Goal: Task Accomplishment & Management: Manage account settings

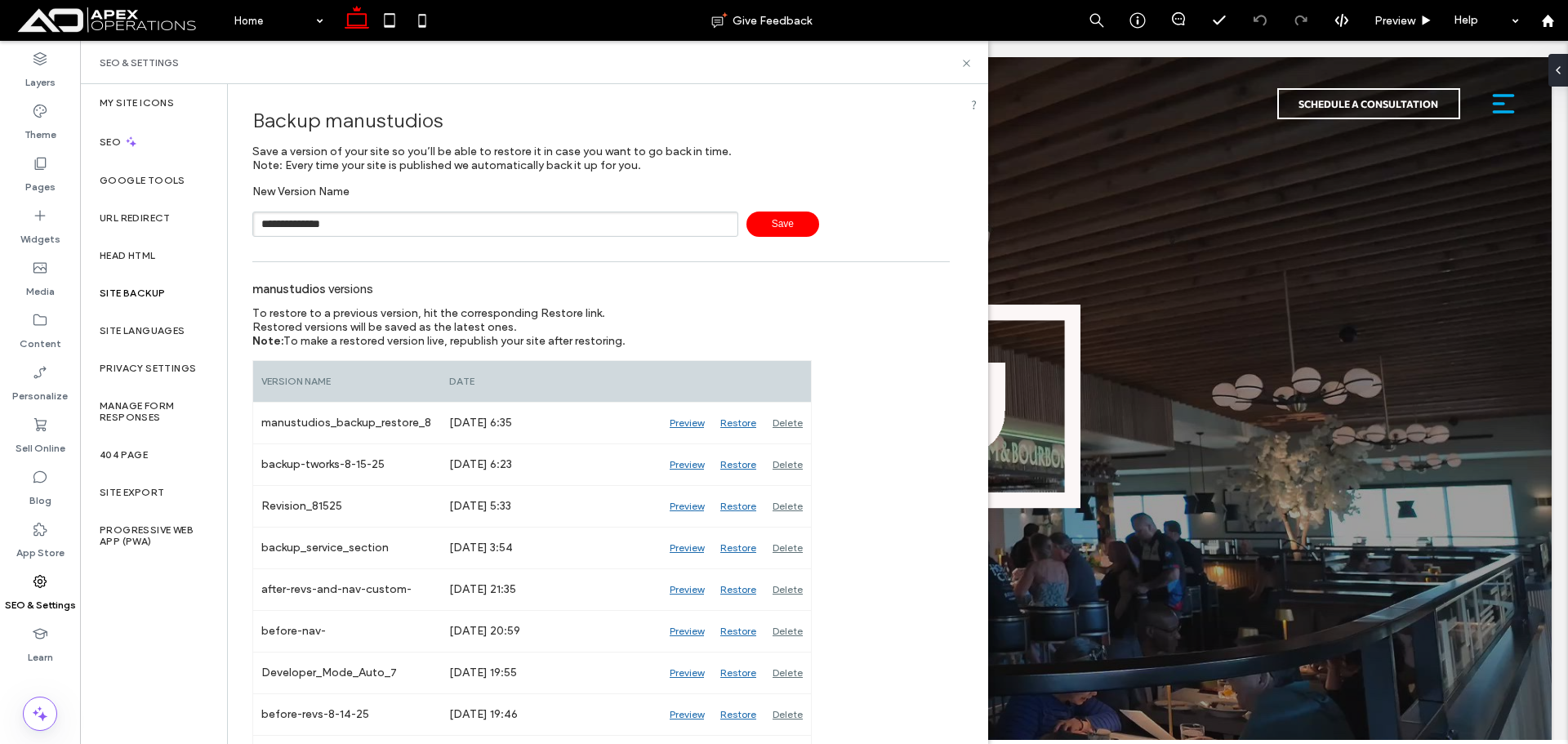
type input "**********"
drag, startPoint x: 773, startPoint y: 220, endPoint x: 783, endPoint y: 196, distance: 26.0
click at [774, 220] on span "Save" at bounding box center [783, 224] width 73 height 25
click at [966, 59] on icon at bounding box center [967, 63] width 13 height 13
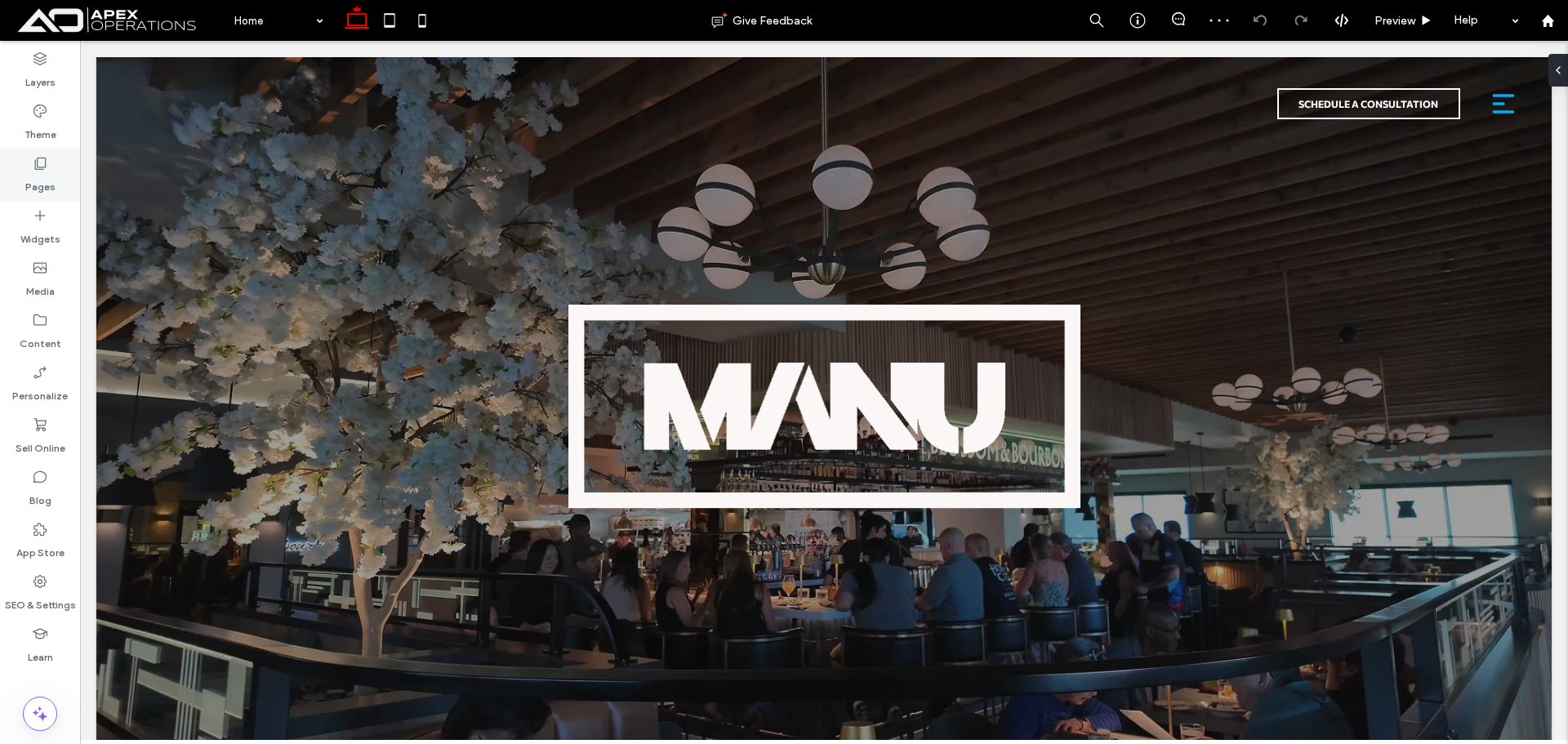
click at [43, 188] on label "Pages" at bounding box center [40, 182] width 30 height 23
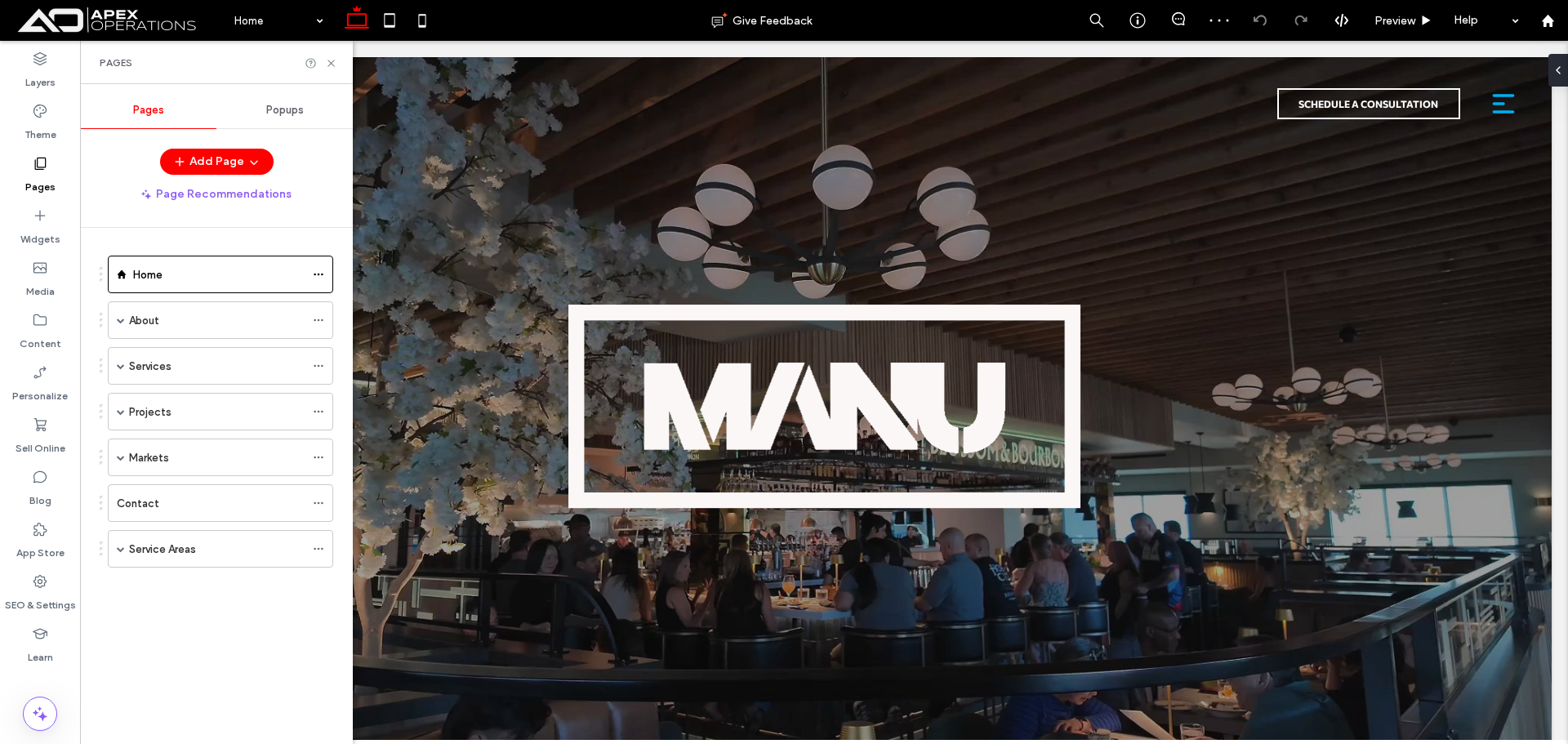
click at [316, 544] on icon at bounding box center [318, 549] width 12 height 12
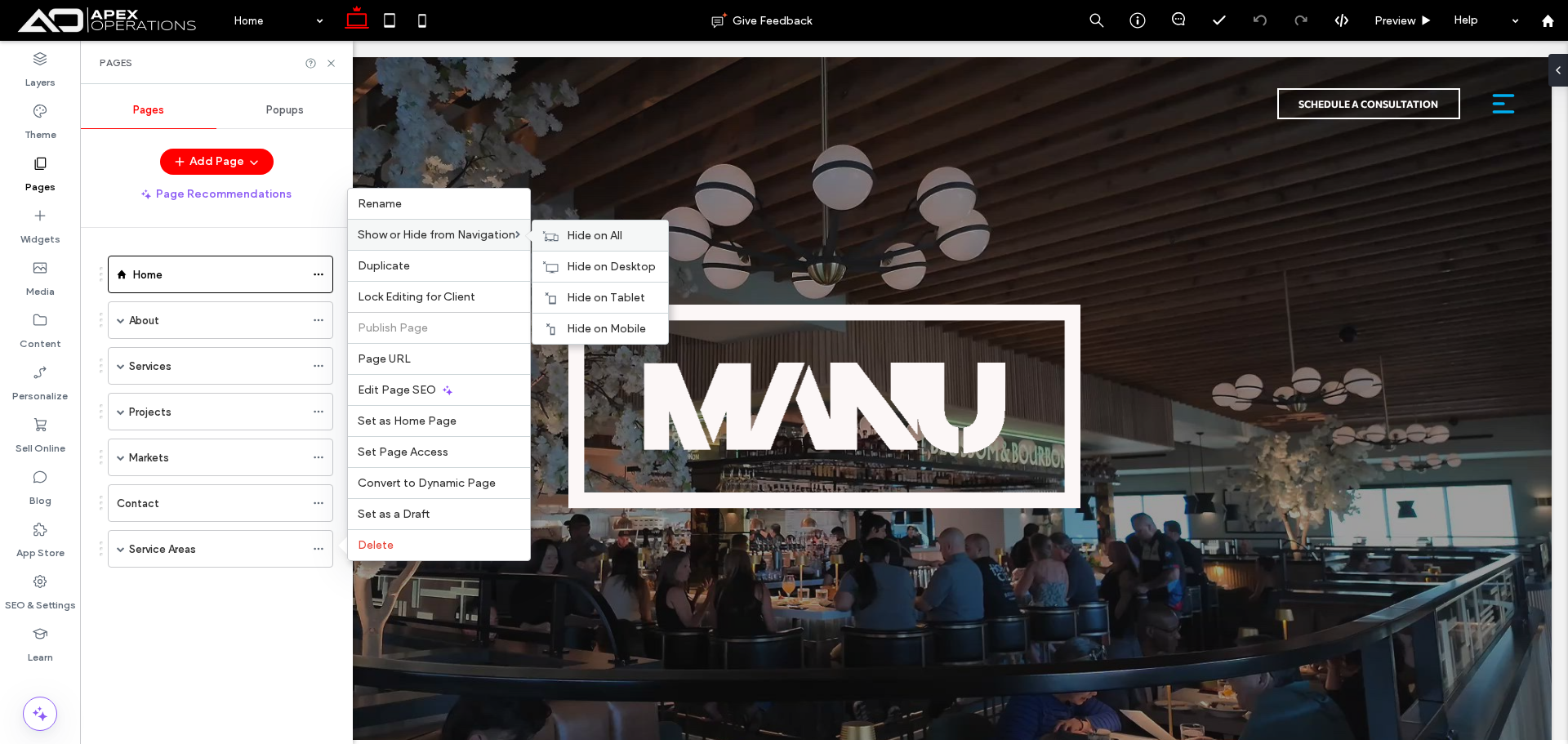
click at [615, 234] on span "Hide on All" at bounding box center [594, 235] width 55 height 14
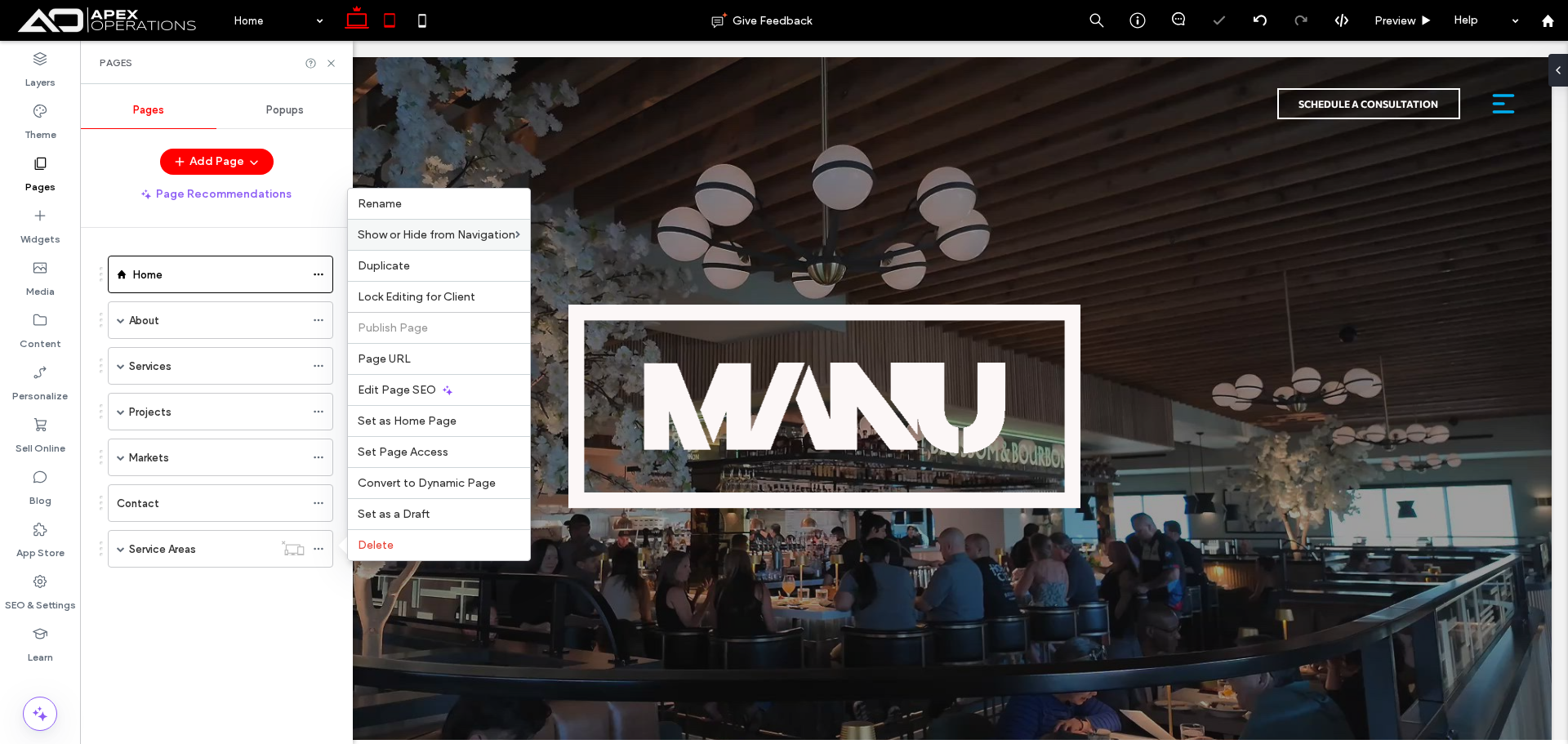
click at [393, 23] on icon at bounding box center [389, 20] width 33 height 33
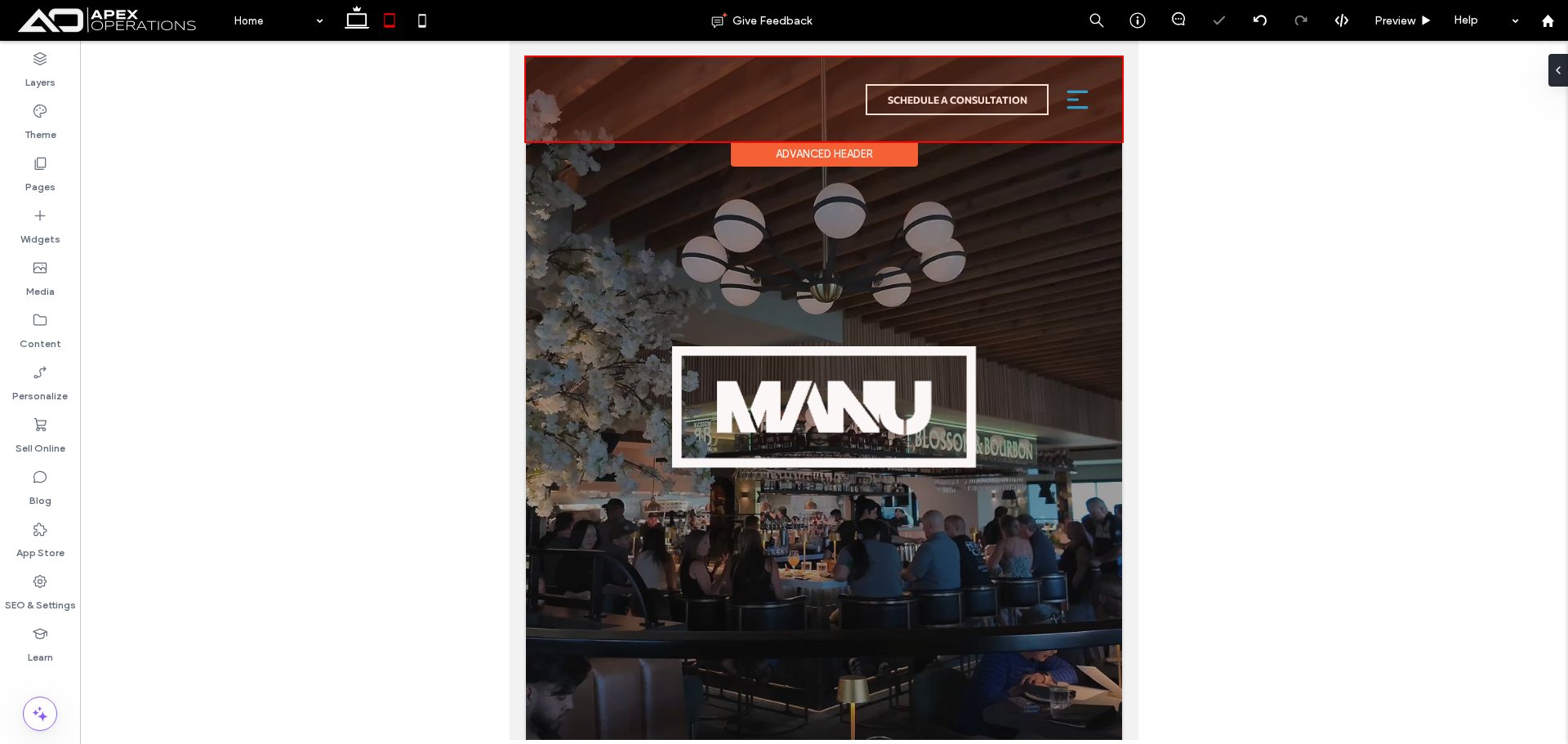
click at [1064, 91] on div at bounding box center [825, 99] width 596 height 84
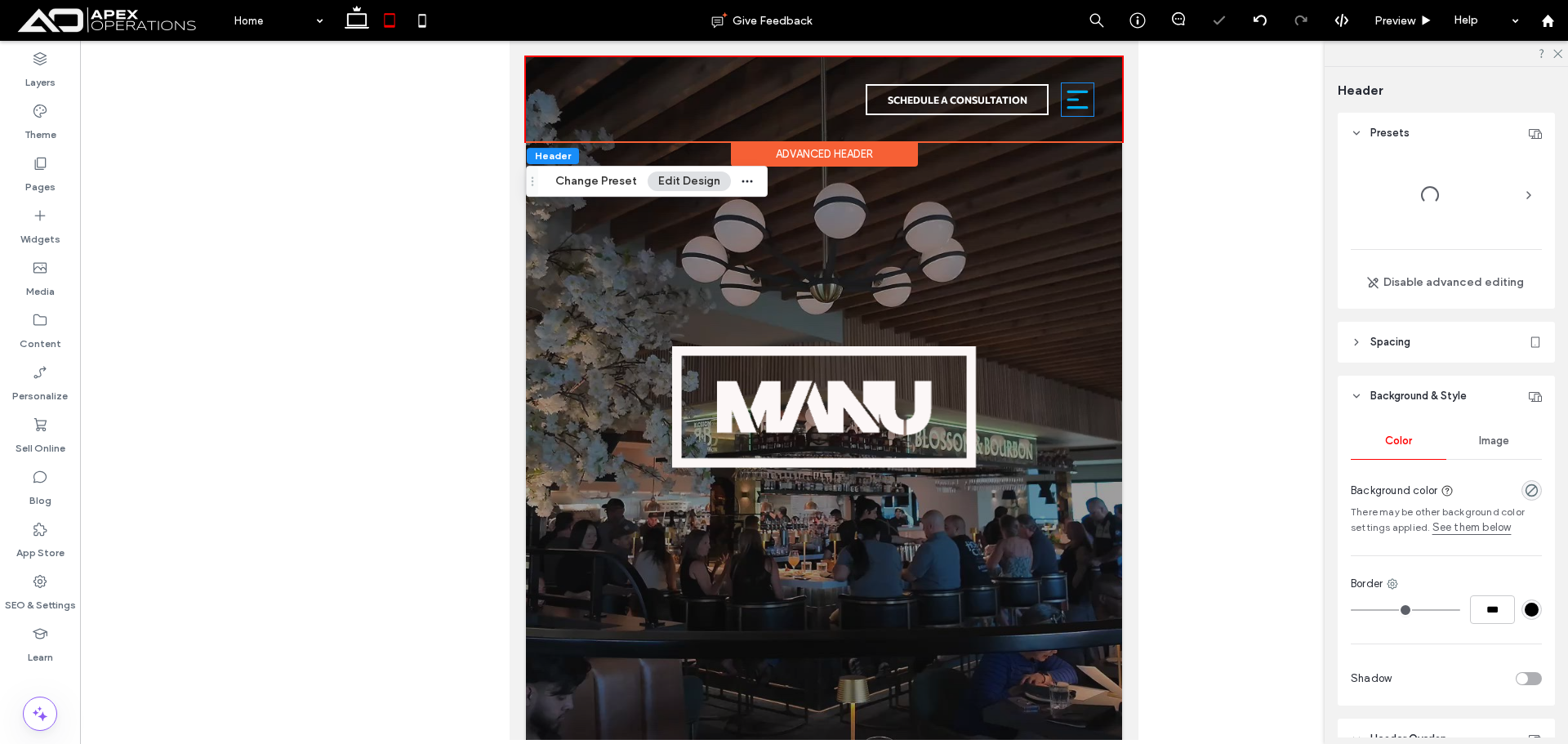
click at [1068, 91] on icon at bounding box center [1078, 99] width 21 height 18
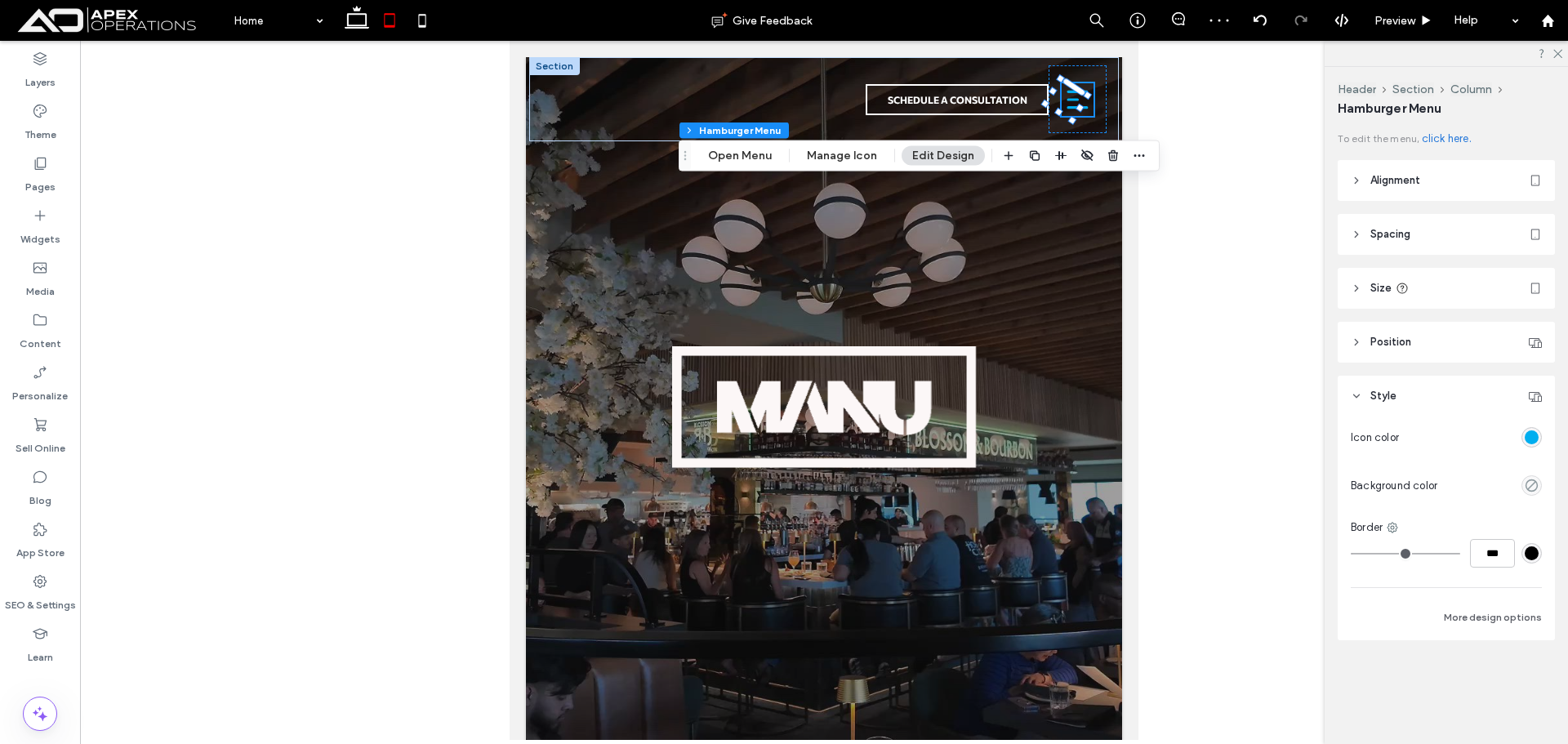
click at [750, 144] on div "Header Section Column Hamburger Menu Open Menu Manage Icon Edit Design" at bounding box center [919, 155] width 481 height 31
click at [749, 152] on button "Open Menu" at bounding box center [740, 155] width 85 height 19
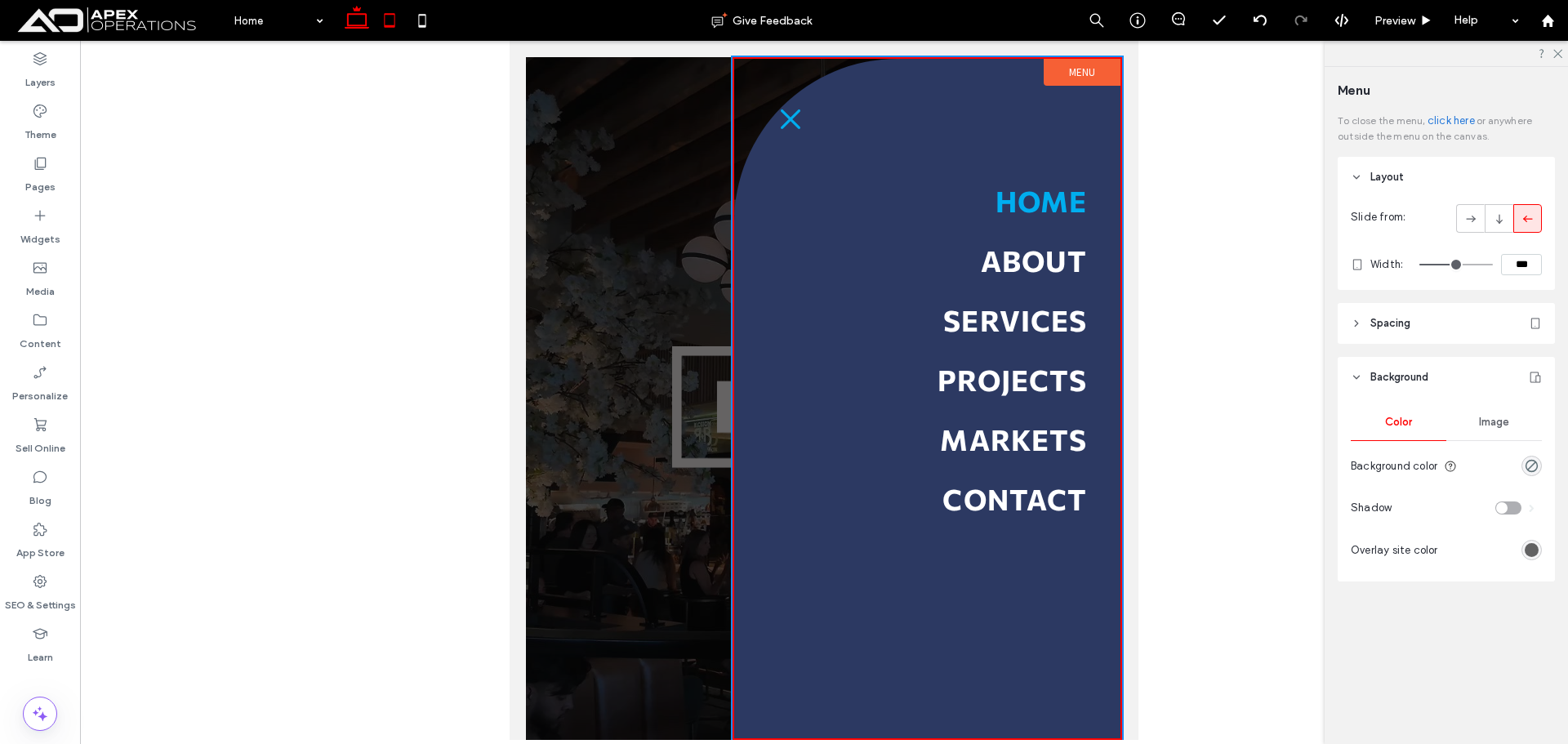
click at [358, 32] on icon at bounding box center [357, 20] width 33 height 33
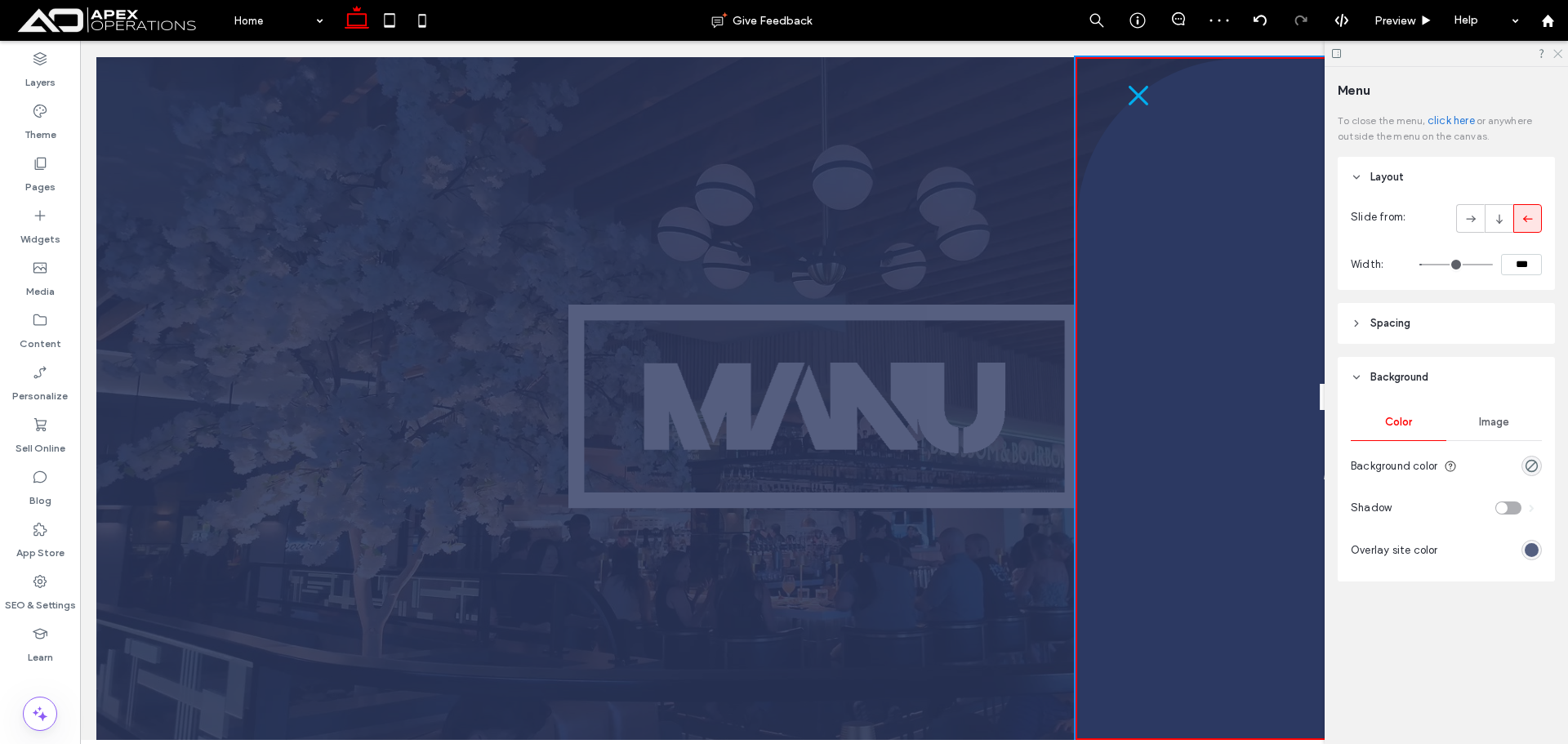
click at [1557, 53] on use at bounding box center [1557, 54] width 9 height 9
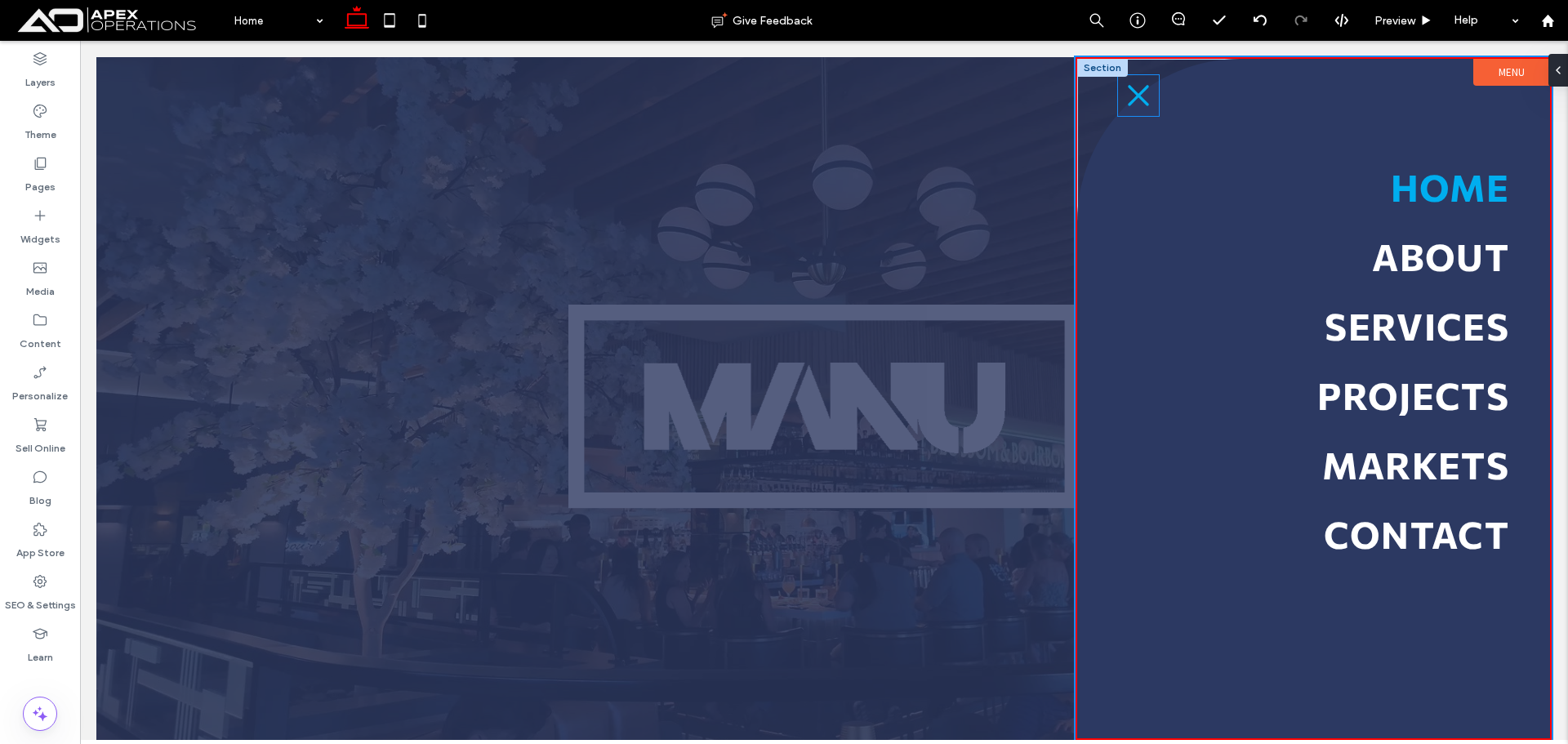
click at [1136, 97] on icon at bounding box center [1138, 96] width 43 height 43
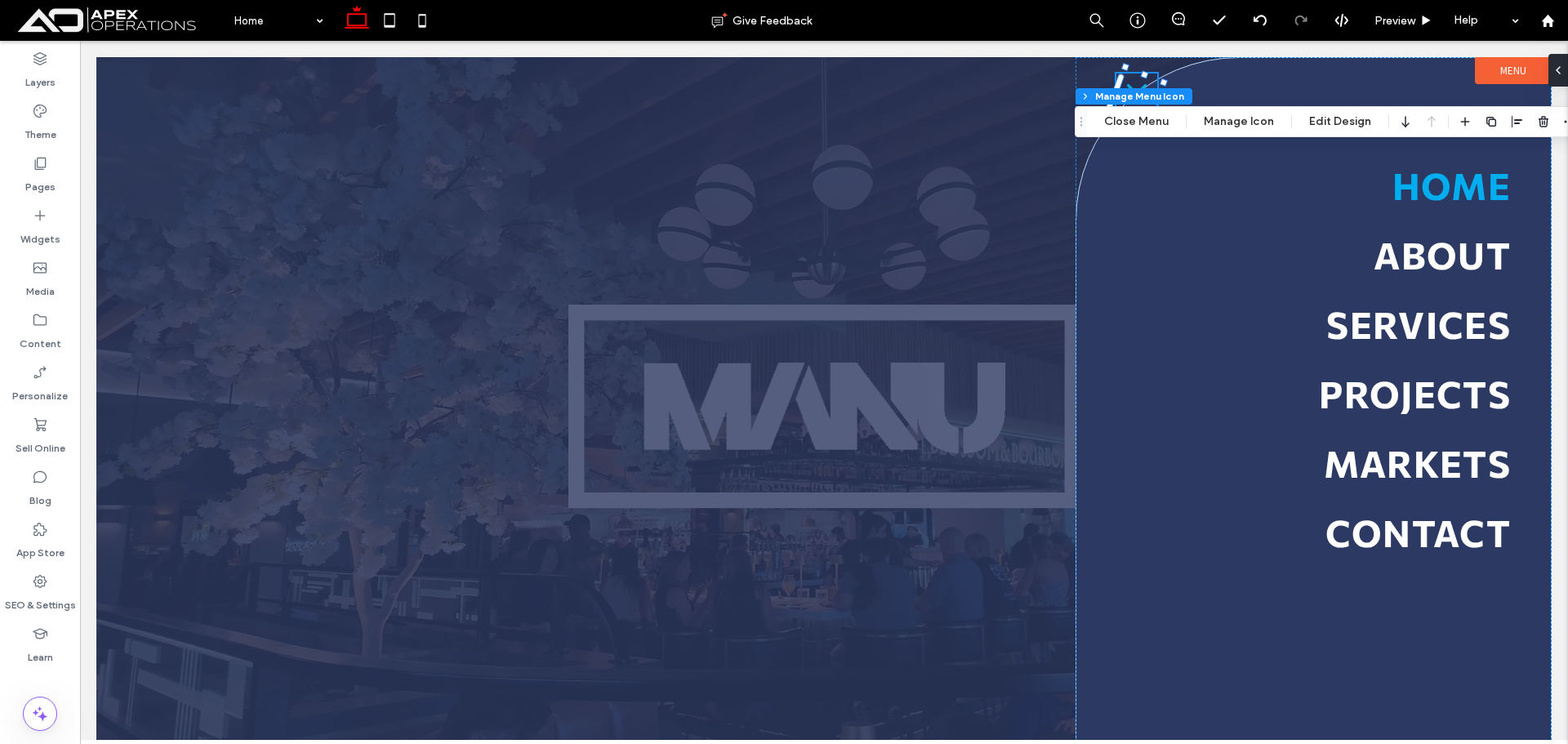
click at [1119, 110] on div "Menu Section Column Manage Menu Icon Close Menu Manage Icon Edit Design" at bounding box center [1332, 121] width 515 height 31
click at [1115, 120] on button "Close Menu" at bounding box center [1136, 121] width 86 height 19
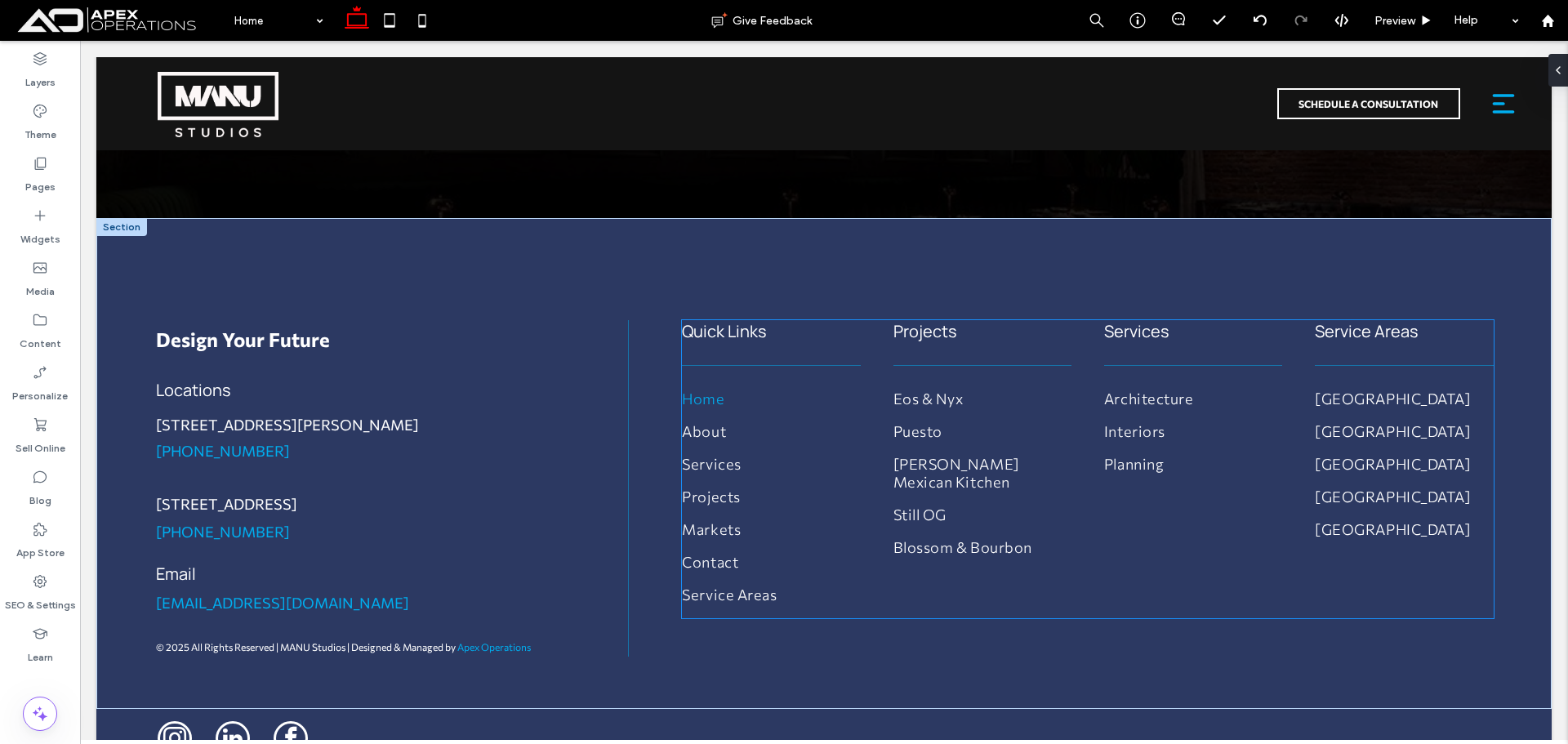
scroll to position [10676, 0]
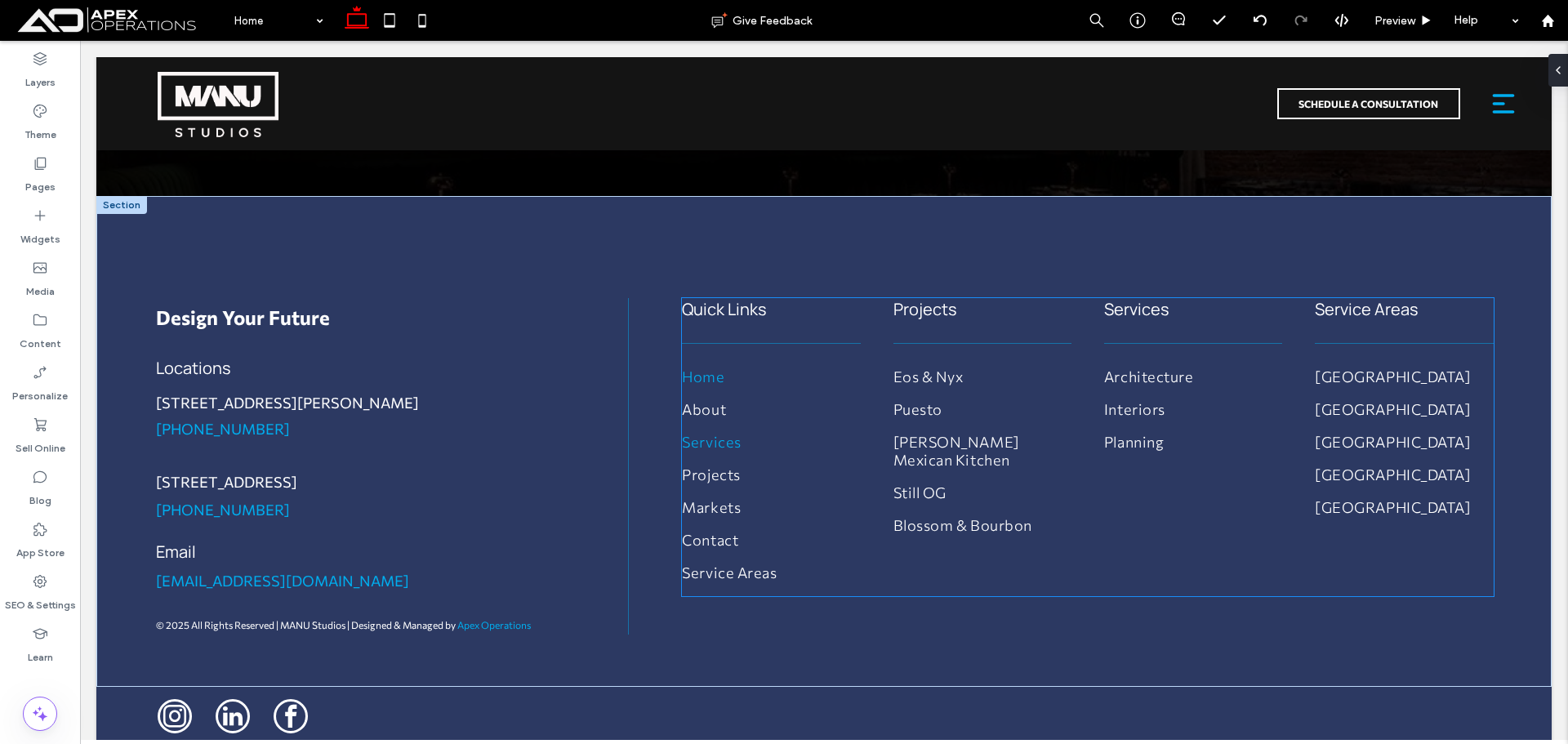
click at [728, 442] on link "Services" at bounding box center [771, 448] width 179 height 33
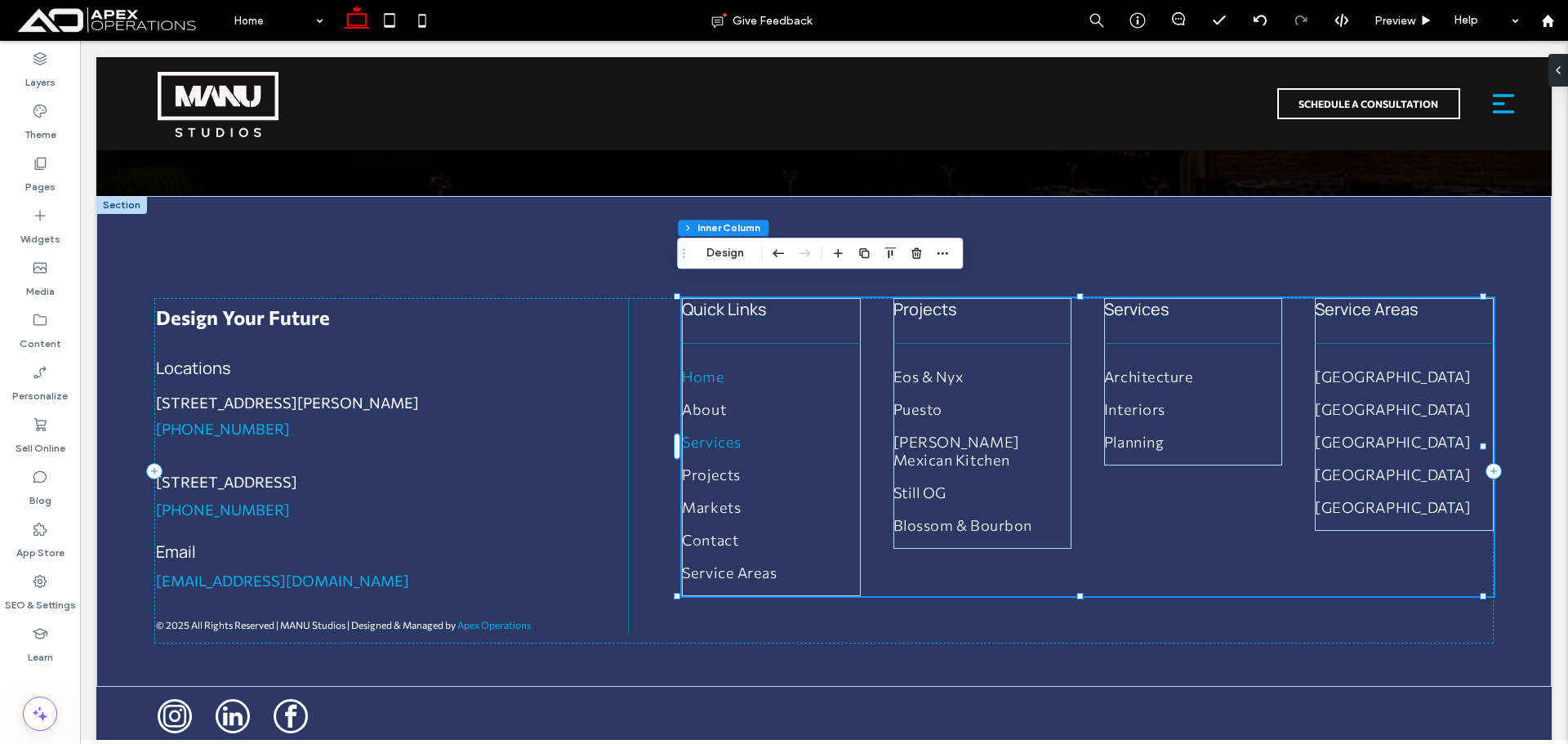
click at [728, 442] on link "Services" at bounding box center [771, 448] width 179 height 33
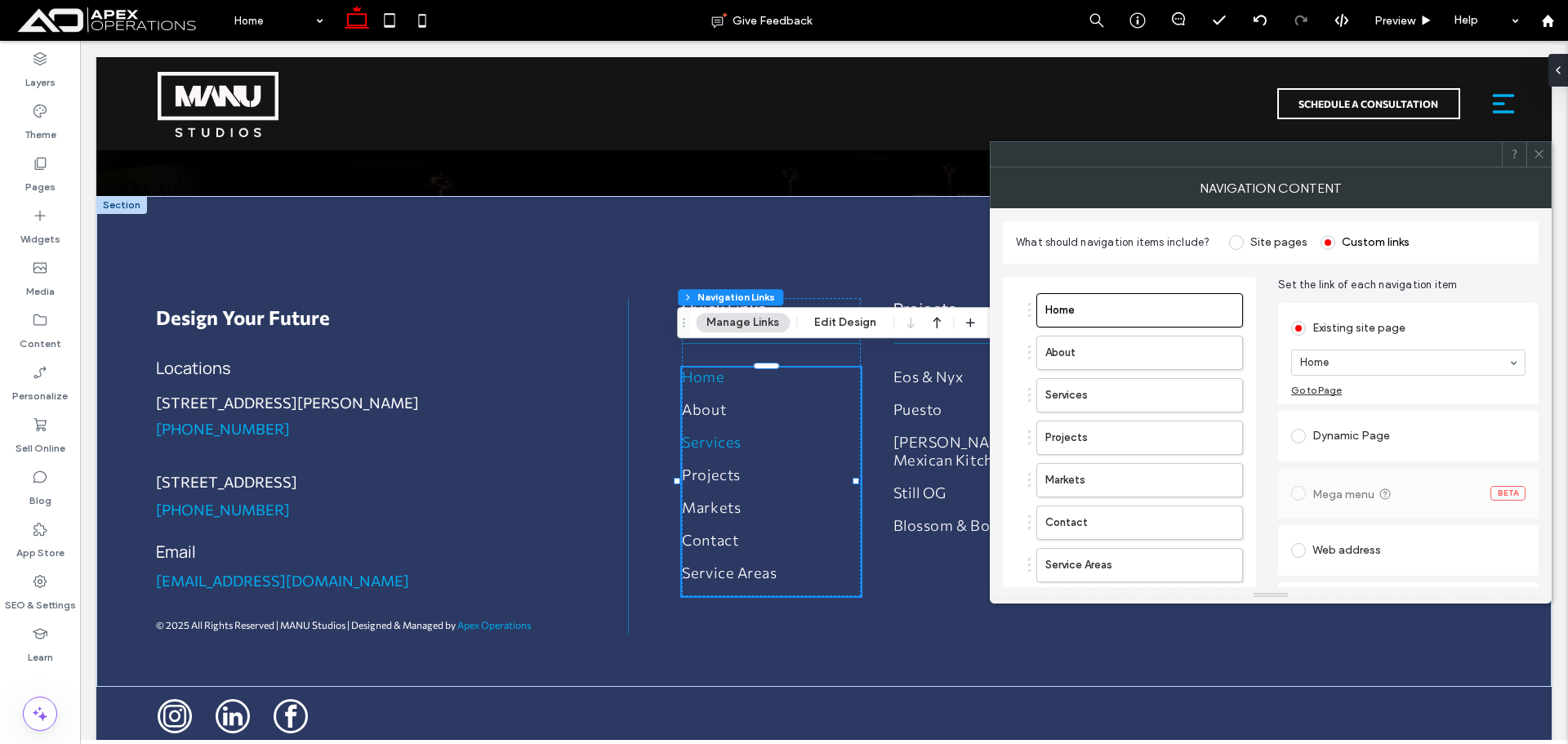
type input "***"
type input "****"
drag, startPoint x: 1535, startPoint y: 158, endPoint x: 1520, endPoint y: 142, distance: 21.9
click at [1535, 158] on icon at bounding box center [1539, 154] width 13 height 13
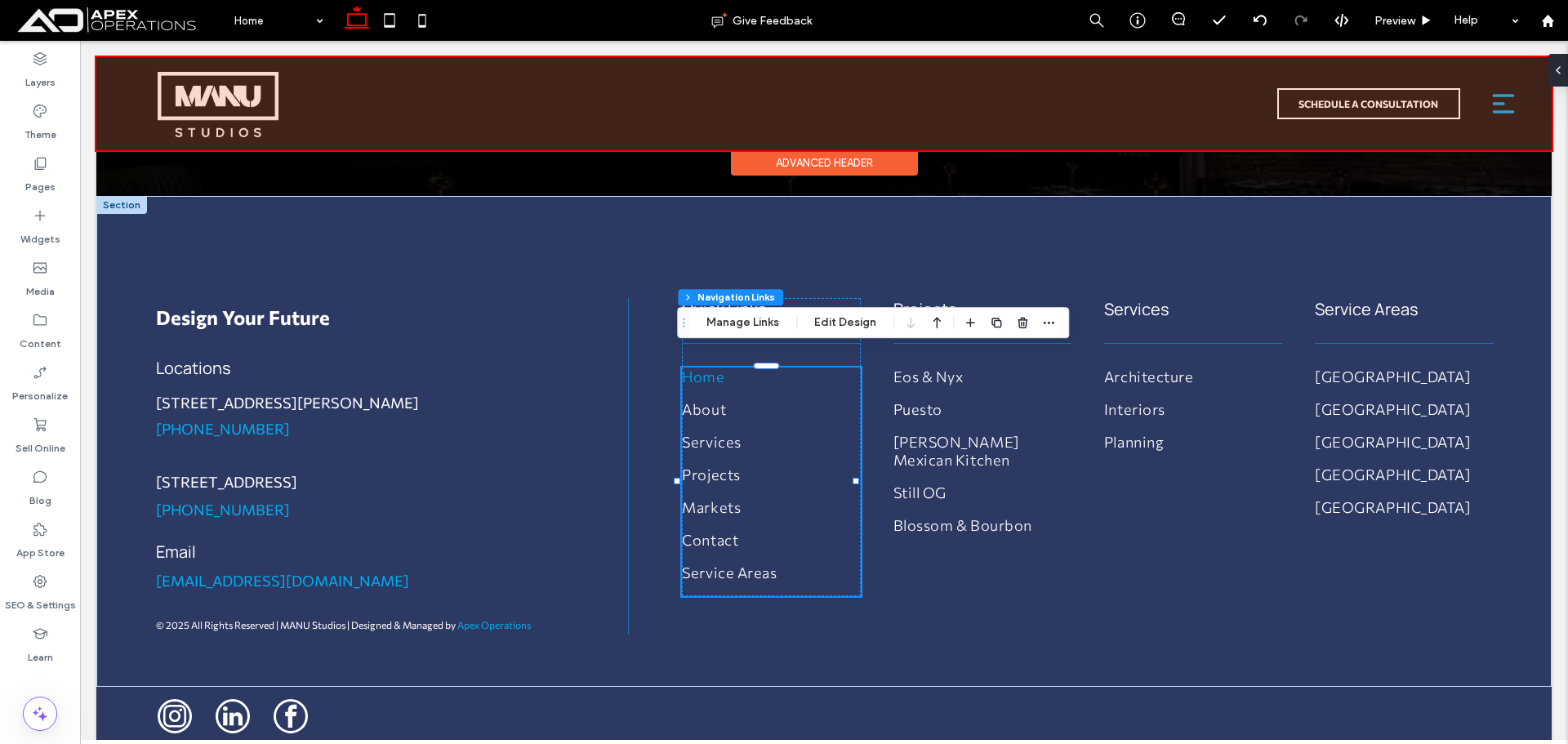
click at [1493, 111] on div at bounding box center [824, 103] width 1455 height 93
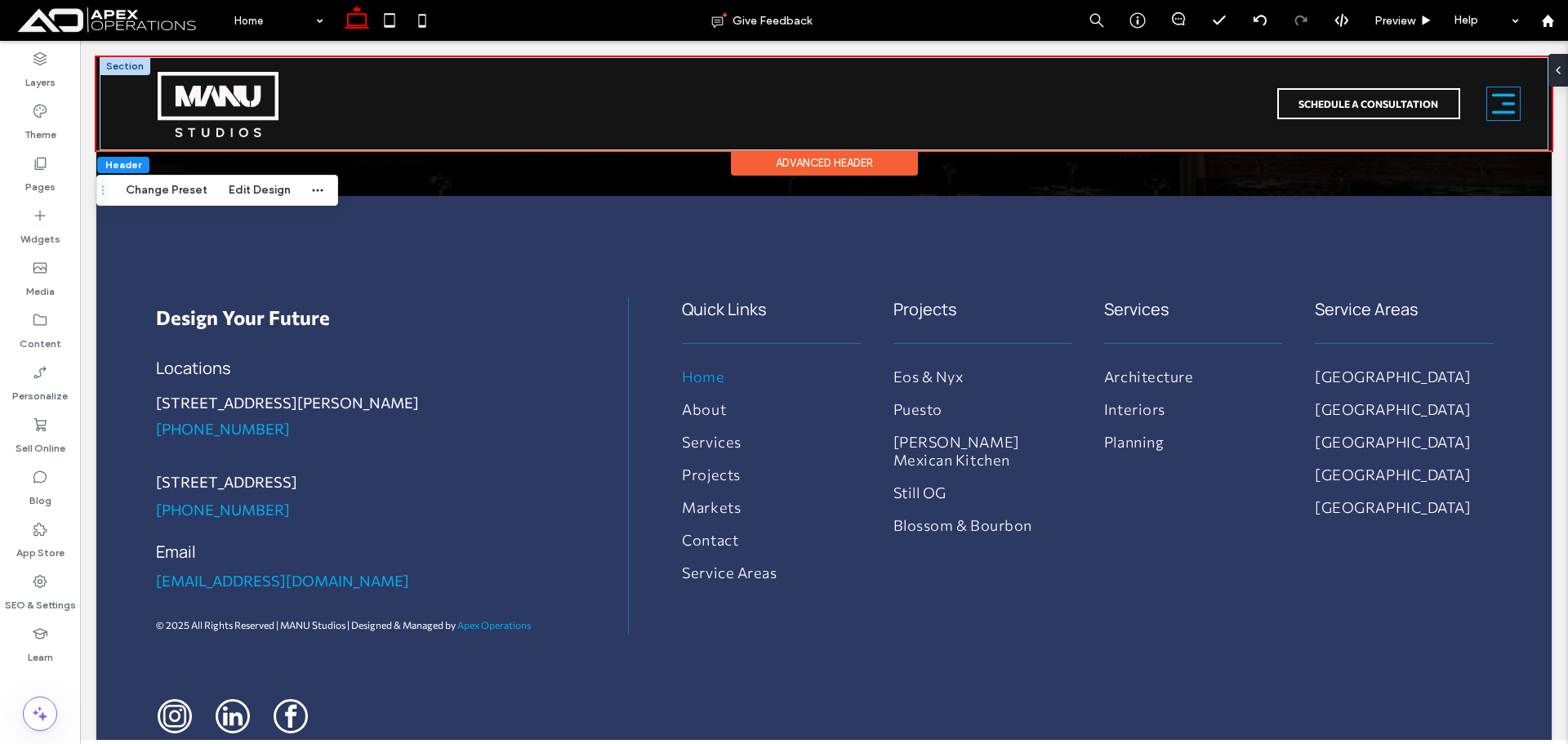
click at [1491, 109] on icon at bounding box center [1502, 104] width 34 height 34
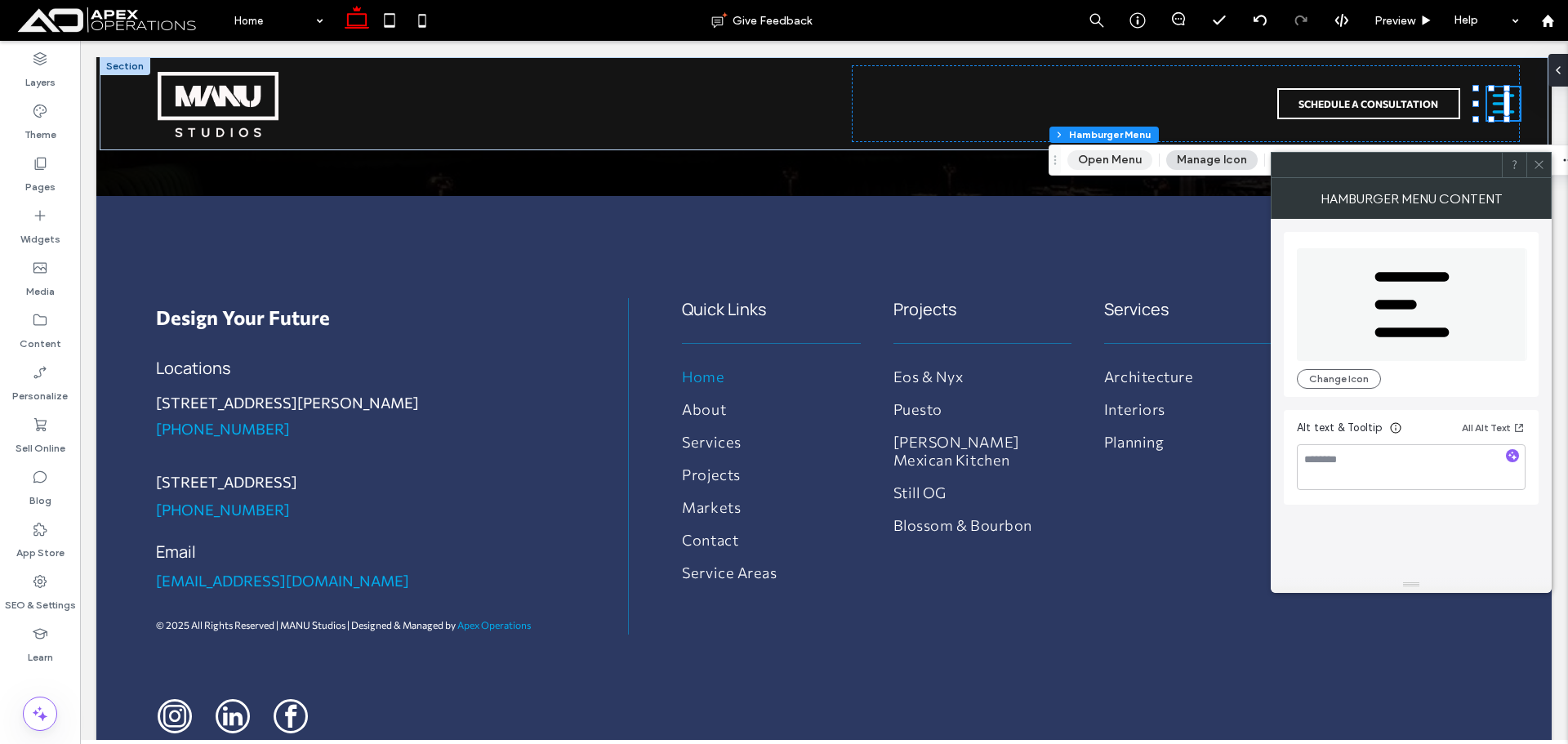
click at [1127, 154] on button "Open Menu" at bounding box center [1110, 159] width 85 height 19
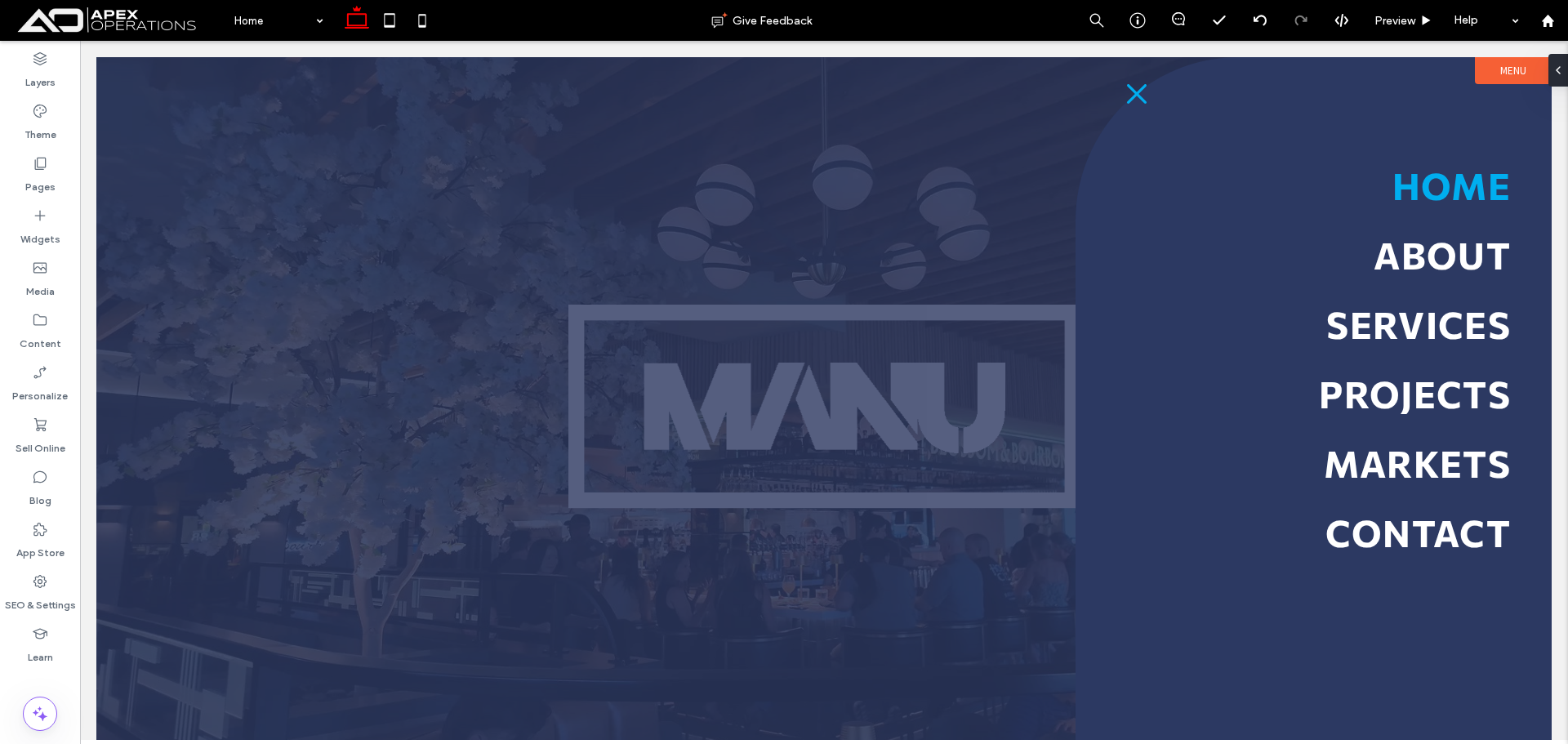
scroll to position [0, 0]
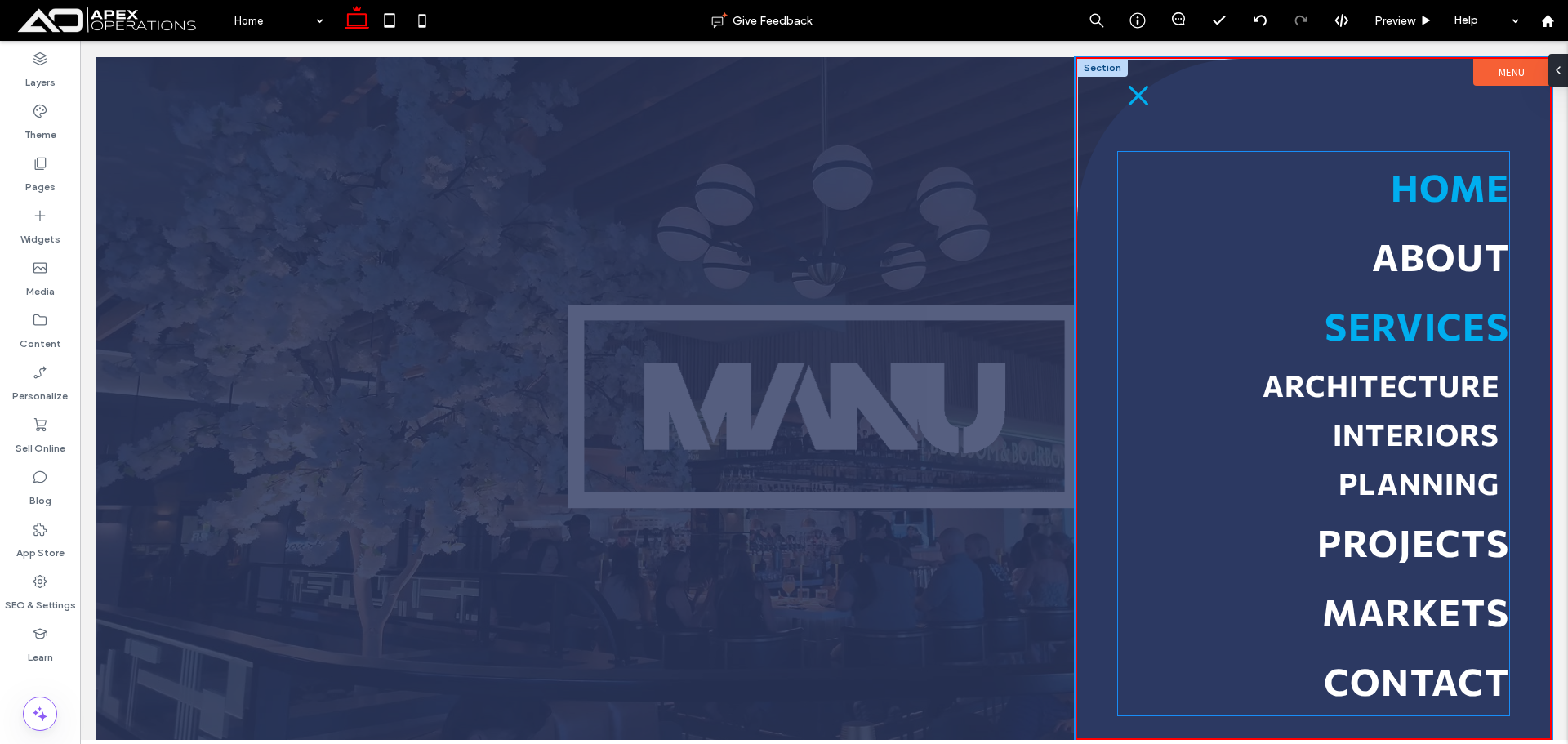
click at [1373, 332] on span "Services" at bounding box center [1417, 326] width 185 height 45
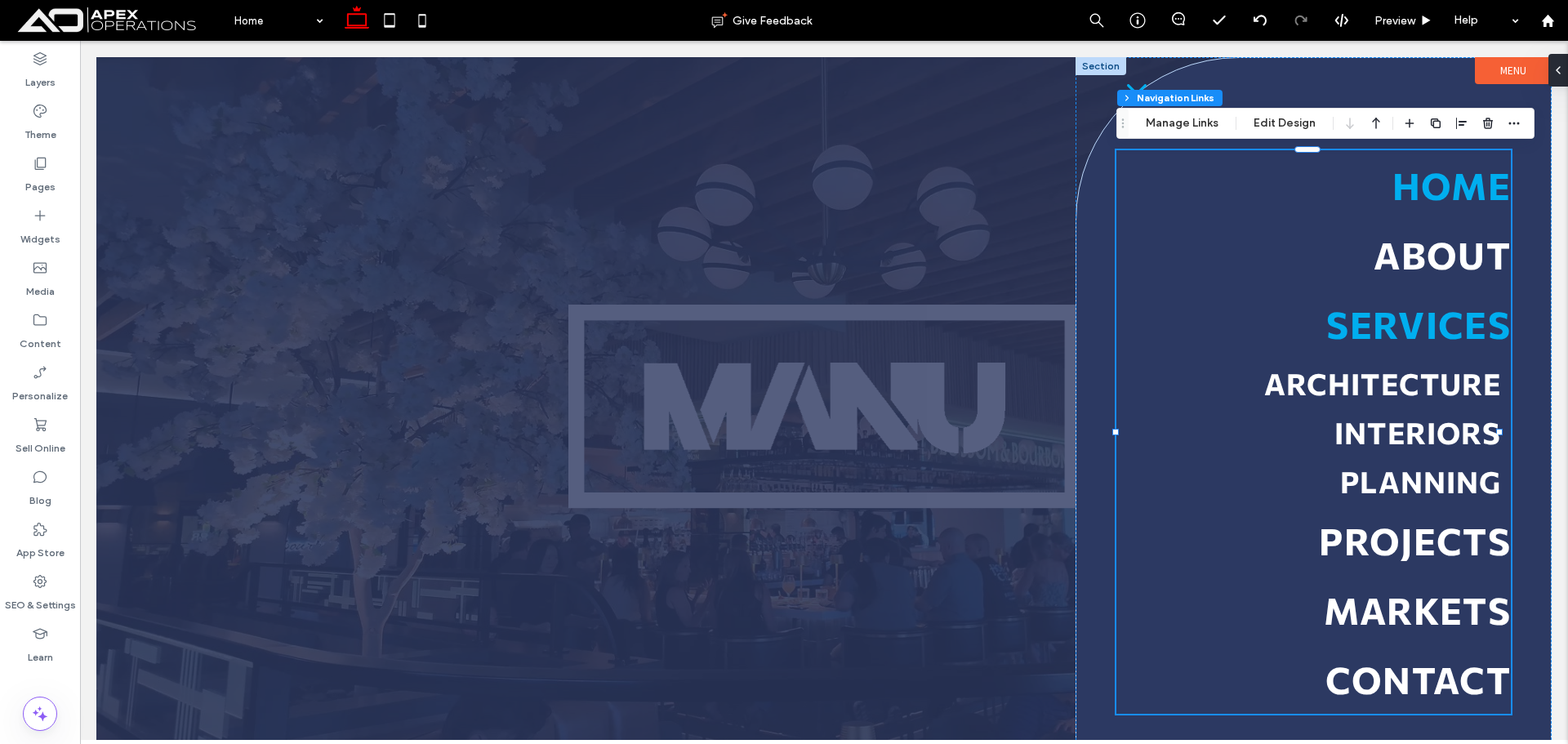
type input "***"
type input "****"
click at [1373, 332] on span "Services" at bounding box center [1418, 324] width 185 height 45
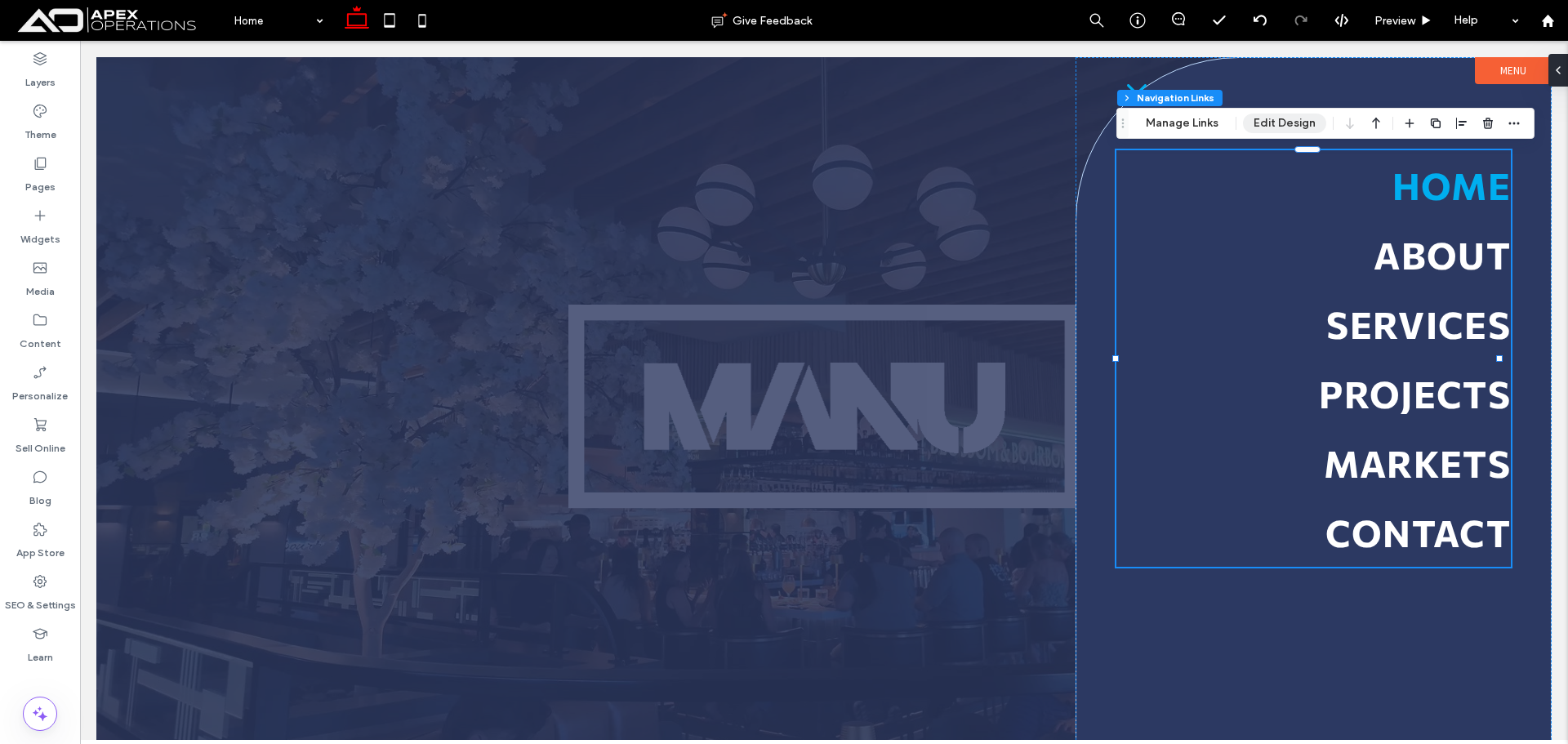
click at [1270, 124] on button "Edit Design" at bounding box center [1285, 123] width 84 height 19
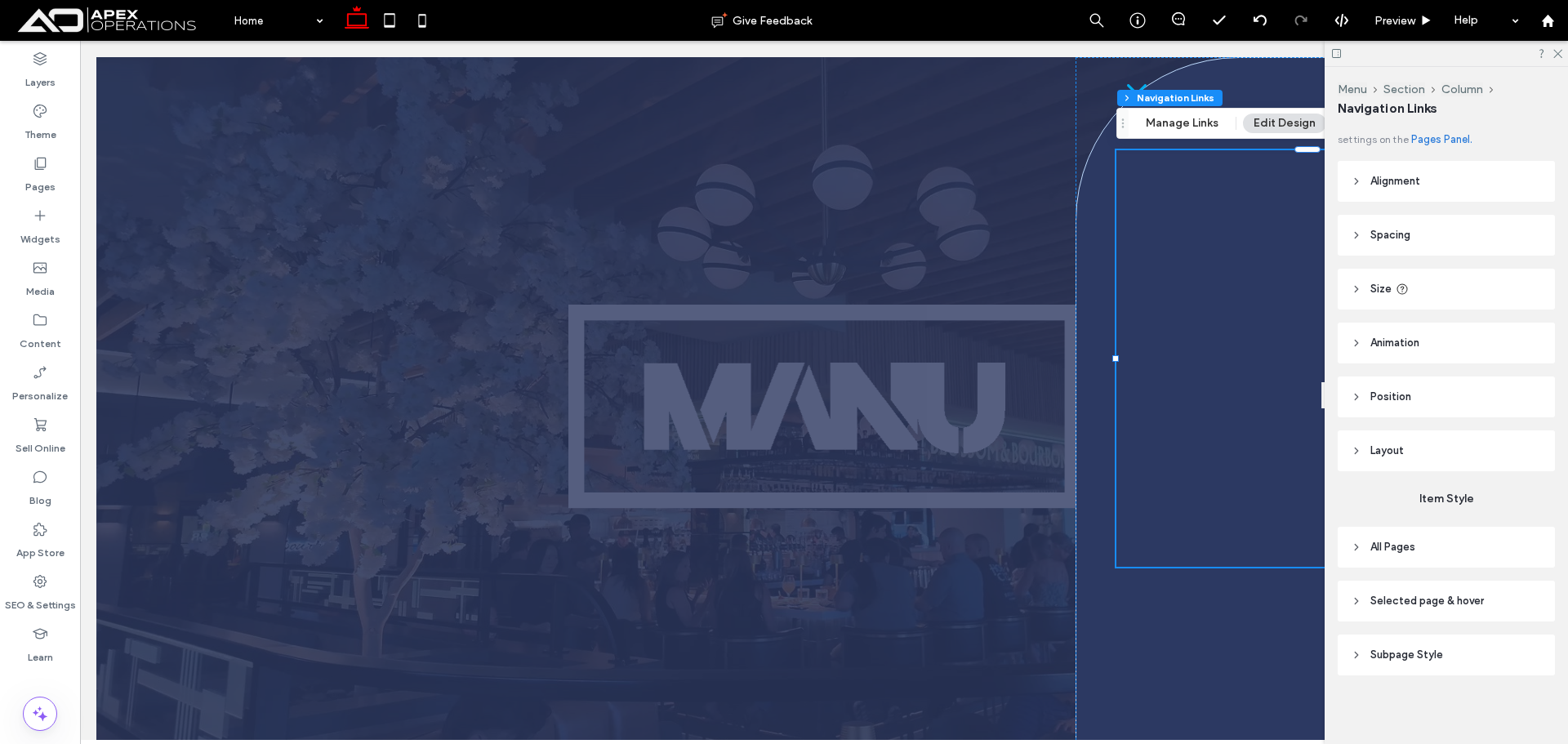
scroll to position [18, 0]
click at [1427, 593] on span "Selected page & hover" at bounding box center [1427, 598] width 114 height 17
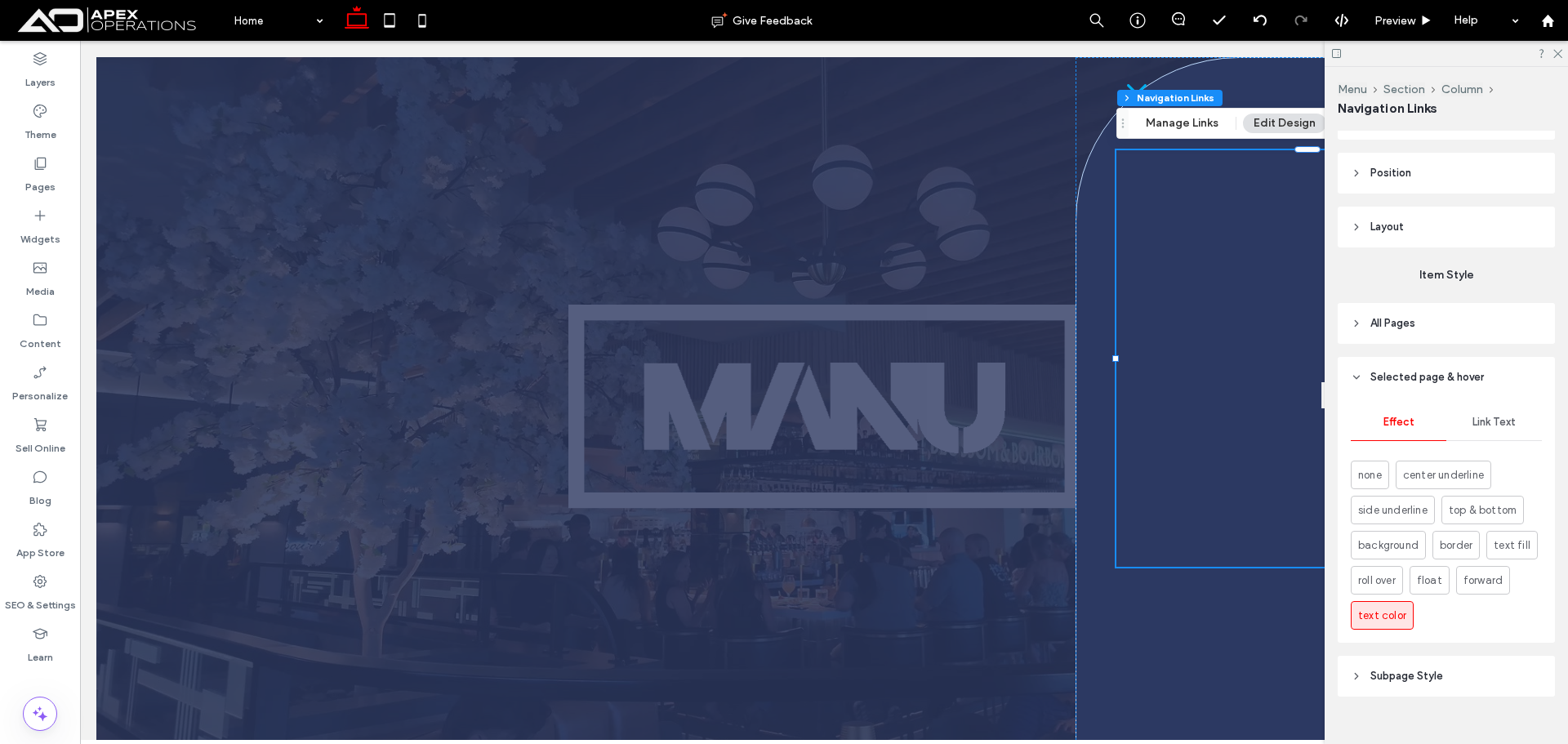
click at [1485, 421] on span "Link Text" at bounding box center [1494, 423] width 43 height 13
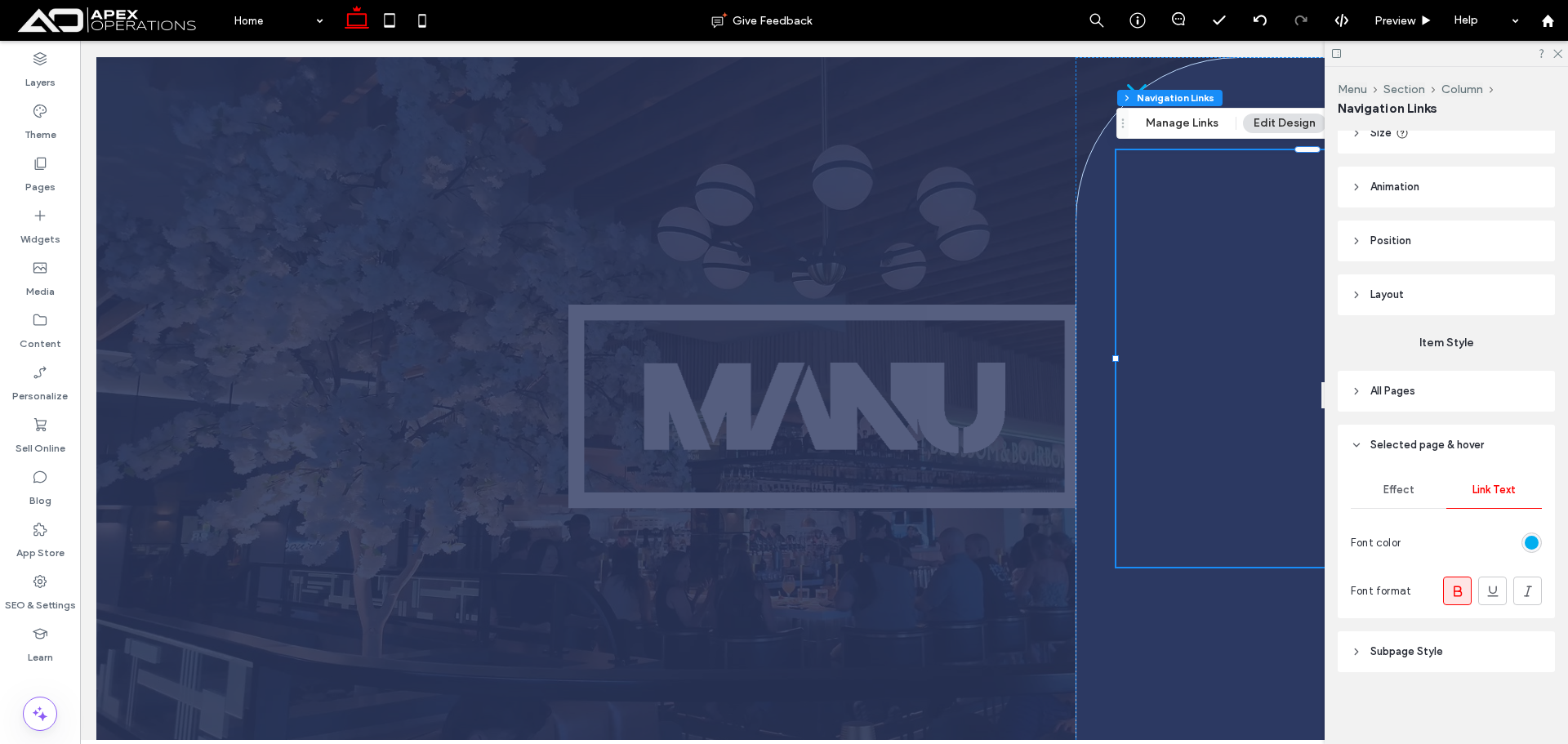
click at [1413, 492] on div "Effect" at bounding box center [1398, 489] width 95 height 36
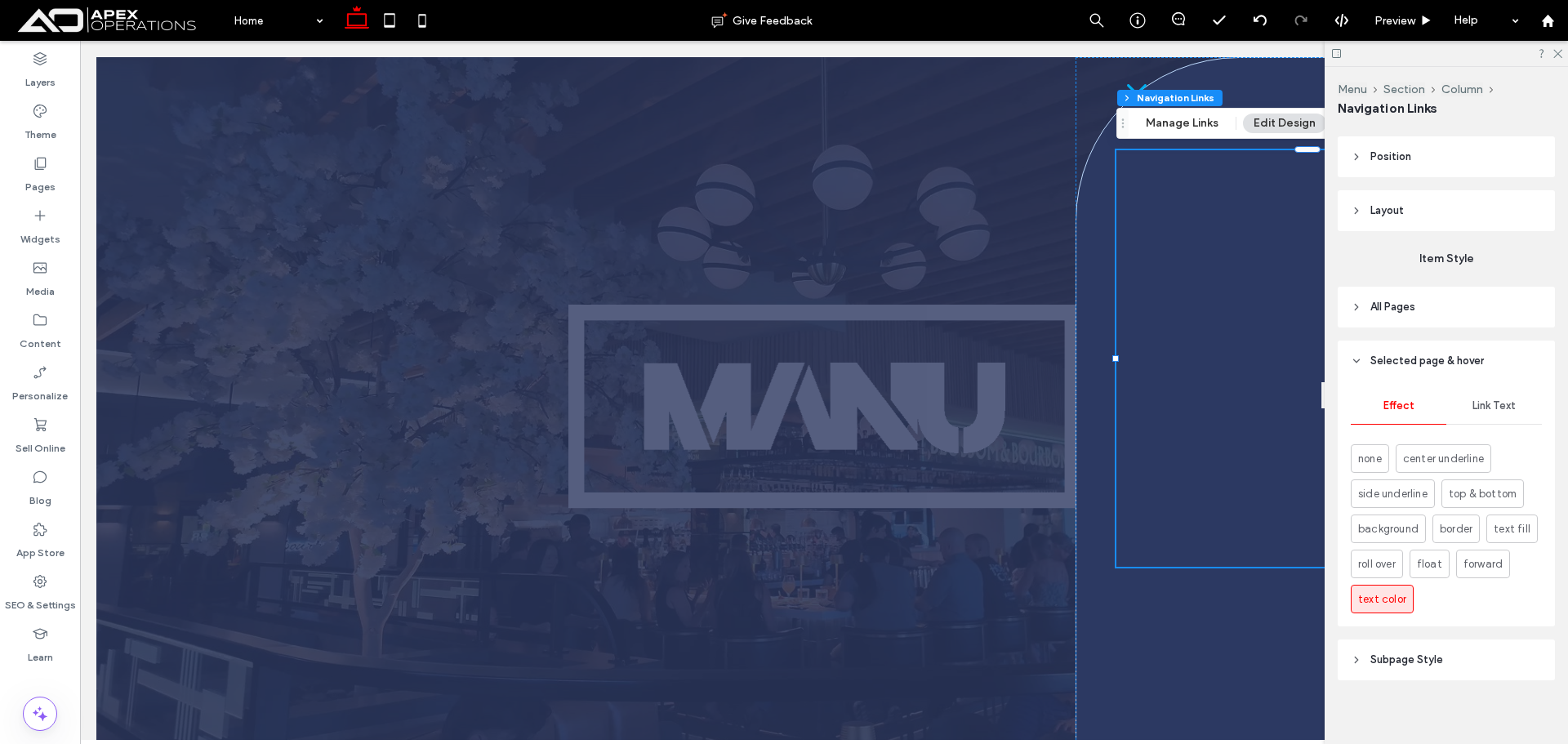
scroll to position [262, 0]
click at [1374, 640] on header "Subpage Style" at bounding box center [1446, 651] width 217 height 41
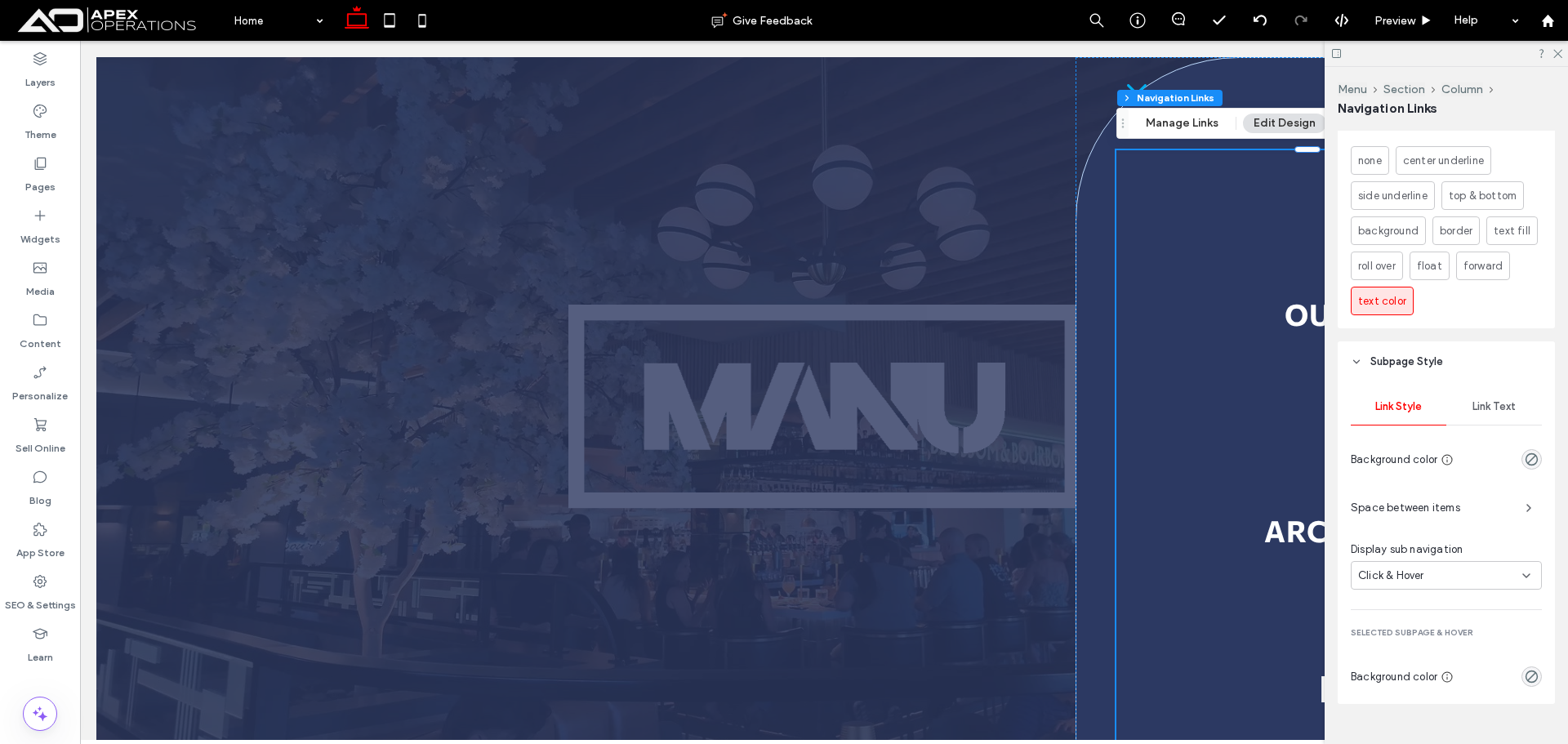
scroll to position [584, 0]
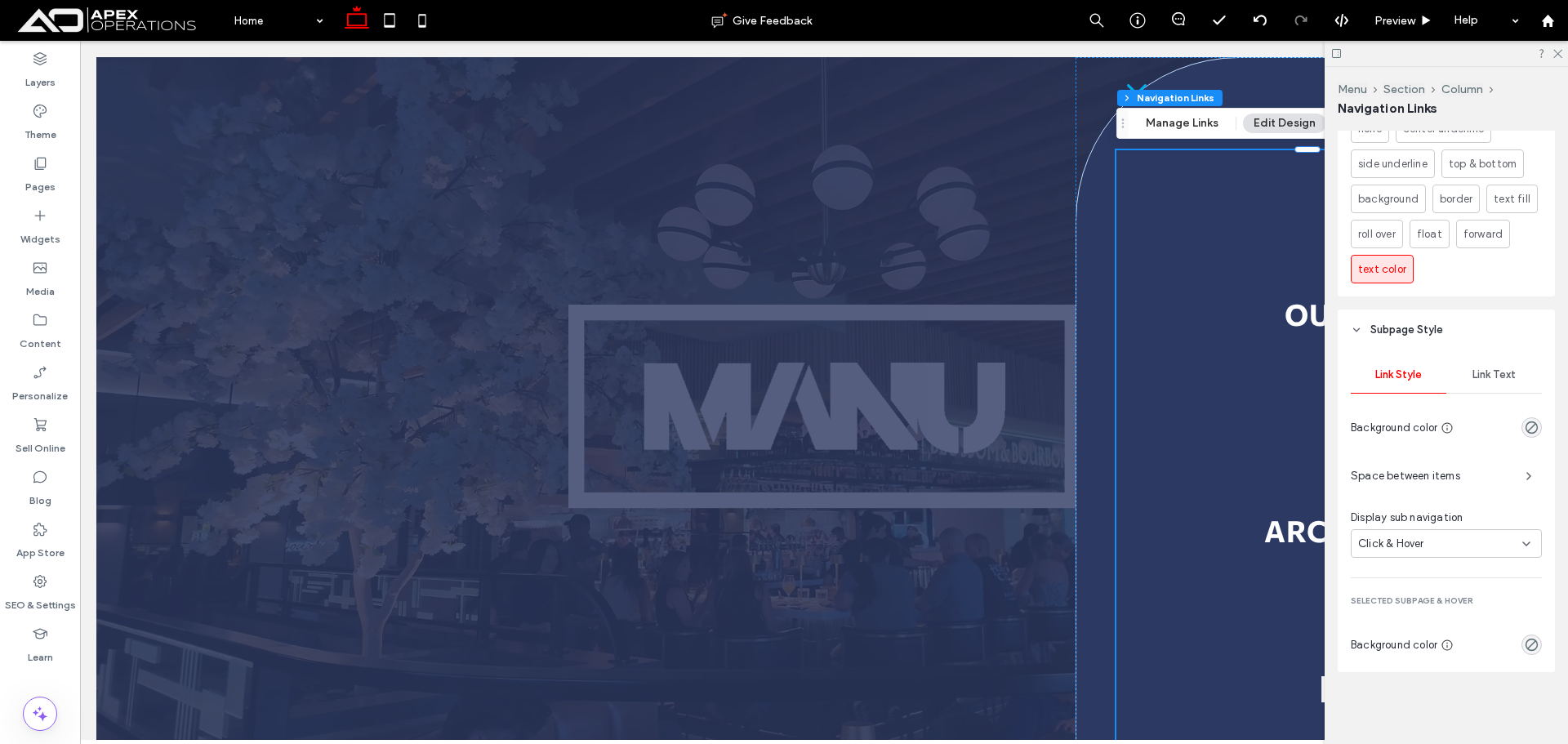
click at [1459, 548] on div "Click & Hover" at bounding box center [1440, 544] width 164 height 17
click at [1429, 598] on div "Click" at bounding box center [1442, 600] width 181 height 28
click at [1405, 21] on span "Preview" at bounding box center [1394, 21] width 41 height 14
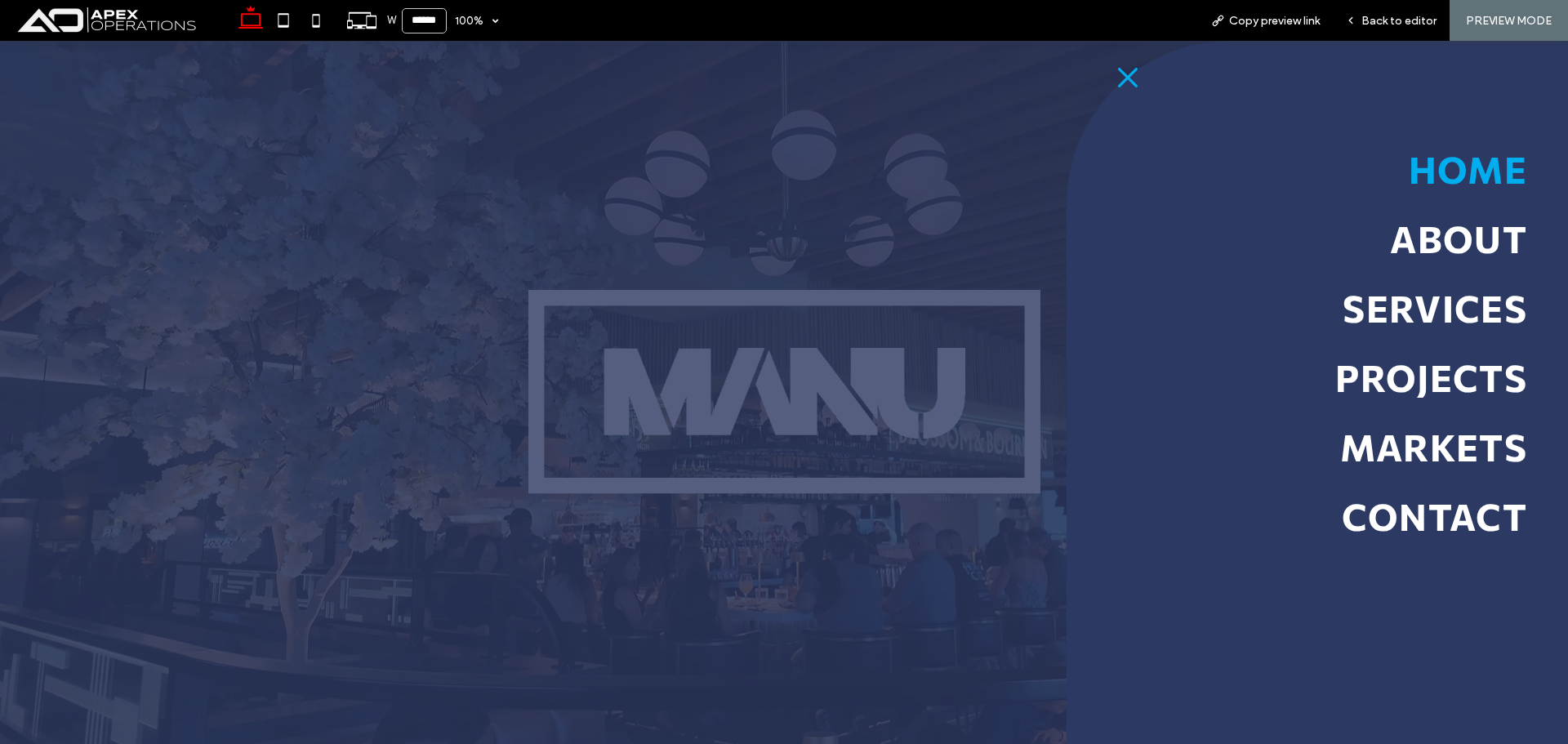
click at [1113, 73] on icon at bounding box center [1128, 77] width 41 height 41
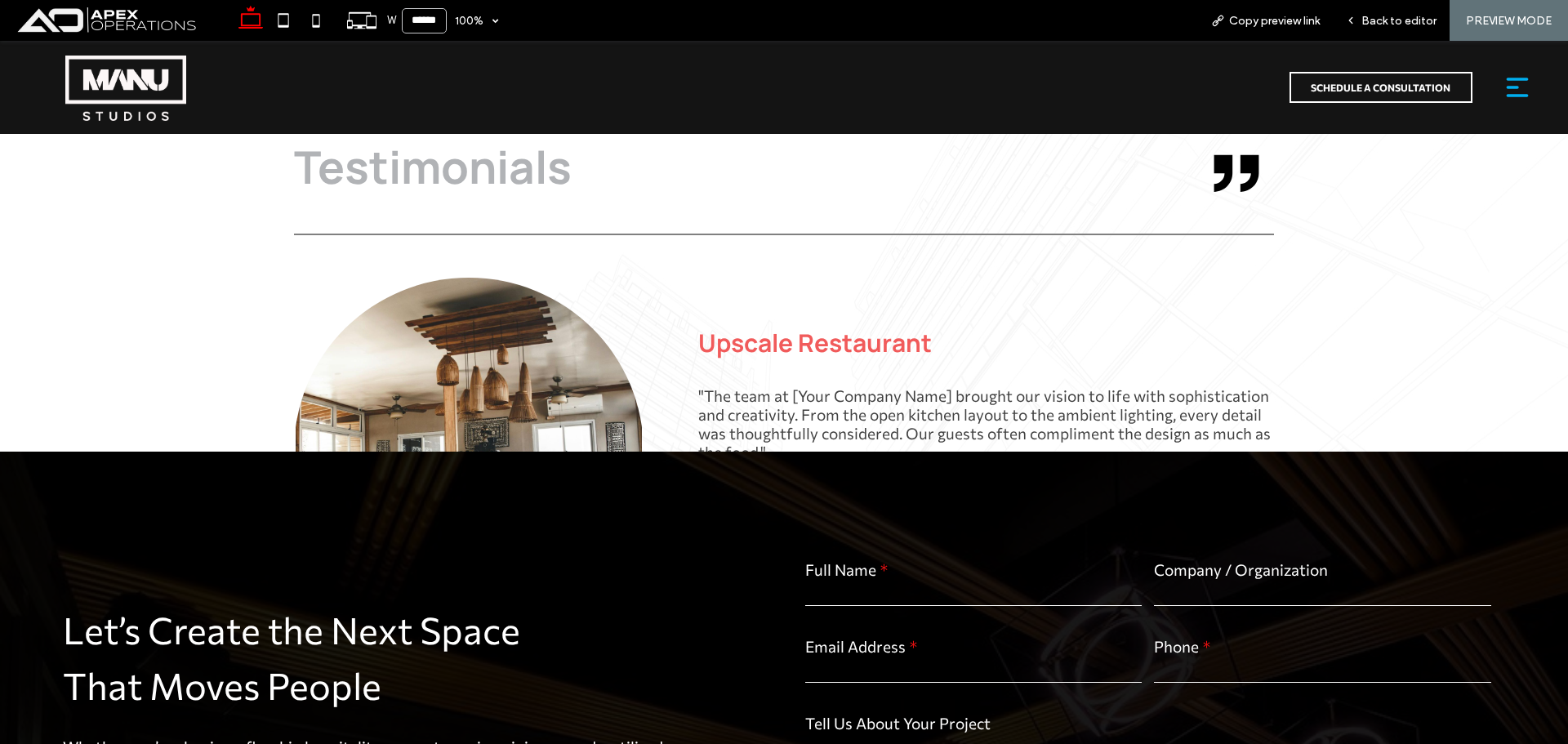
scroll to position [9588, 0]
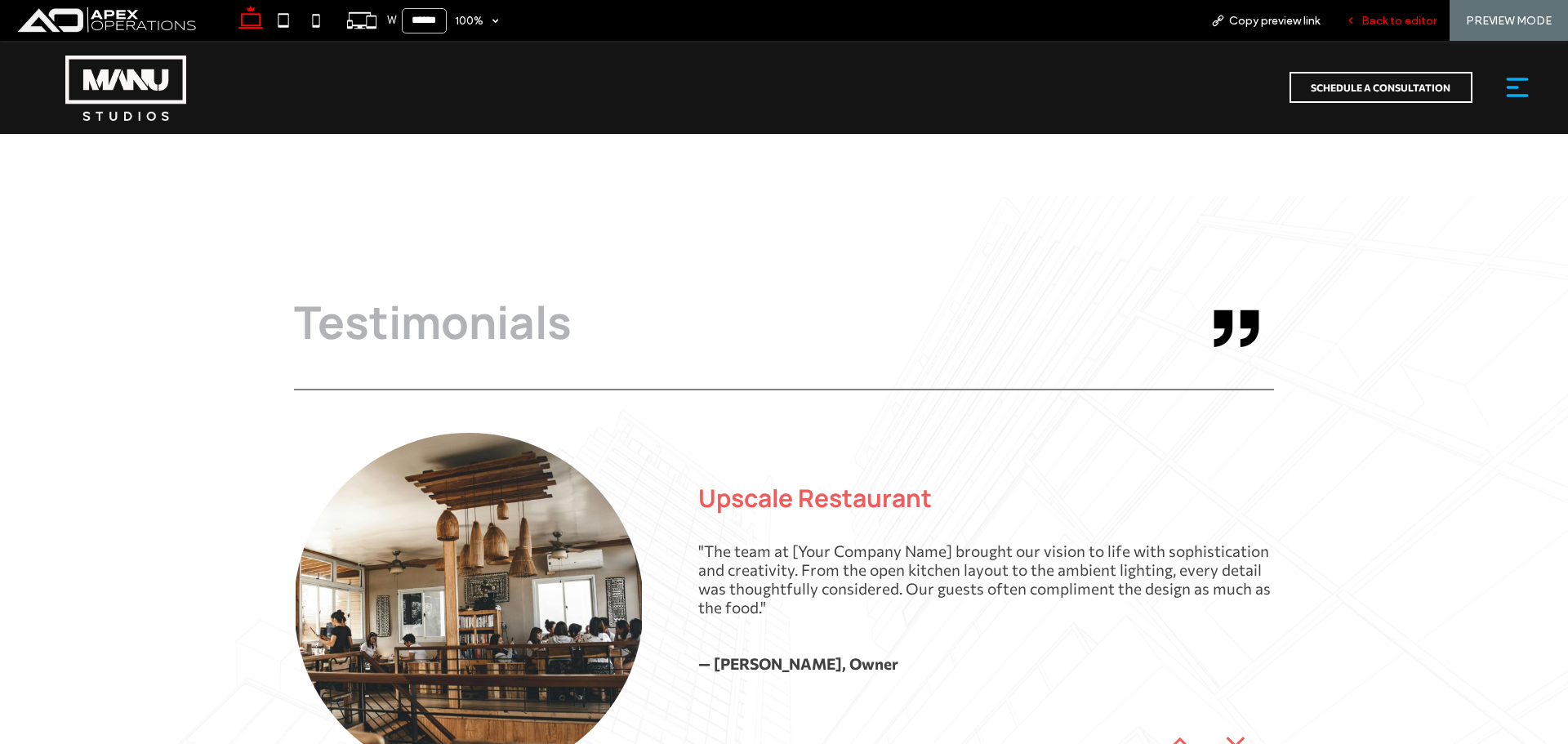
click at [1397, 18] on span "Back to editor" at bounding box center [1399, 21] width 75 height 14
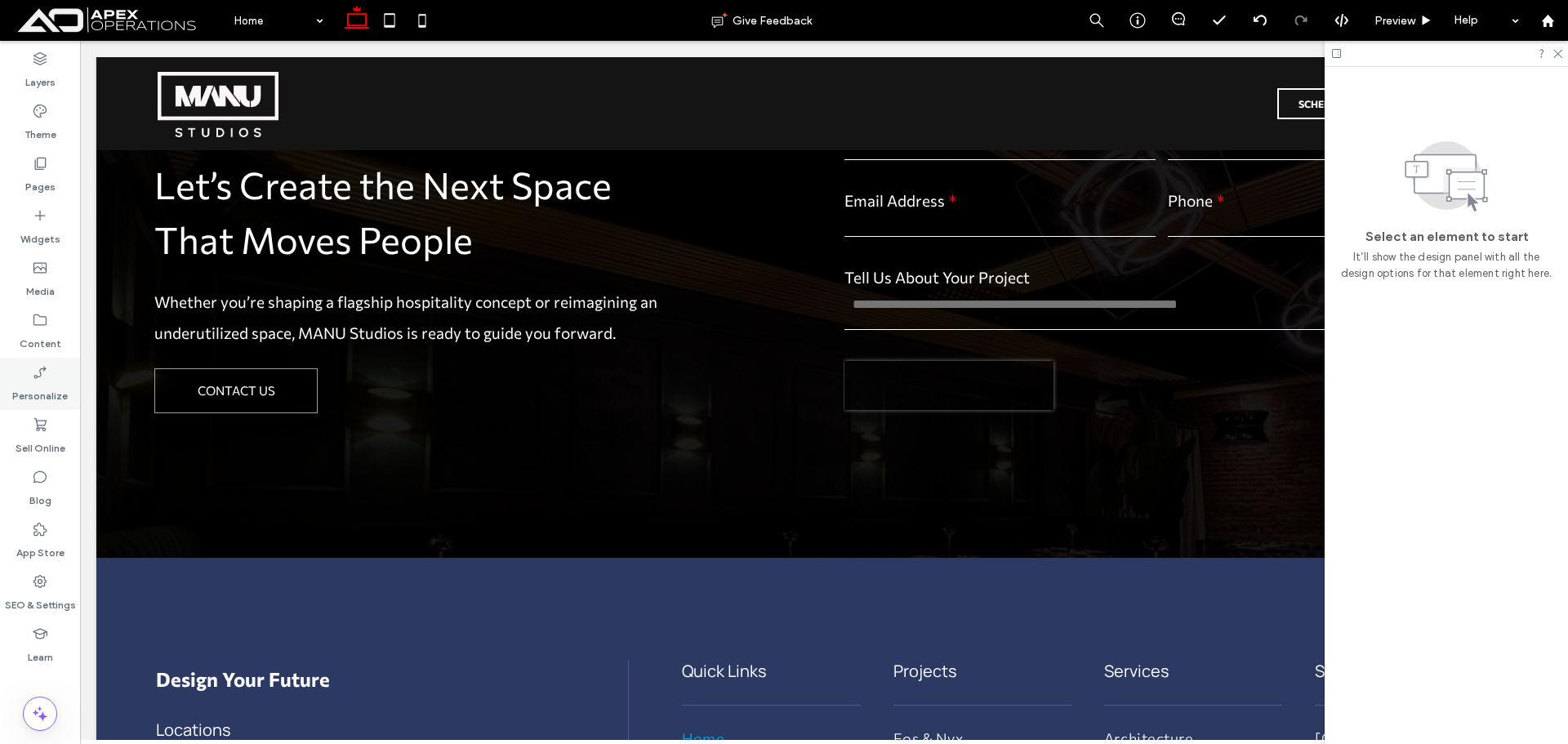
scroll to position [10324, 0]
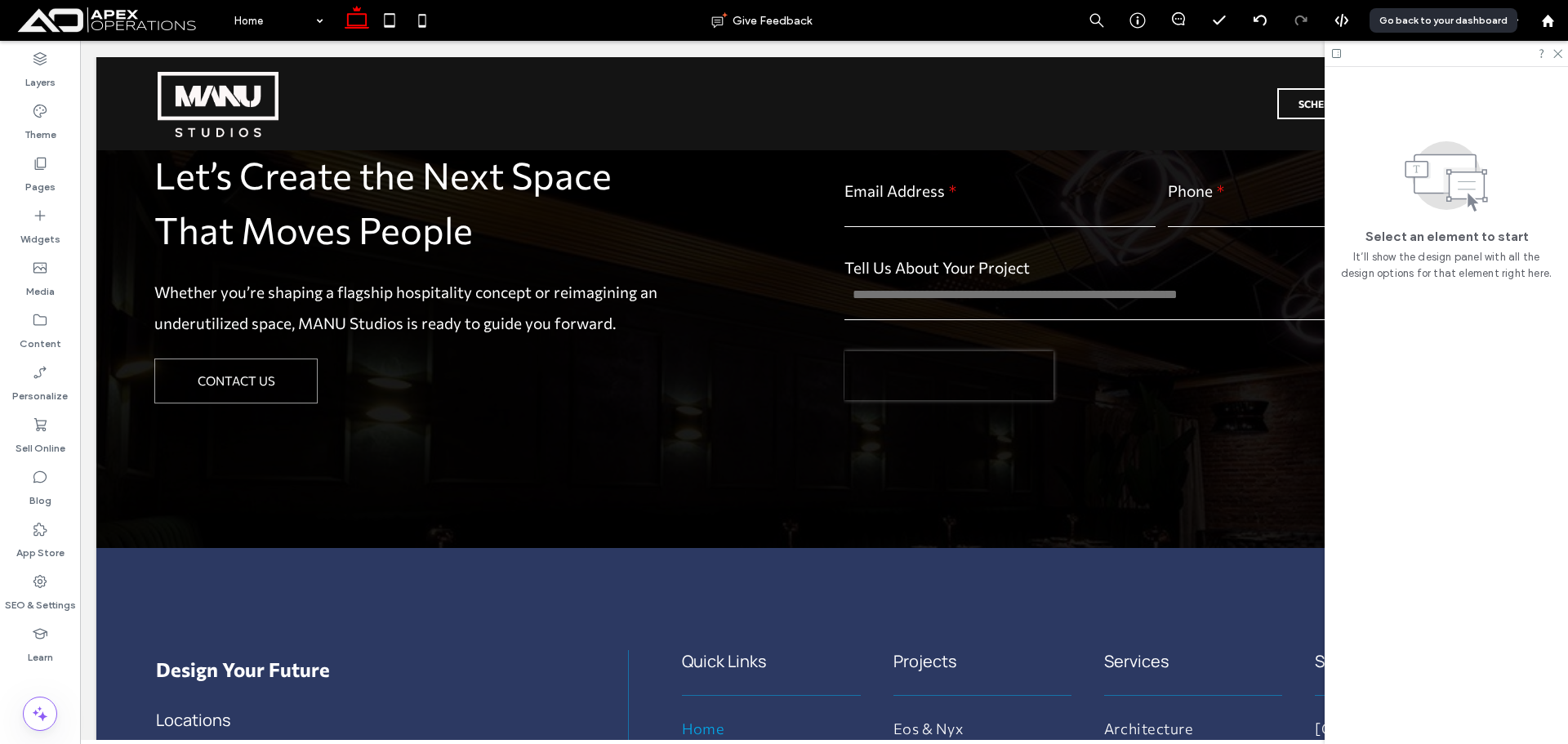
drag, startPoint x: 1536, startPoint y: 22, endPoint x: 1181, endPoint y: 25, distance: 355.0
click at [1536, 22] on div at bounding box center [1547, 21] width 39 height 14
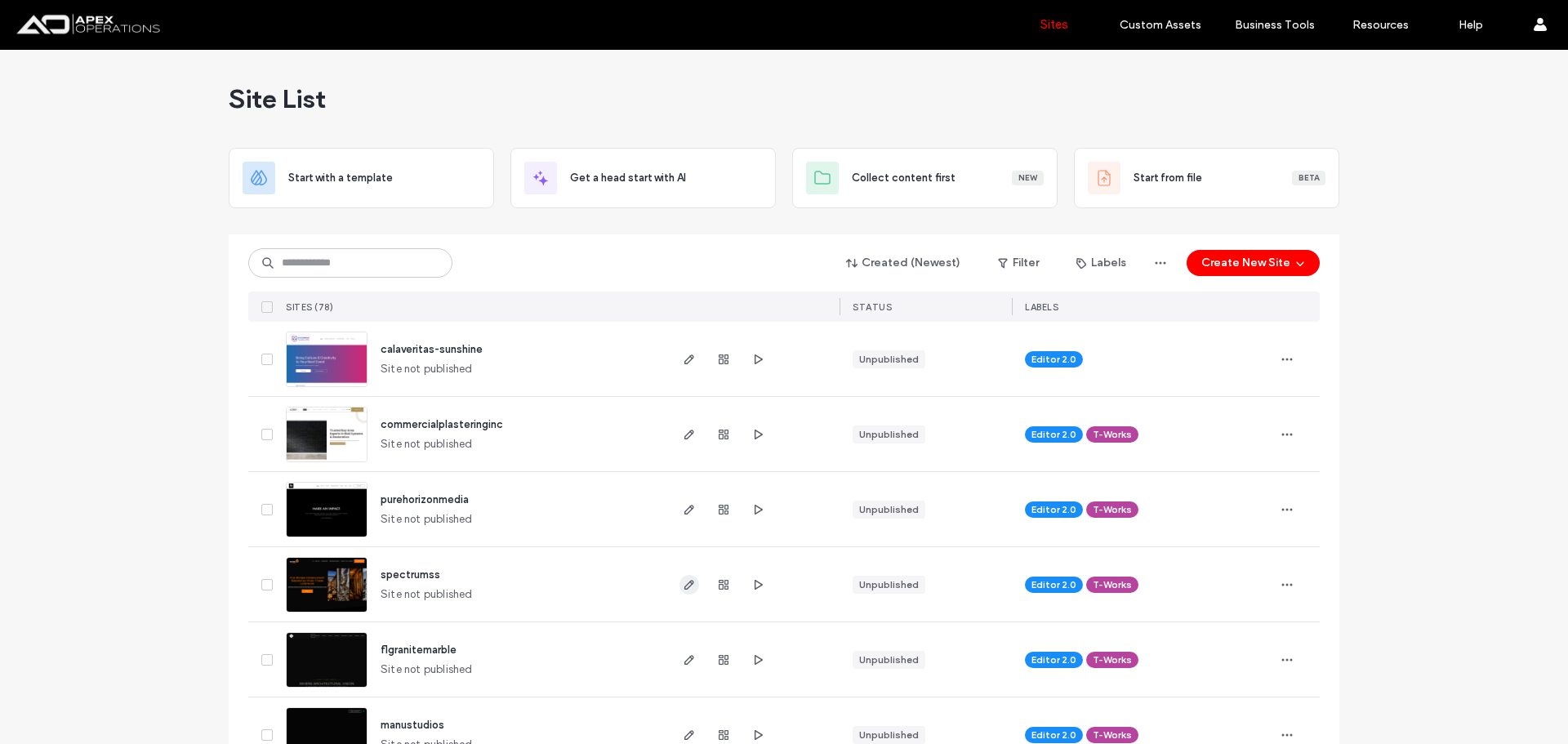
click at [690, 589] on span "button" at bounding box center [688, 584] width 19 height 19
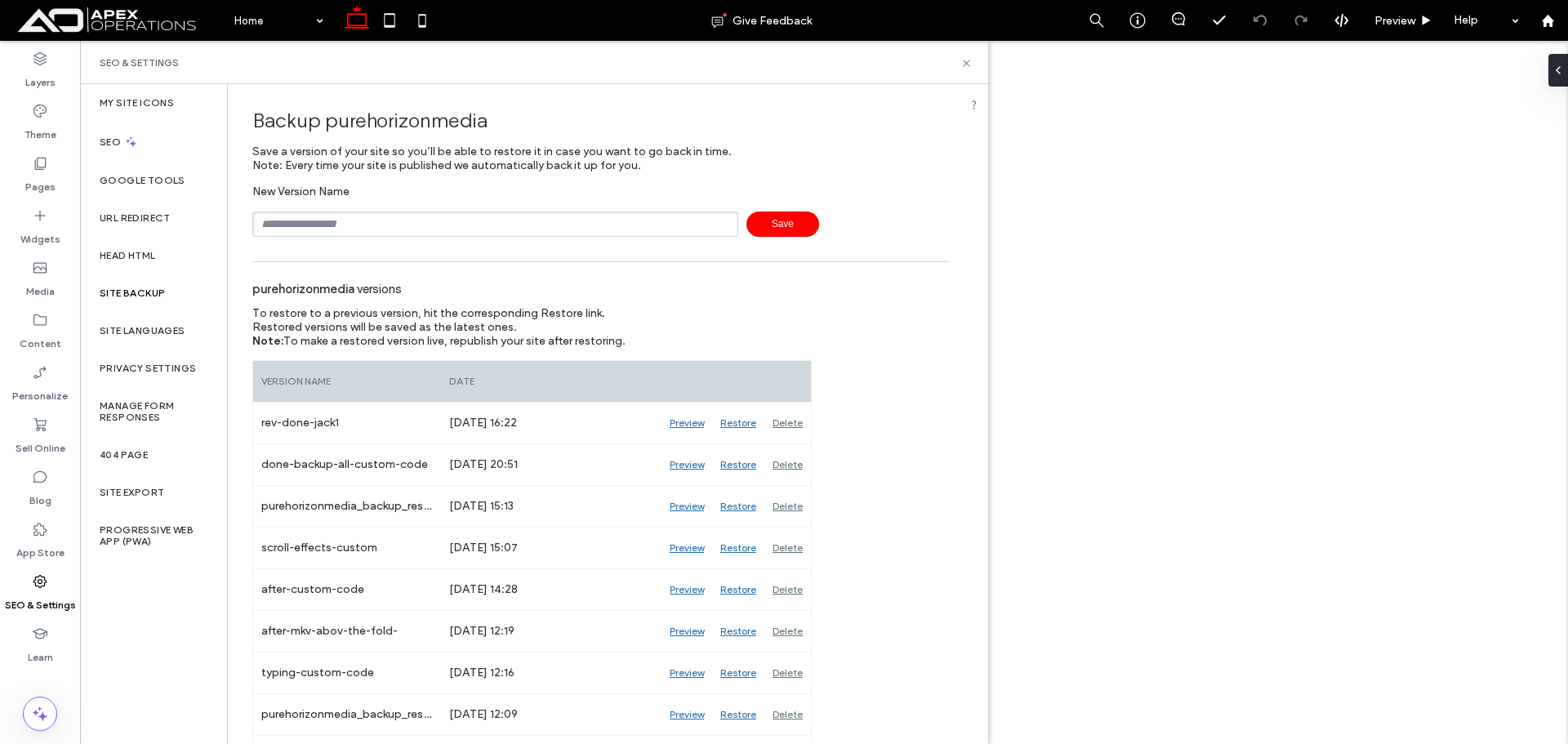
click at [400, 232] on input "text" at bounding box center [495, 224] width 486 height 25
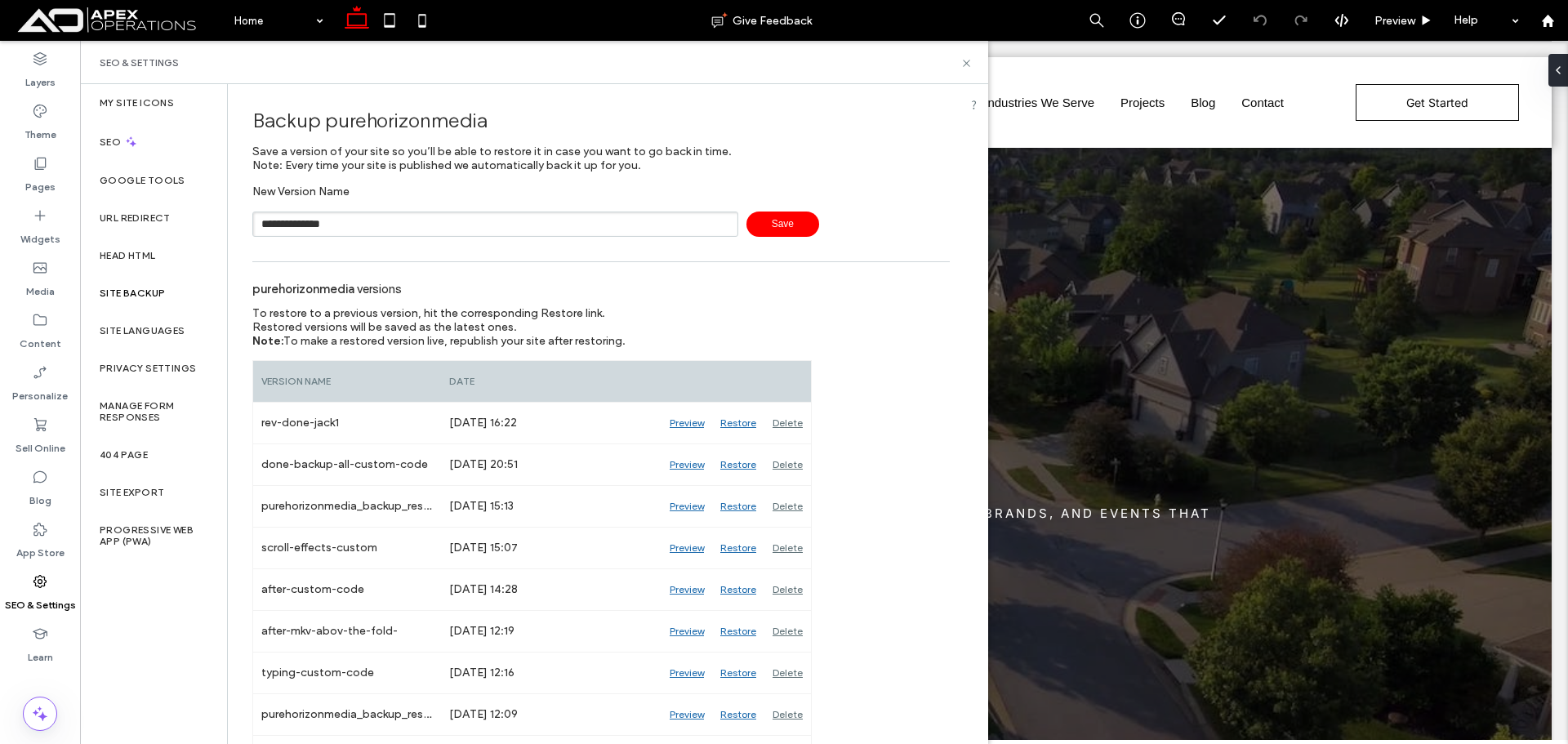
type input "**********"
click at [748, 227] on span "Save" at bounding box center [783, 224] width 73 height 25
click at [962, 61] on icon at bounding box center [967, 63] width 13 height 13
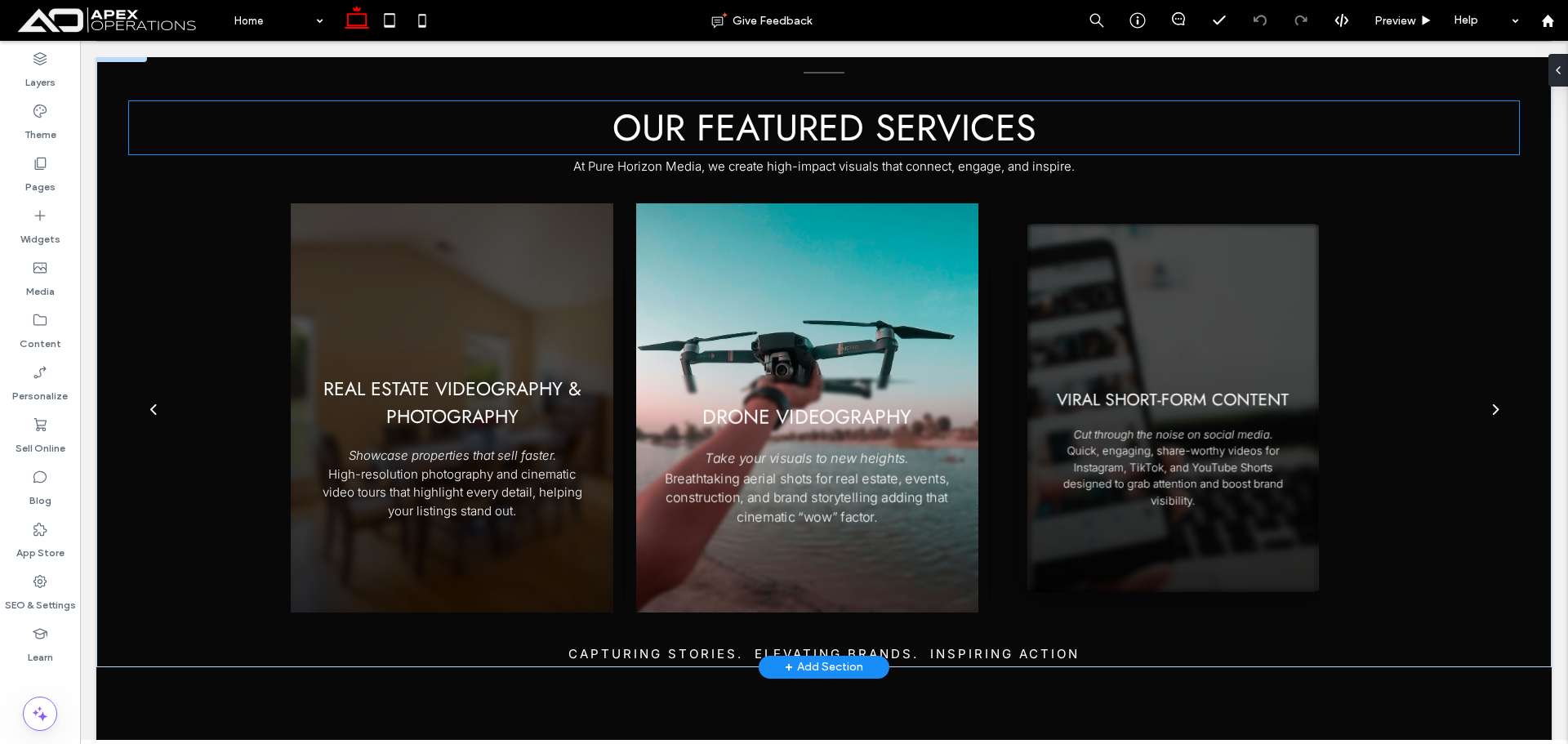
scroll to position [1551, 0]
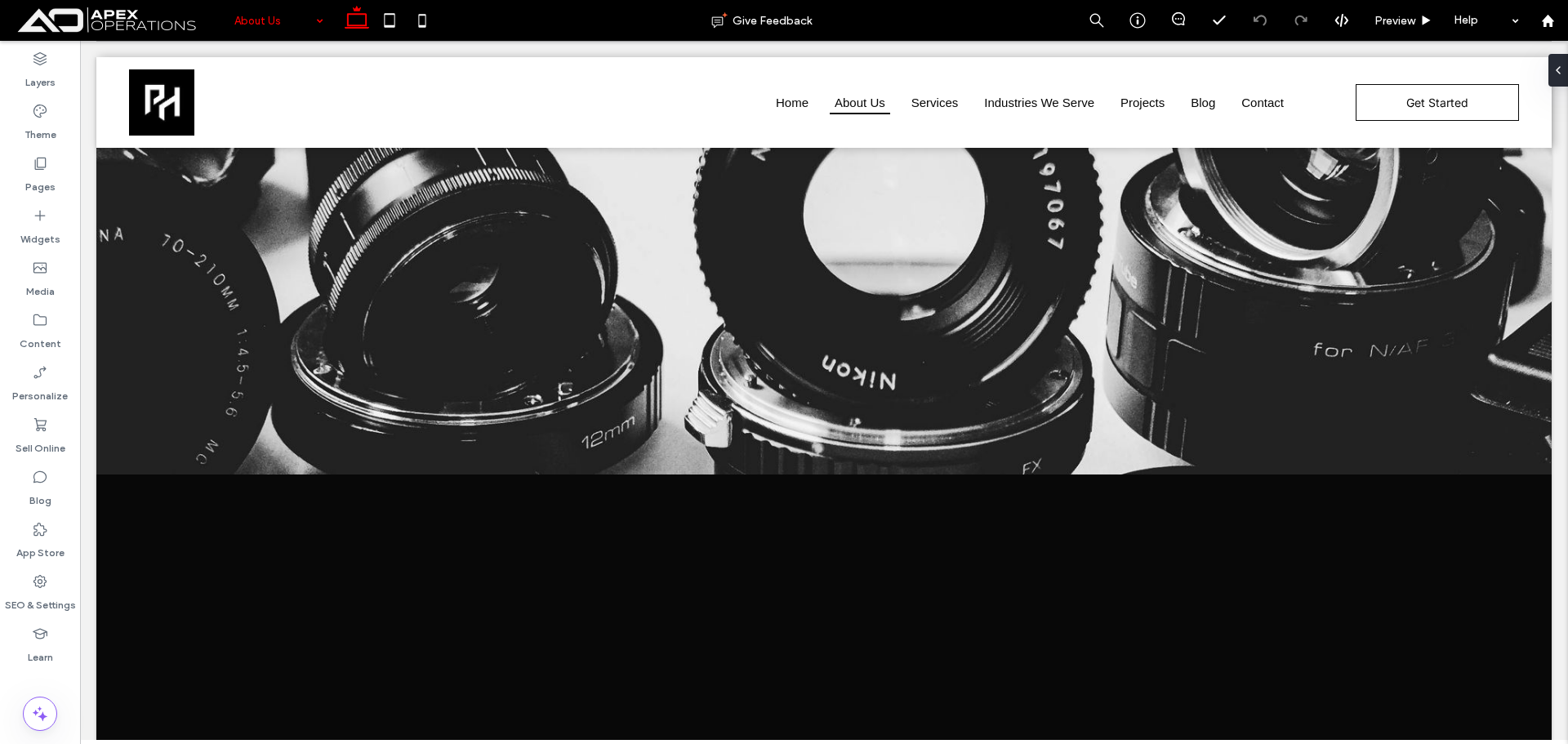
click at [268, 2] on input at bounding box center [275, 20] width 81 height 41
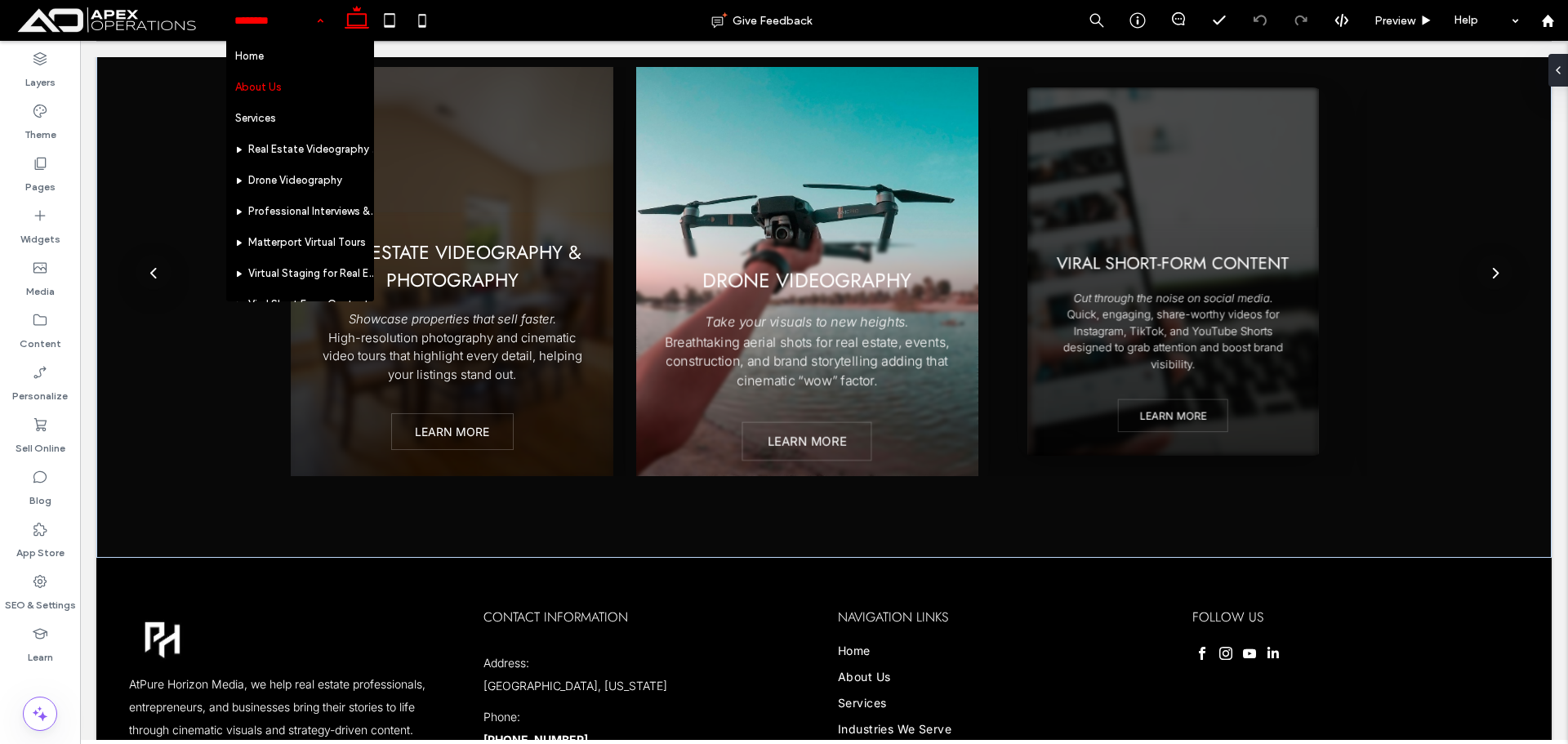
click at [269, 133] on hr at bounding box center [299, 133] width 145 height 1
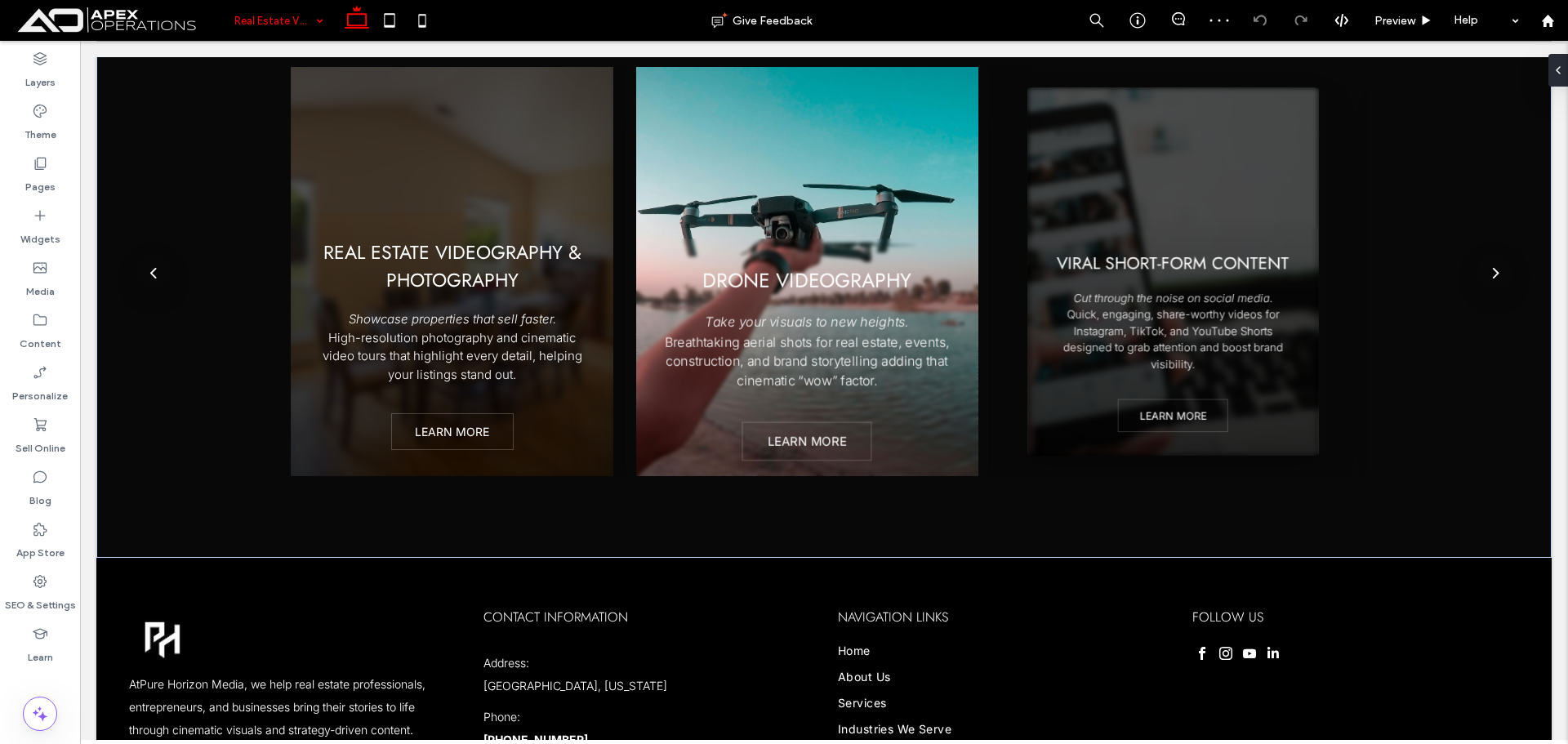
drag, startPoint x: 291, startPoint y: 15, endPoint x: 286, endPoint y: 38, distance: 23.5
click at [289, 21] on input at bounding box center [275, 20] width 81 height 41
click at [277, 24] on input at bounding box center [275, 20] width 81 height 41
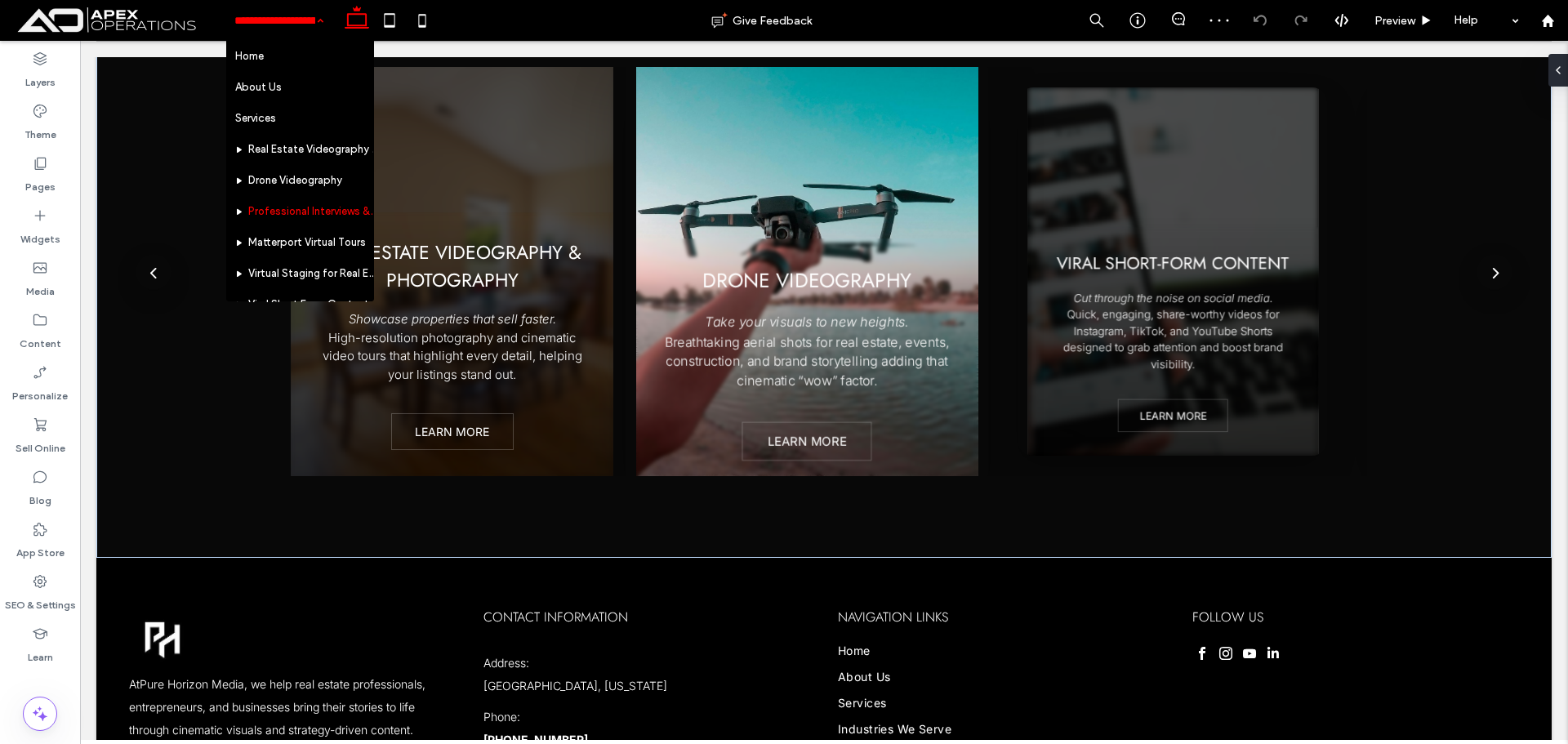
scroll to position [164, 0]
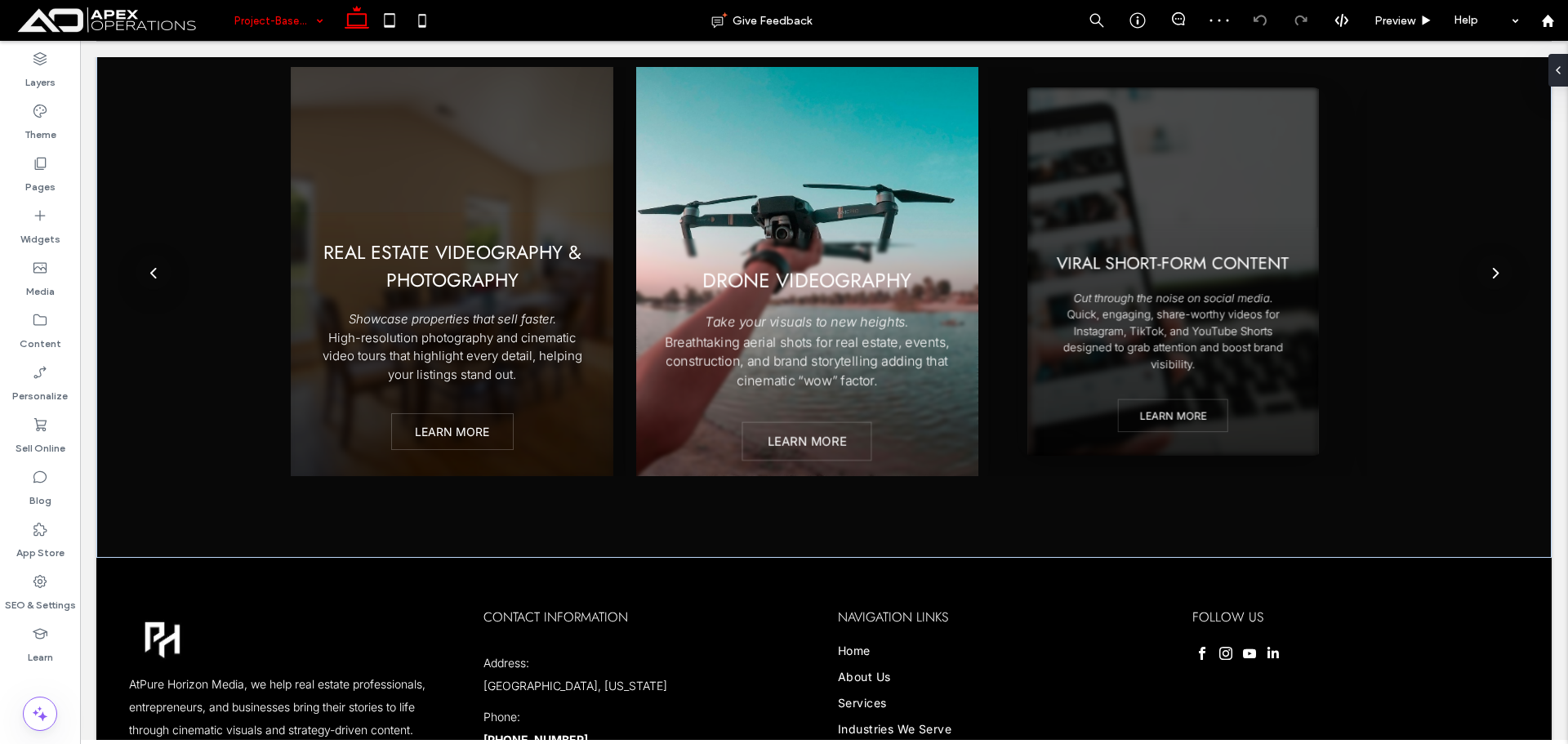
click at [292, 28] on input at bounding box center [275, 20] width 81 height 41
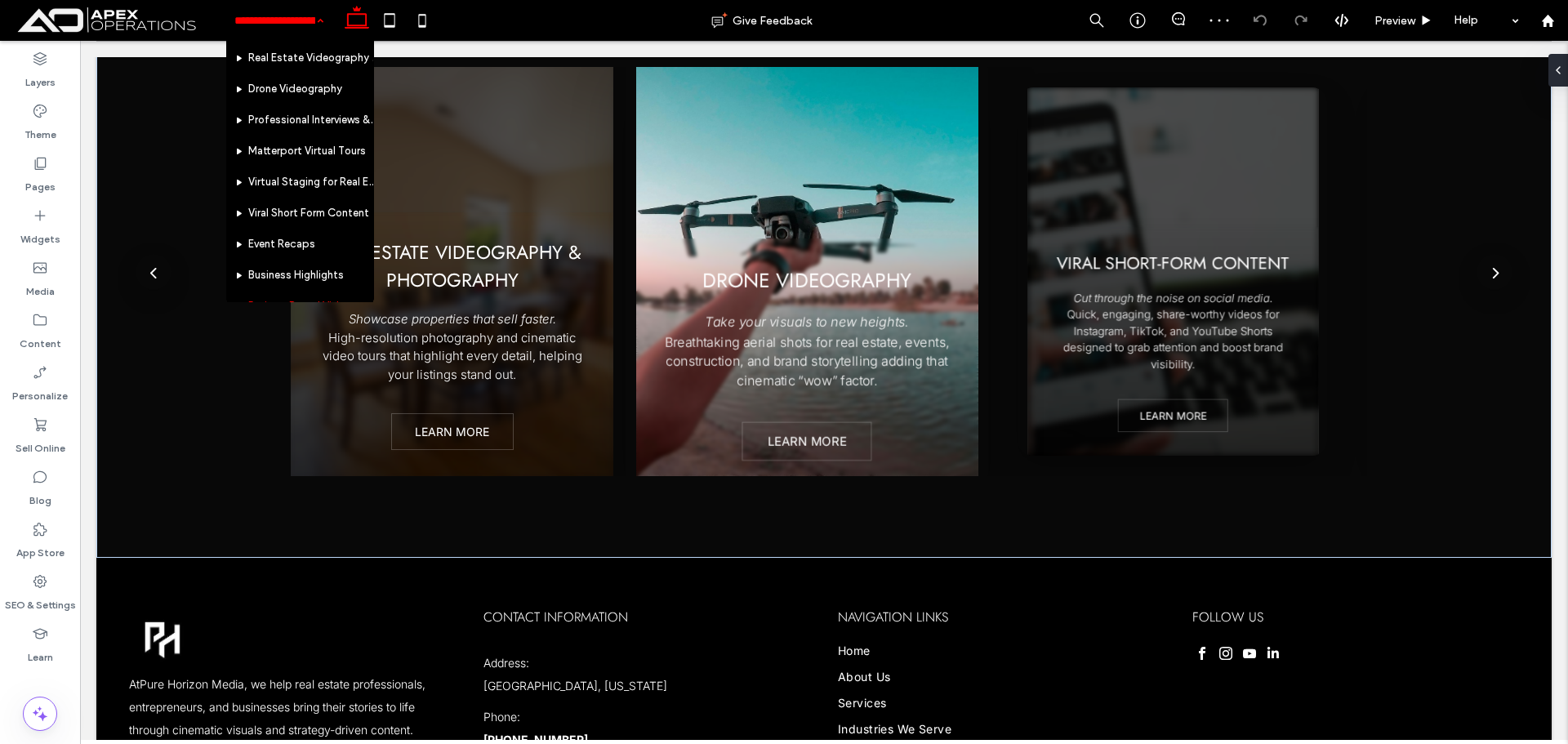
scroll to position [245, 0]
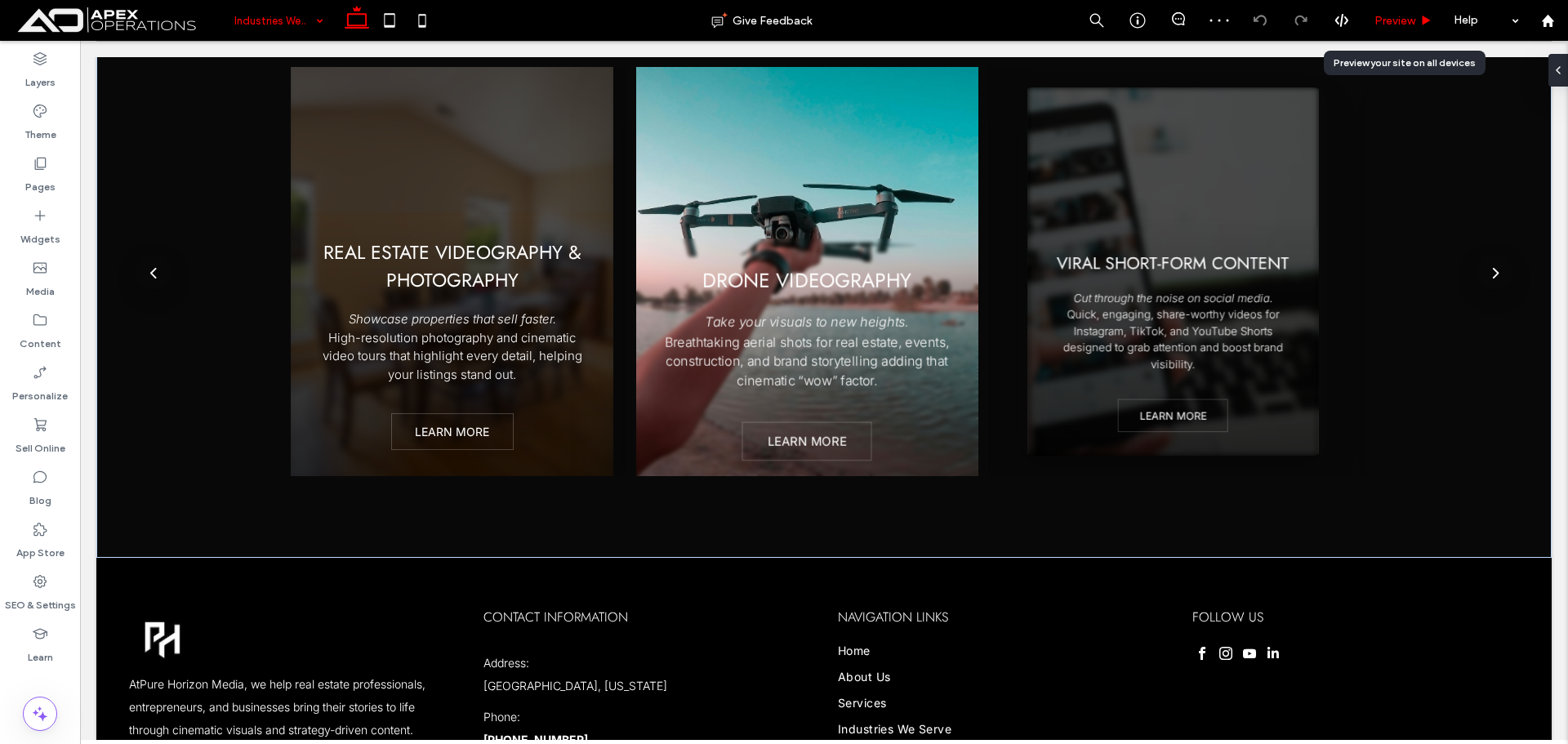
click at [1418, 23] on div "Preview" at bounding box center [1403, 21] width 83 height 14
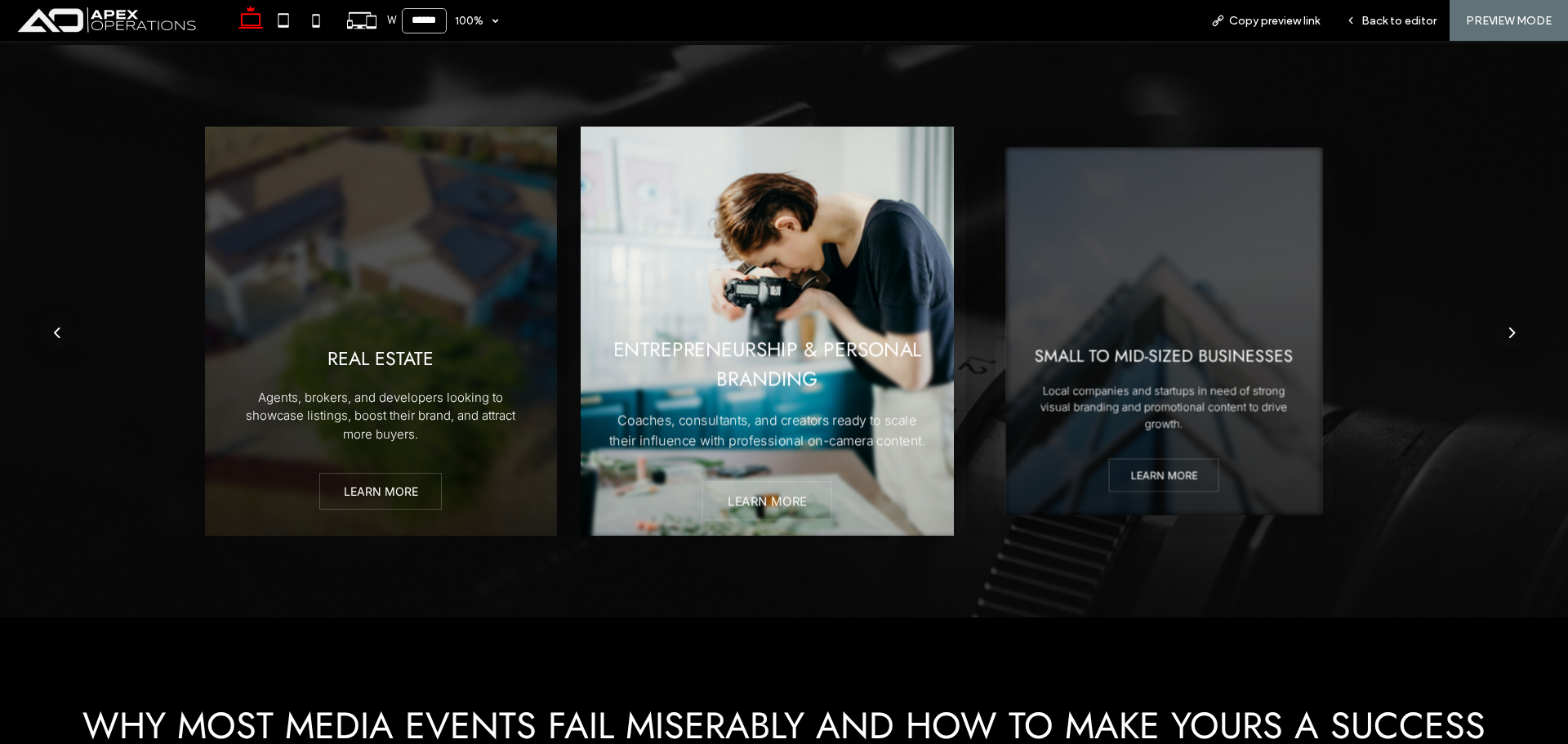
scroll to position [1143, 0]
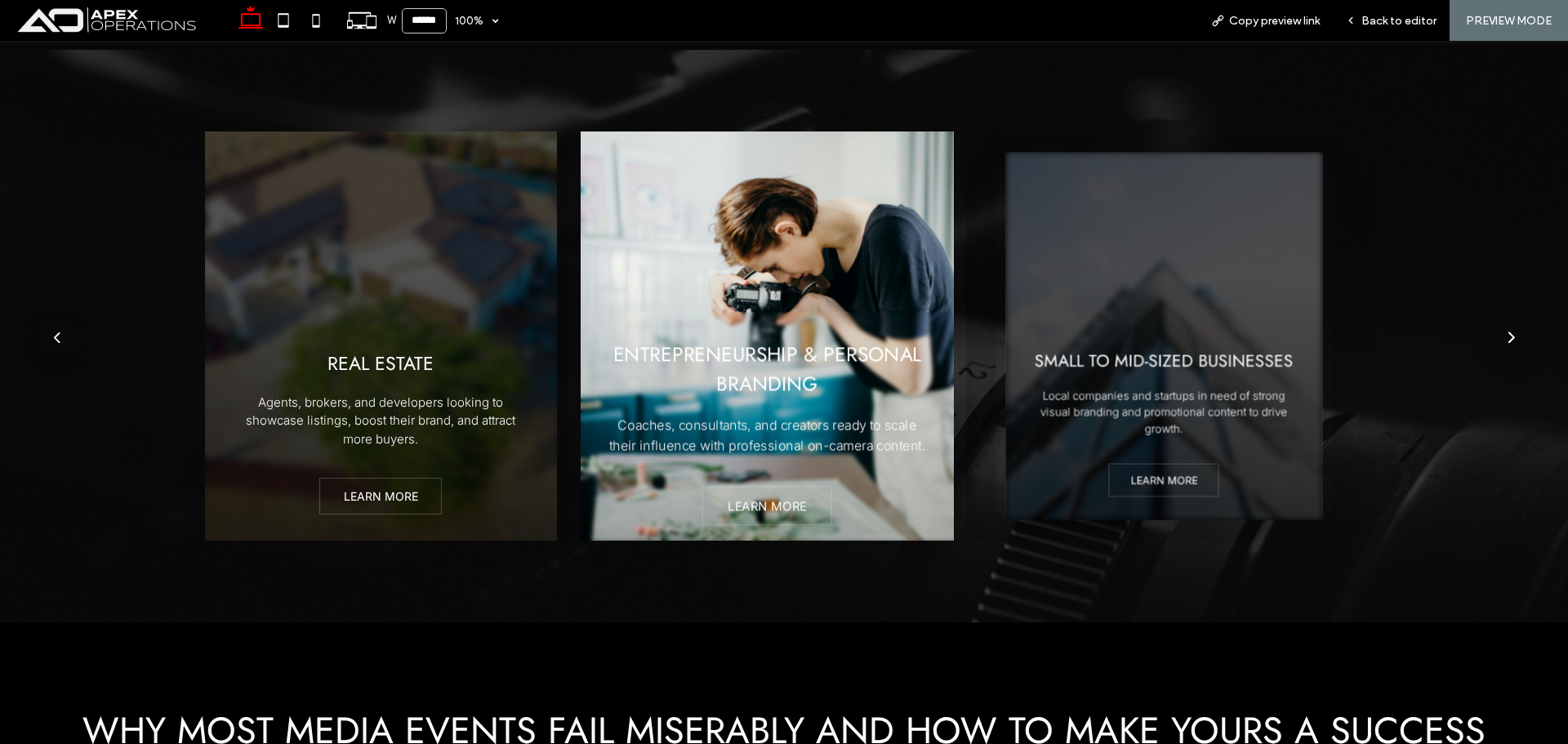
click at [1507, 332] on div "next" at bounding box center [1510, 337] width 8 height 13
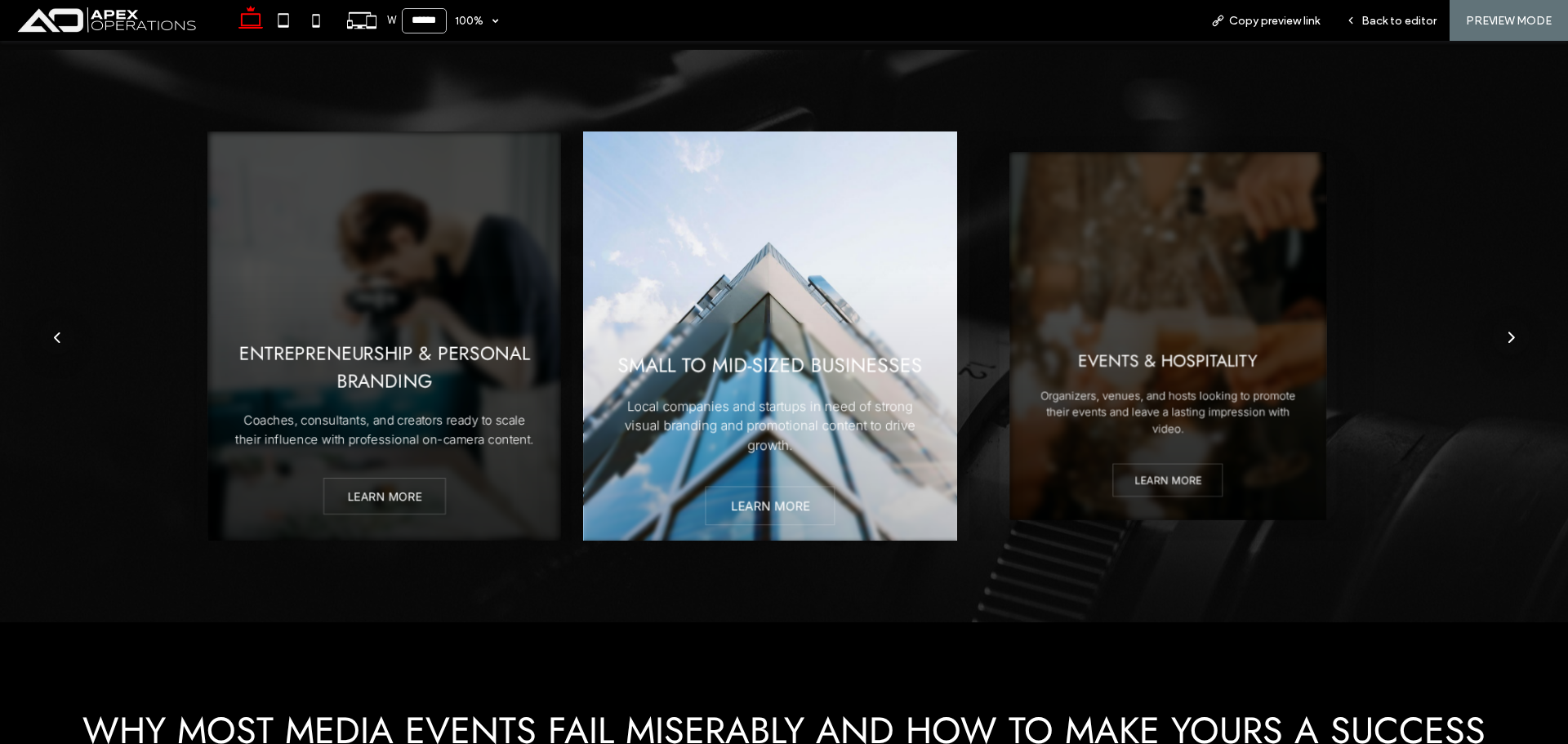
click at [1507, 332] on div "next" at bounding box center [1510, 337] width 8 height 13
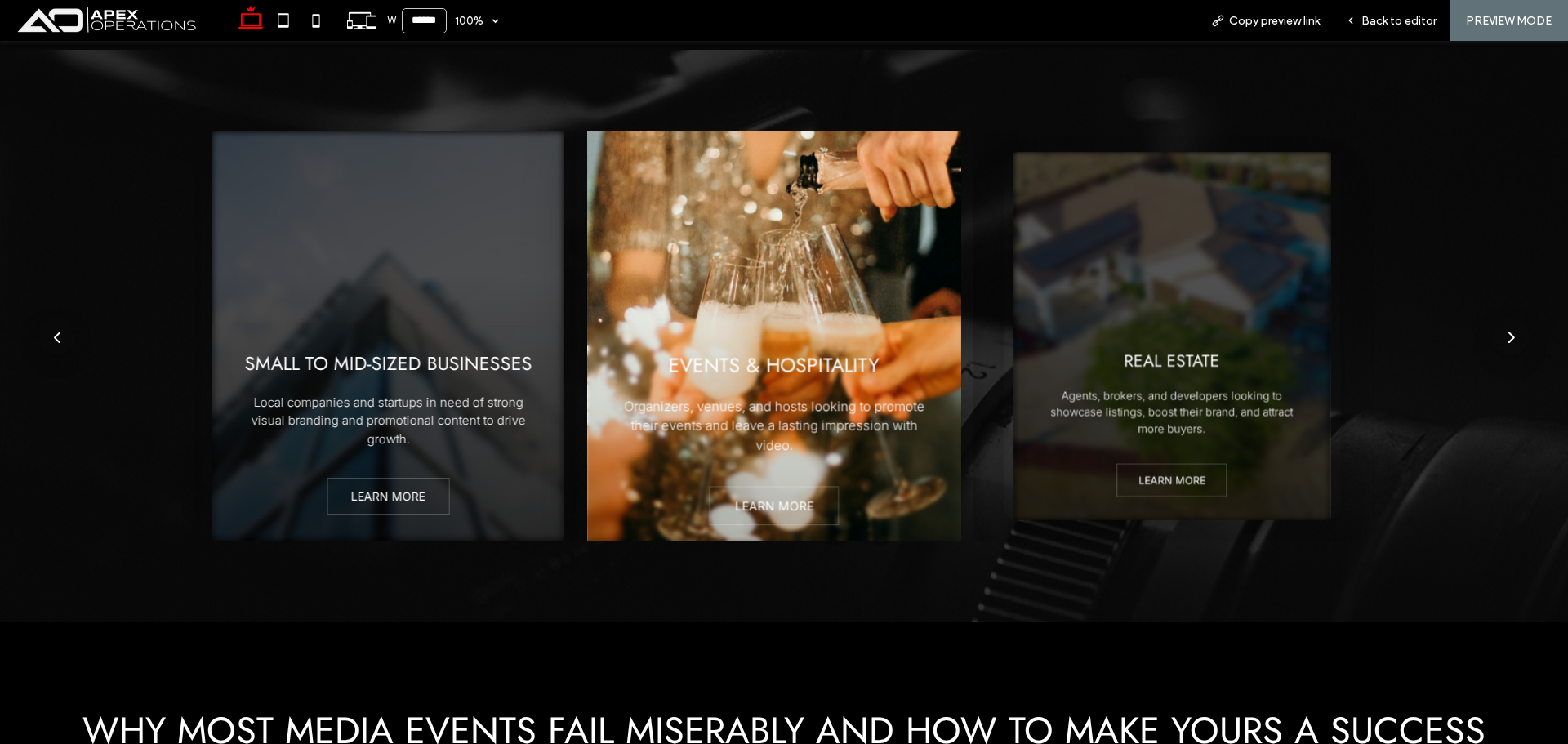
click at [1507, 332] on div "next" at bounding box center [1510, 337] width 8 height 13
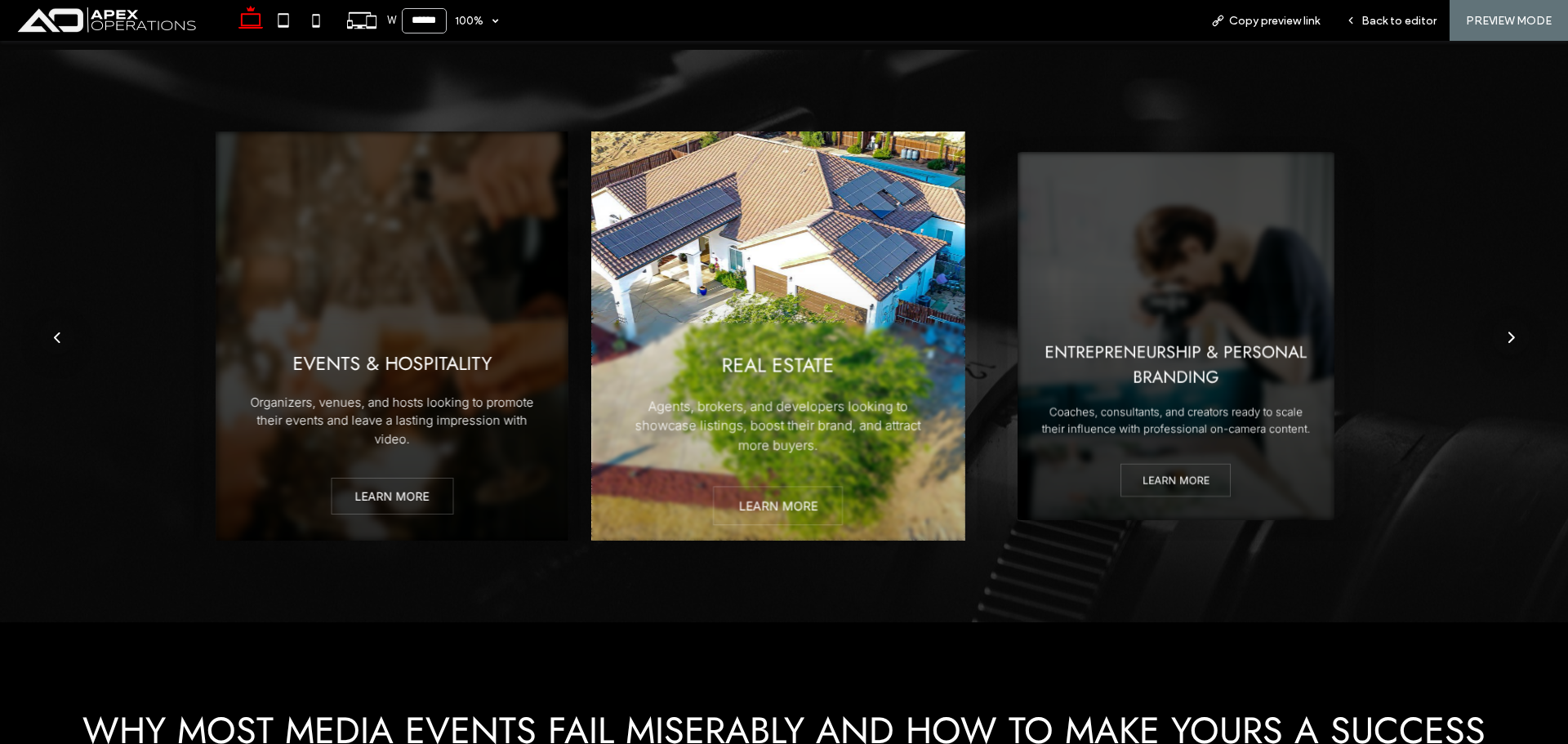
click at [1507, 332] on div "next" at bounding box center [1510, 337] width 8 height 13
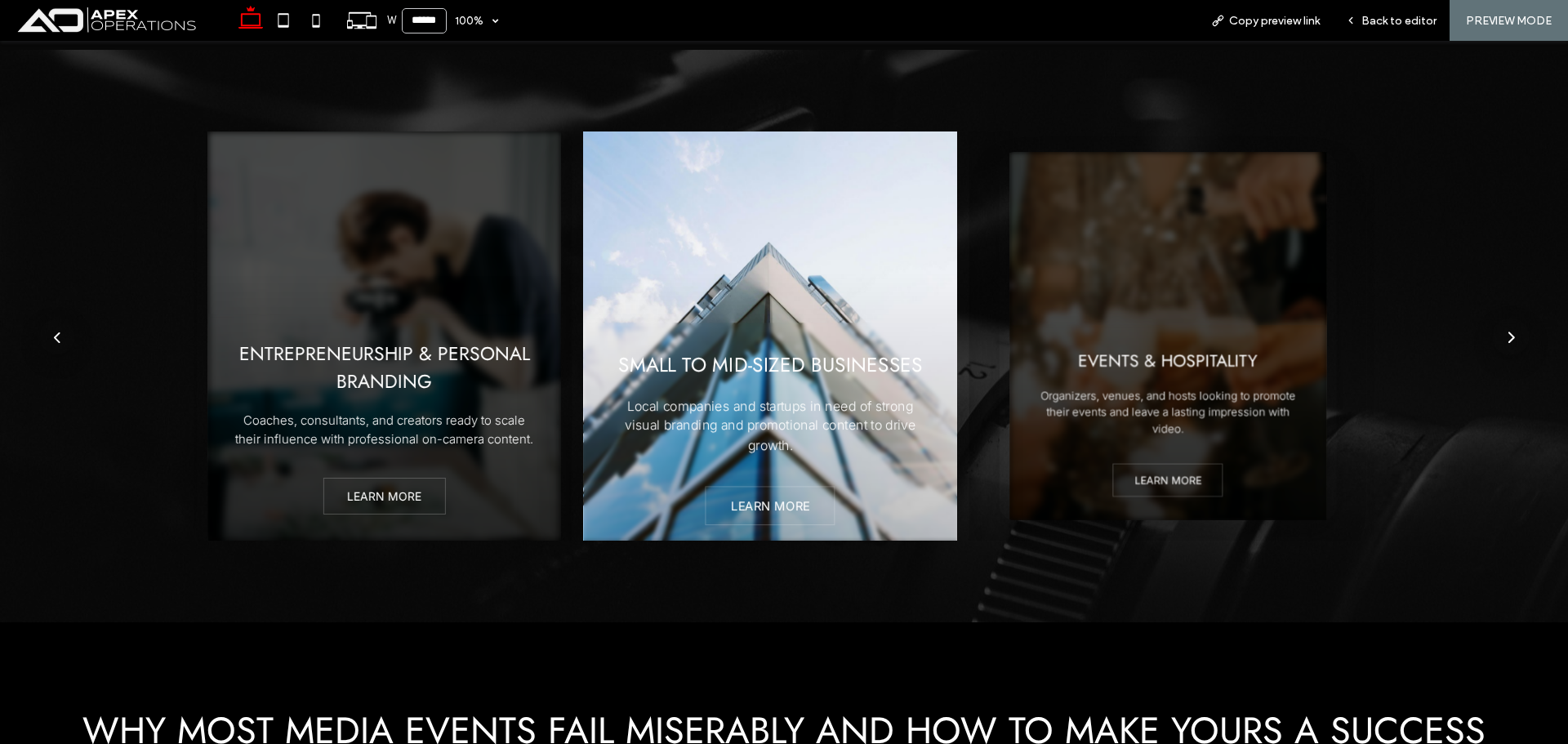
click at [1507, 332] on div "next" at bounding box center [1510, 337] width 8 height 13
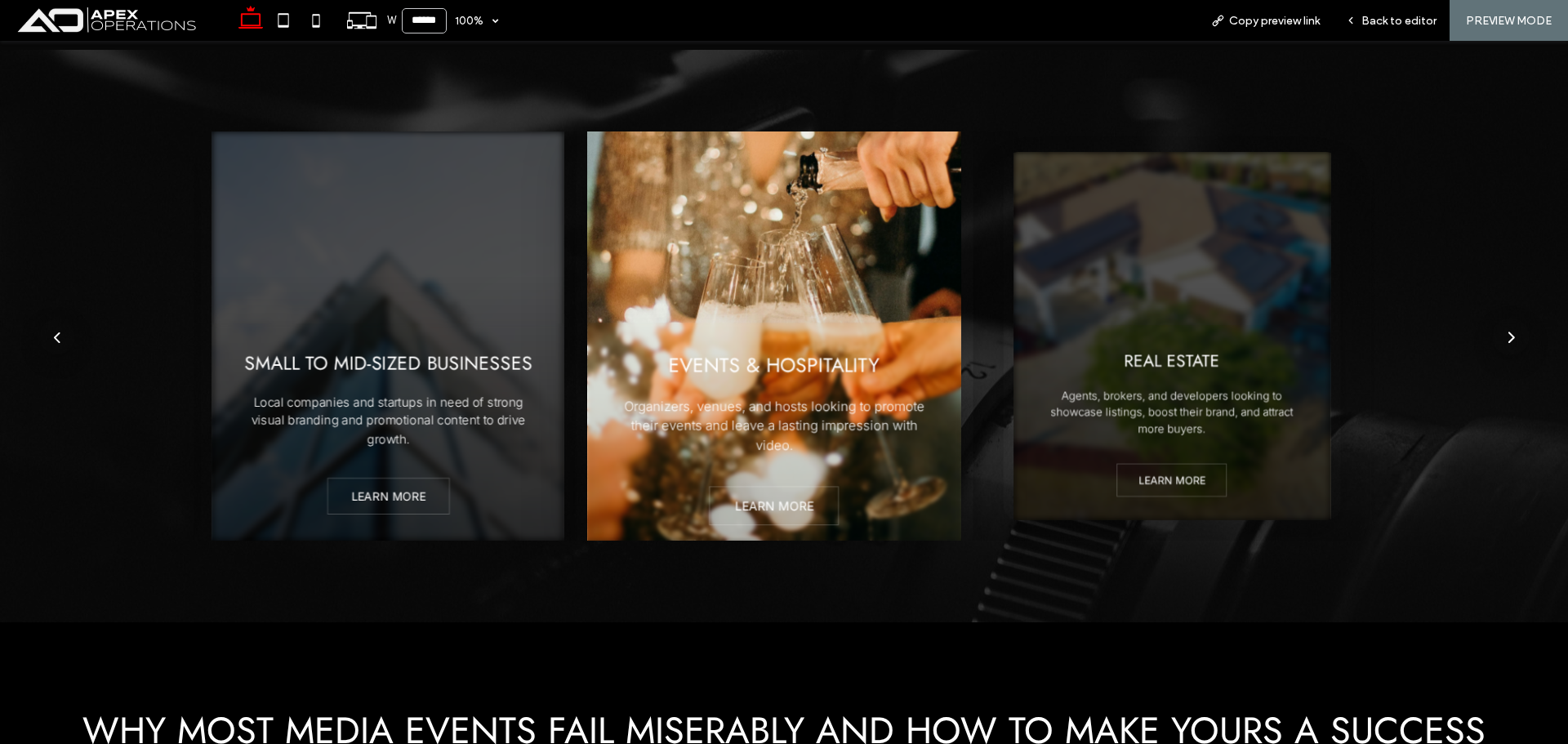
click at [1507, 332] on div "next" at bounding box center [1510, 337] width 8 height 13
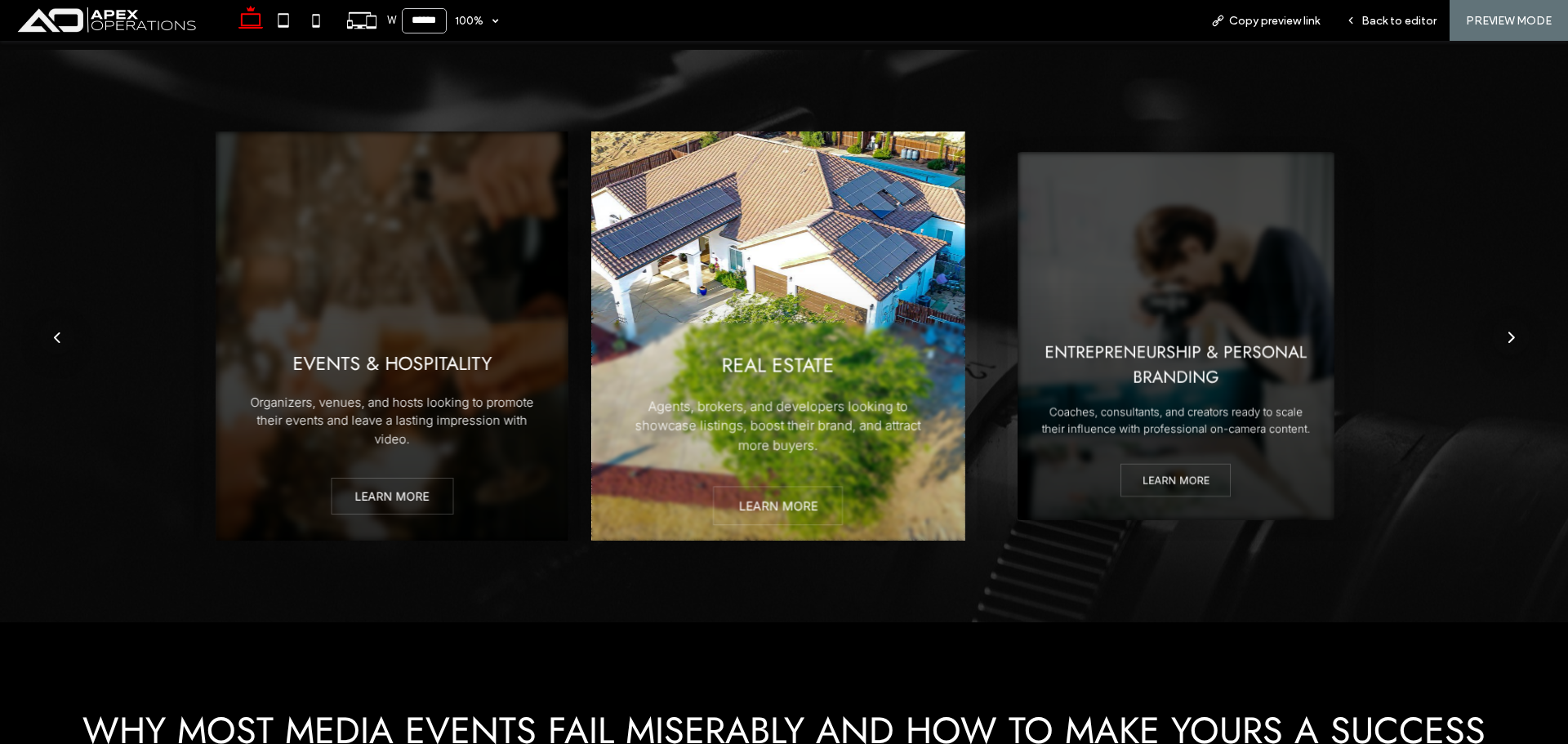
click at [1507, 332] on div "next" at bounding box center [1510, 337] width 8 height 13
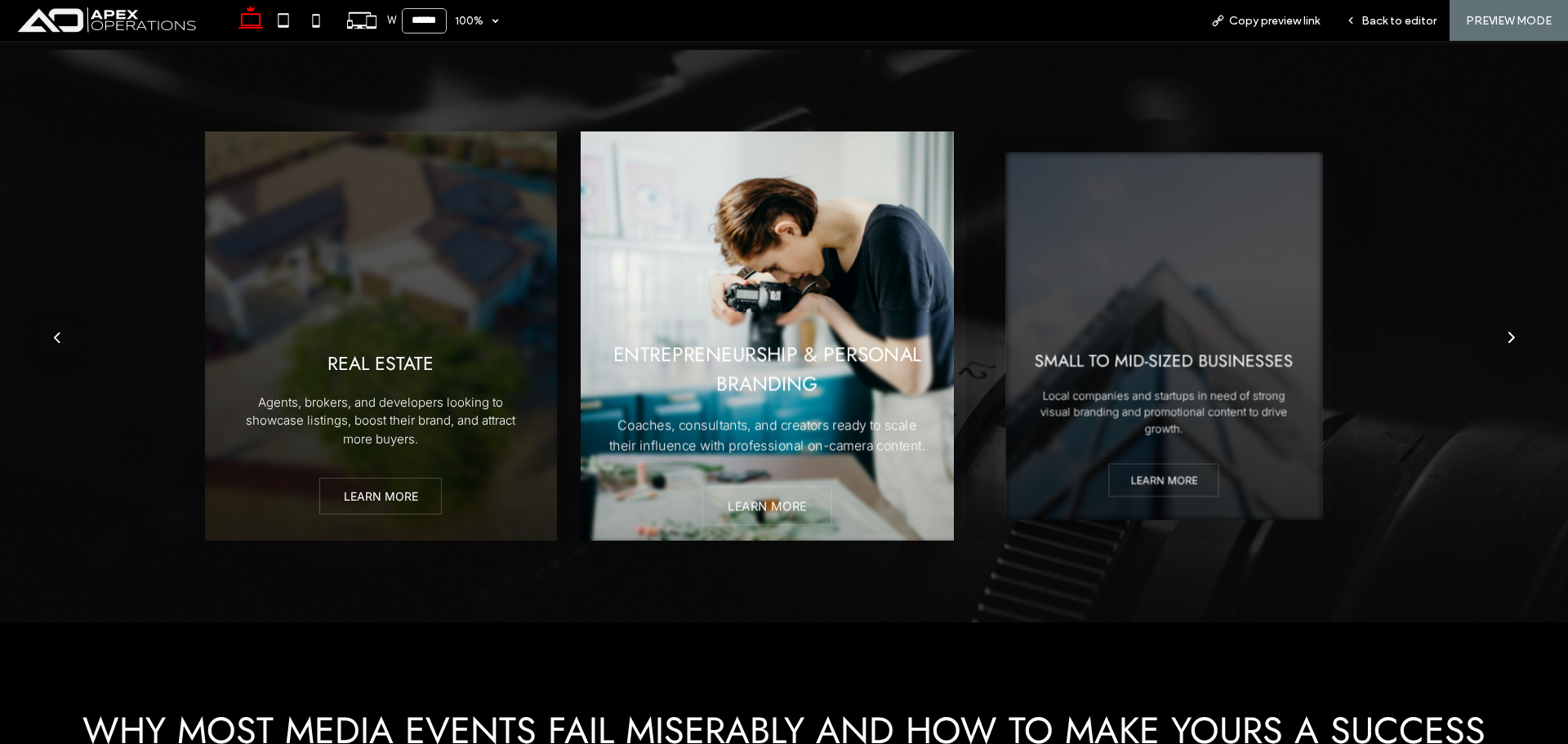
click at [1507, 332] on div "next" at bounding box center [1510, 337] width 8 height 13
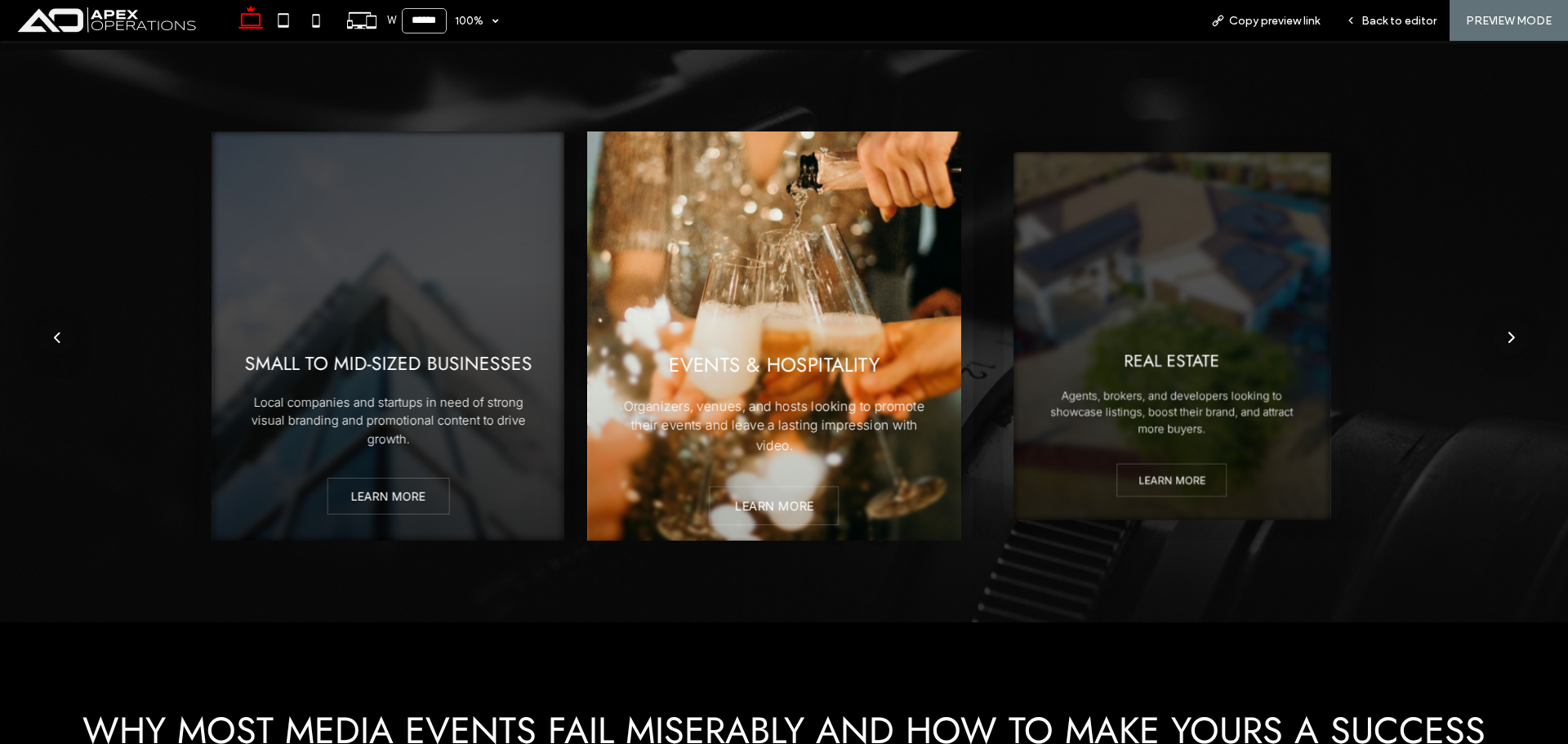
click at [1507, 332] on div "next" at bounding box center [1510, 337] width 8 height 13
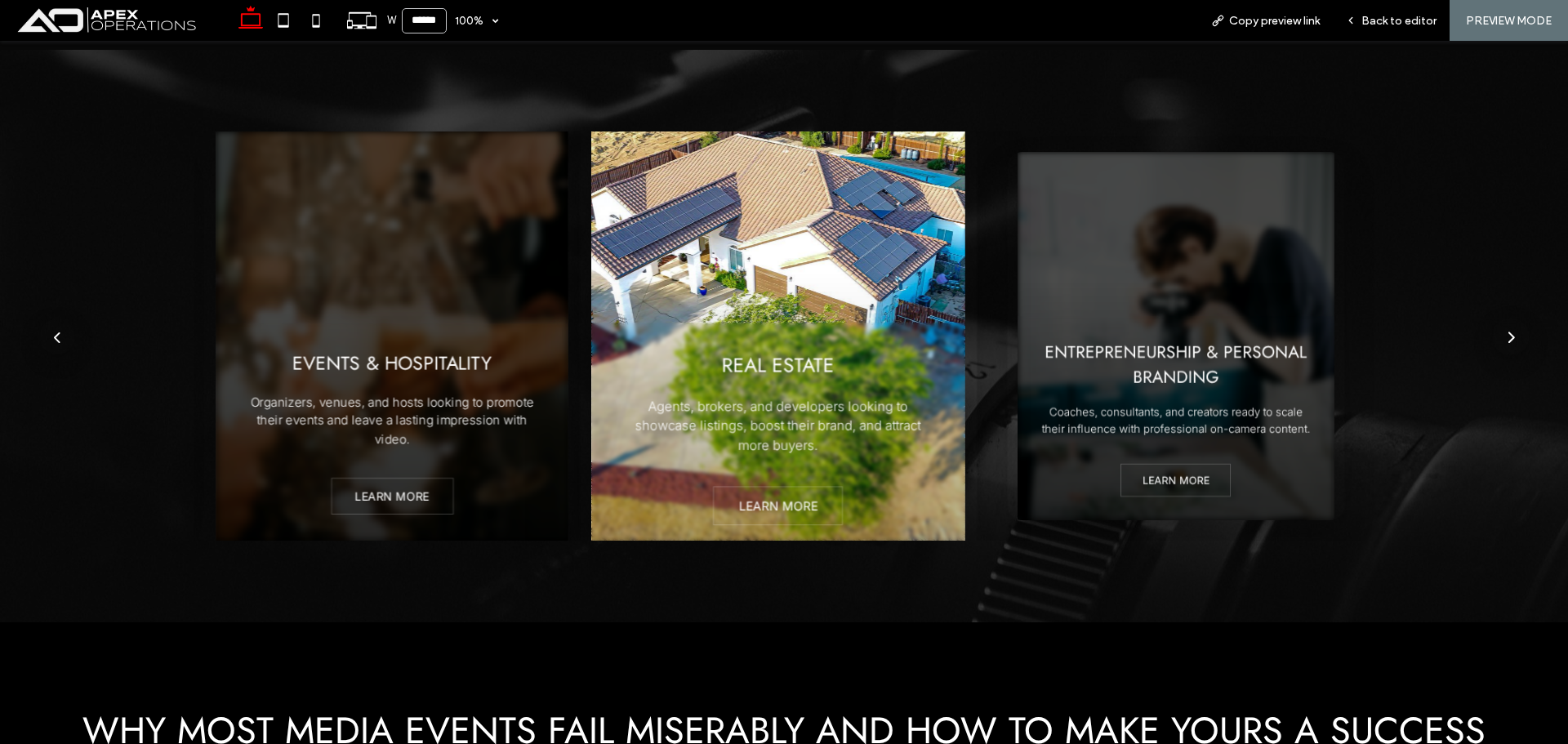
click at [1507, 332] on div "next" at bounding box center [1510, 337] width 8 height 13
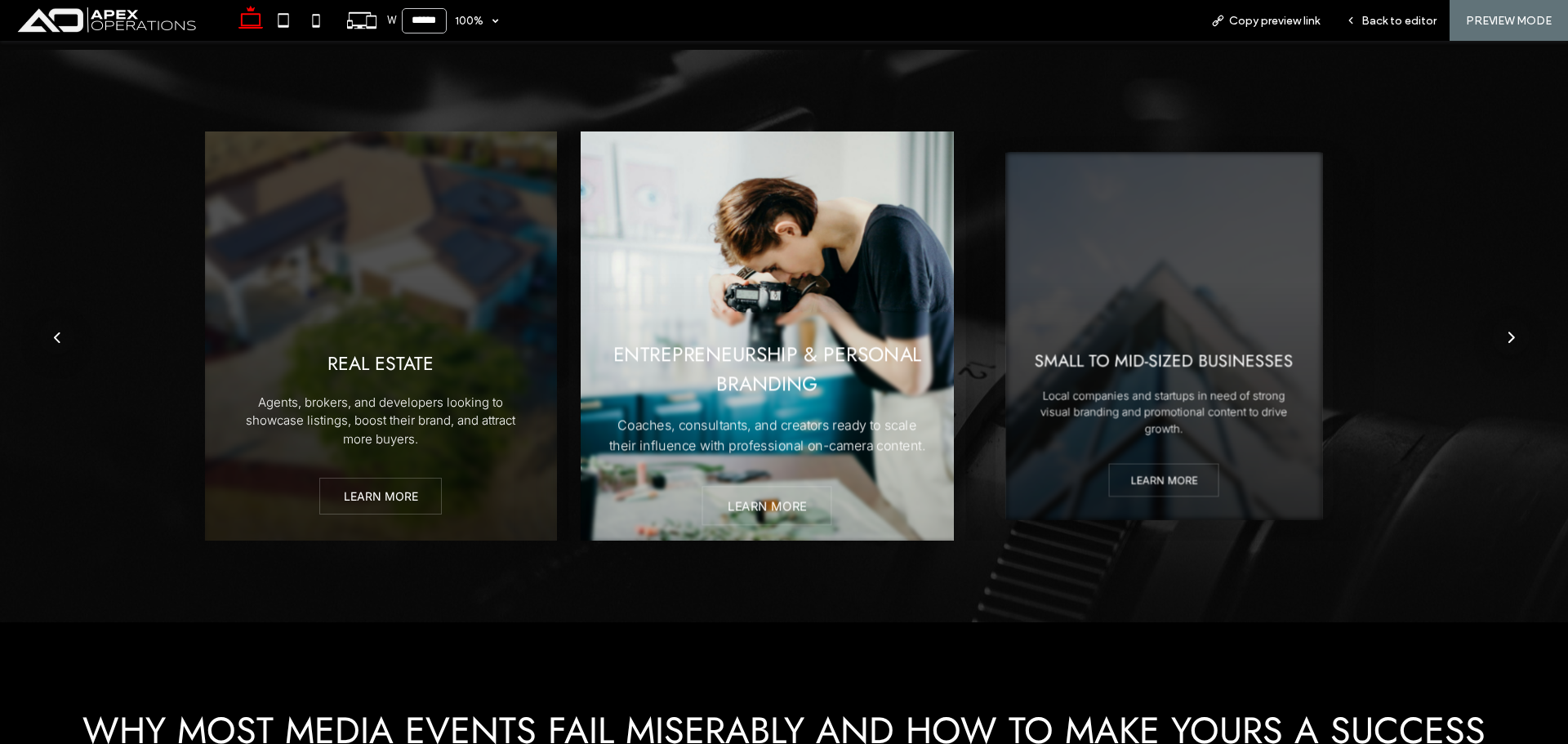
click at [1507, 332] on div "next" at bounding box center [1510, 337] width 8 height 13
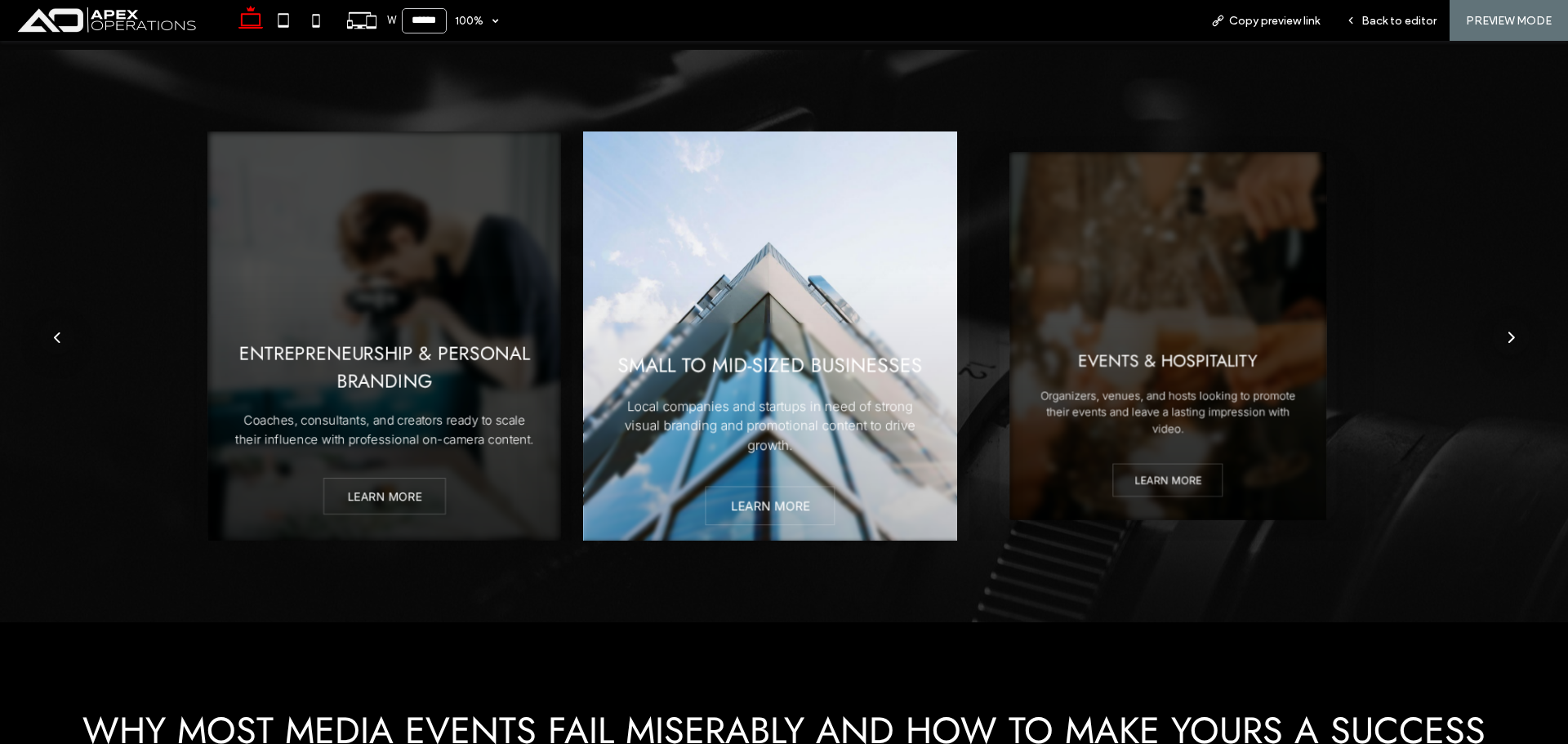
click at [1507, 332] on div "next" at bounding box center [1510, 337] width 8 height 13
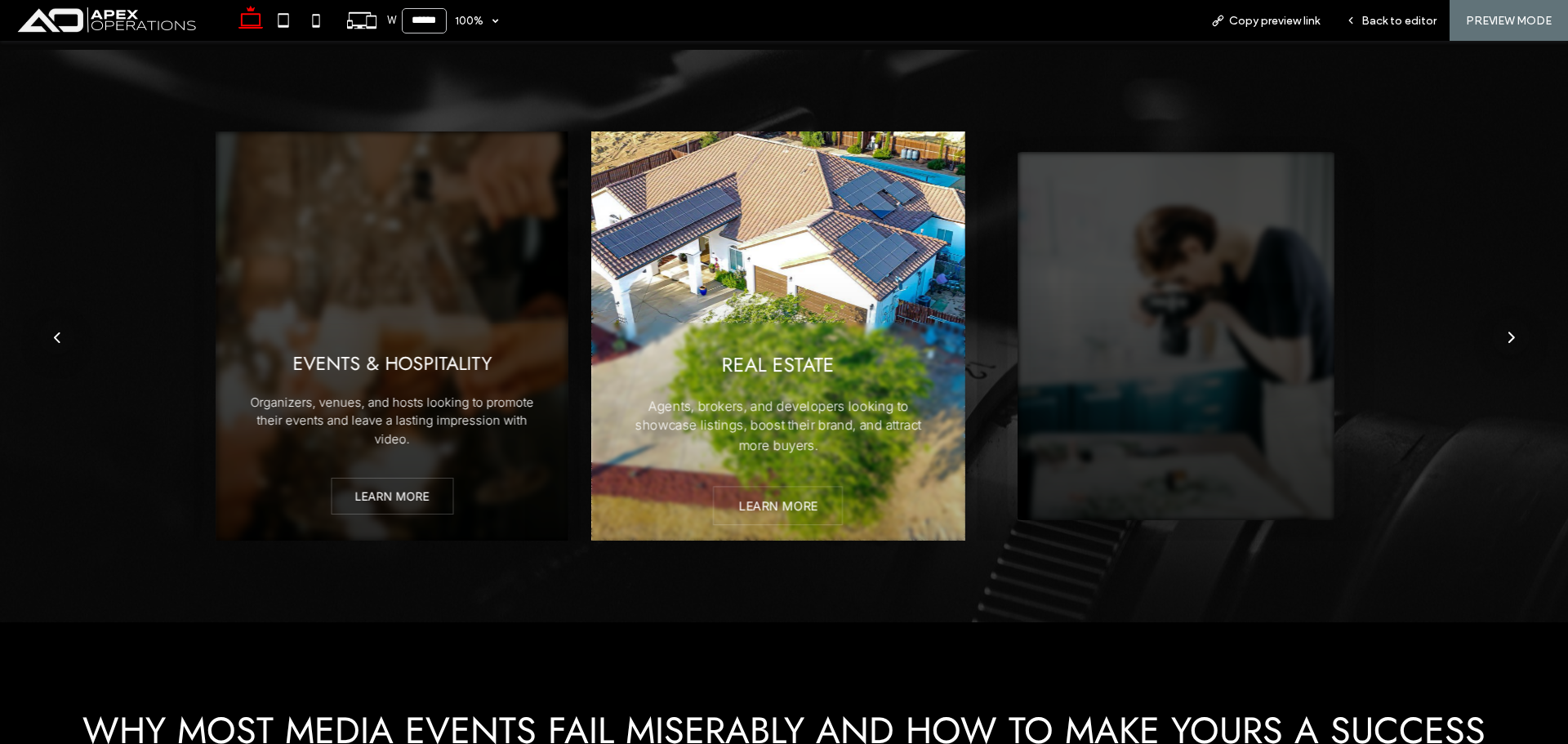
click at [1507, 332] on div "next" at bounding box center [1510, 337] width 8 height 13
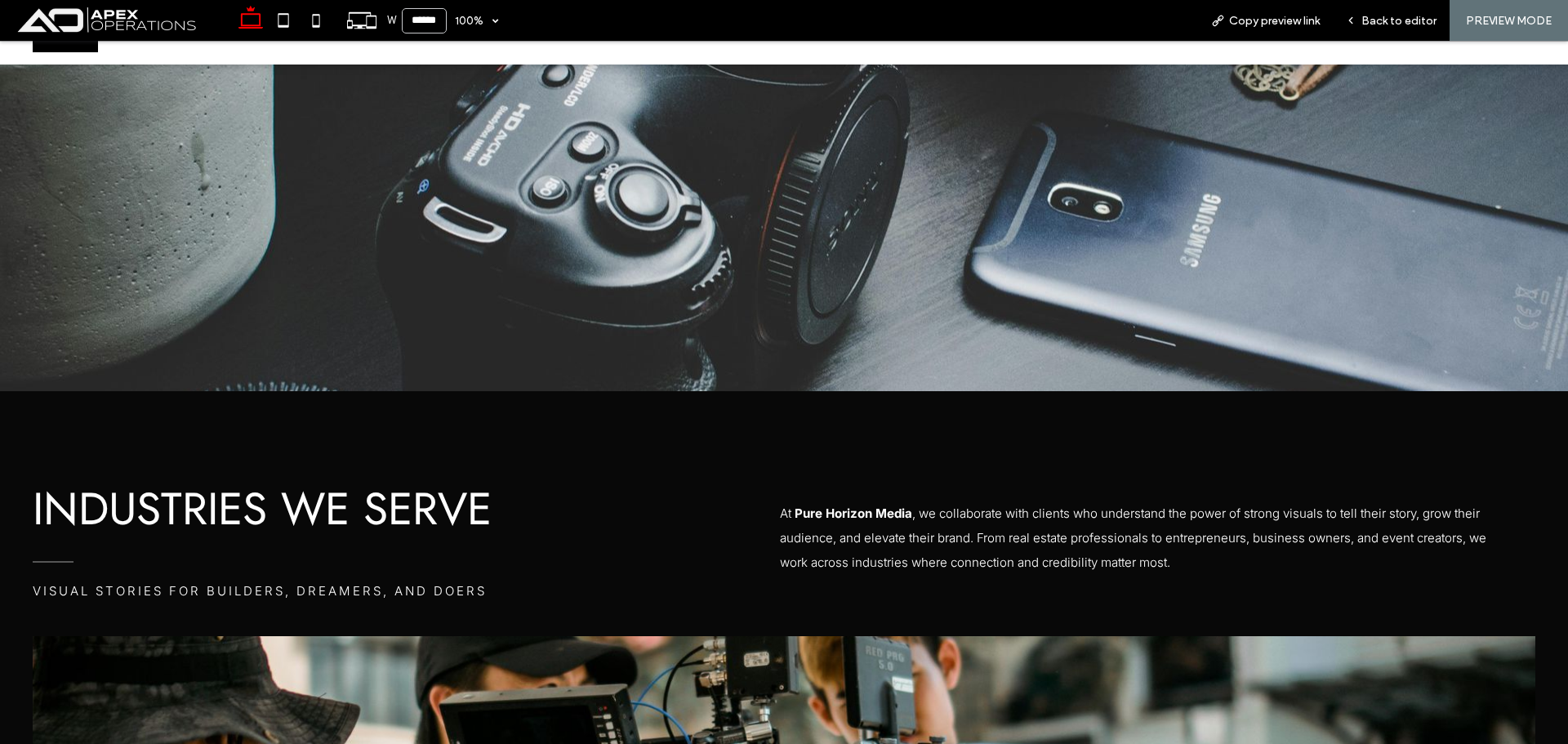
scroll to position [0, 0]
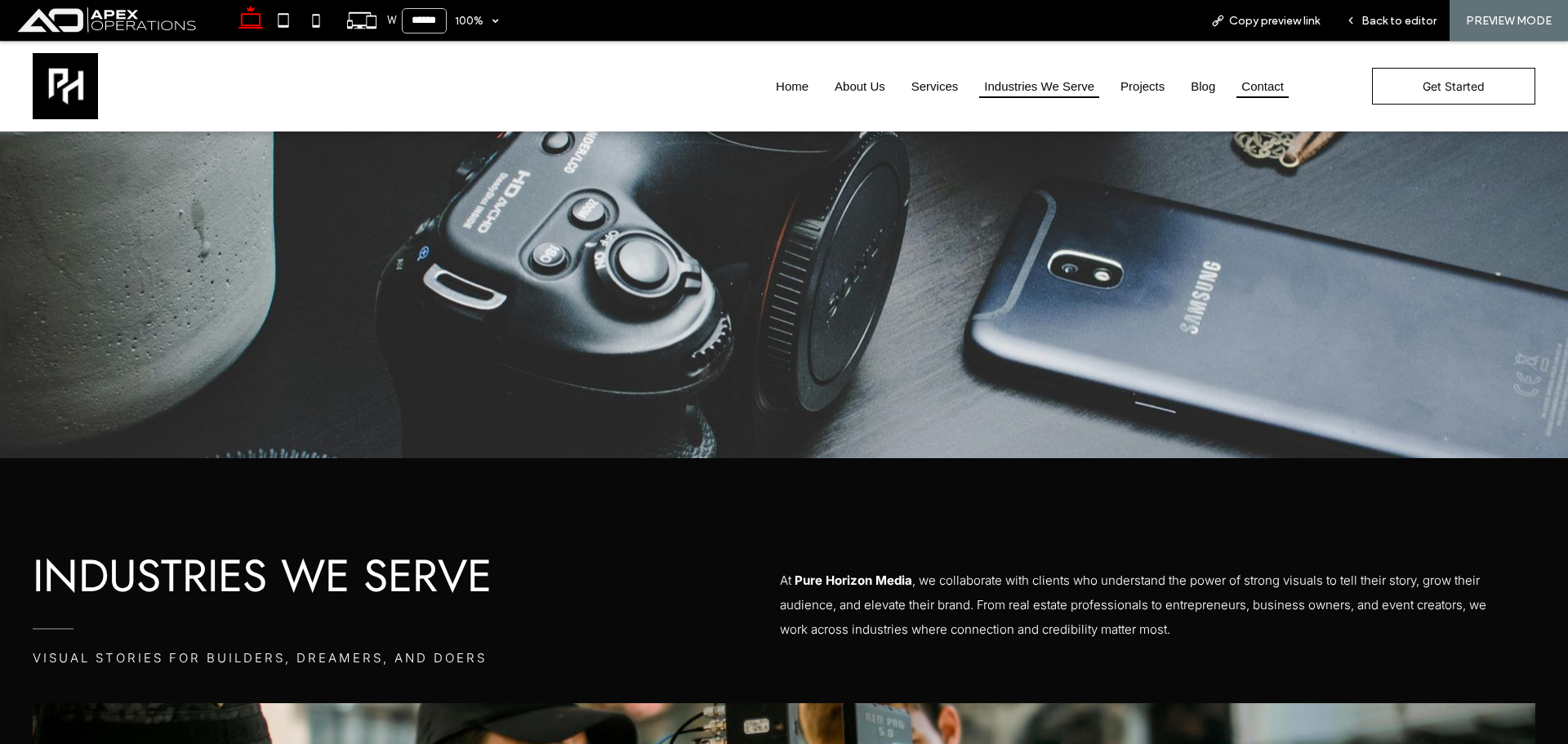
drag, startPoint x: 1261, startPoint y: 87, endPoint x: 1260, endPoint y: 128, distance: 41.0
click at [1261, 87] on link "Contact" at bounding box center [1262, 86] width 53 height 23
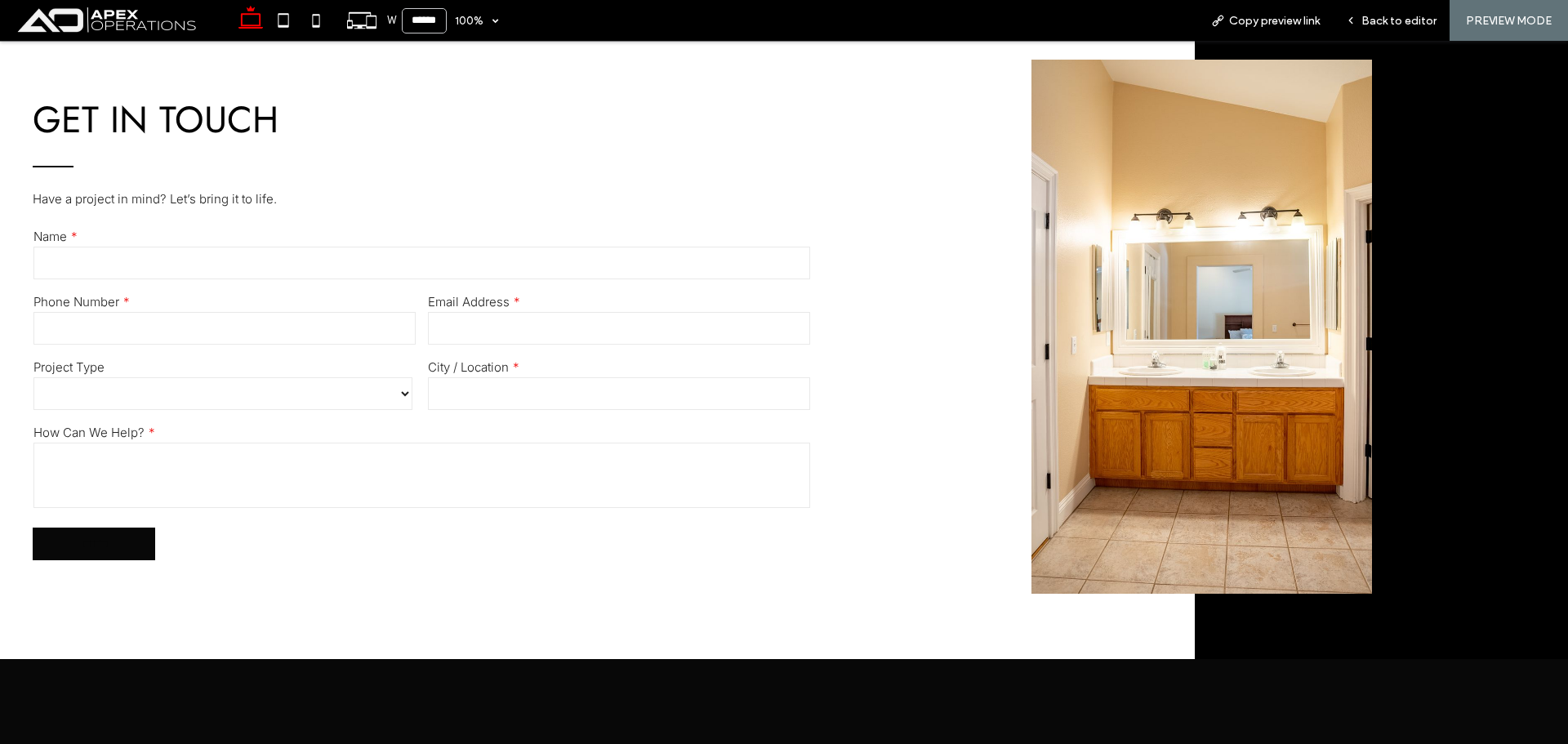
scroll to position [898, 0]
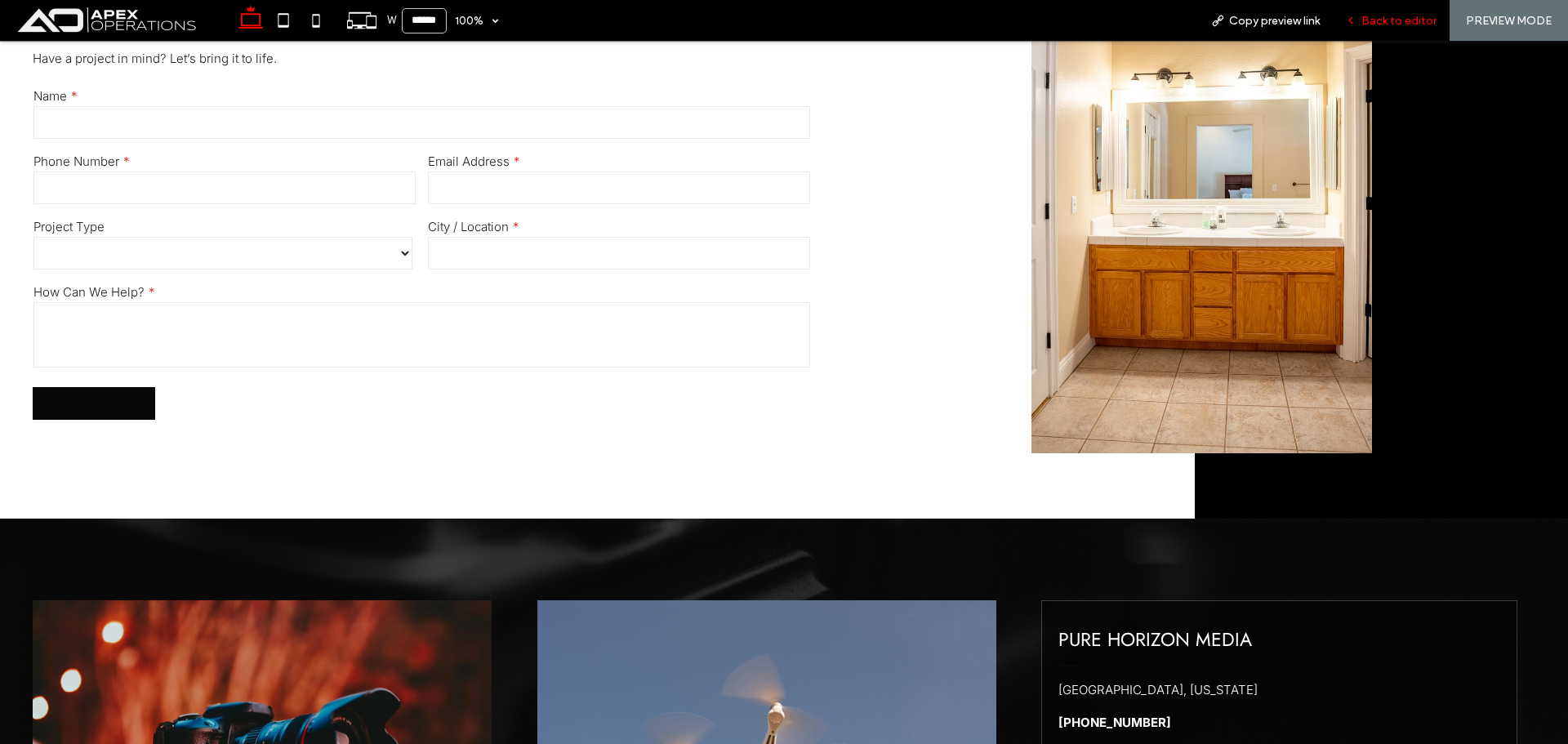
click at [1373, 18] on span "Back to editor" at bounding box center [1399, 21] width 75 height 14
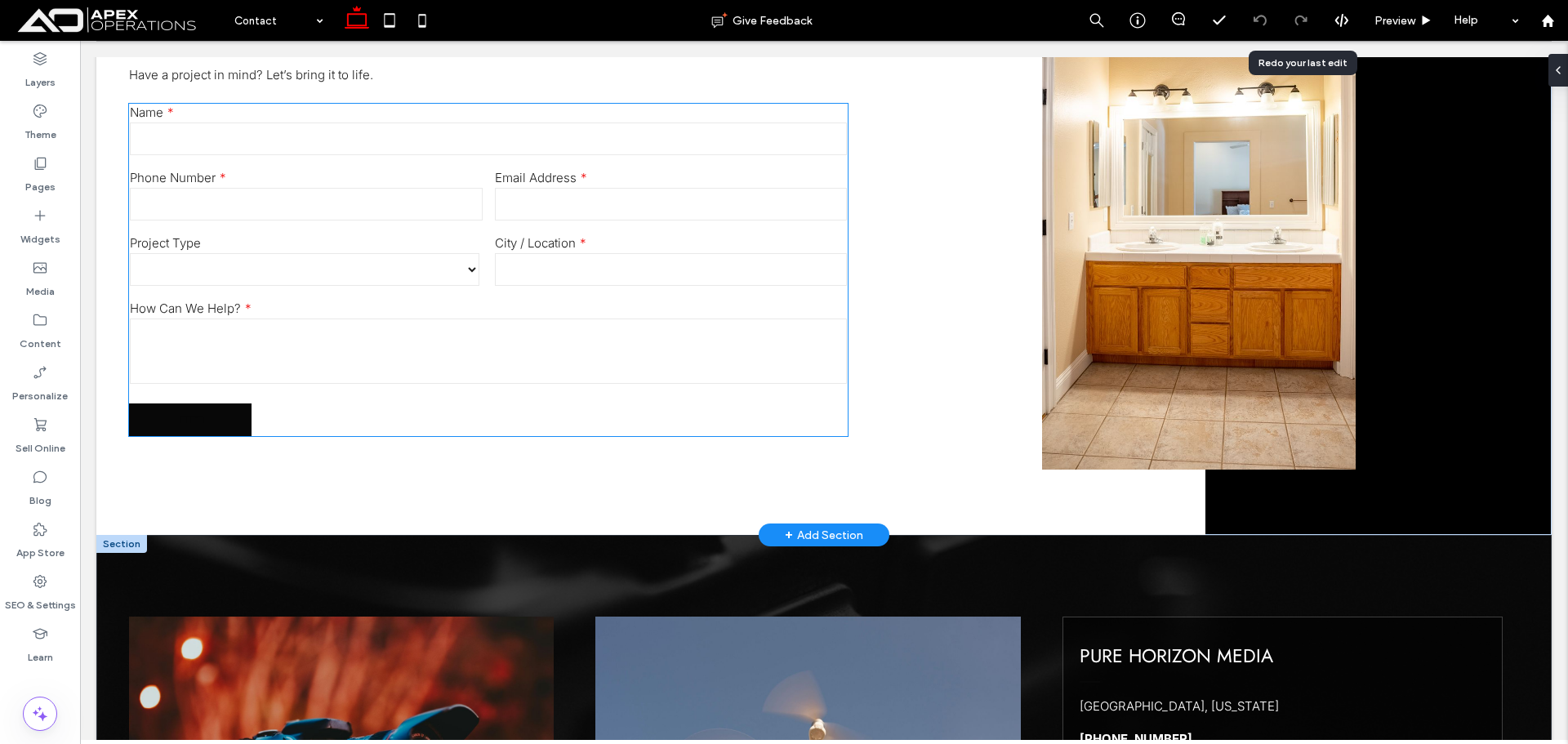
click at [576, 254] on input "text" at bounding box center [671, 269] width 353 height 33
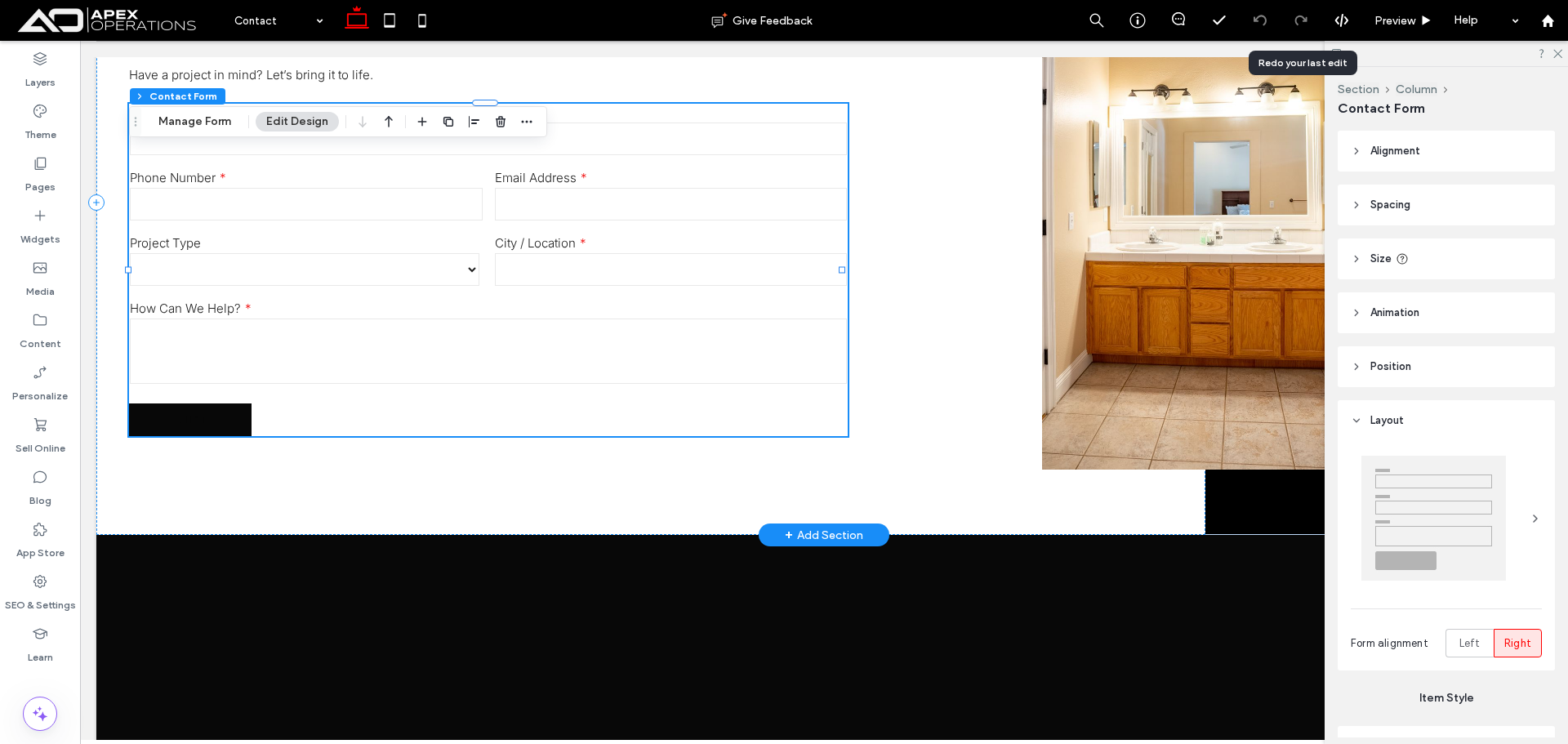
type input "*"
type input "***"
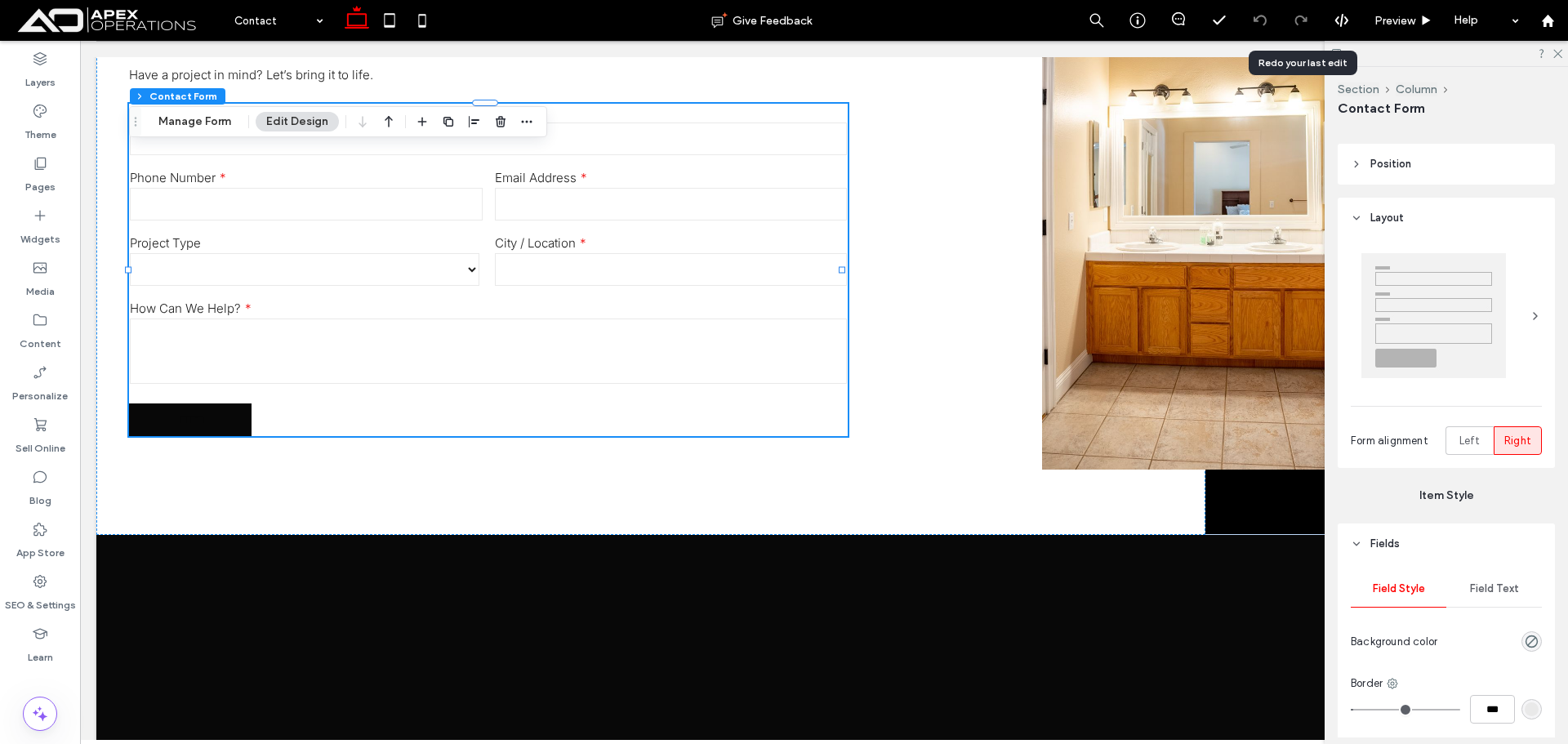
scroll to position [571, 0]
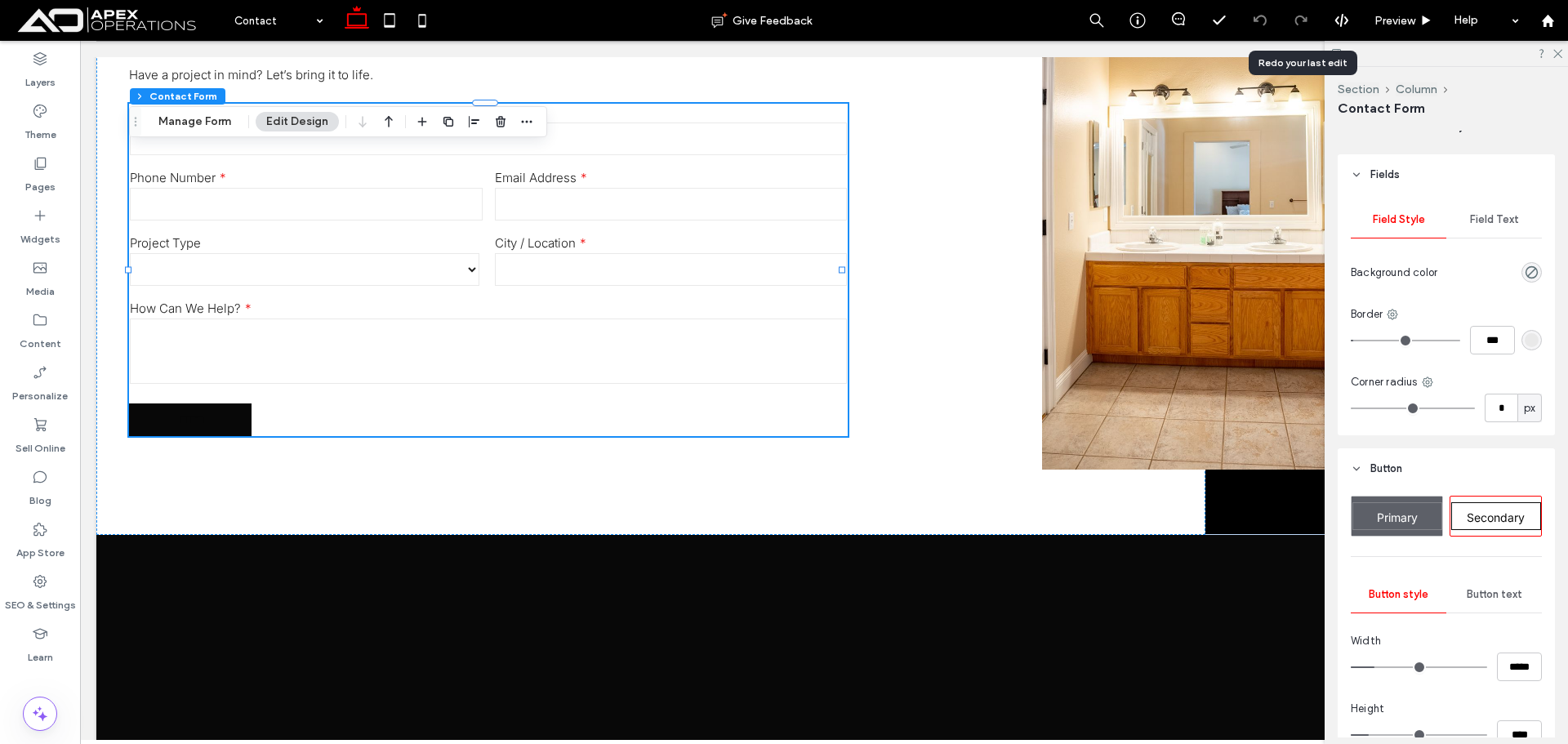
click at [1490, 591] on span "Button text" at bounding box center [1494, 595] width 55 height 13
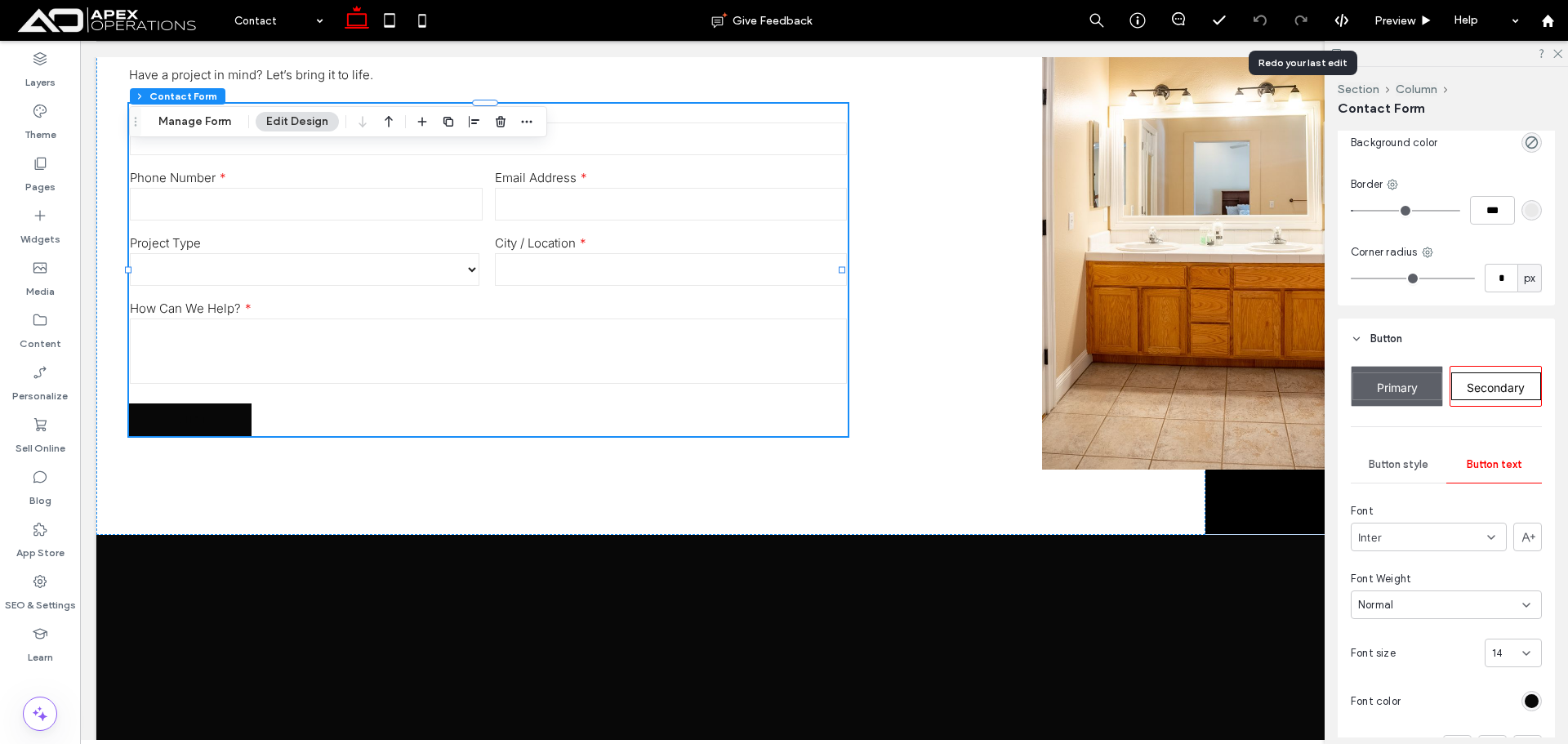
scroll to position [735, 0]
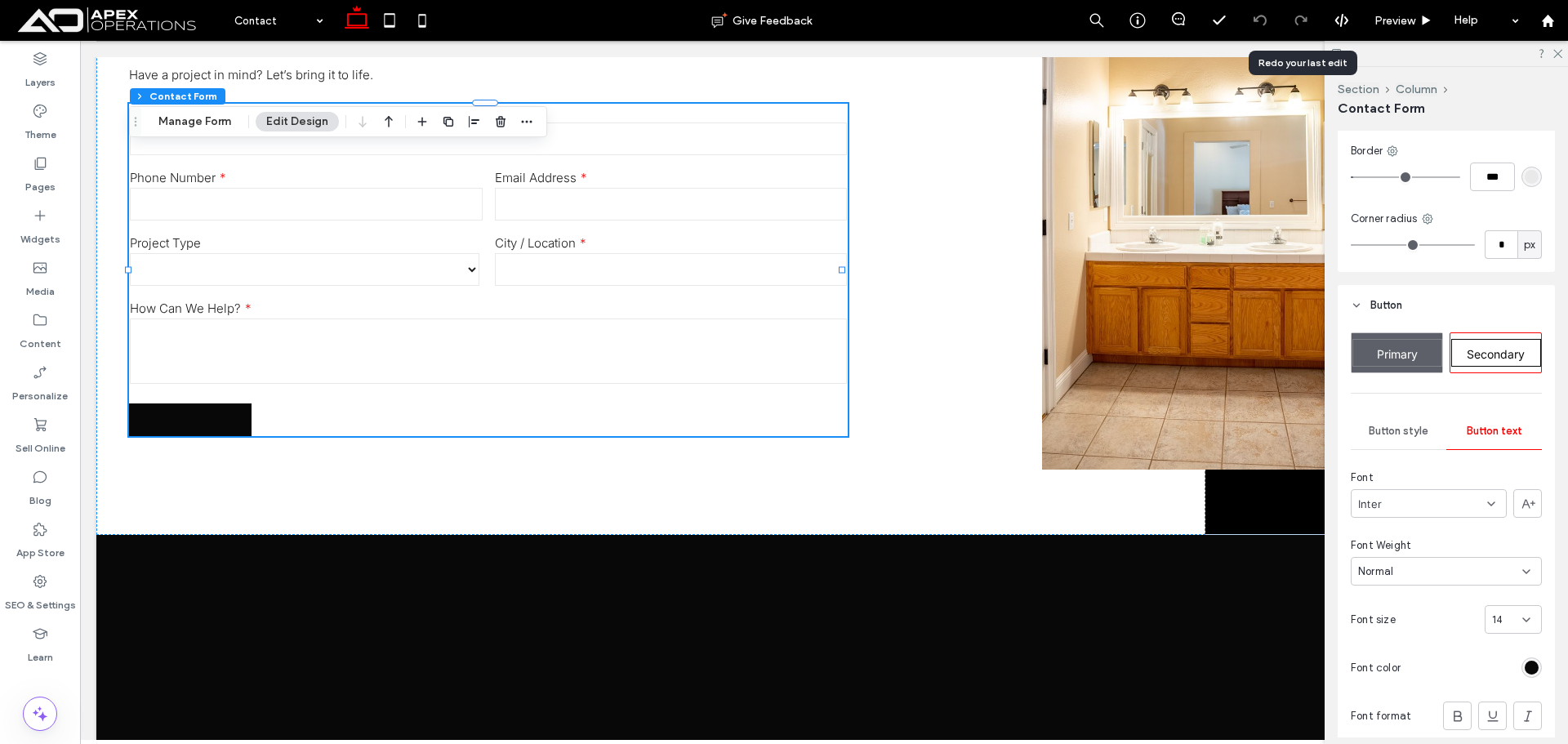
click at [1525, 664] on div "rgb(8, 8, 8)" at bounding box center [1531, 667] width 20 height 20
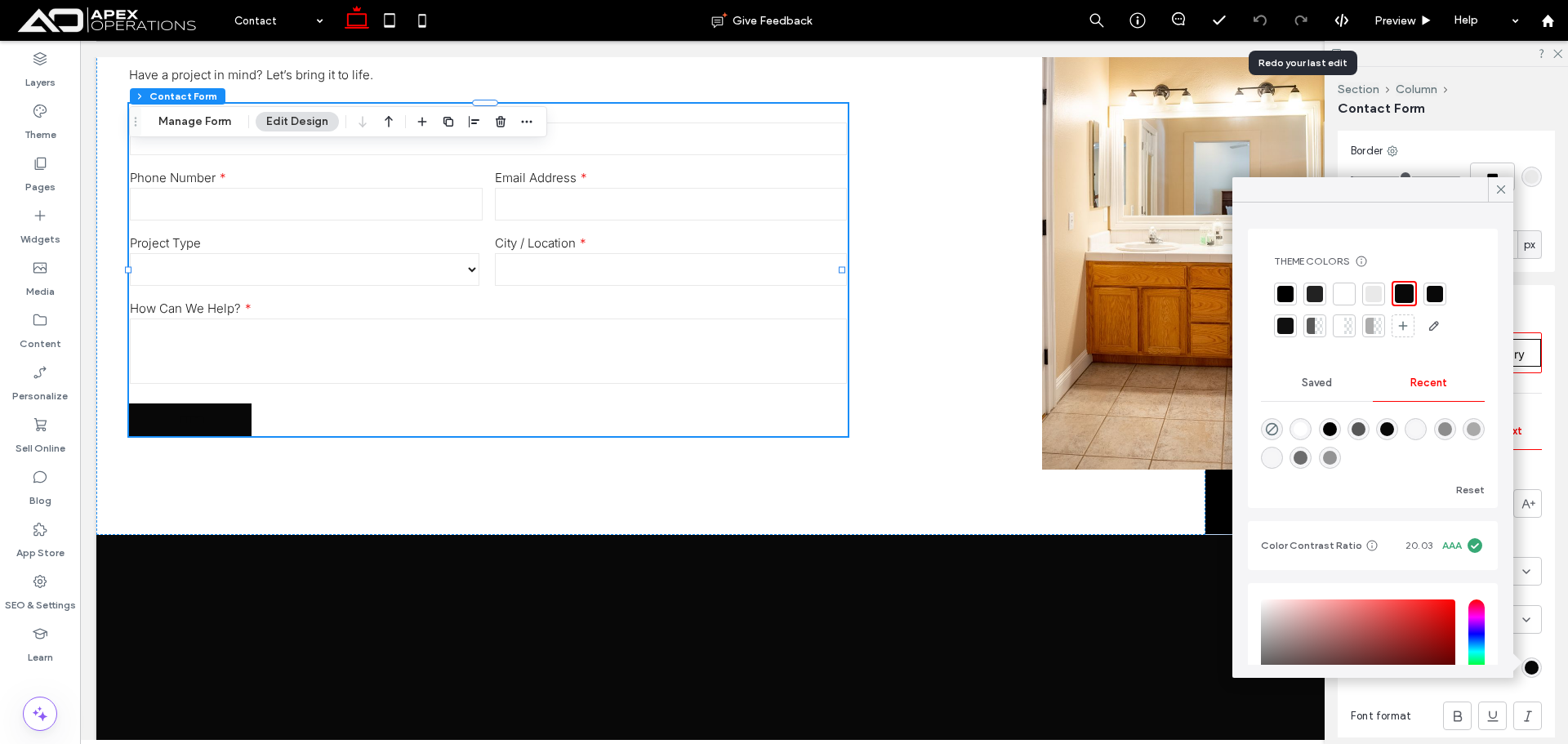
click at [1525, 665] on div "rgb(8, 8, 8)" at bounding box center [1531, 667] width 14 height 14
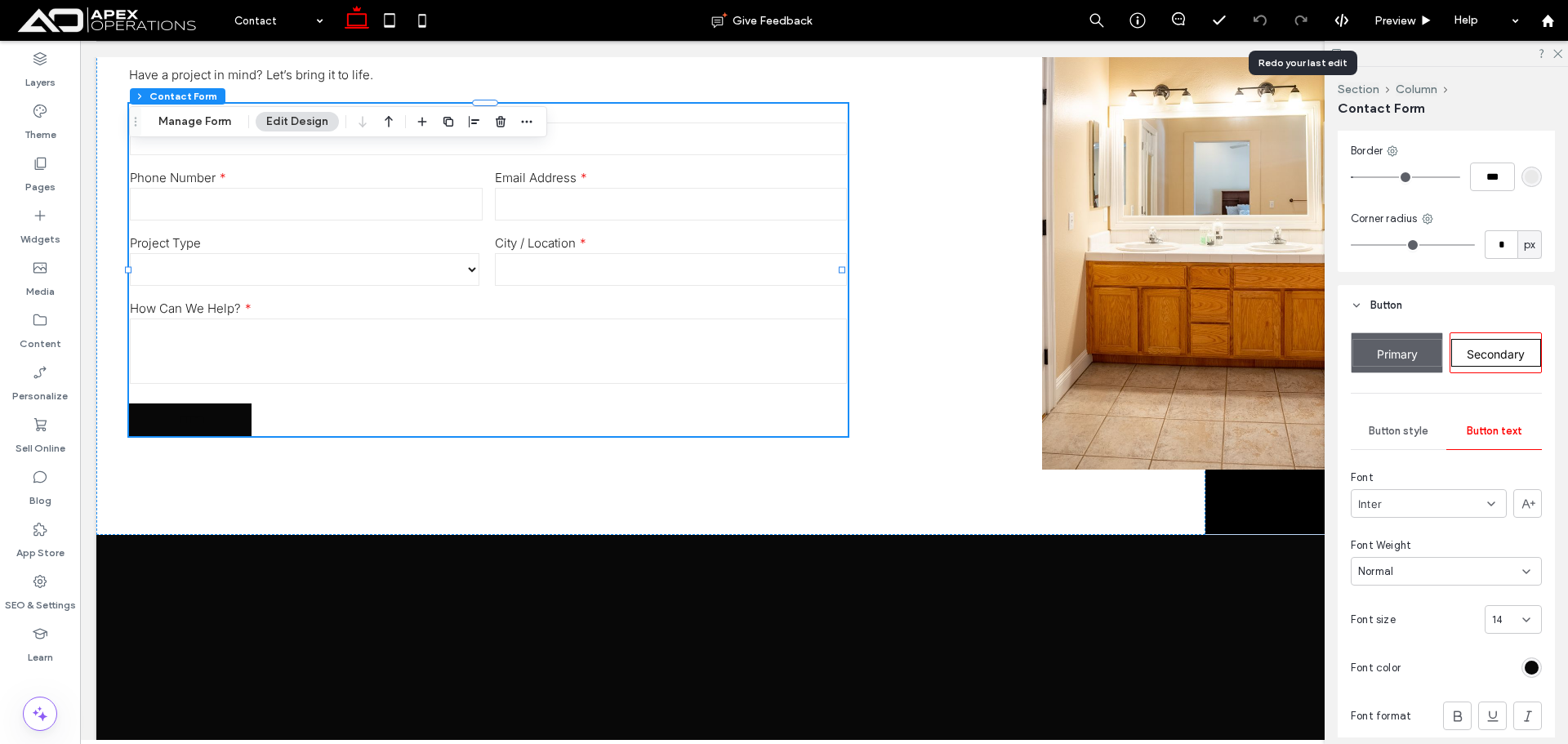
click at [1525, 662] on div "rgb(8, 8, 8)" at bounding box center [1531, 667] width 14 height 14
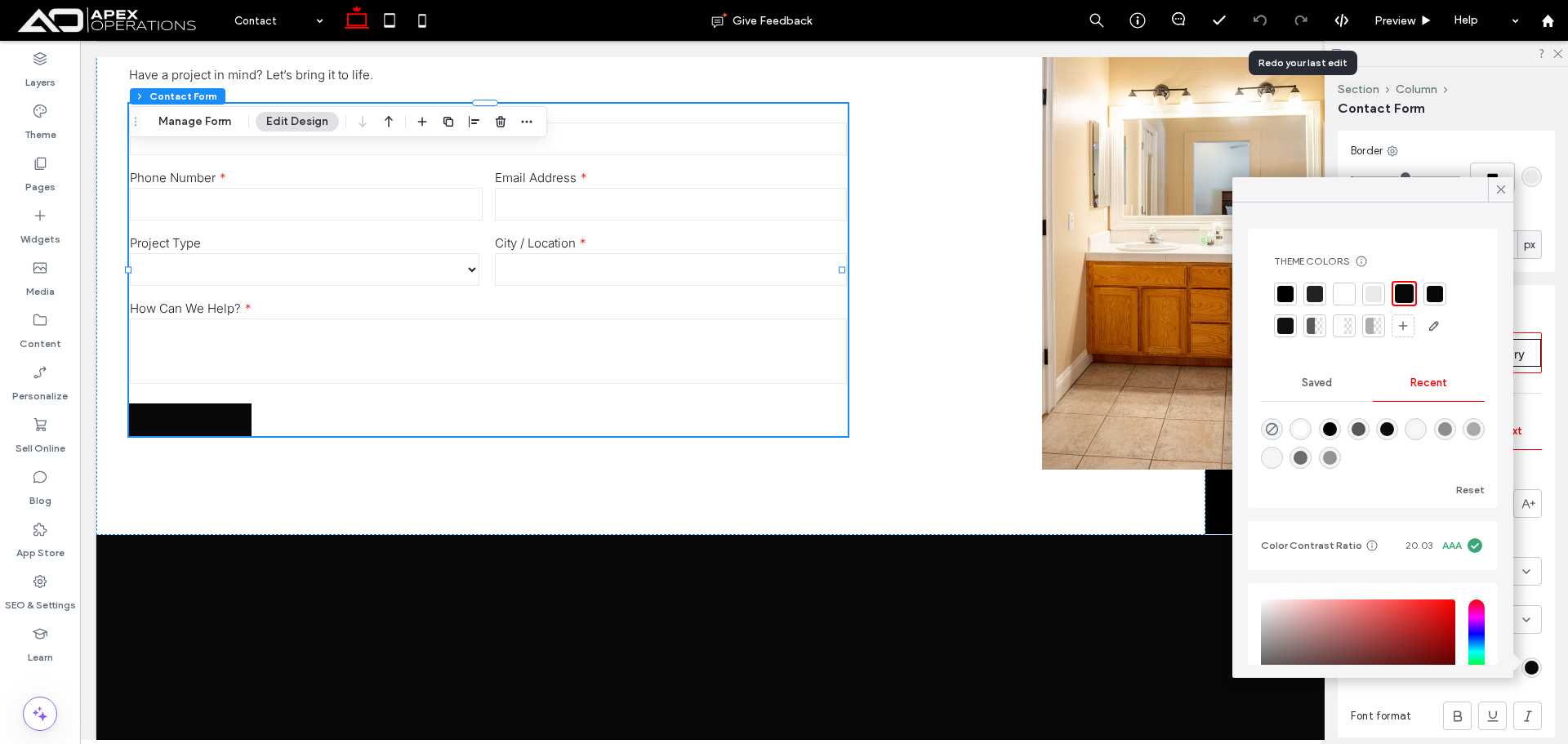
click at [1340, 294] on div at bounding box center [1344, 294] width 17 height 17
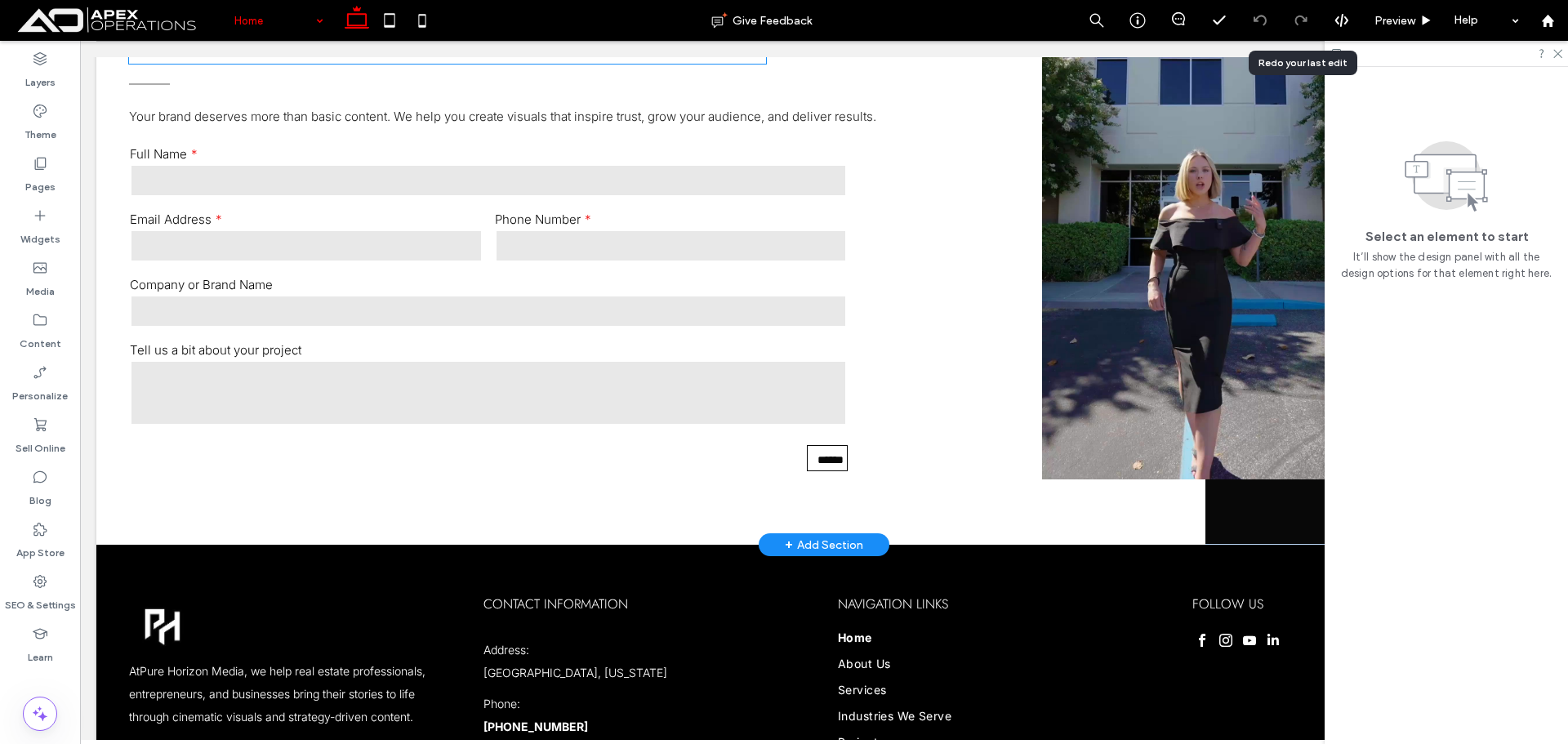
scroll to position [5322, 0]
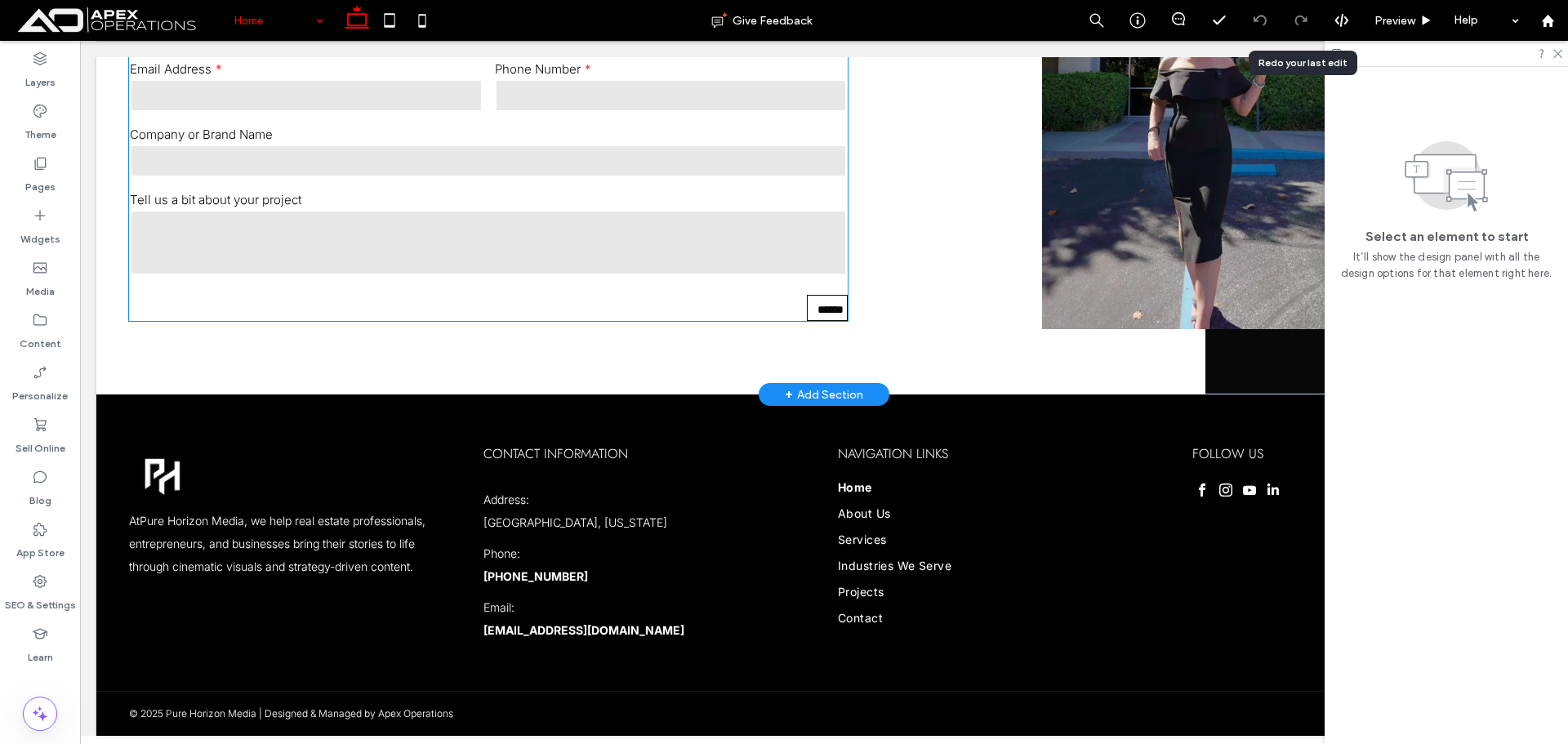
click at [810, 237] on textarea at bounding box center [488, 242] width 717 height 65
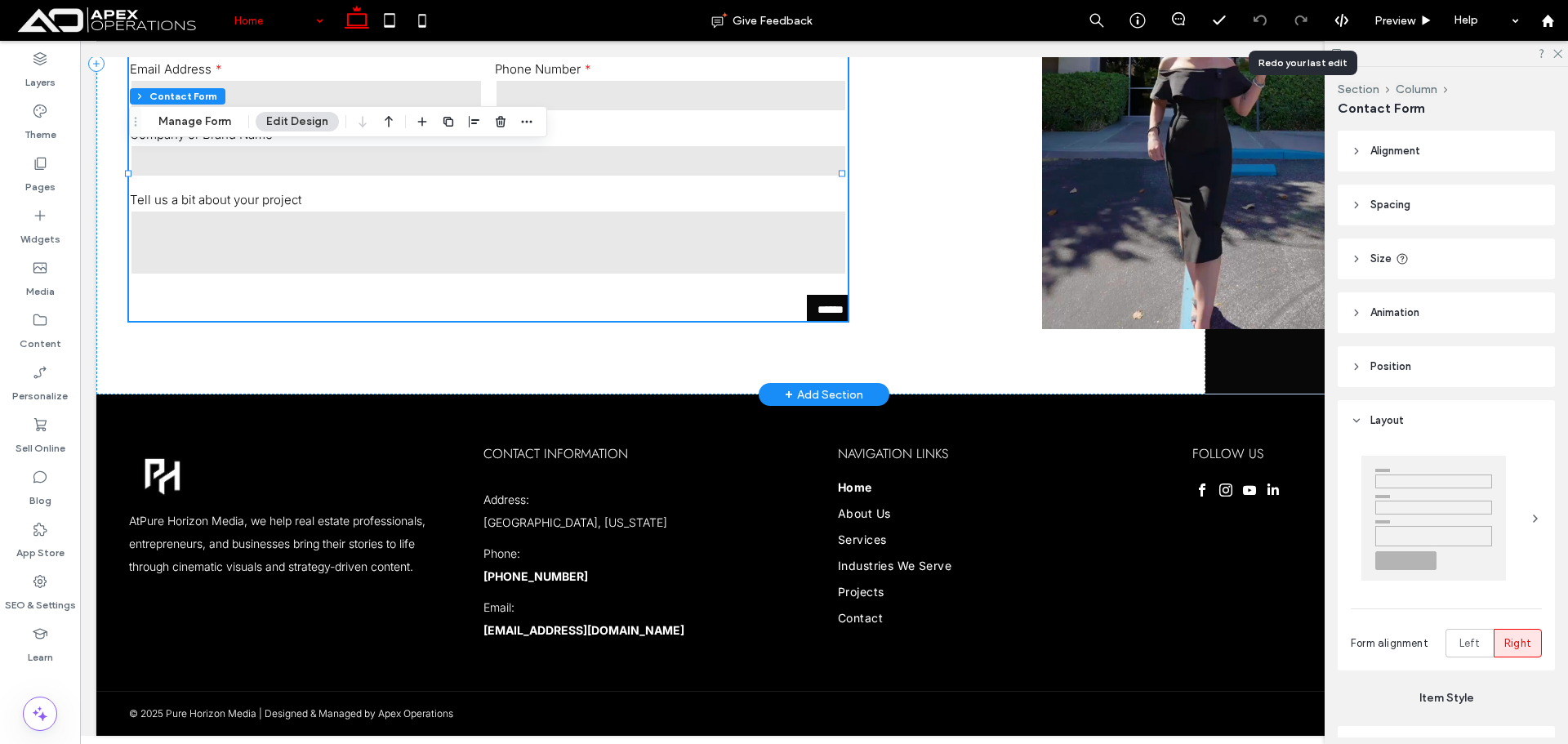
scroll to position [5297, 0]
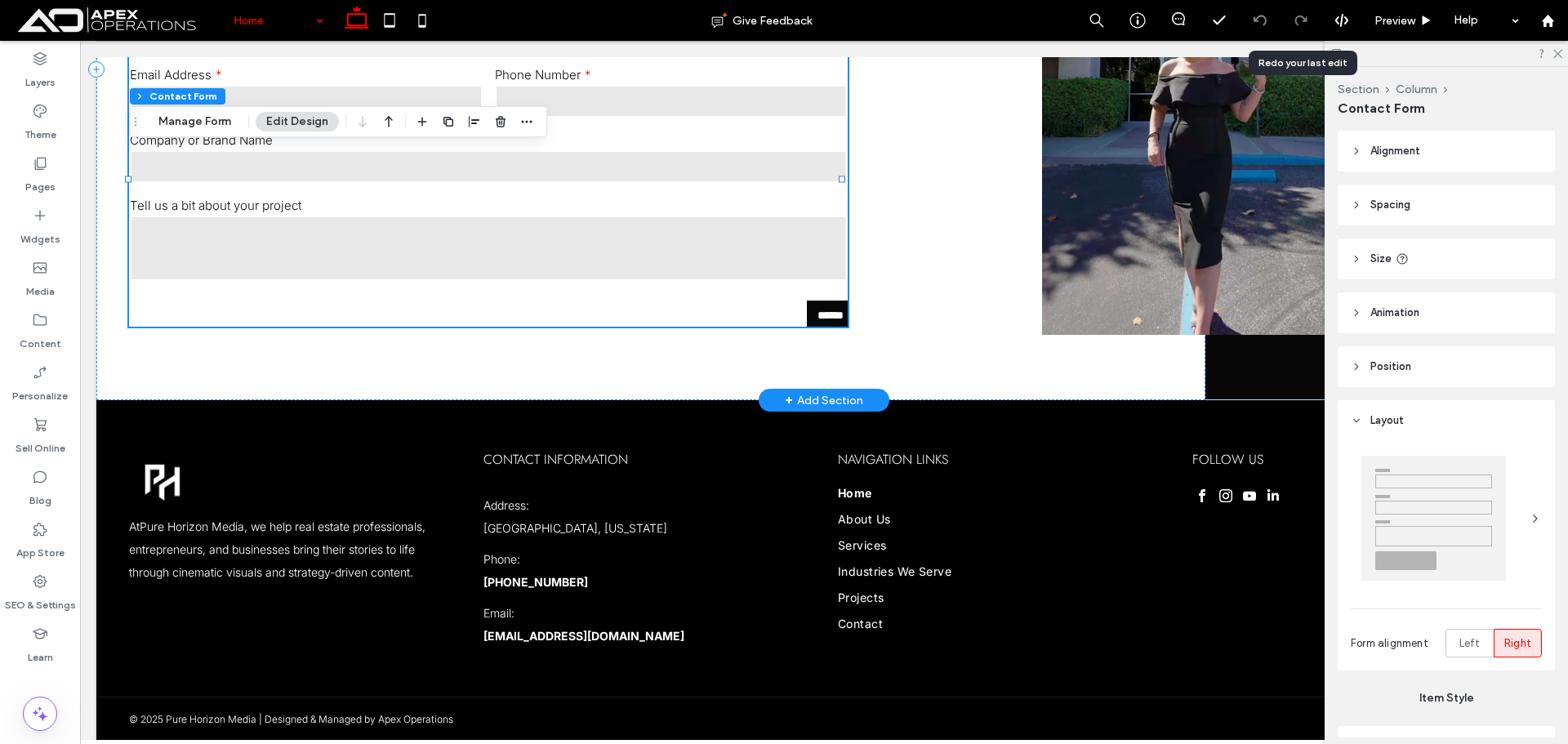
type input "*"
type input "***"
type input "*"
type input "***"
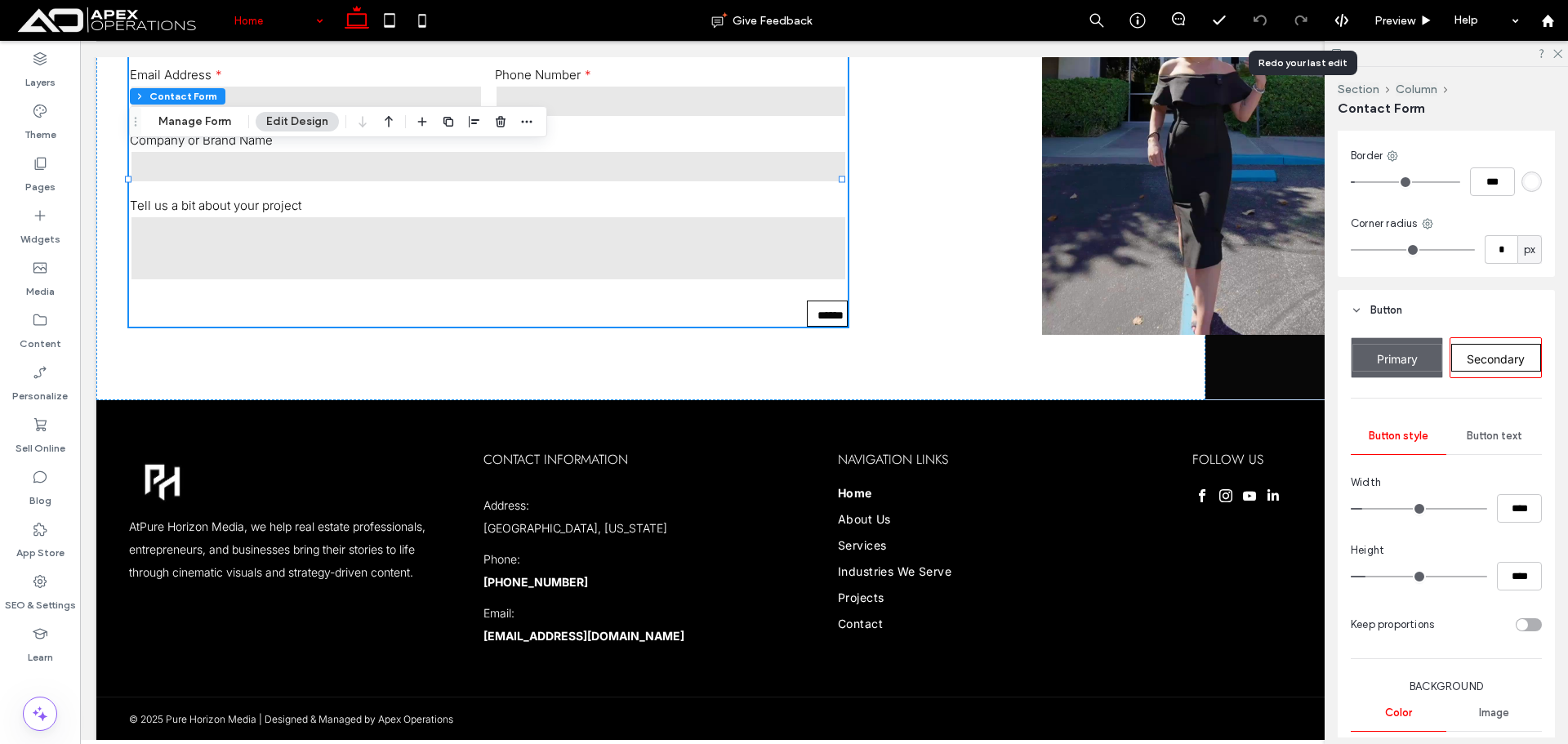
scroll to position [817, 0]
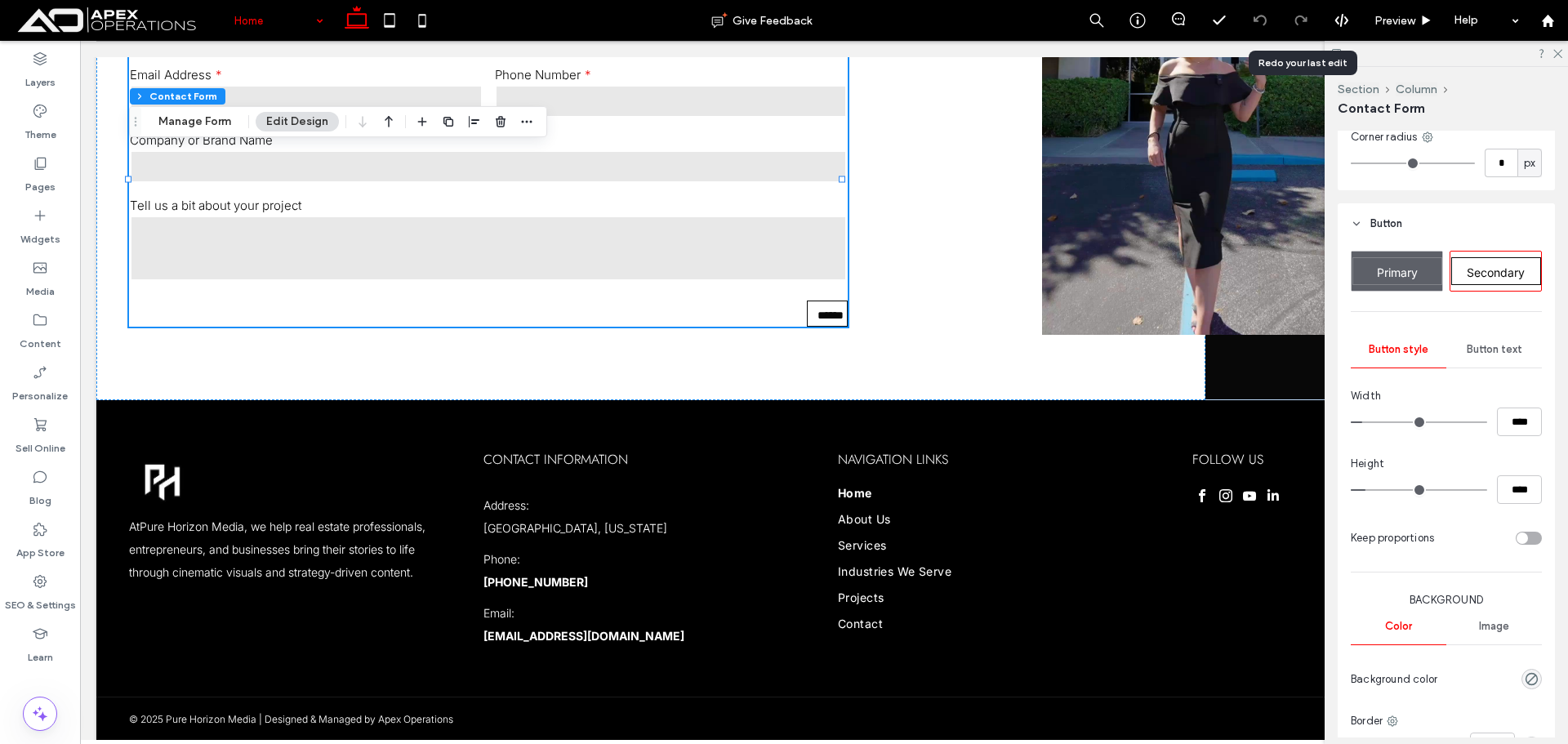
click at [1398, 274] on span "Primary" at bounding box center [1397, 272] width 41 height 14
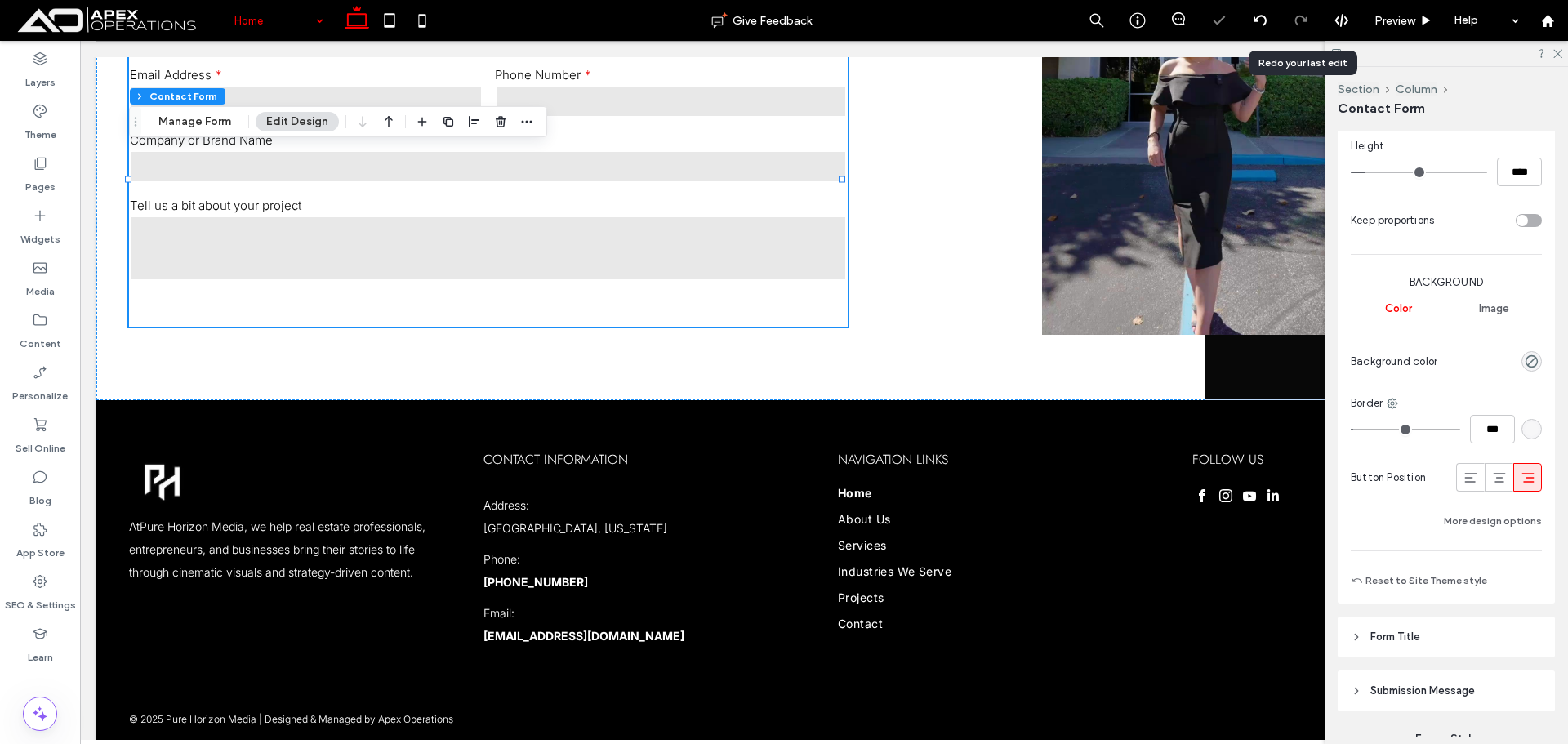
scroll to position [1143, 0]
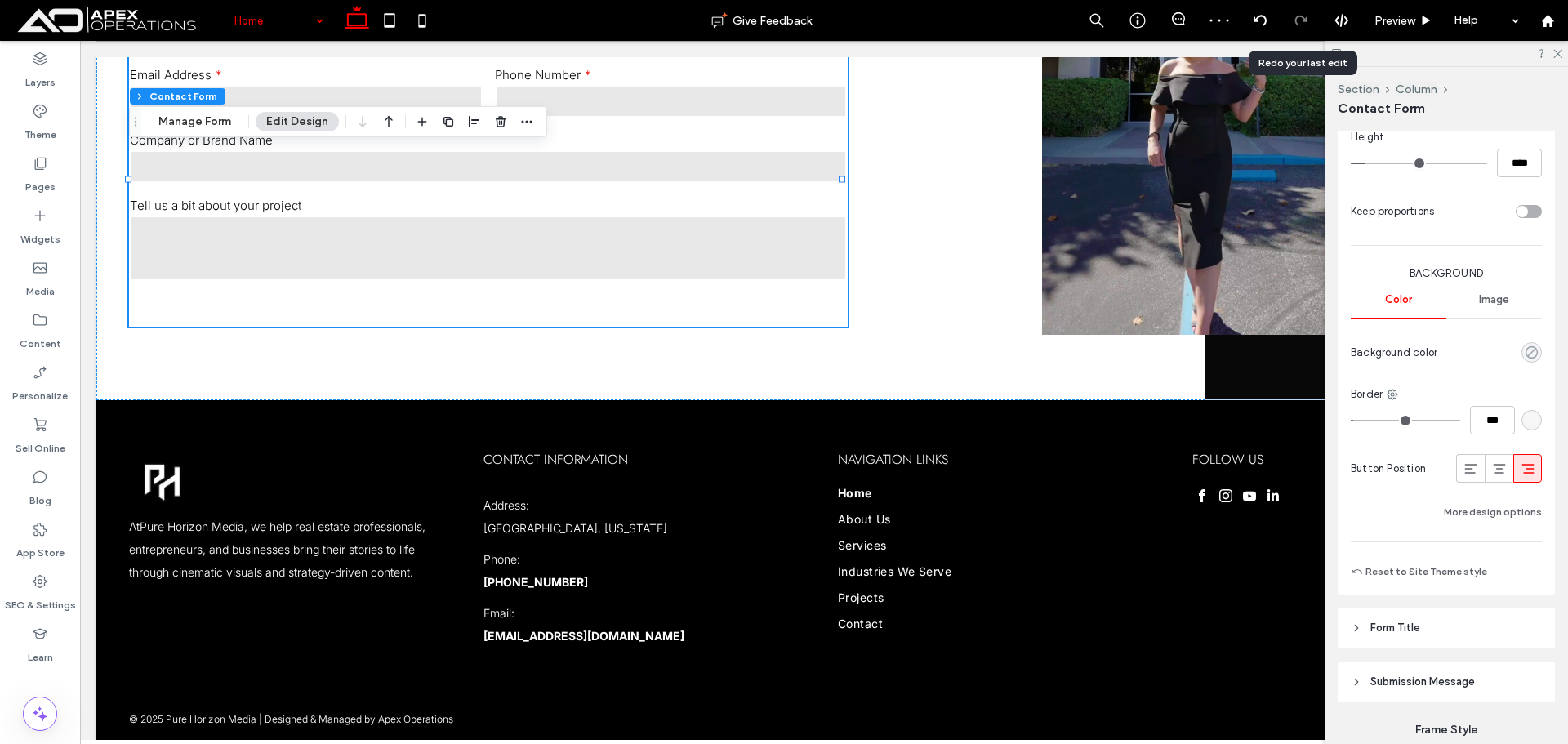
click at [1525, 354] on use "rgba(0, 0, 0, 0)" at bounding box center [1531, 352] width 13 height 13
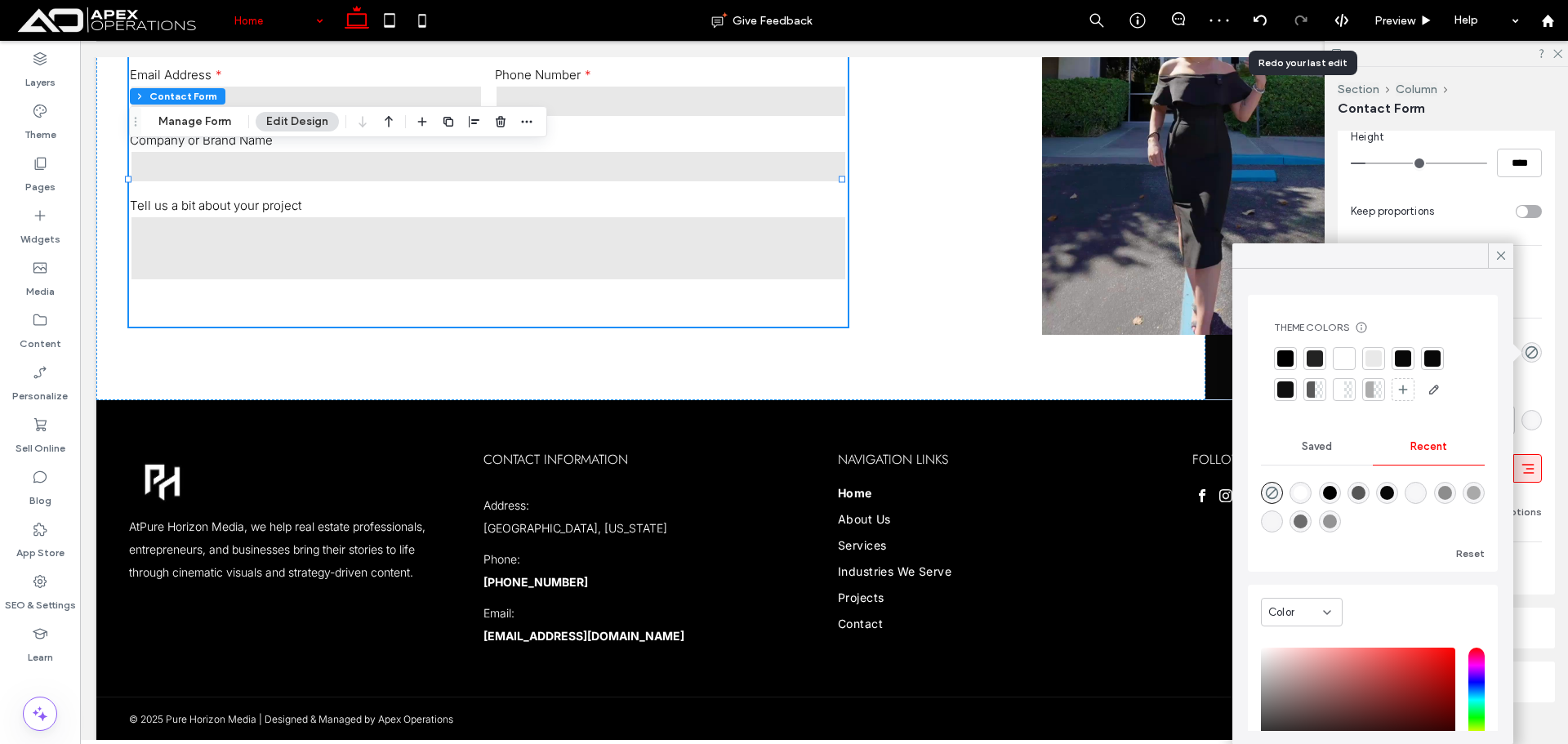
click at [1274, 357] on div at bounding box center [1285, 357] width 23 height 23
drag, startPoint x: 1497, startPoint y: 251, endPoint x: 1515, endPoint y: 267, distance: 24.1
click at [1497, 252] on icon at bounding box center [1501, 256] width 15 height 15
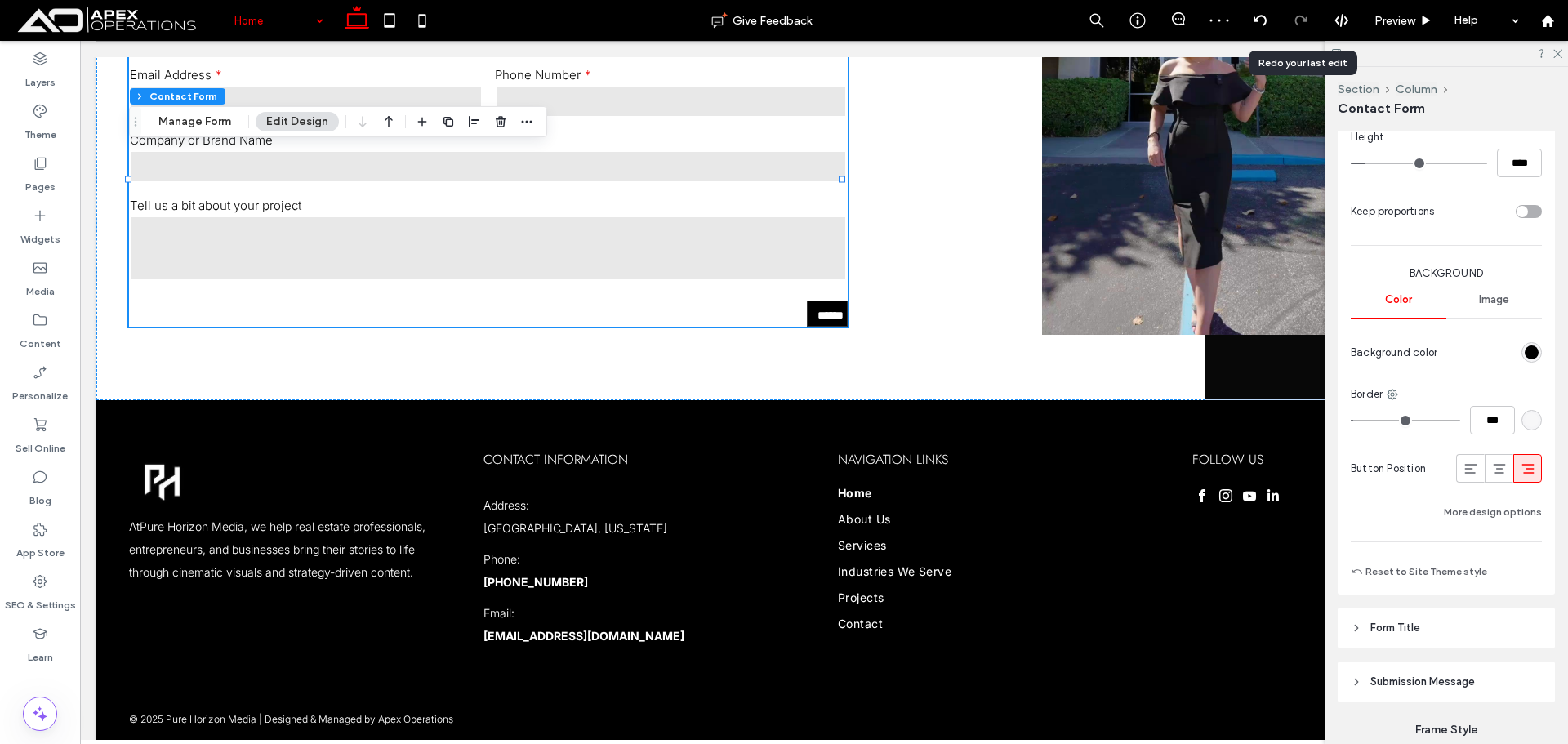
click at [1492, 509] on button "More design options" at bounding box center [1492, 511] width 98 height 19
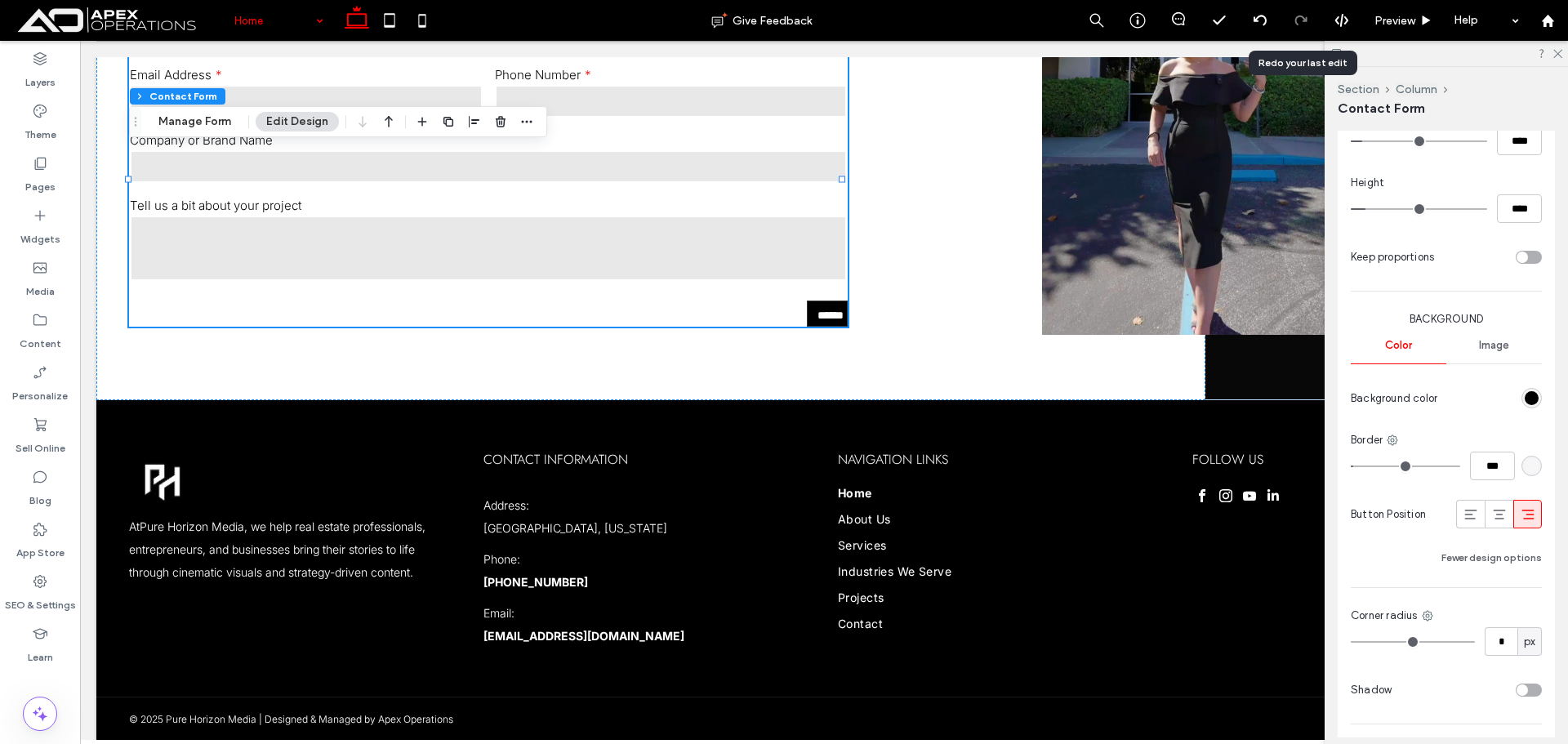
scroll to position [817, 0]
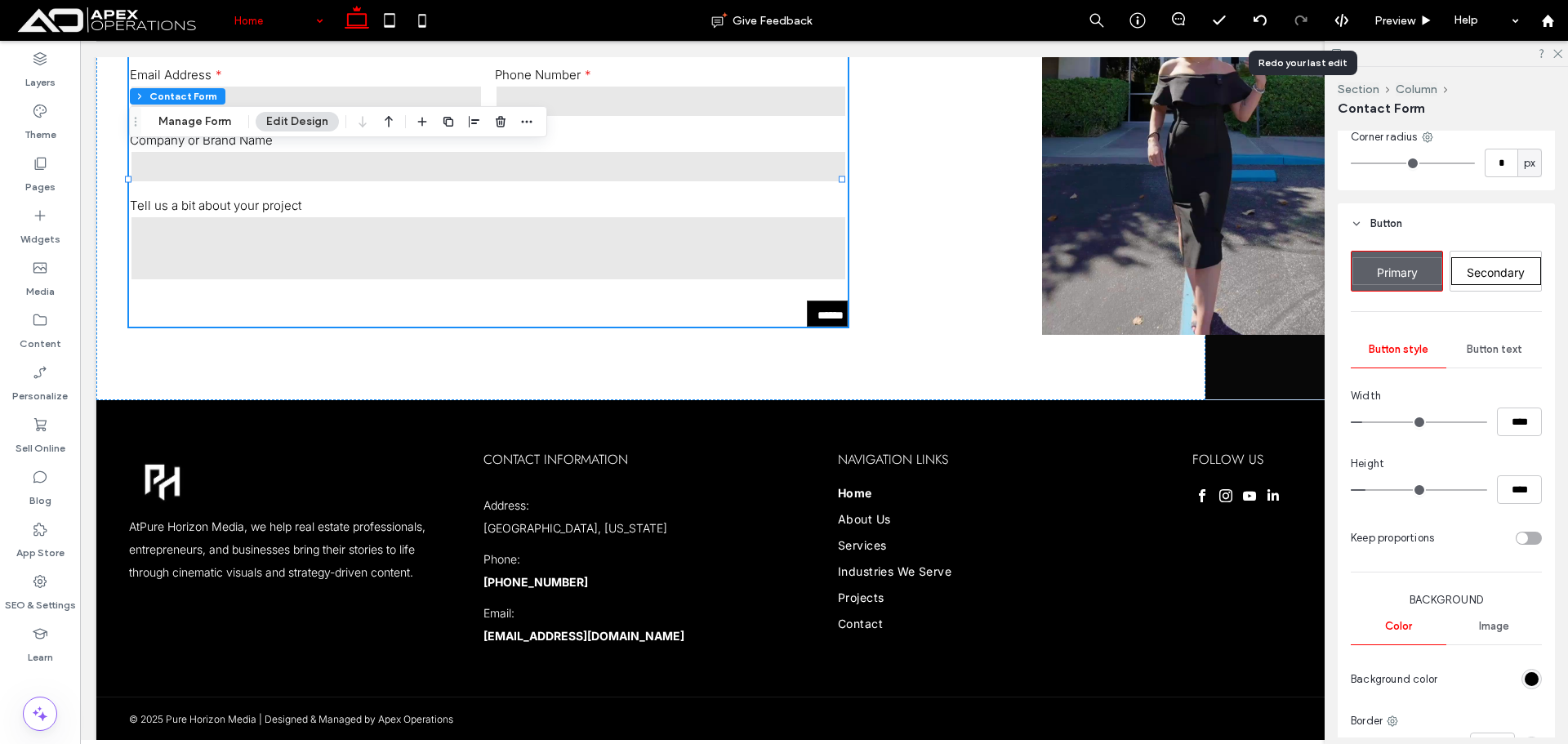
click at [1488, 354] on span "Button text" at bounding box center [1494, 350] width 55 height 13
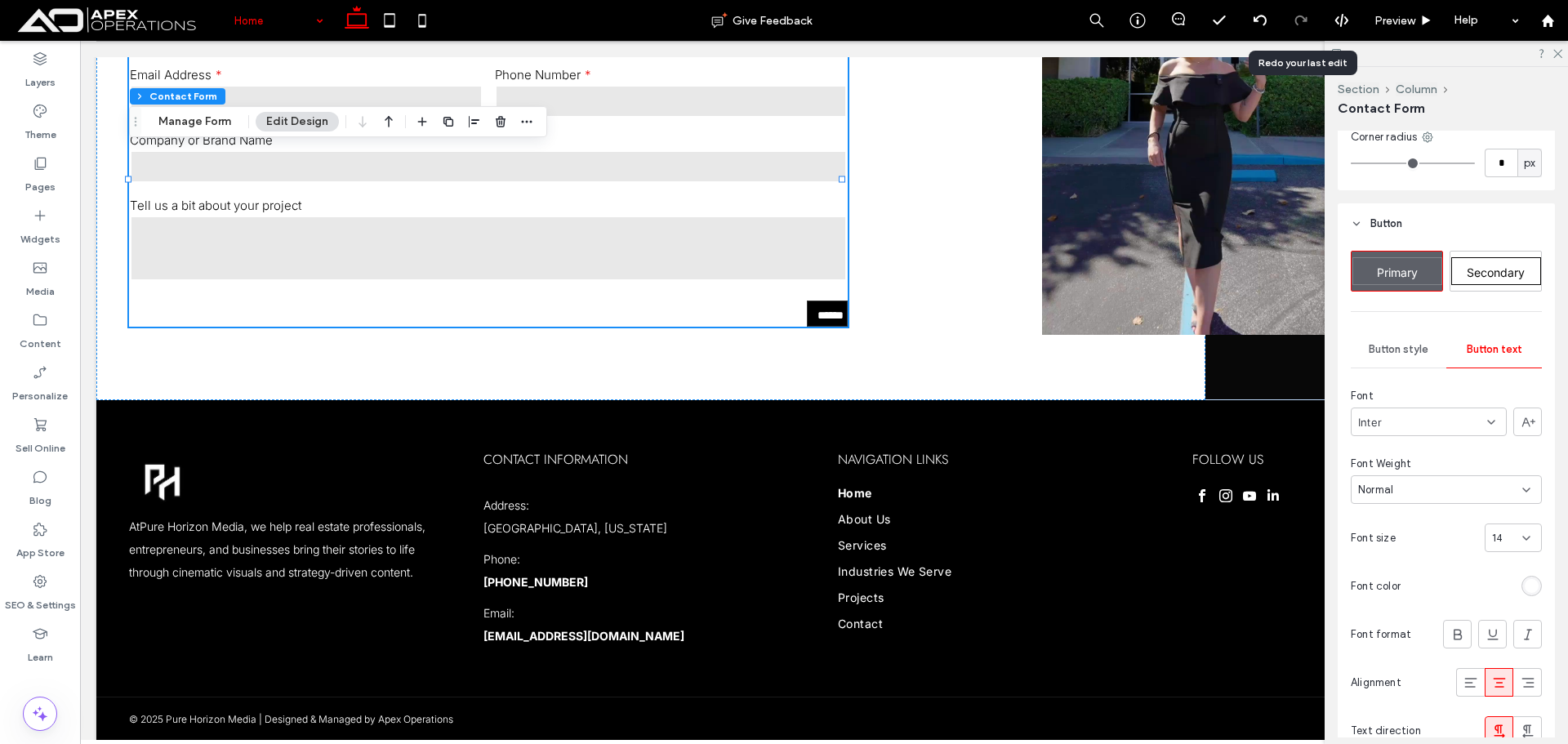
click at [1522, 578] on div "rgb(255, 255, 255)" at bounding box center [1531, 585] width 20 height 20
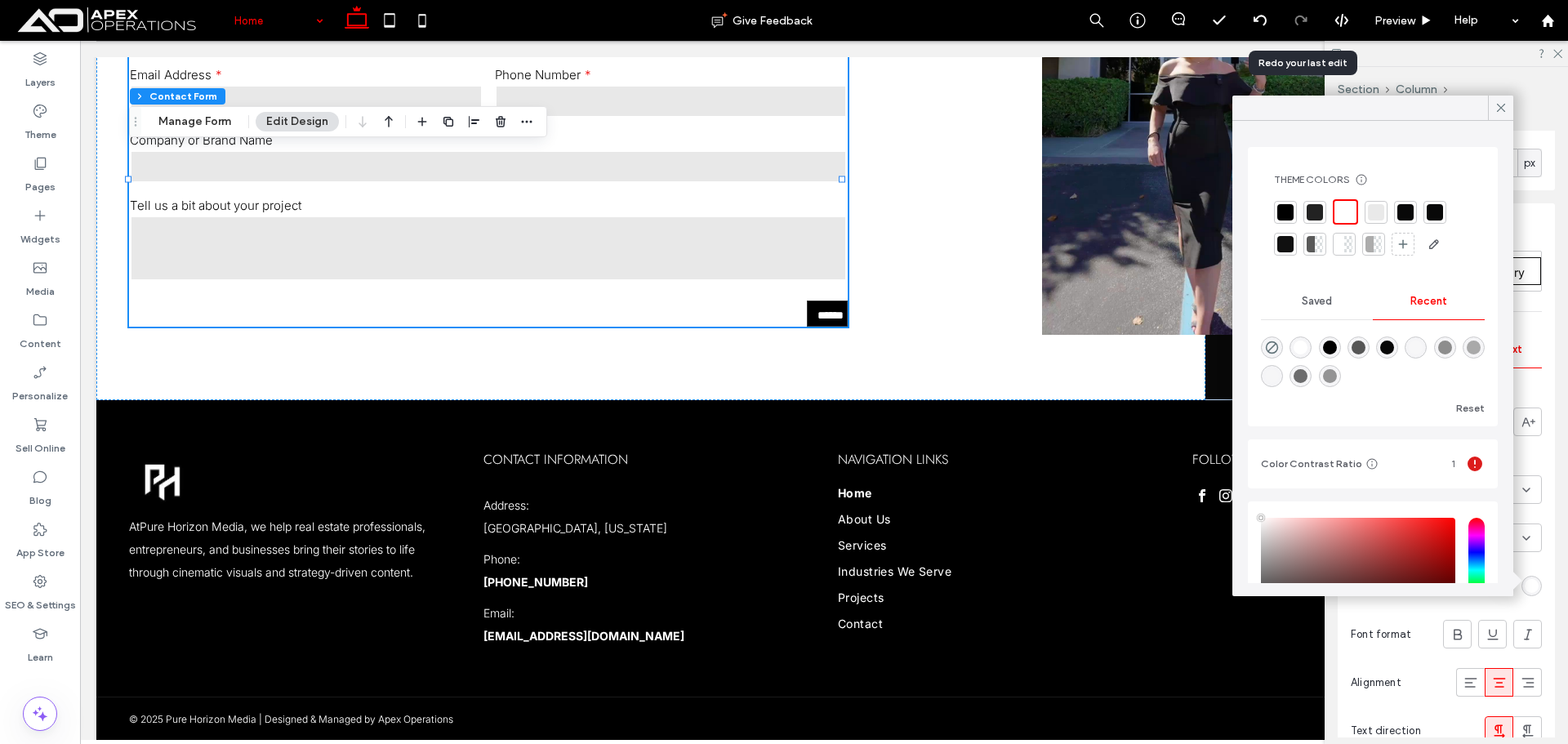
click at [1342, 215] on div at bounding box center [1345, 211] width 18 height 18
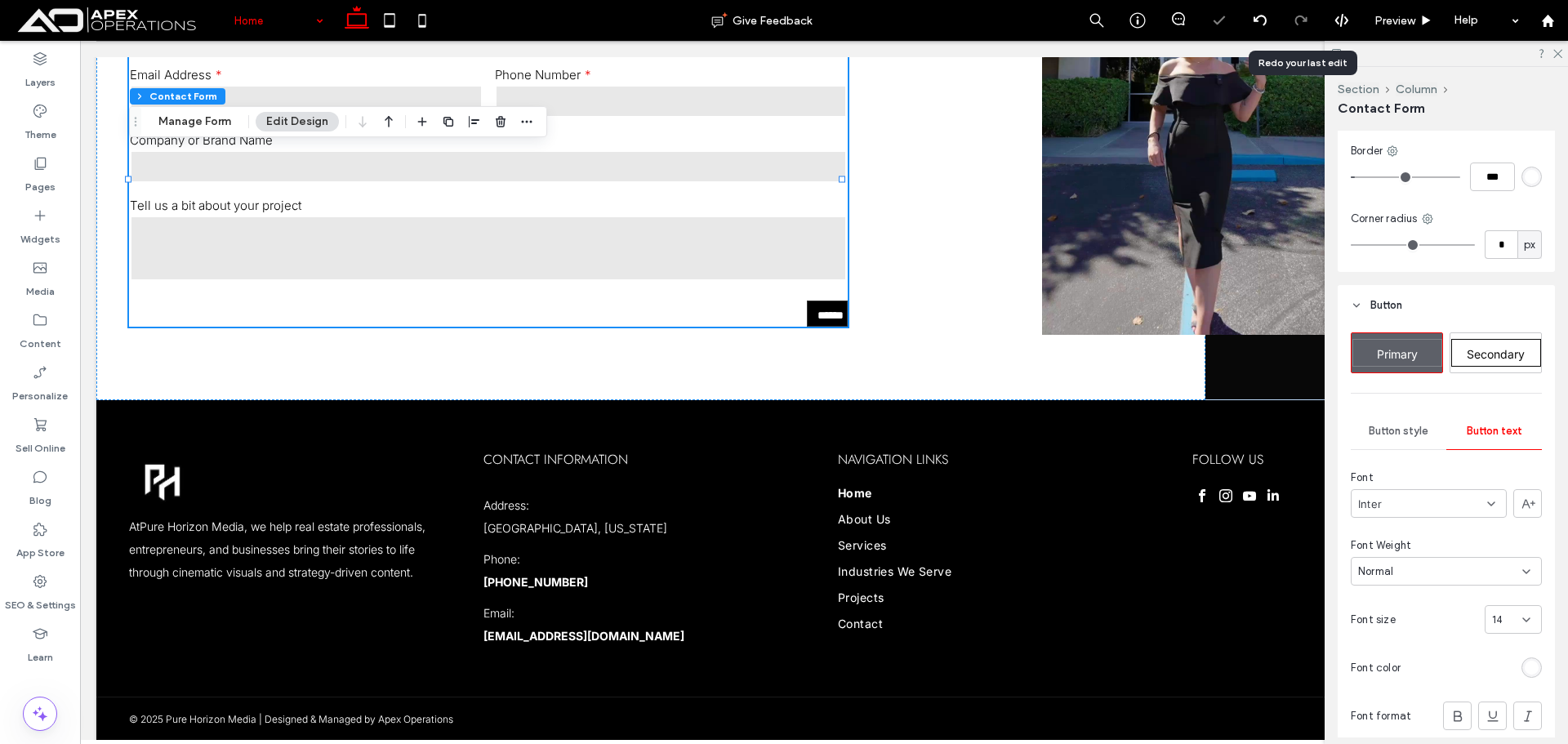
drag, startPoint x: 1428, startPoint y: 427, endPoint x: 1506, endPoint y: 438, distance: 78.8
click at [1425, 428] on div "Button style" at bounding box center [1398, 431] width 95 height 36
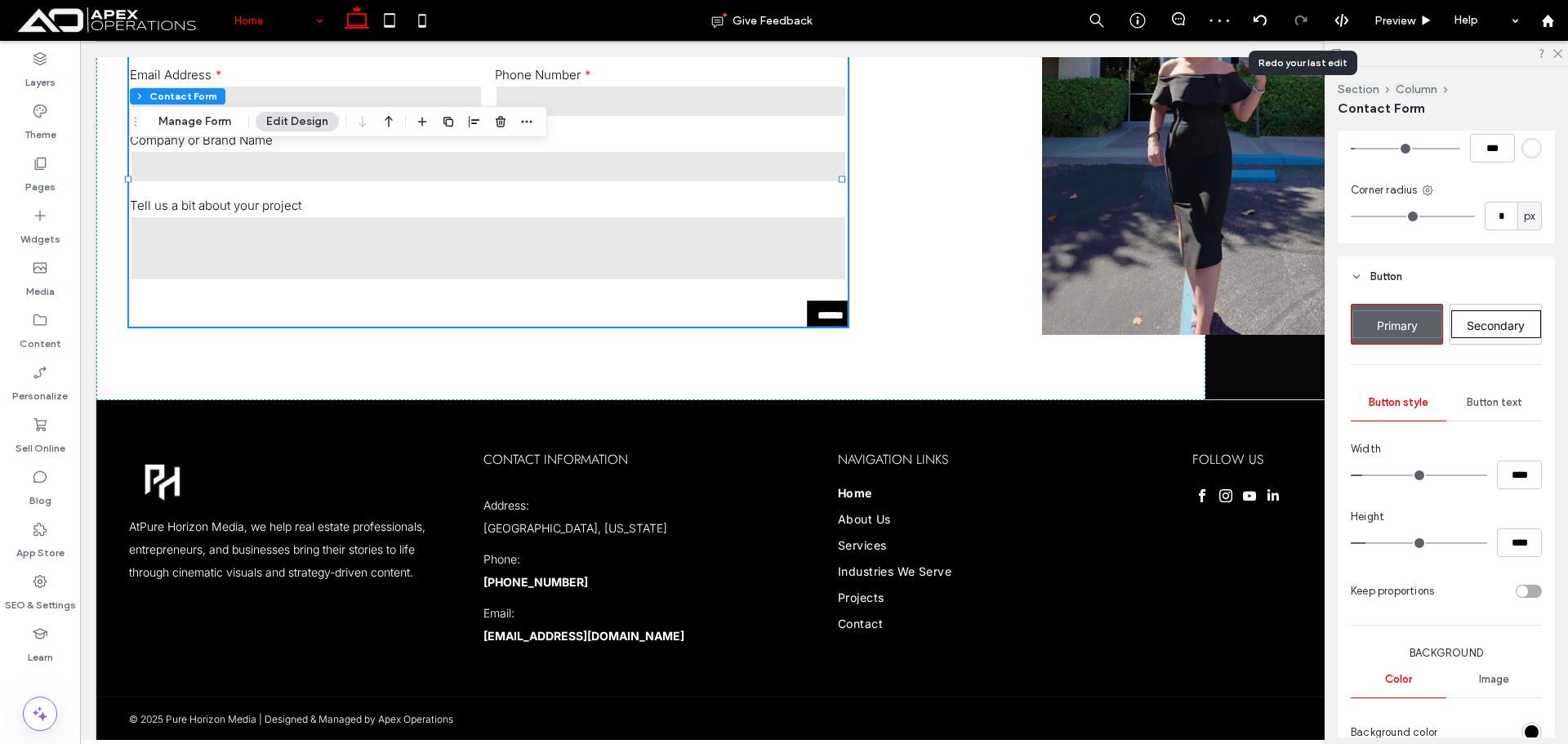
scroll to position [735, 0]
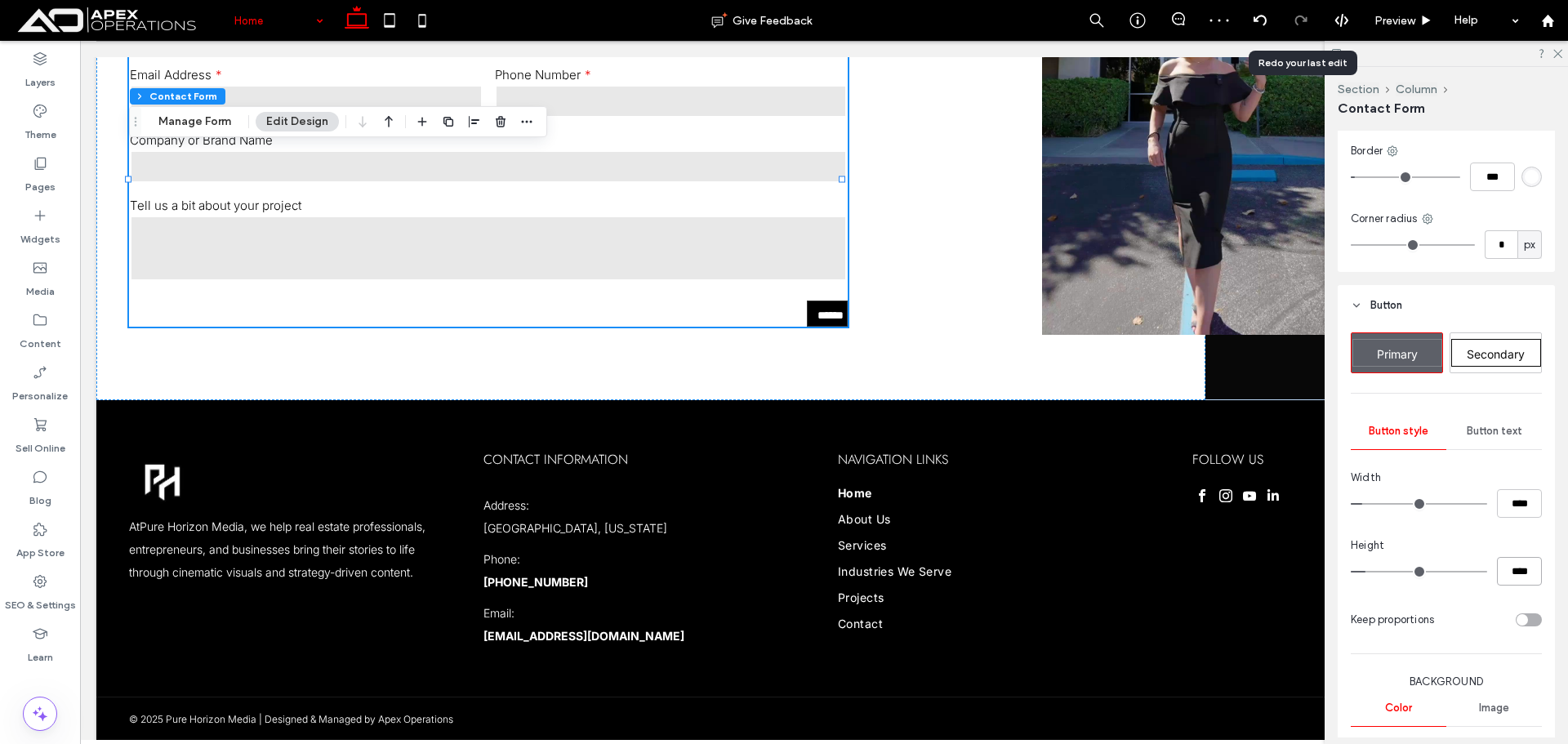
click at [1505, 576] on input "****" at bounding box center [1520, 571] width 45 height 28
type input "**"
type input "****"
drag, startPoint x: 1523, startPoint y: 509, endPoint x: 1463, endPoint y: 501, distance: 60.5
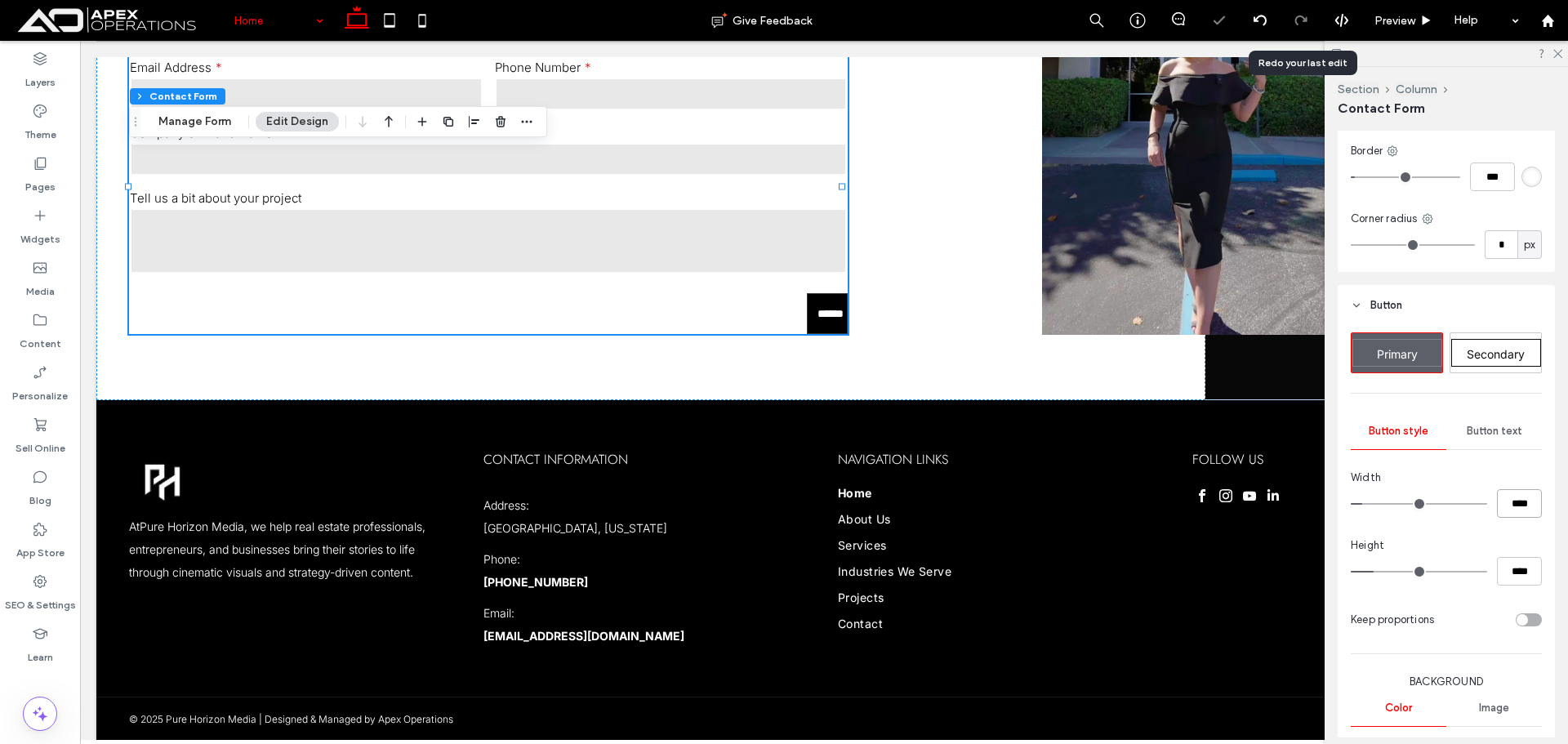
click at [1464, 501] on div "****" at bounding box center [1446, 504] width 191 height 28
type input "***"
type input "*****"
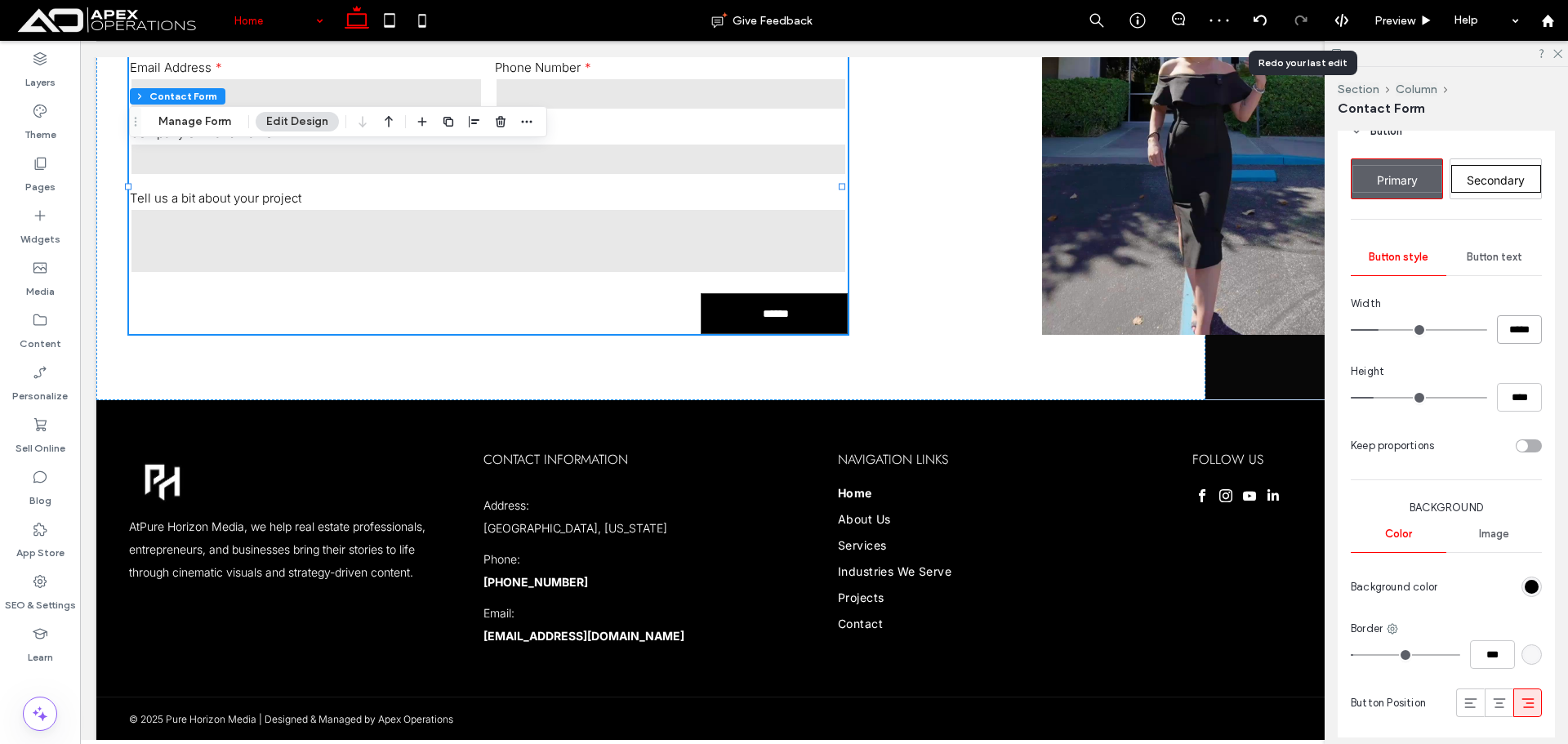
scroll to position [1143, 0]
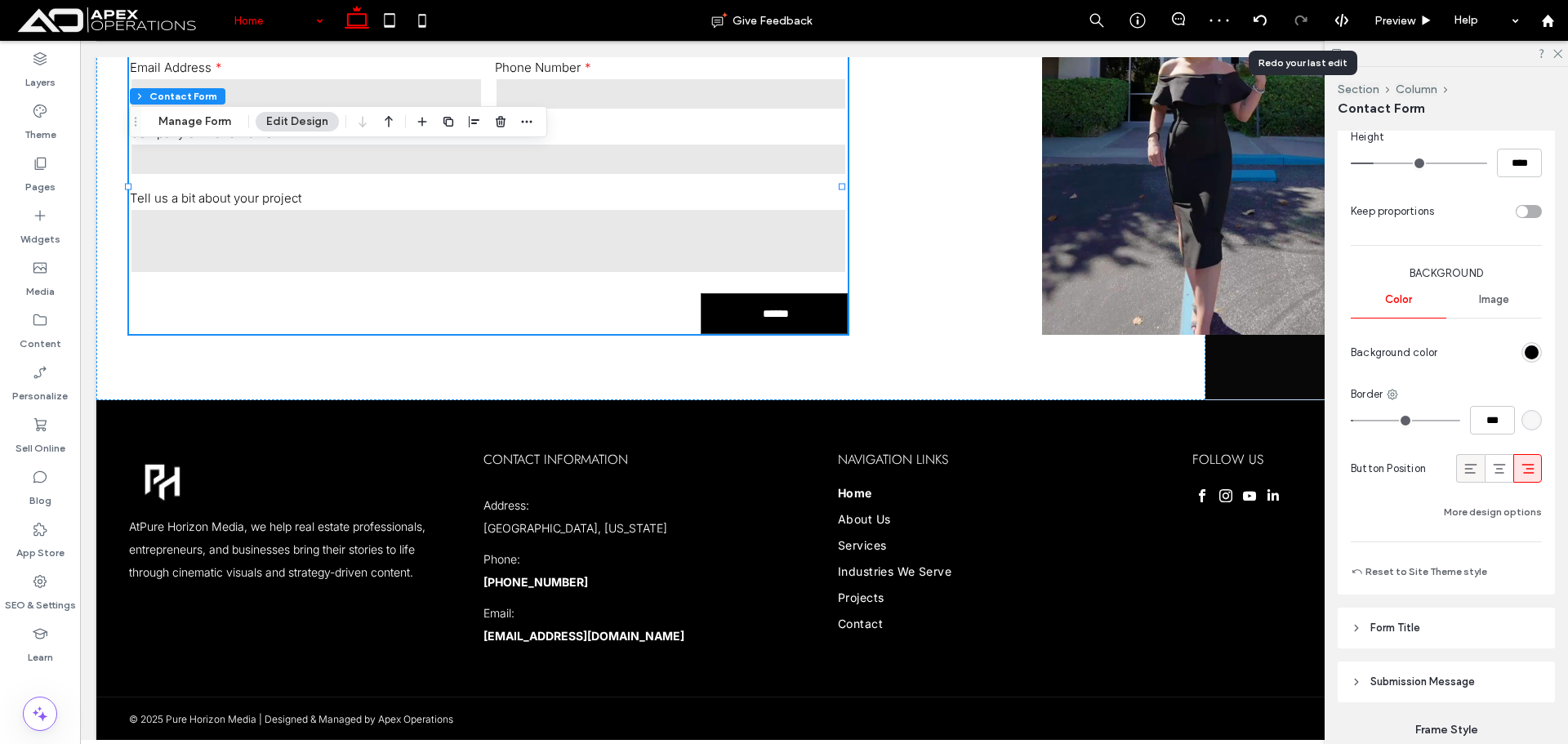
click at [1463, 470] on icon at bounding box center [1471, 468] width 17 height 17
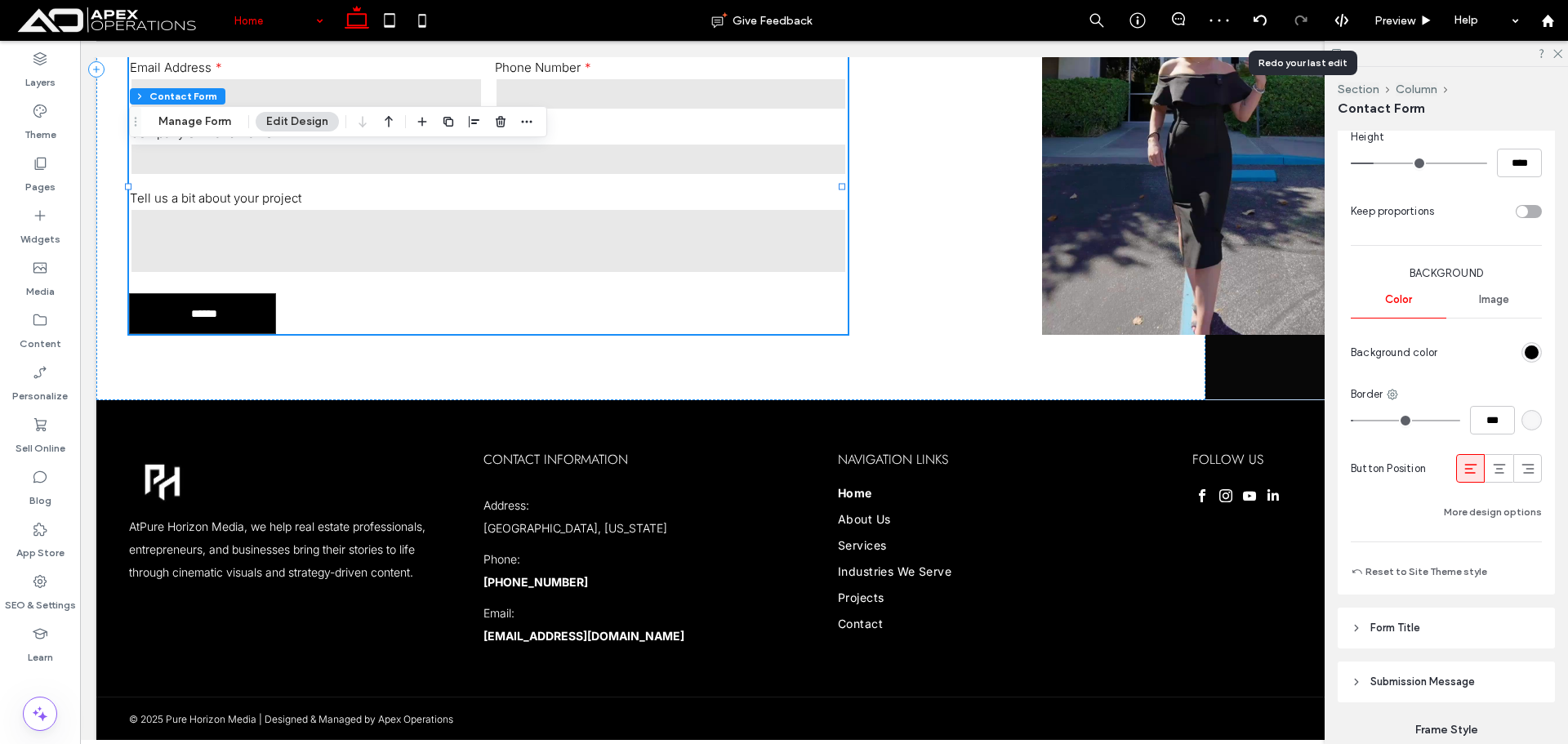
drag, startPoint x: 292, startPoint y: 23, endPoint x: 286, endPoint y: 36, distance: 14.3
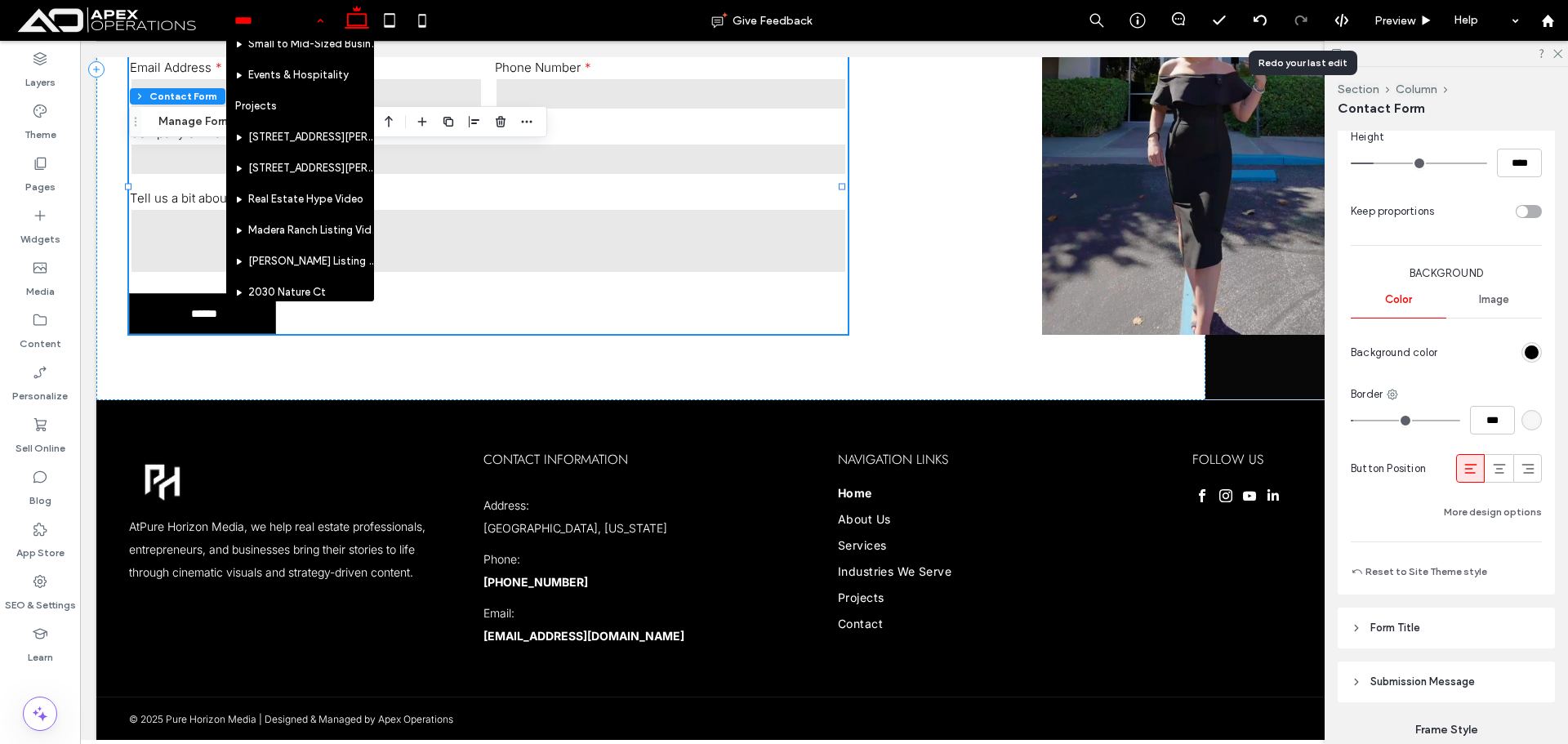
scroll to position [544, 0]
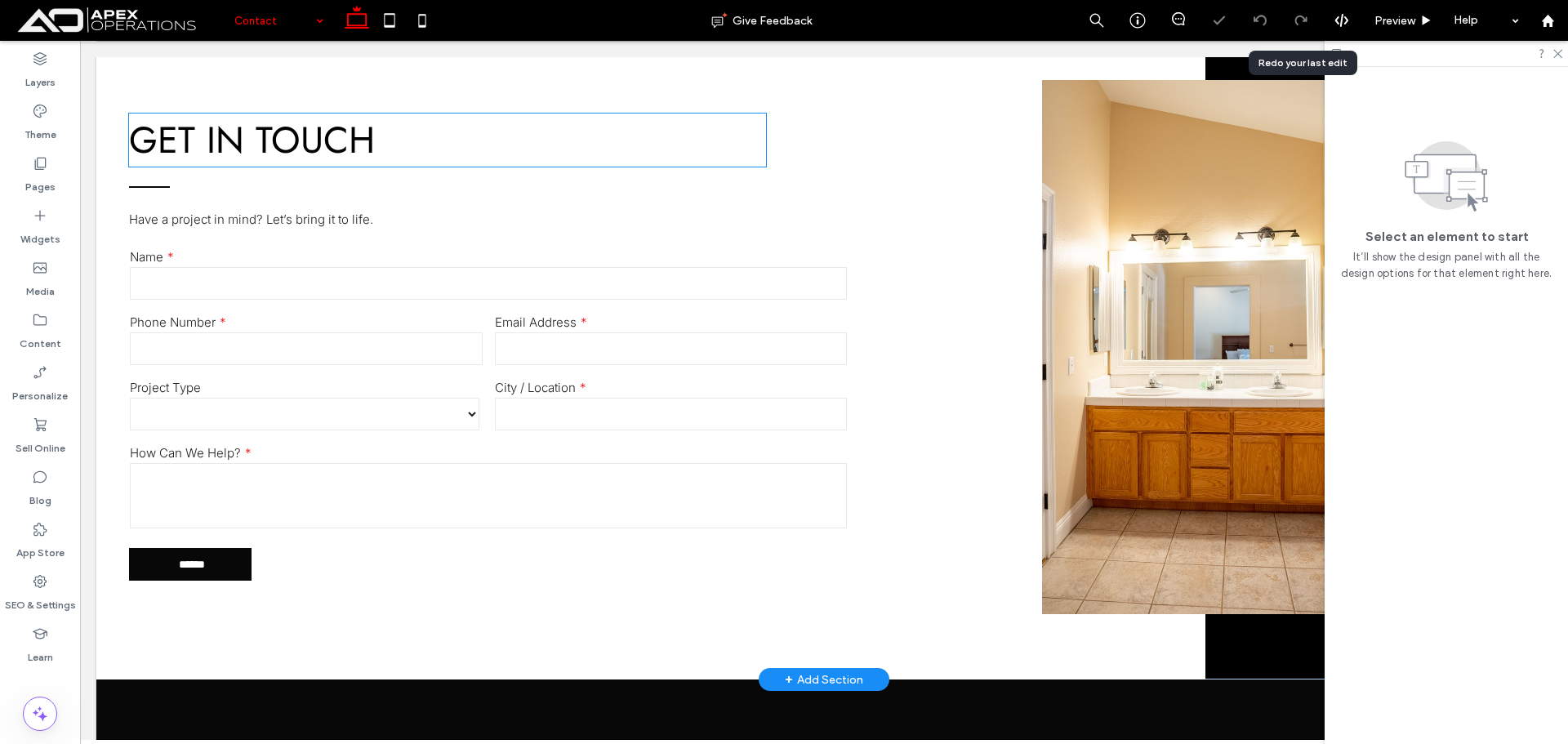
scroll to position [979, 0]
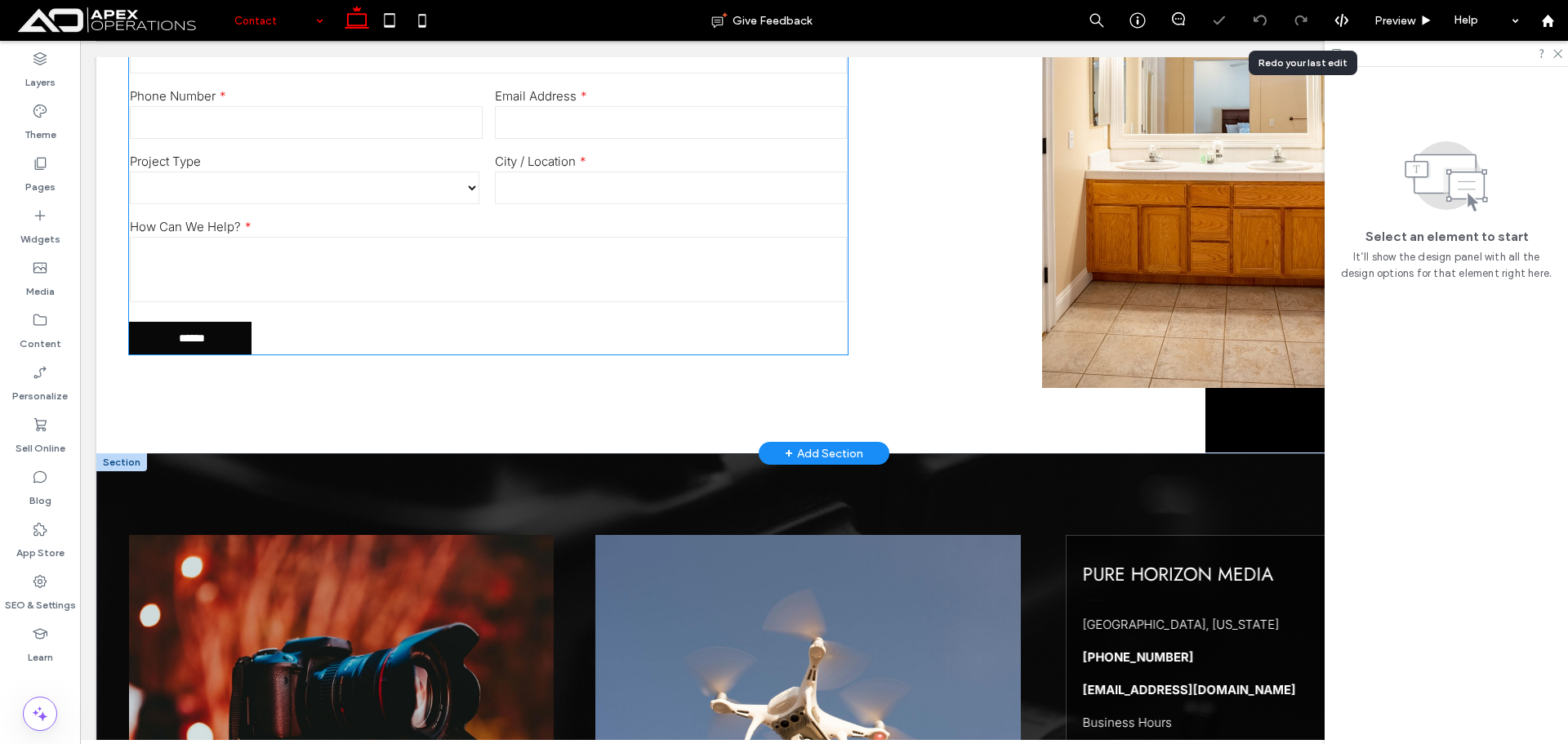
click at [602, 252] on textarea at bounding box center [488, 270] width 717 height 65
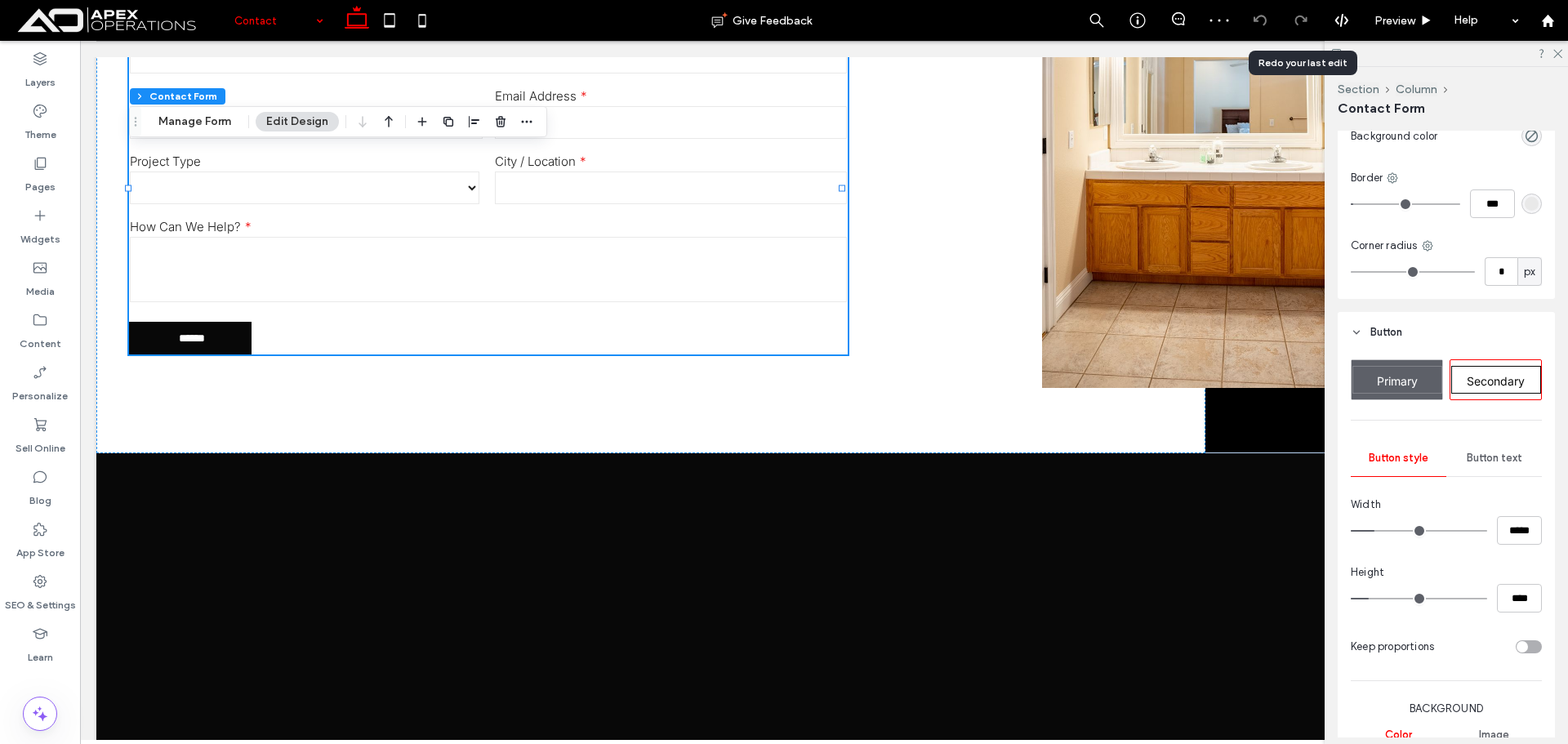
scroll to position [735, 0]
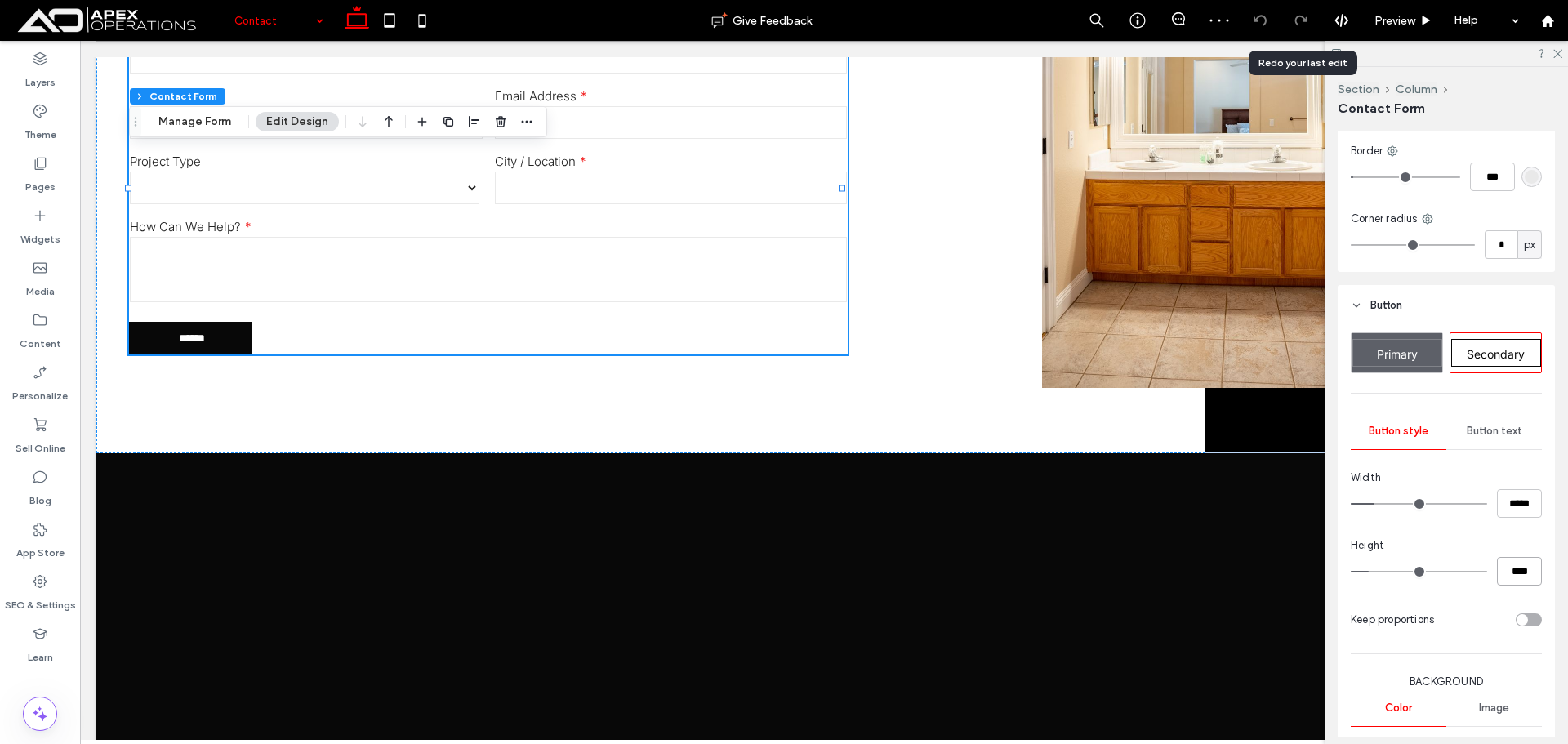
click at [1504, 558] on input "****" at bounding box center [1520, 571] width 45 height 28
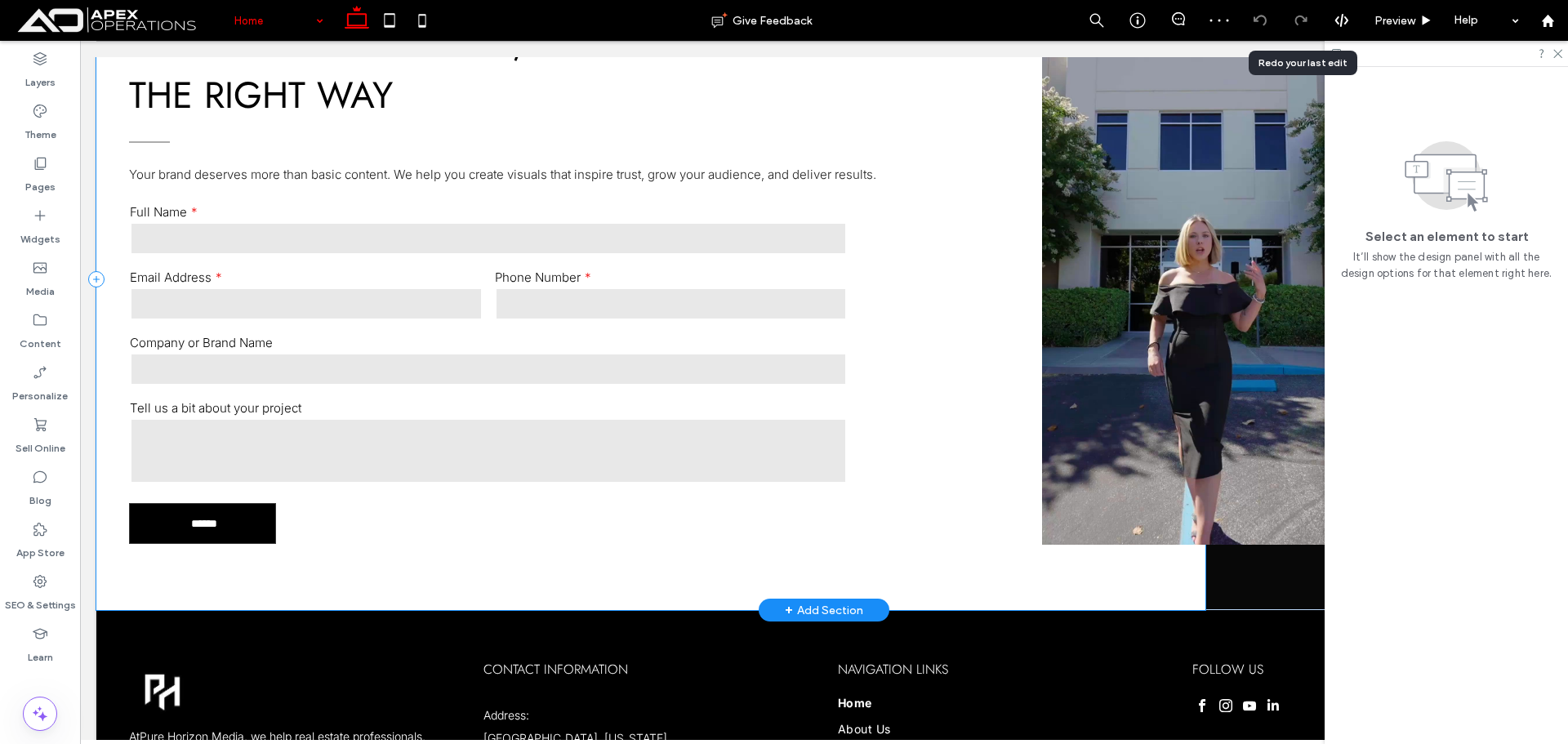
scroll to position [5143, 0]
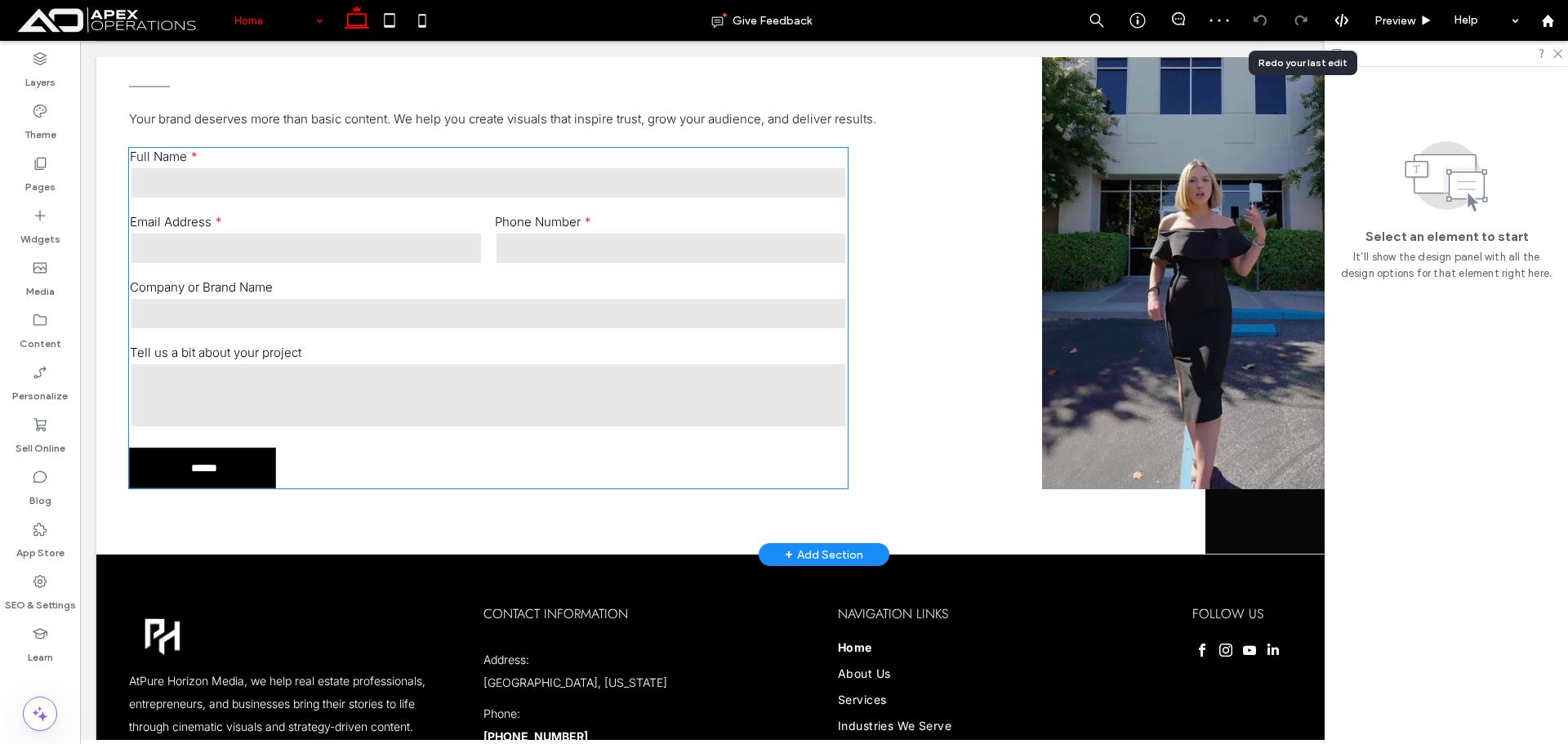
click at [607, 330] on input "text" at bounding box center [488, 313] width 717 height 33
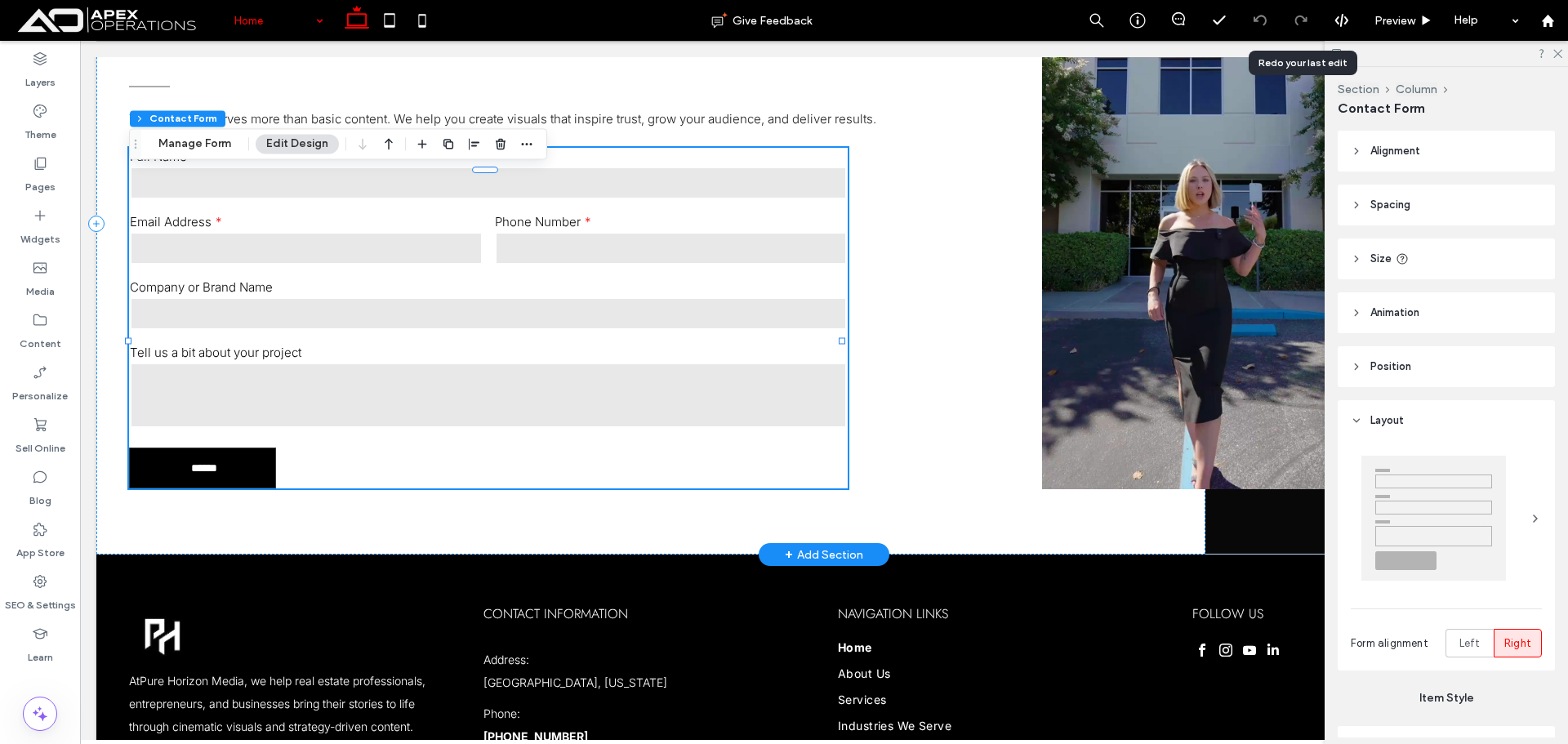
type input "*"
type input "***"
type input "*"
type input "***"
click at [212, 140] on button "Manage Form" at bounding box center [195, 143] width 94 height 19
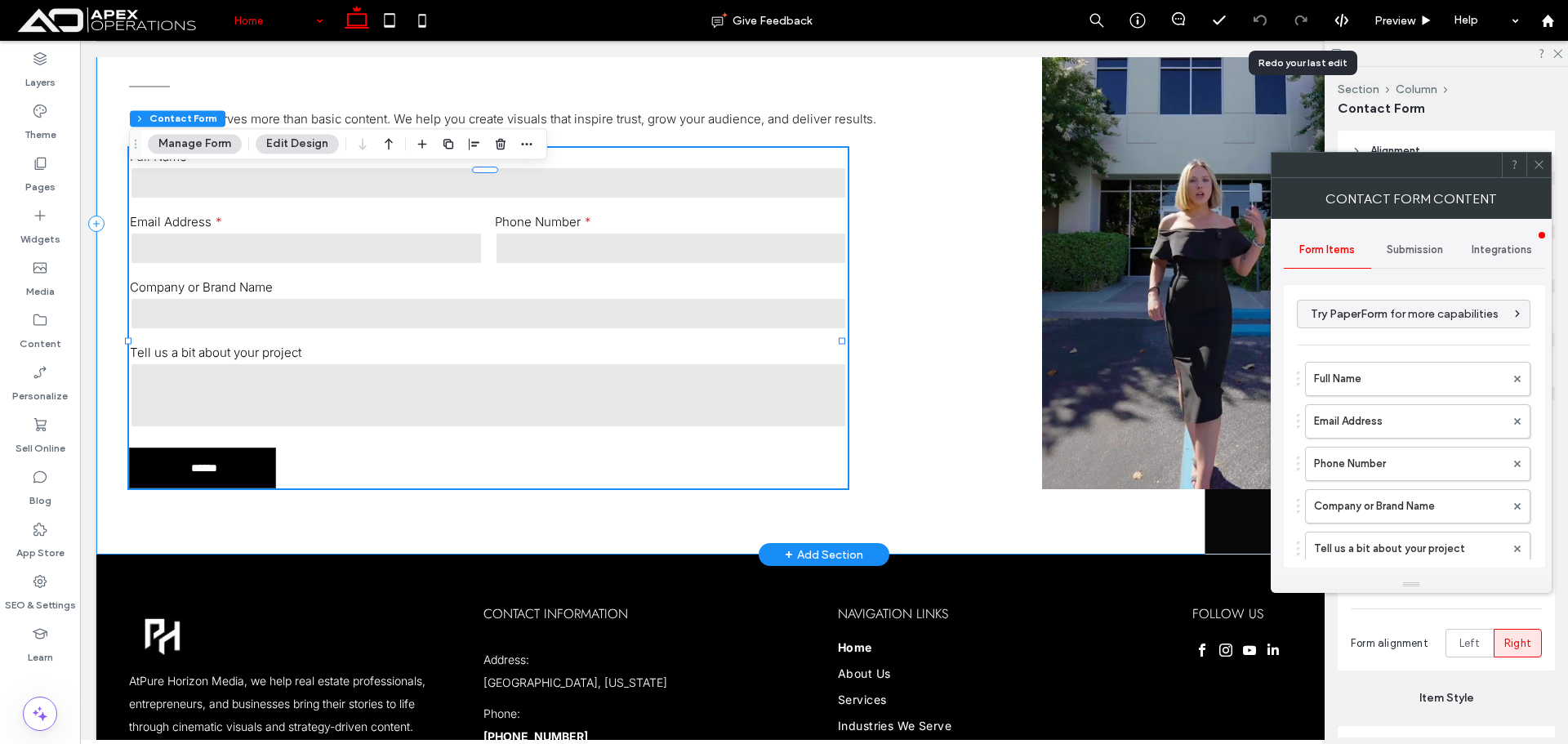
type input "******"
type input "*********"
click at [1452, 253] on div "Submission" at bounding box center [1414, 250] width 88 height 36
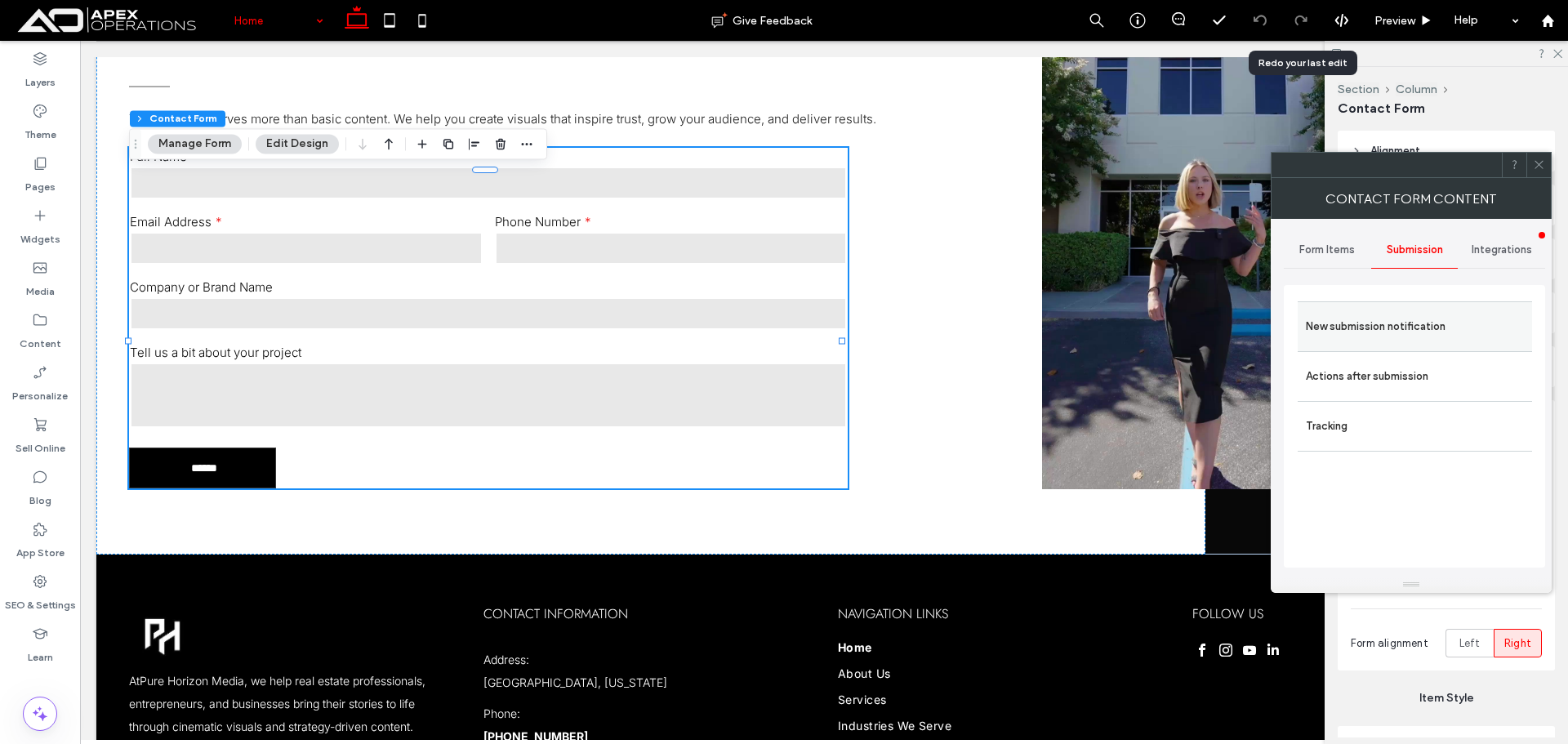
click at [1422, 332] on label "New submission notification" at bounding box center [1414, 326] width 218 height 33
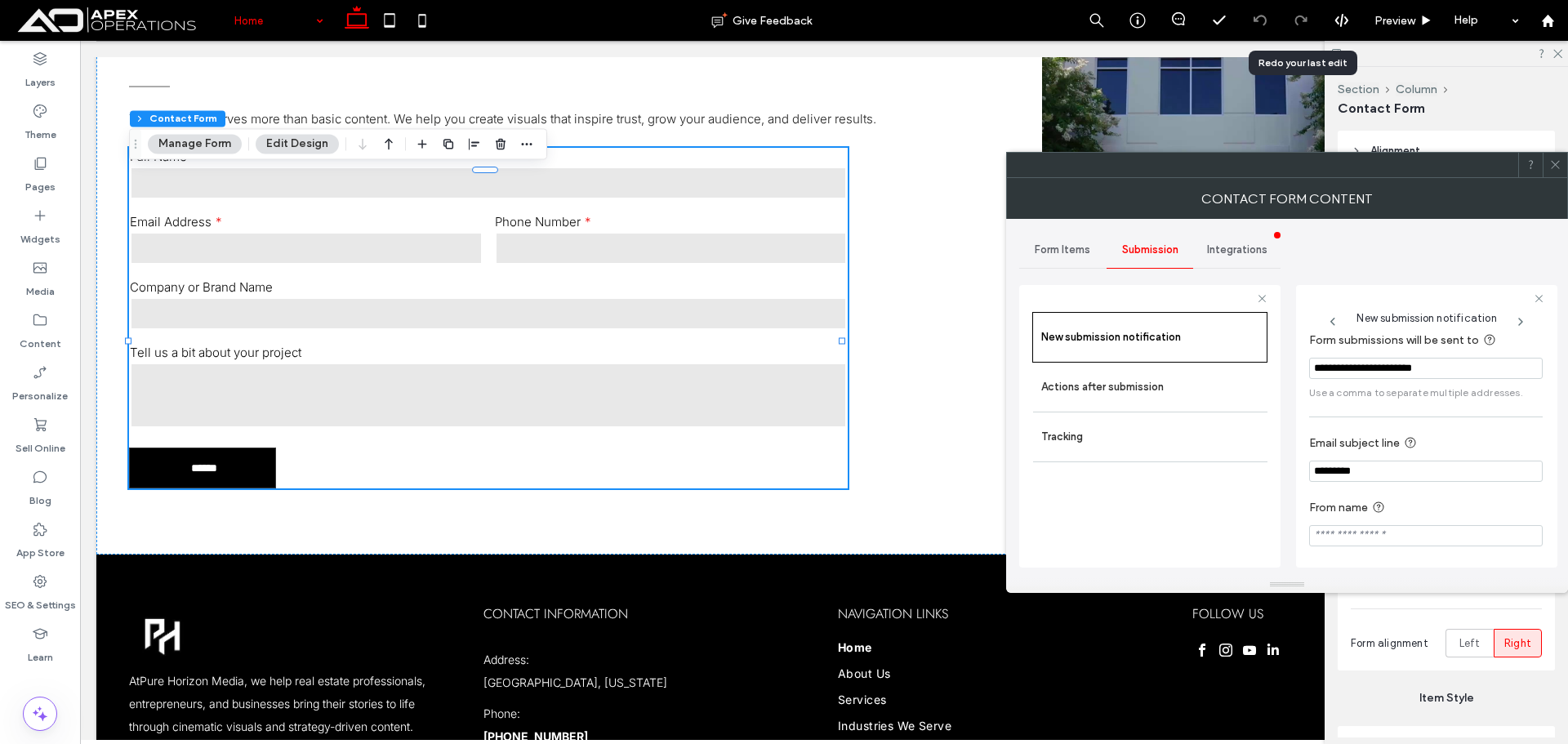
scroll to position [15, 0]
click at [313, 142] on button "Edit Design" at bounding box center [297, 143] width 84 height 19
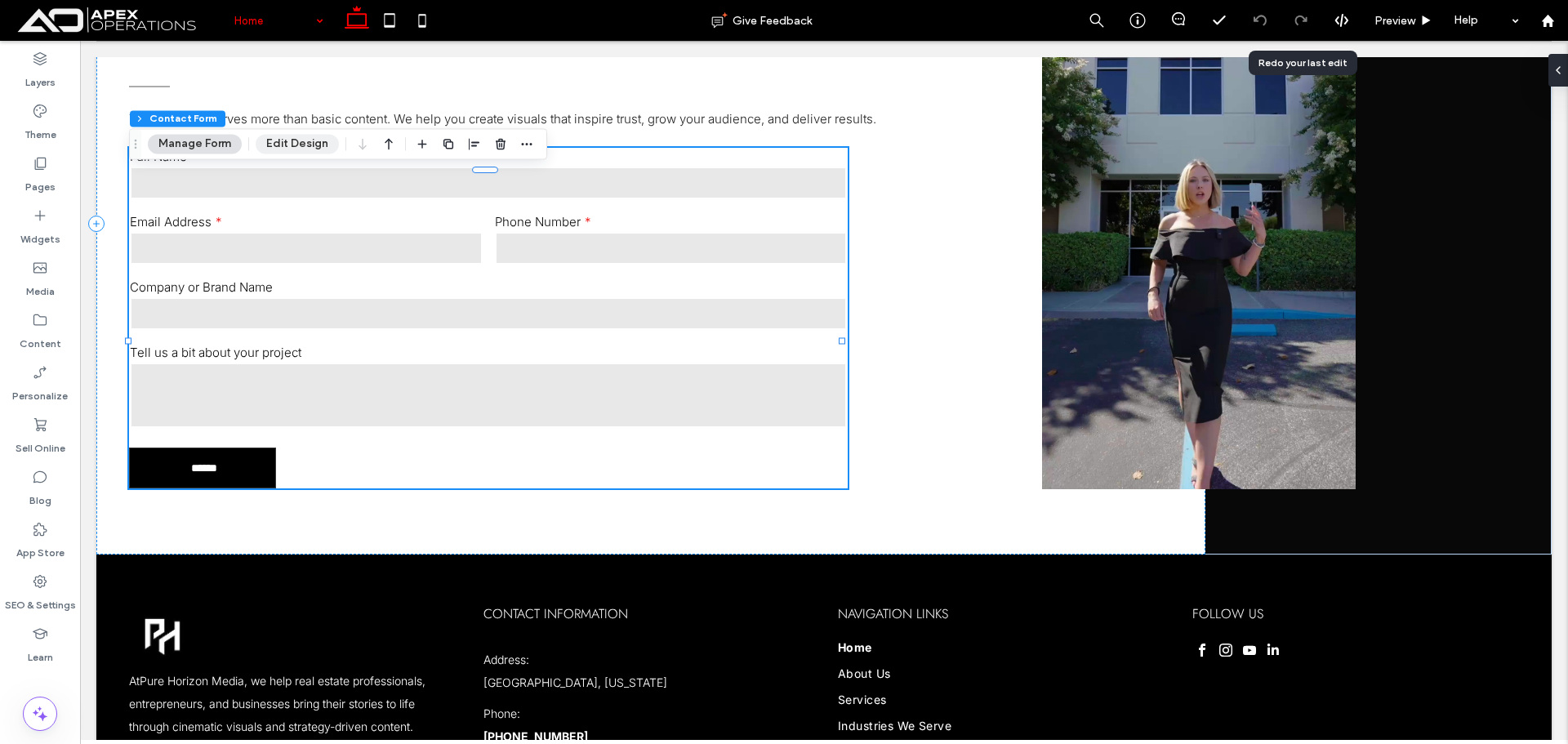
click at [313, 142] on button "Edit Design" at bounding box center [297, 143] width 84 height 19
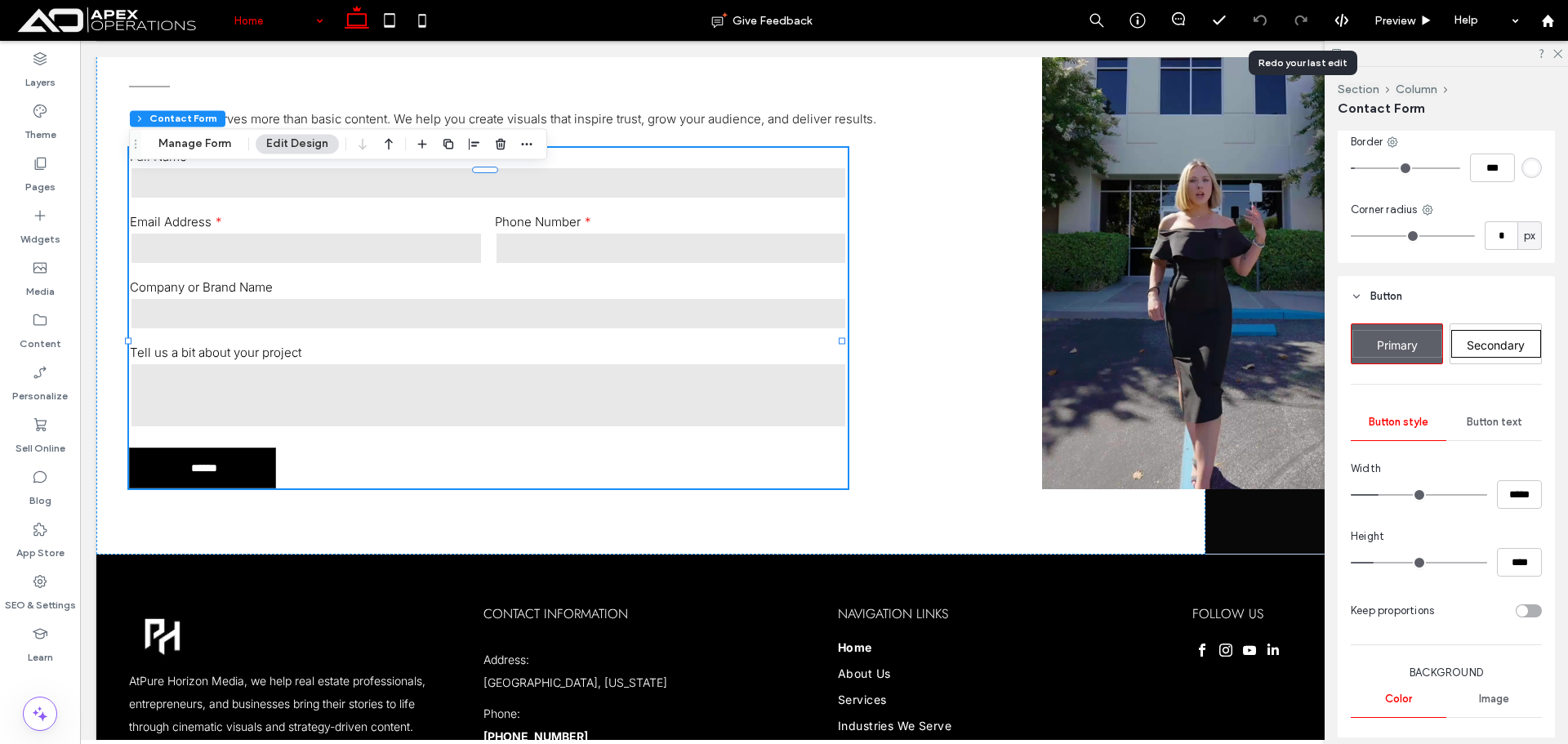
scroll to position [898, 0]
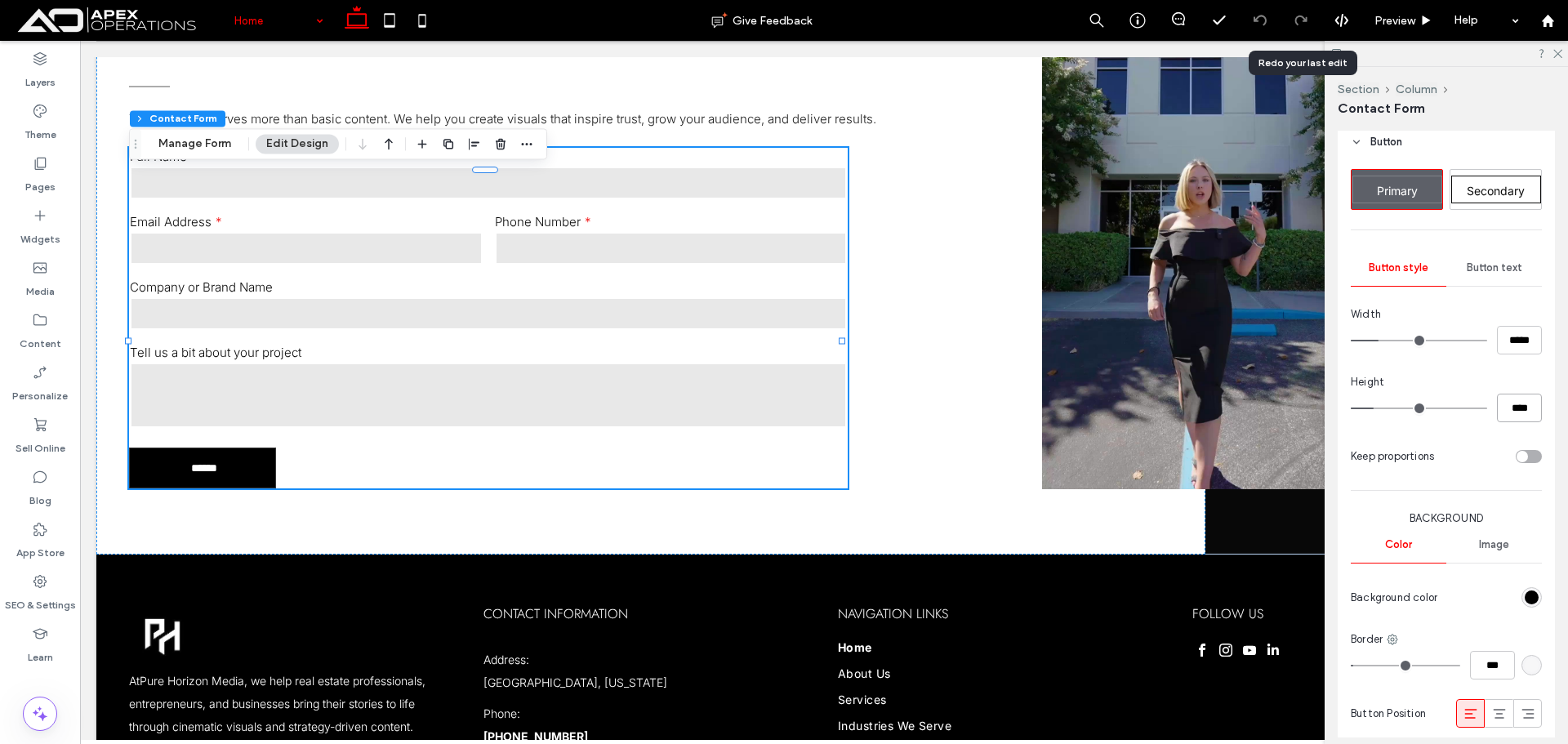
click at [1506, 413] on input "****" at bounding box center [1520, 407] width 45 height 28
type input "**"
type input "****"
drag, startPoint x: 1510, startPoint y: 351, endPoint x: 1454, endPoint y: 335, distance: 58.2
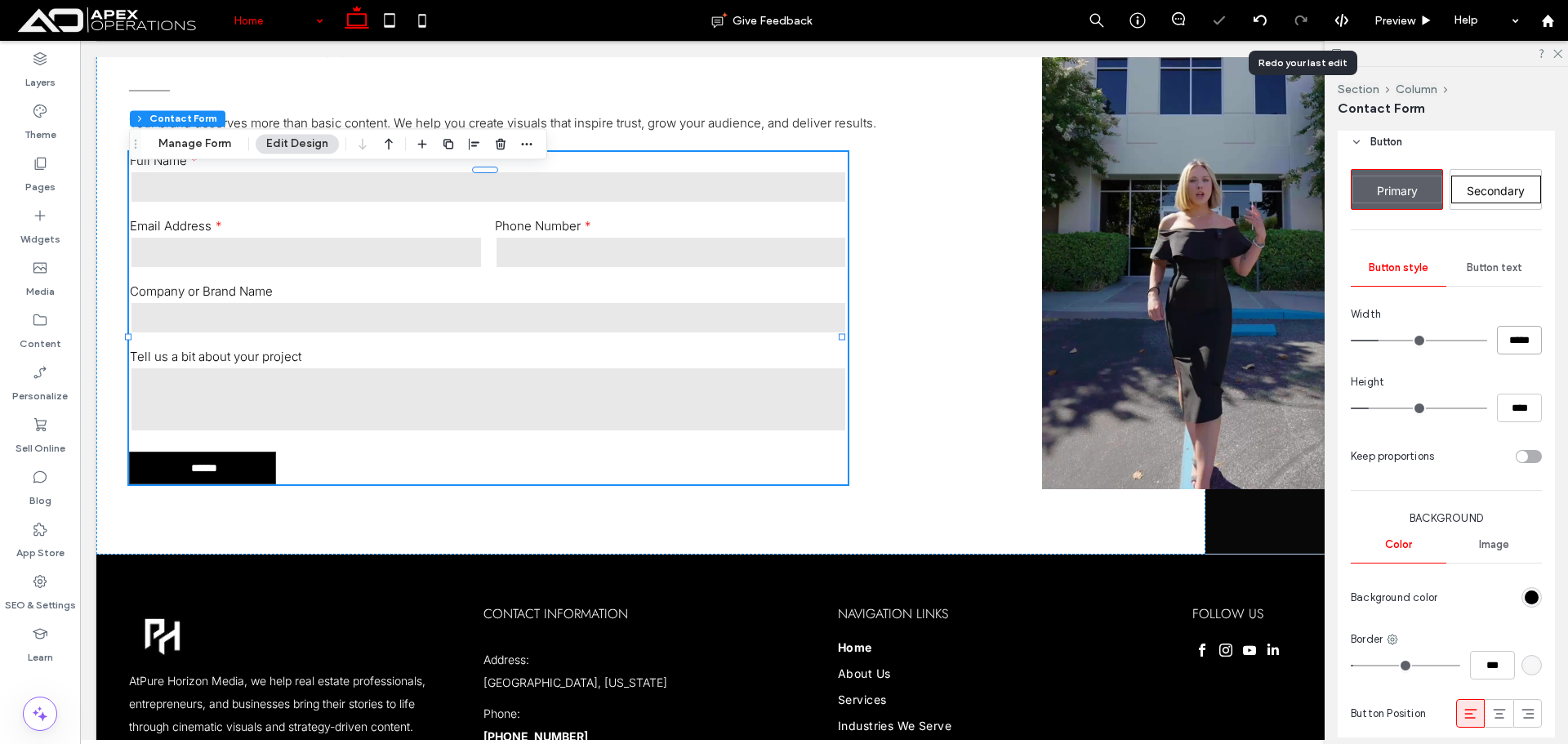
click at [1461, 335] on div "*****" at bounding box center [1446, 340] width 191 height 28
type input "**"
click at [1508, 341] on input "****" at bounding box center [1520, 340] width 45 height 28
click at [1505, 341] on input "****" at bounding box center [1520, 340] width 45 height 28
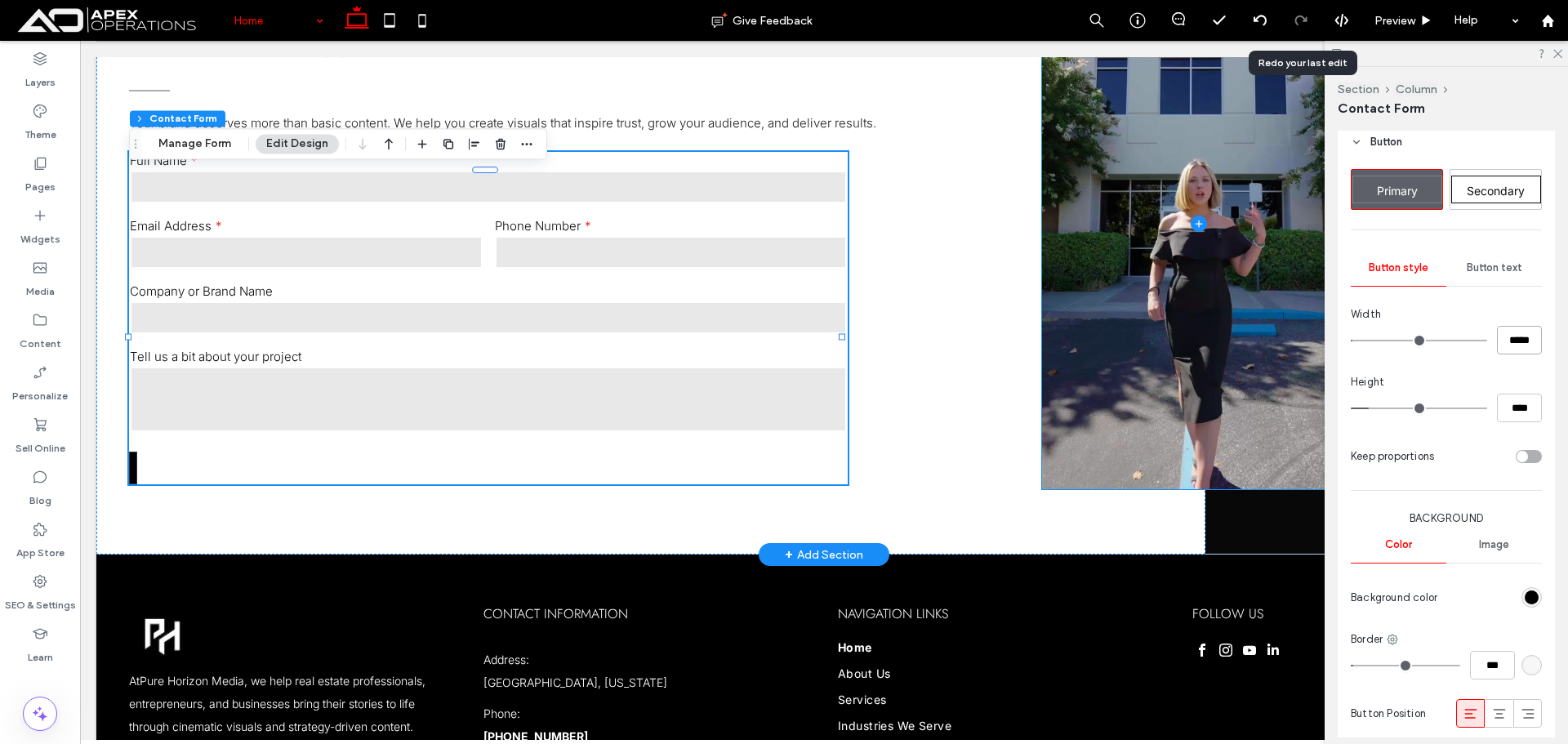
type input "*****"
type input "***"
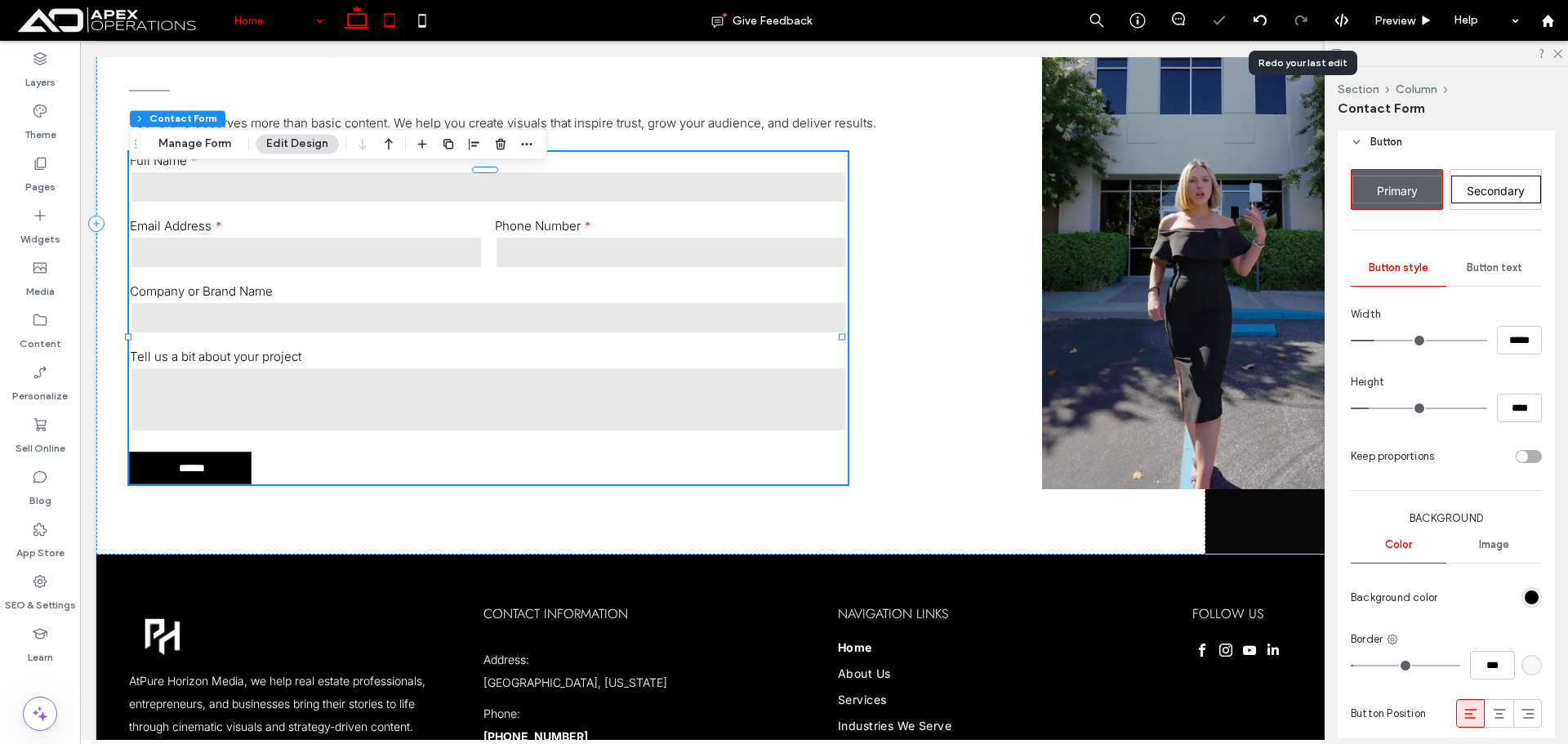
drag, startPoint x: 384, startPoint y: 20, endPoint x: 389, endPoint y: 28, distance: 9.4
click at [384, 21] on use at bounding box center [389, 20] width 11 height 14
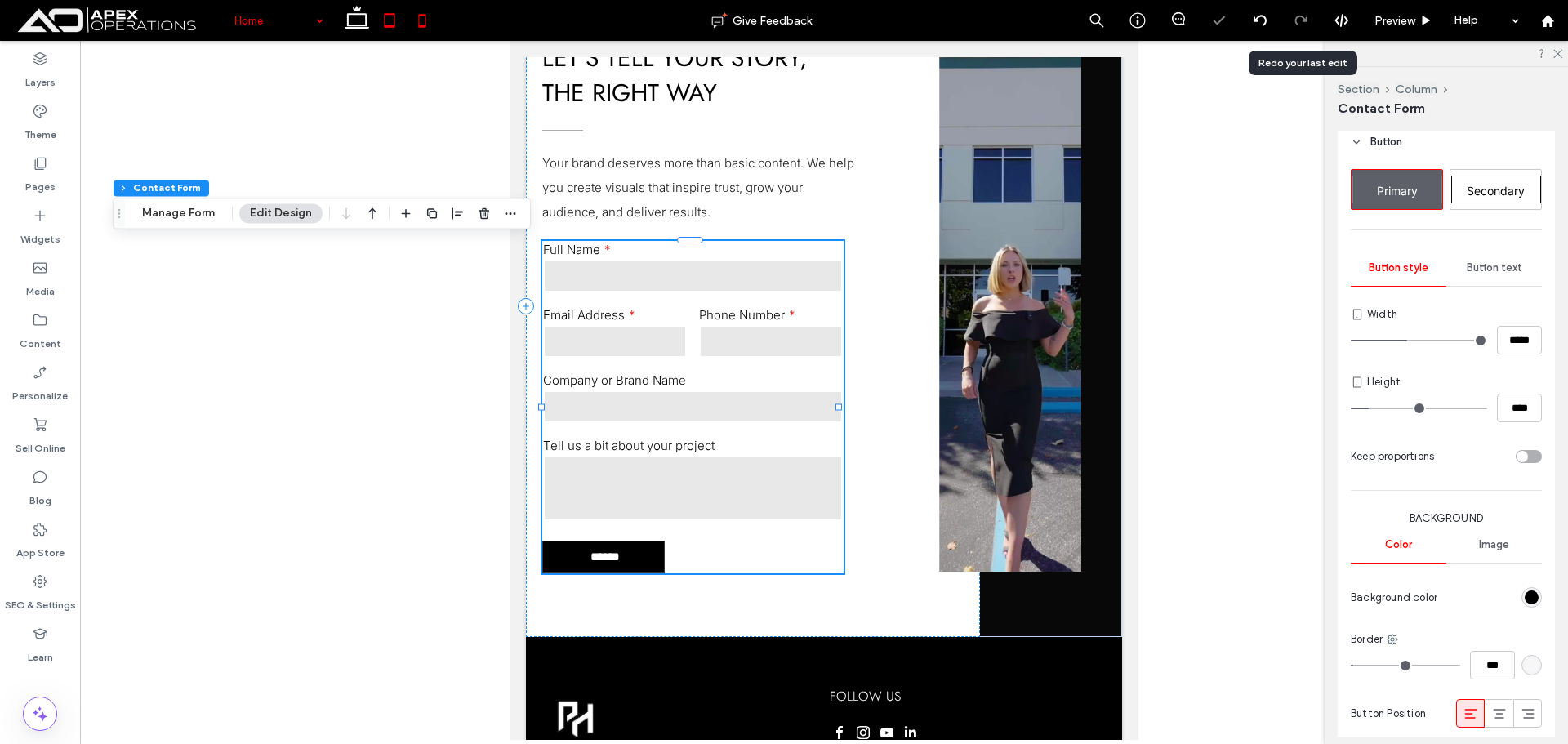
click at [421, 17] on icon at bounding box center [422, 20] width 33 height 33
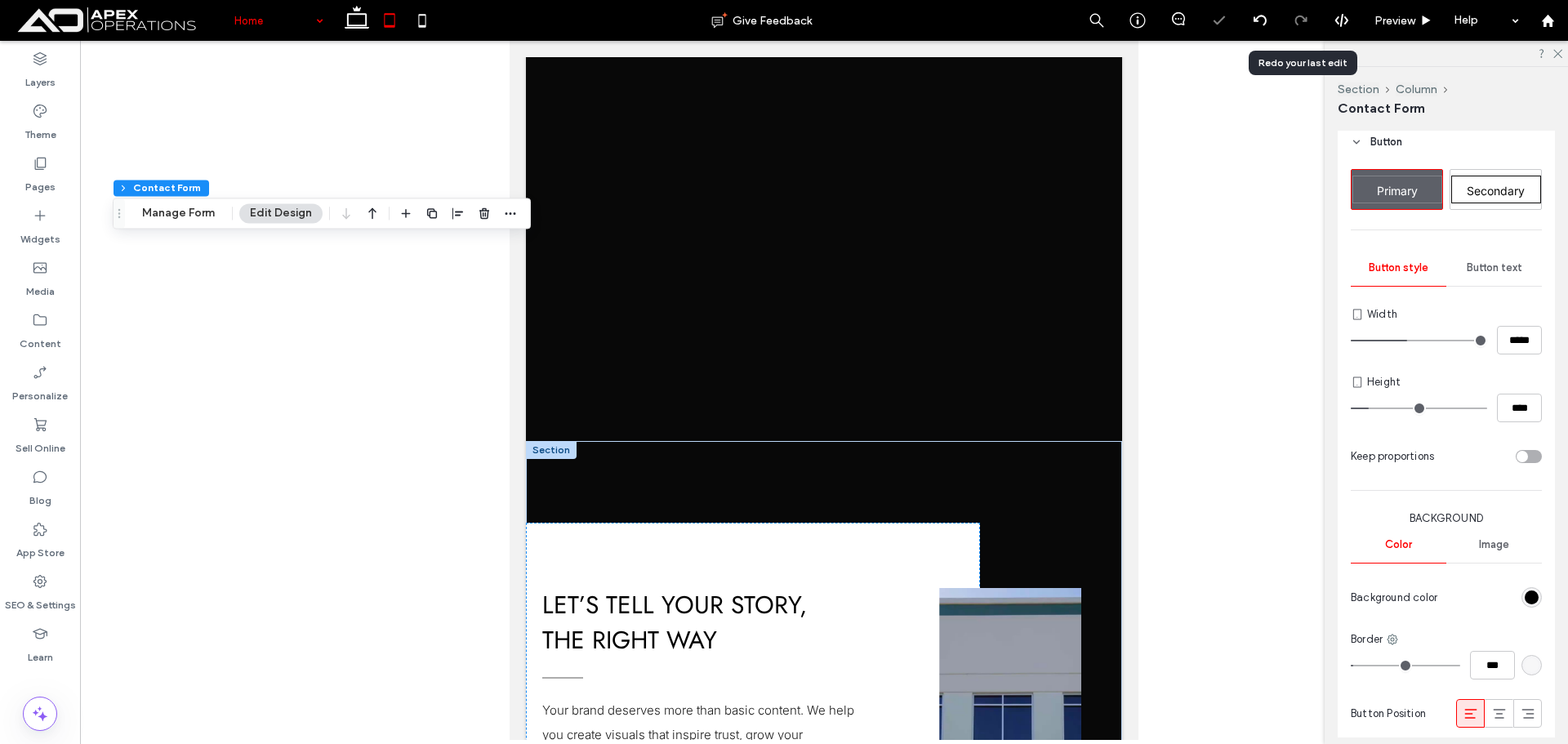
type input "***"
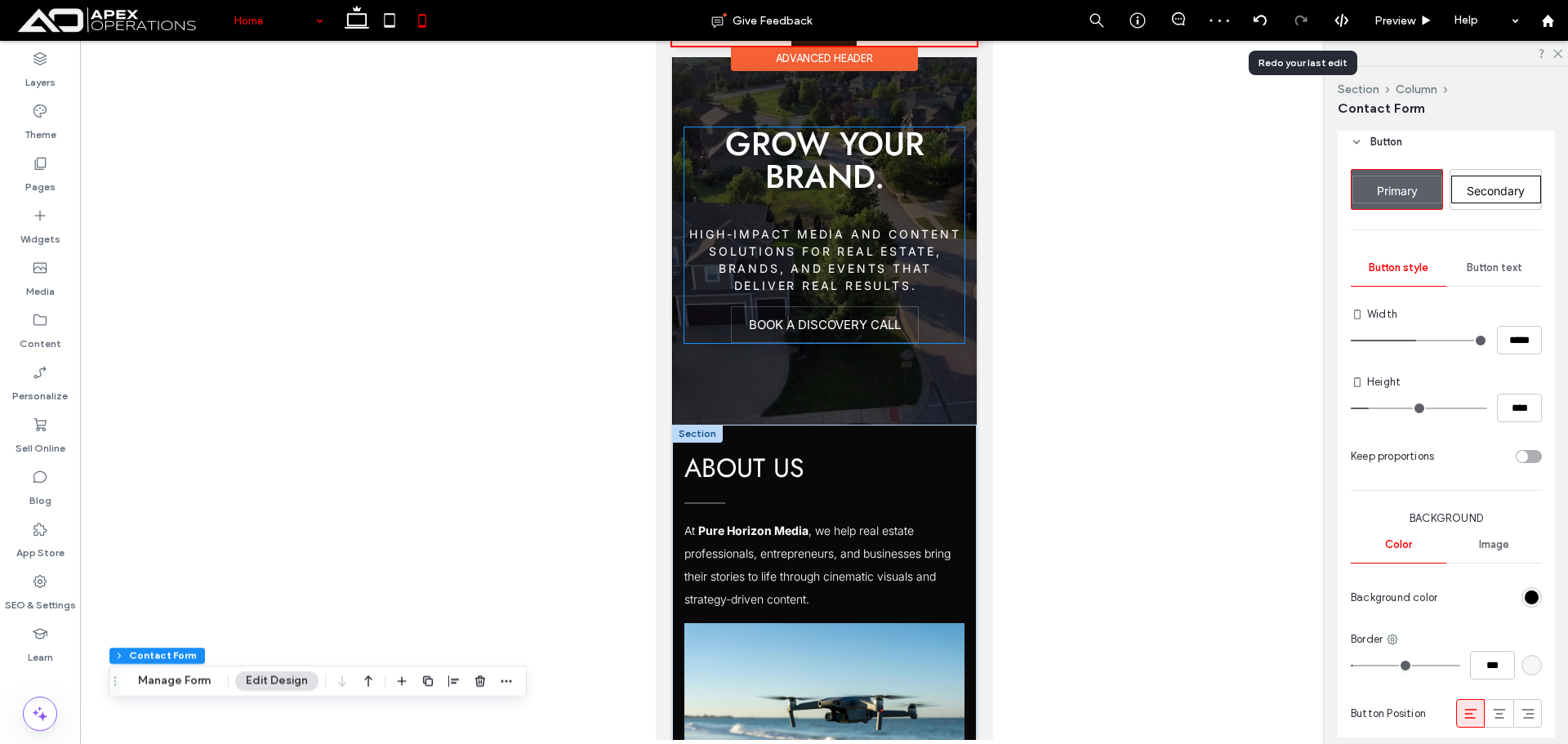
scroll to position [0, 0]
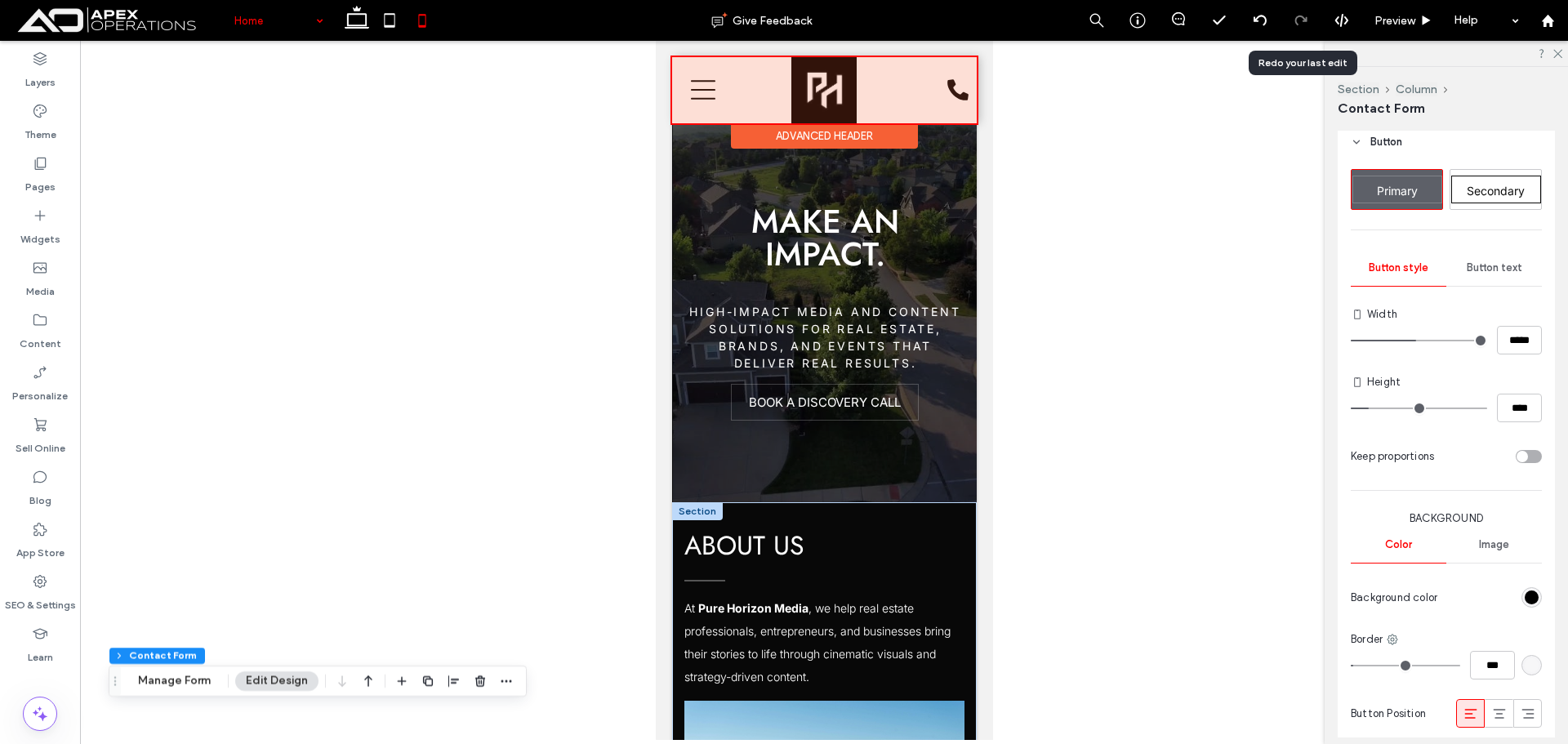
click at [699, 94] on div at bounding box center [824, 89] width 305 height 66
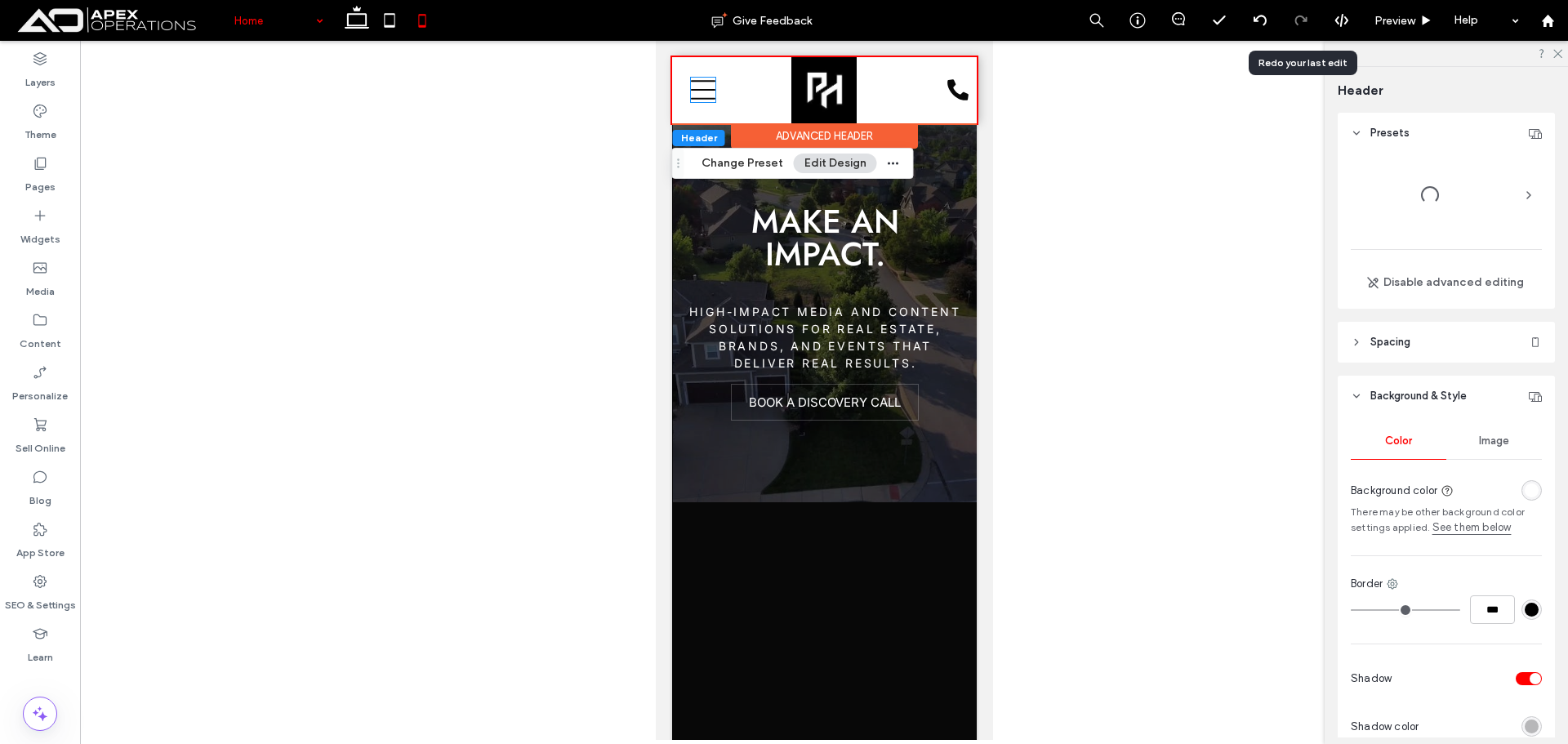
click at [699, 94] on icon at bounding box center [702, 89] width 24 height 24
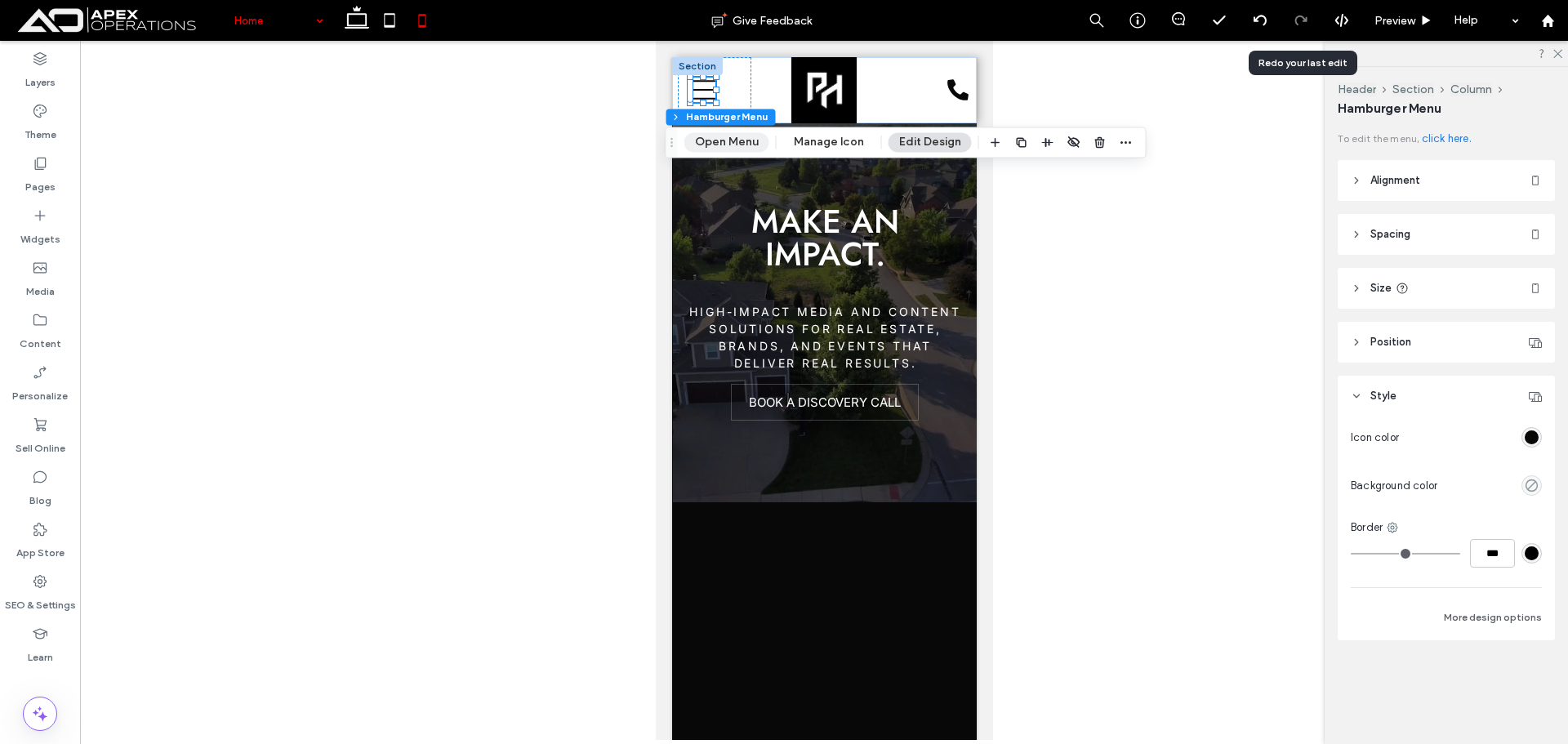
click at [725, 149] on button "Open Menu" at bounding box center [727, 141] width 85 height 19
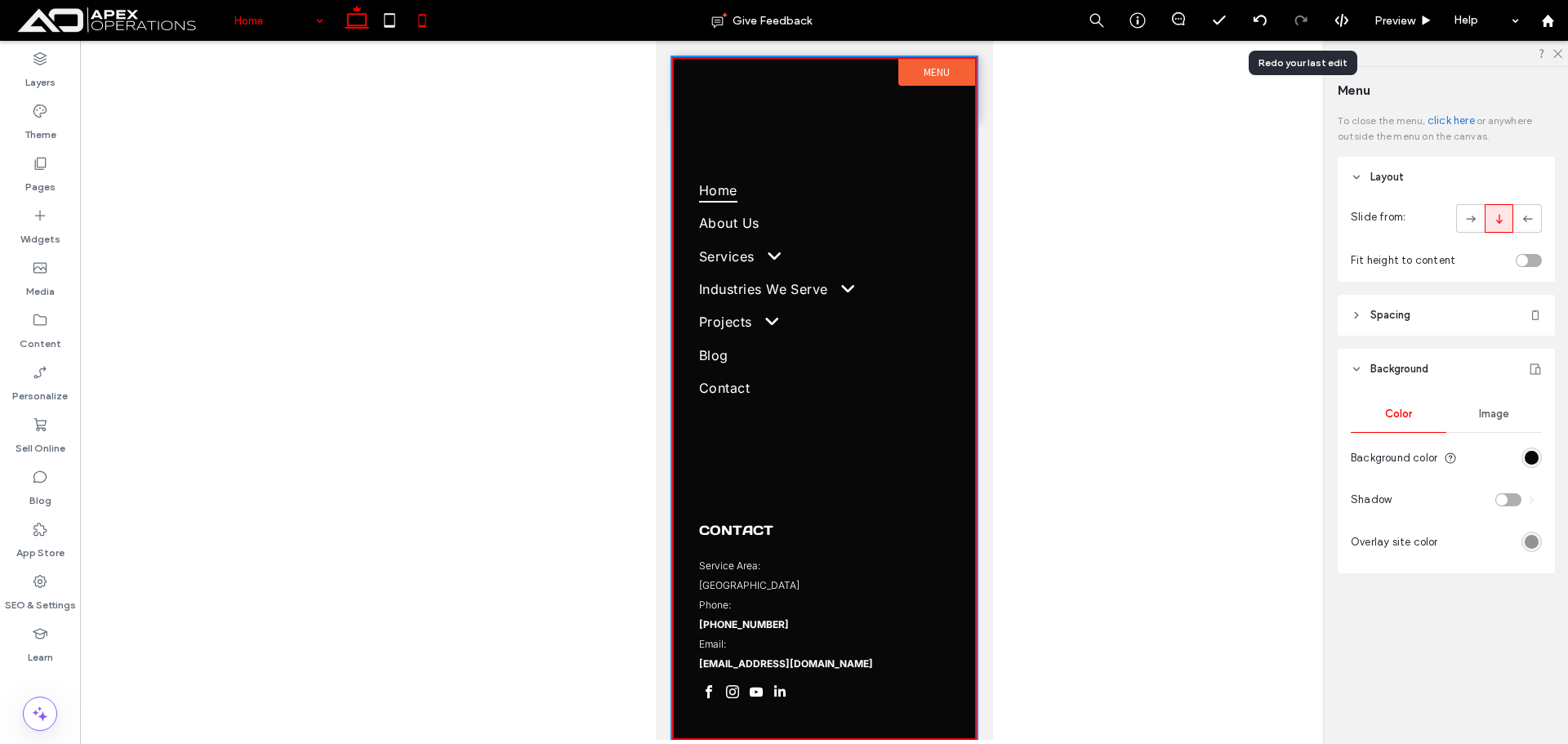
click at [353, 15] on use at bounding box center [357, 17] width 24 height 23
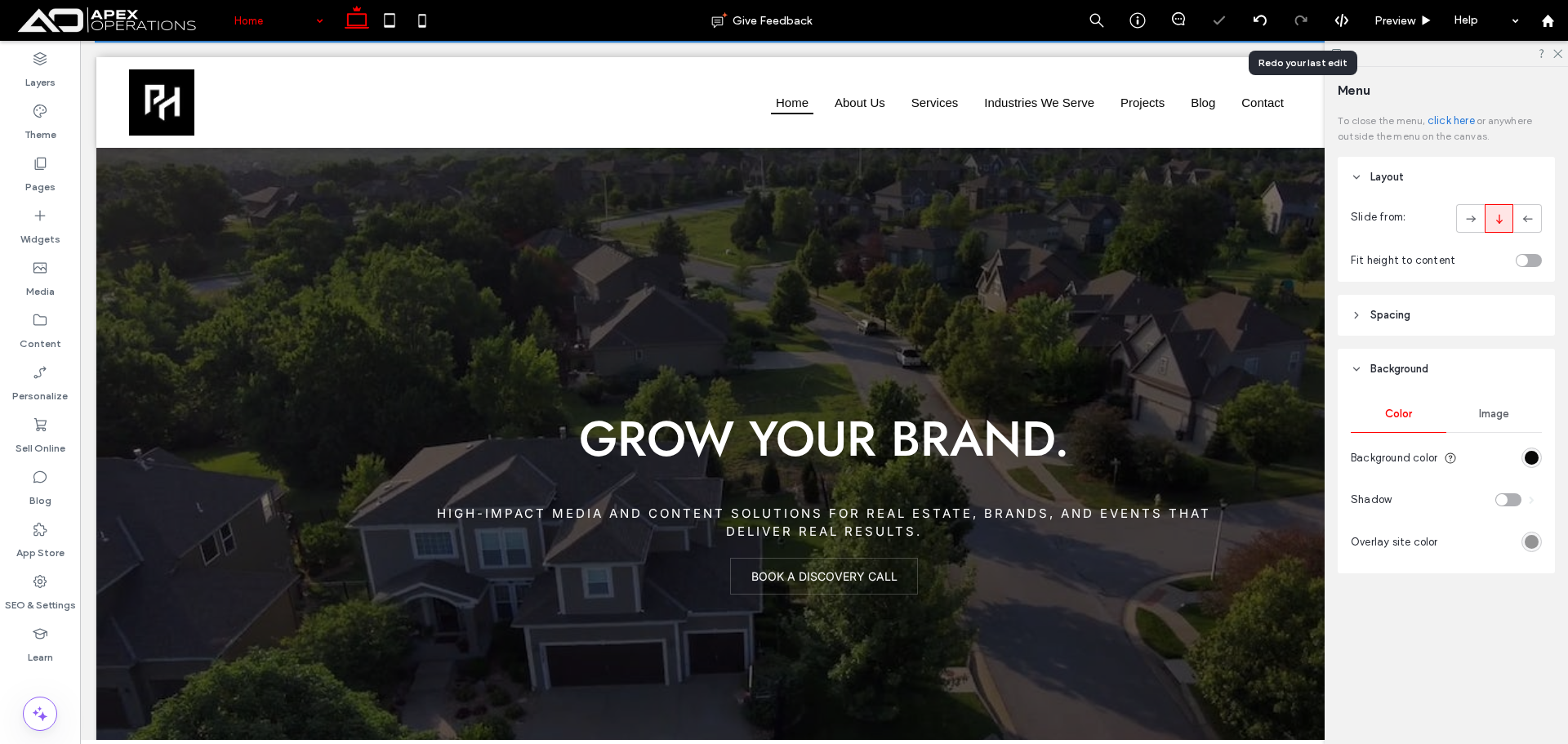
drag, startPoint x: 281, startPoint y: 22, endPoint x: 277, endPoint y: 36, distance: 14.6
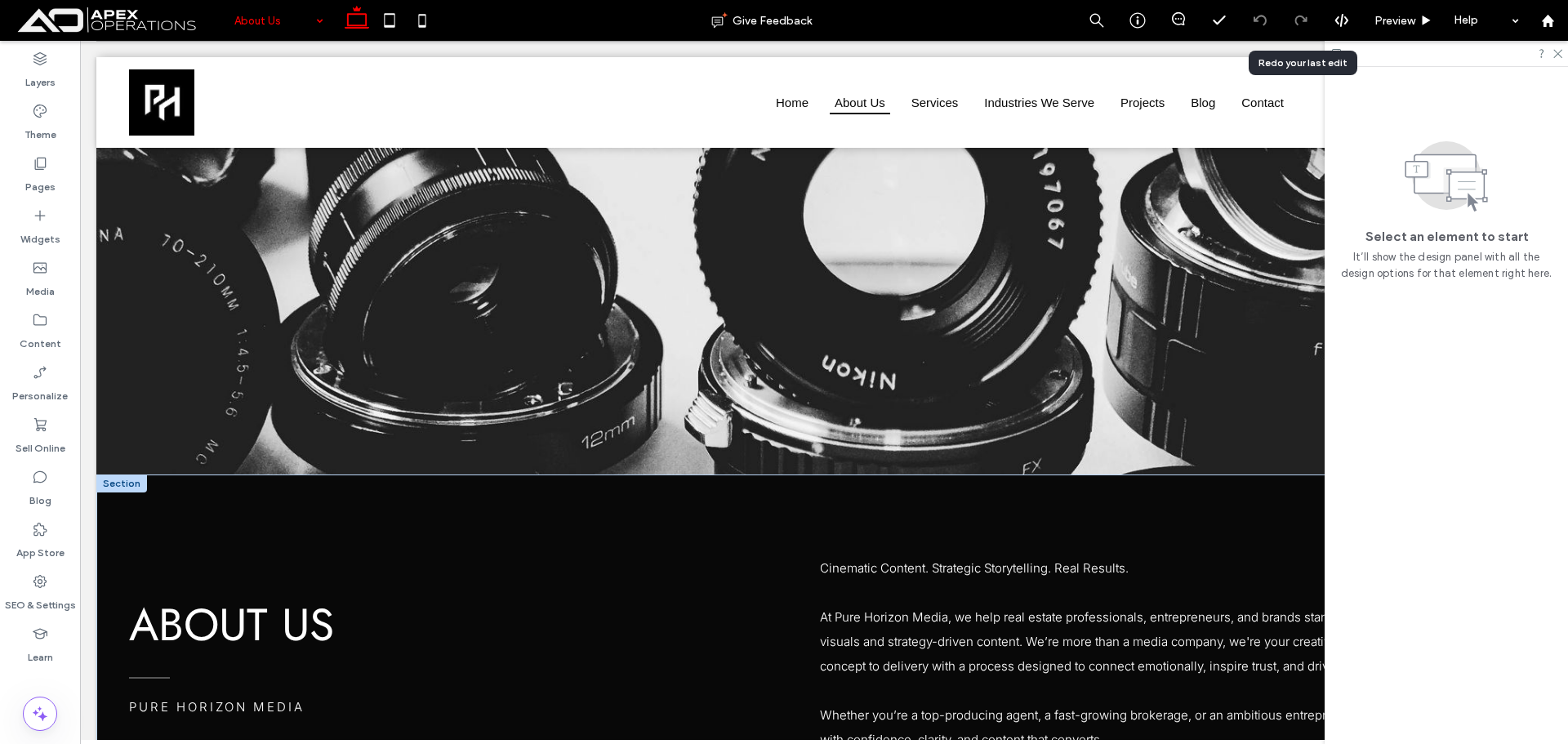
click at [289, 24] on input at bounding box center [275, 20] width 81 height 41
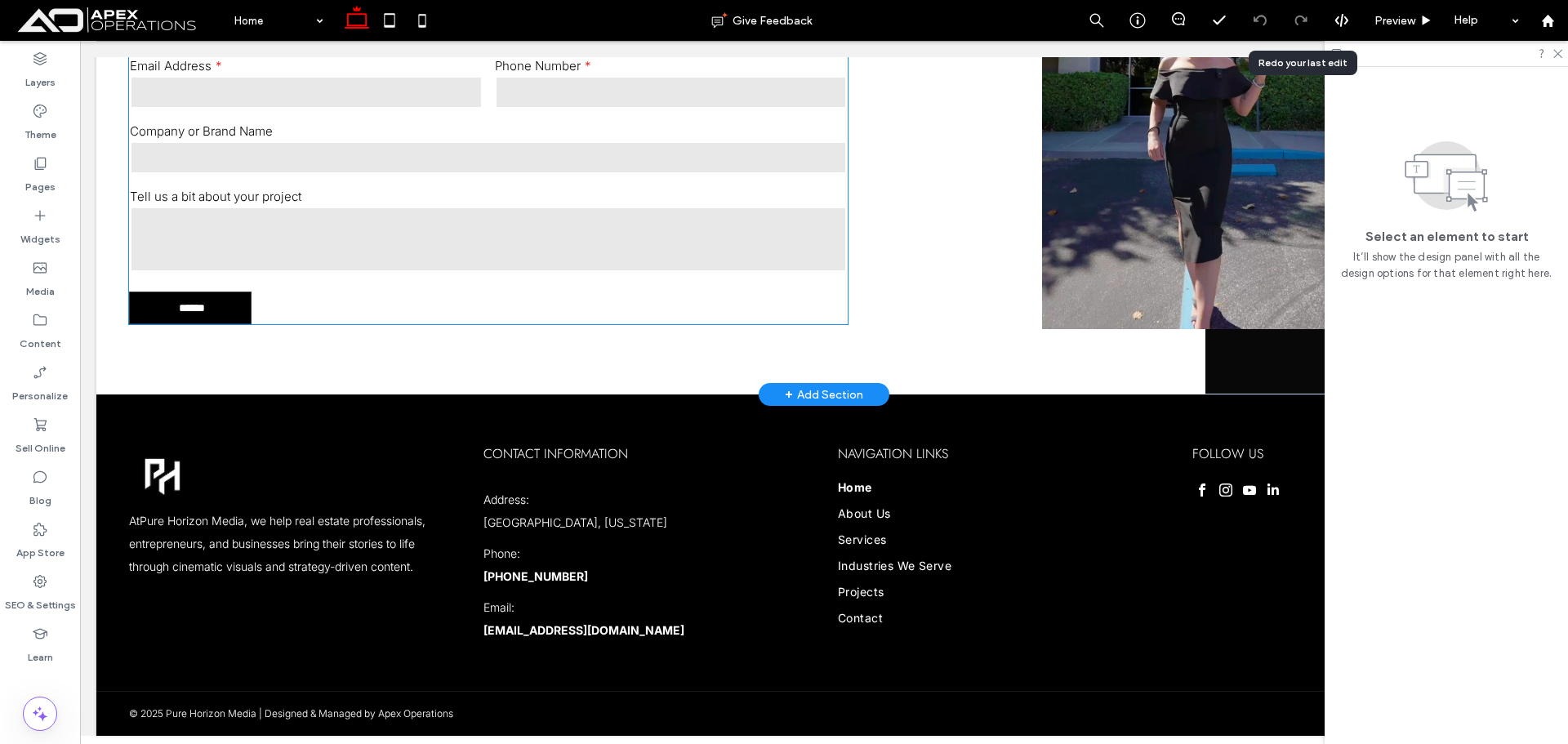
scroll to position [5247, 0]
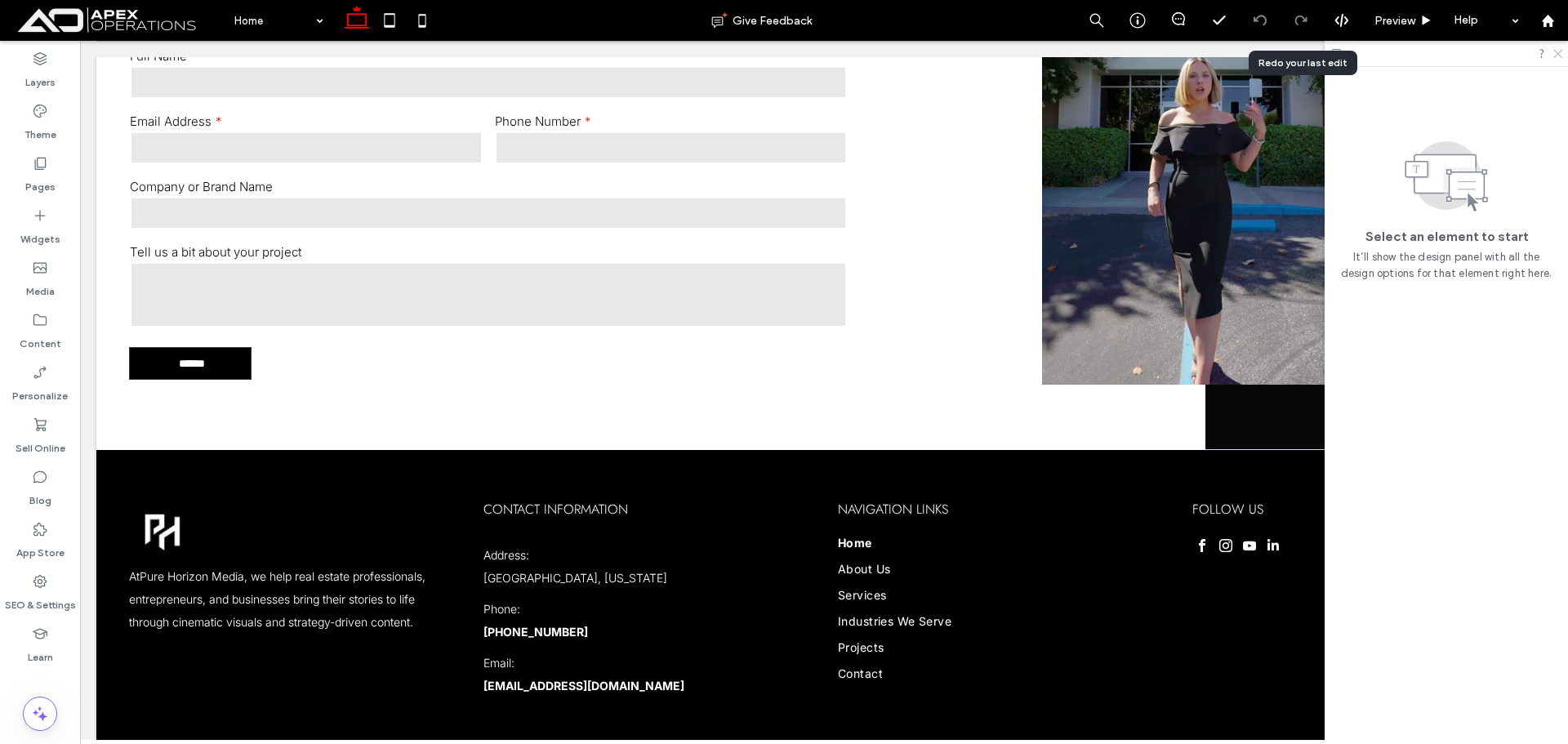
click at [1557, 54] on use at bounding box center [1557, 54] width 9 height 9
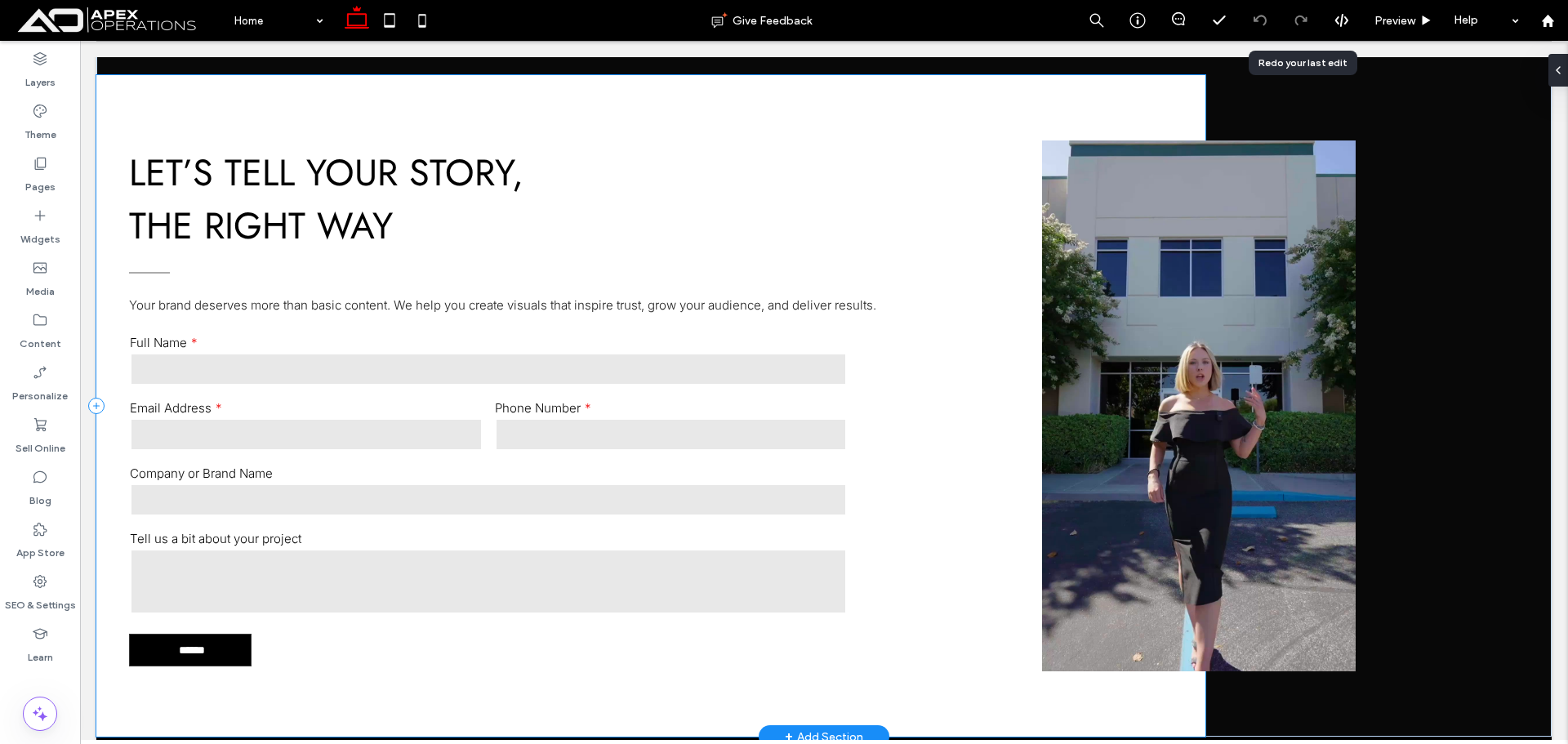
scroll to position [4921, 0]
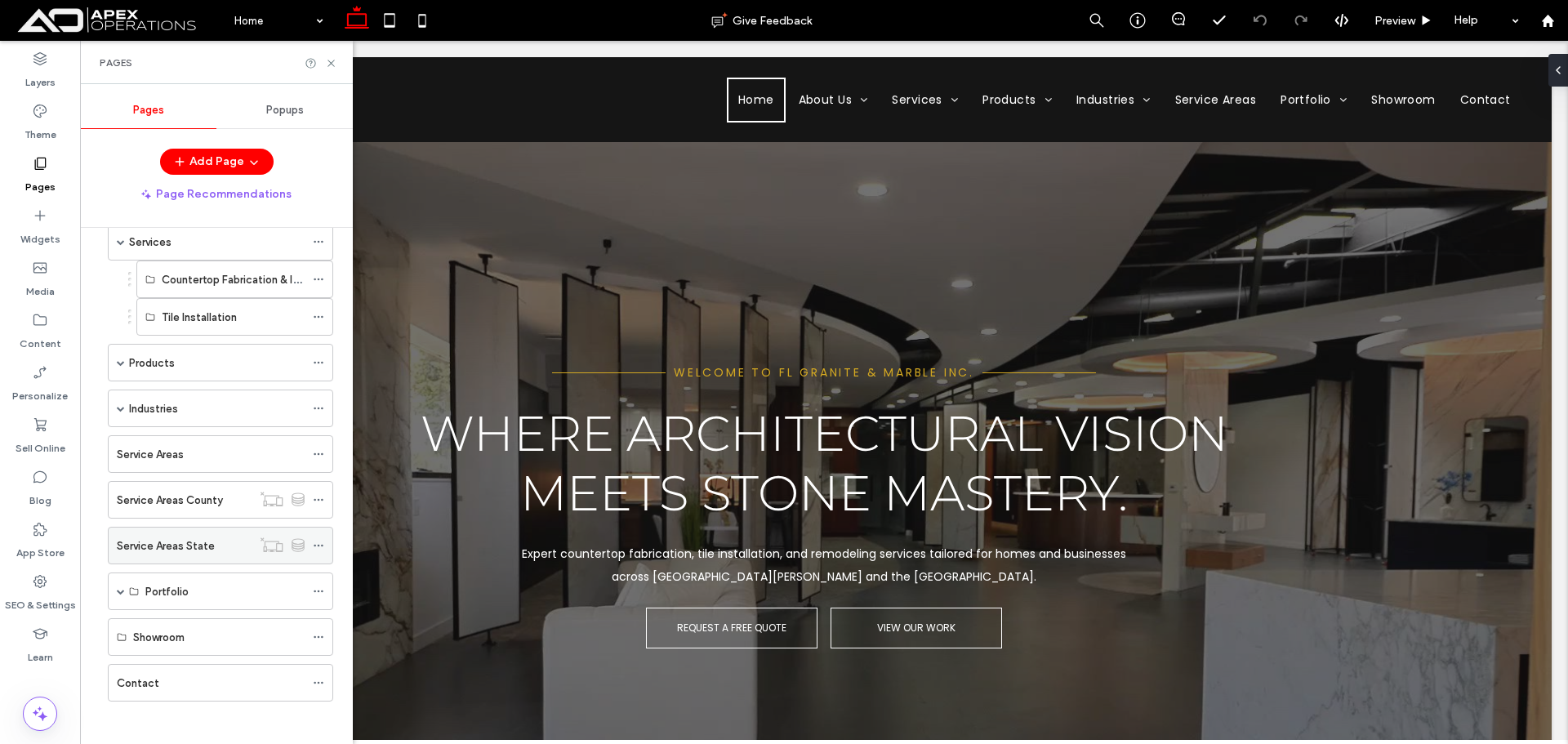
scroll to position [243, 0]
click at [125, 450] on label "Service Areas" at bounding box center [150, 448] width 67 height 28
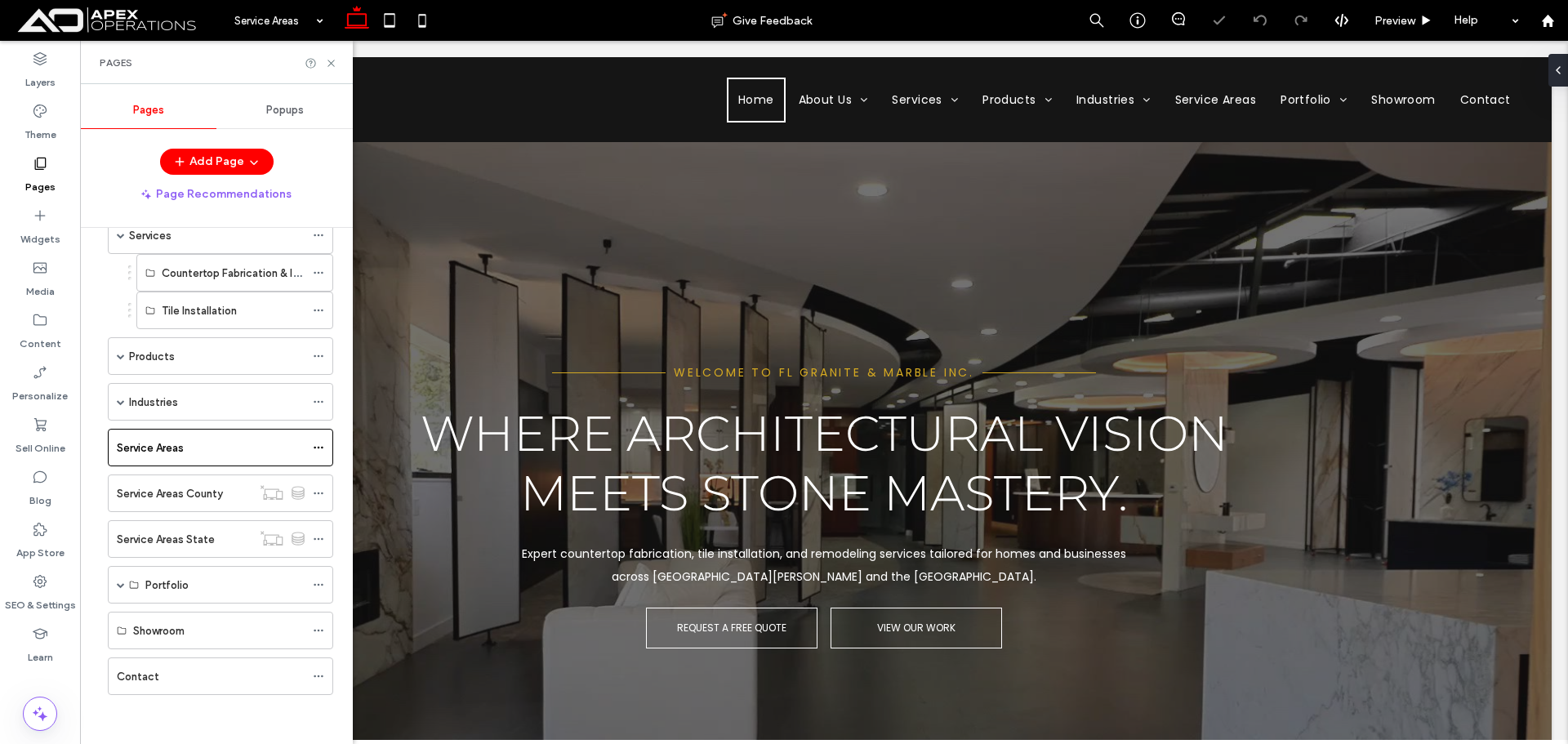
click at [119, 402] on span at bounding box center [121, 402] width 8 height 8
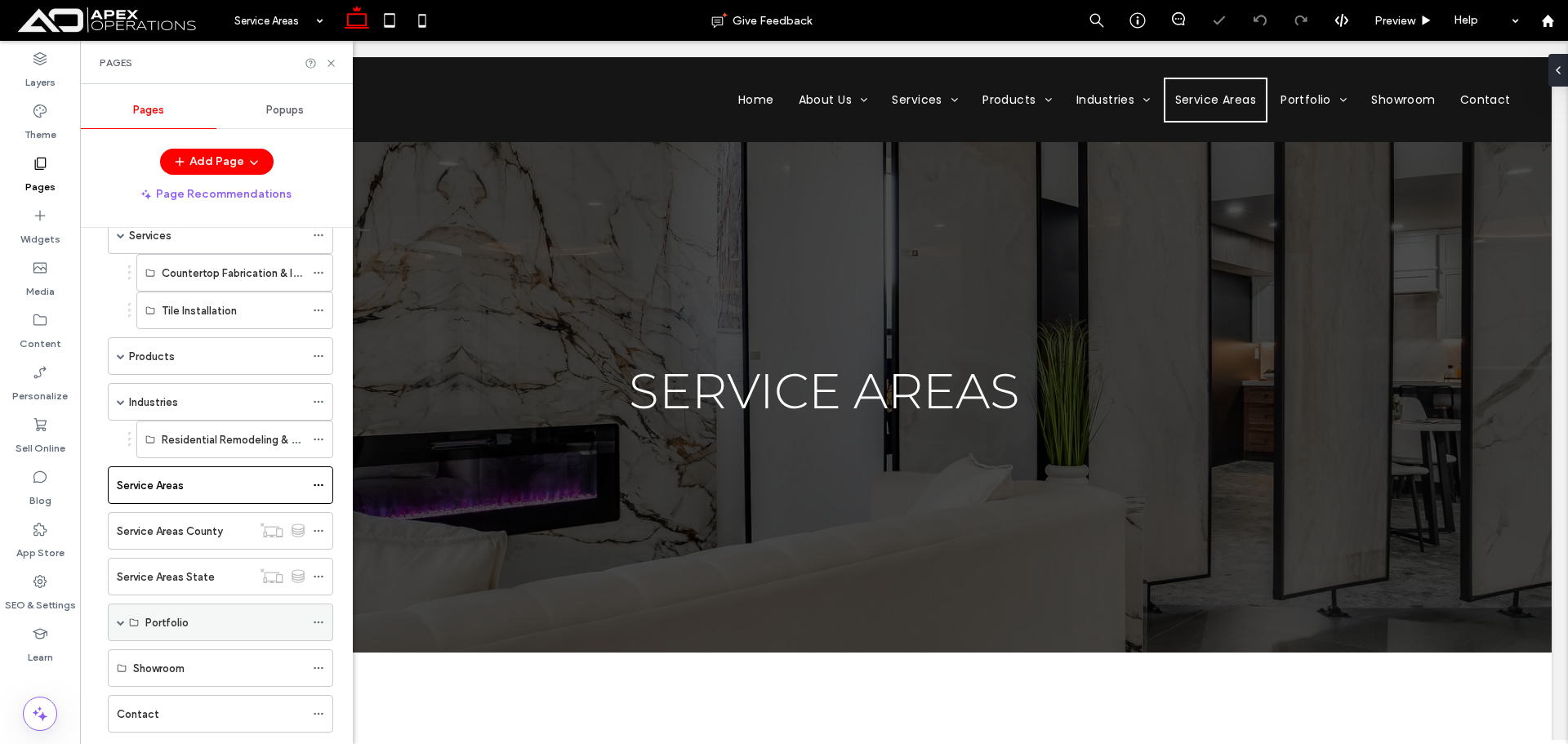
scroll to position [281, 0]
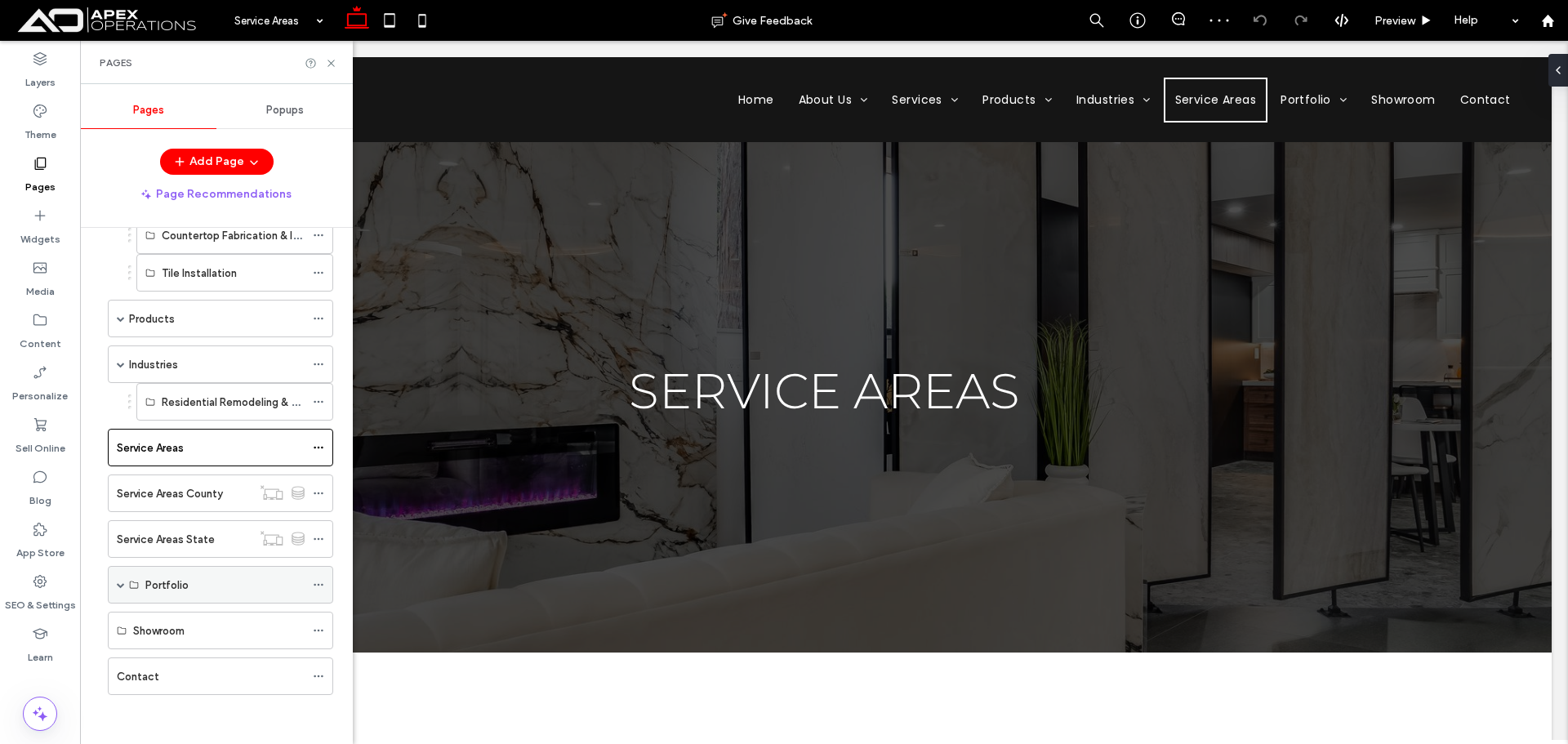
click at [115, 578] on div "Portfolio" at bounding box center [221, 584] width 226 height 38
click at [175, 498] on label "Service Areas County" at bounding box center [170, 493] width 106 height 28
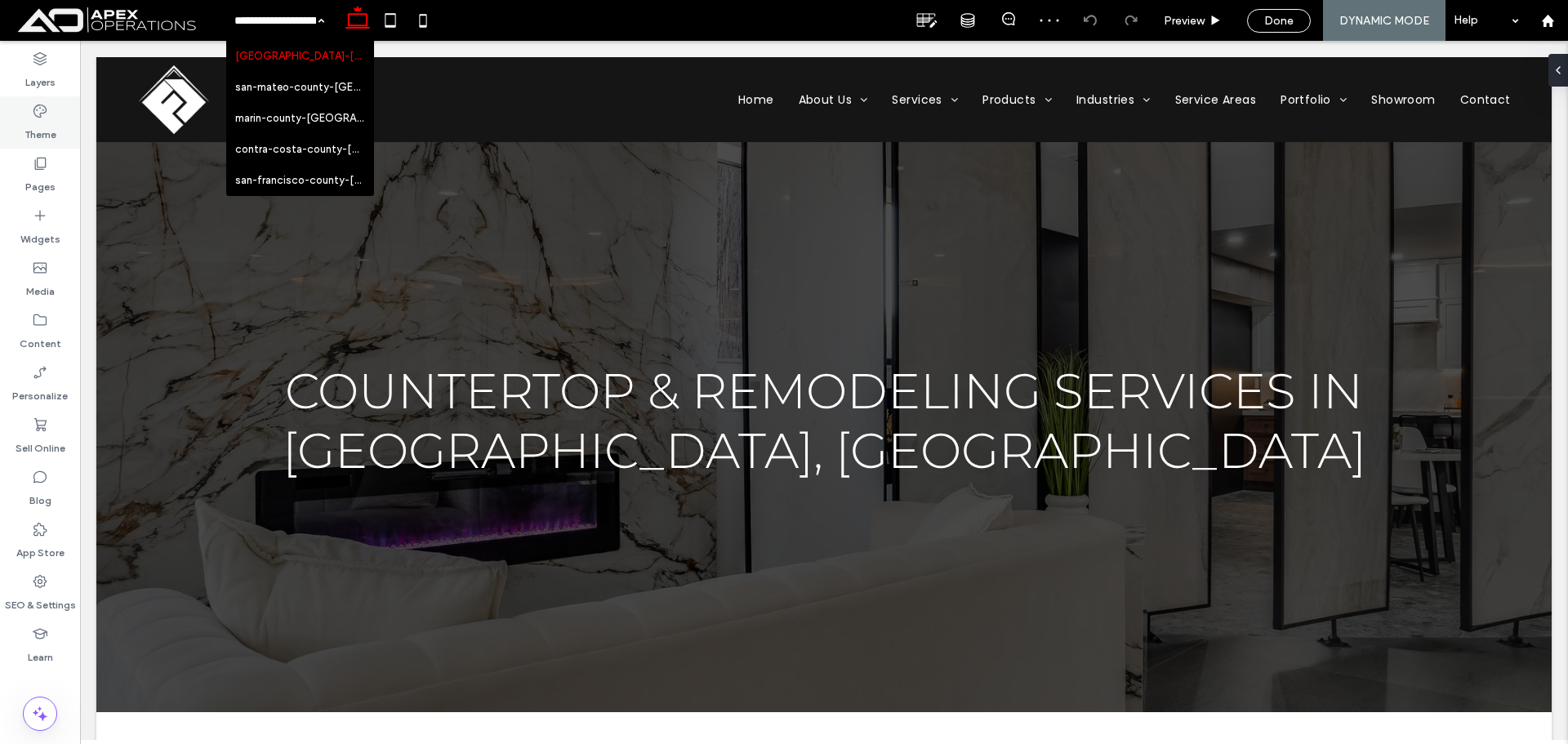
click at [25, 128] on label "Theme" at bounding box center [40, 130] width 32 height 23
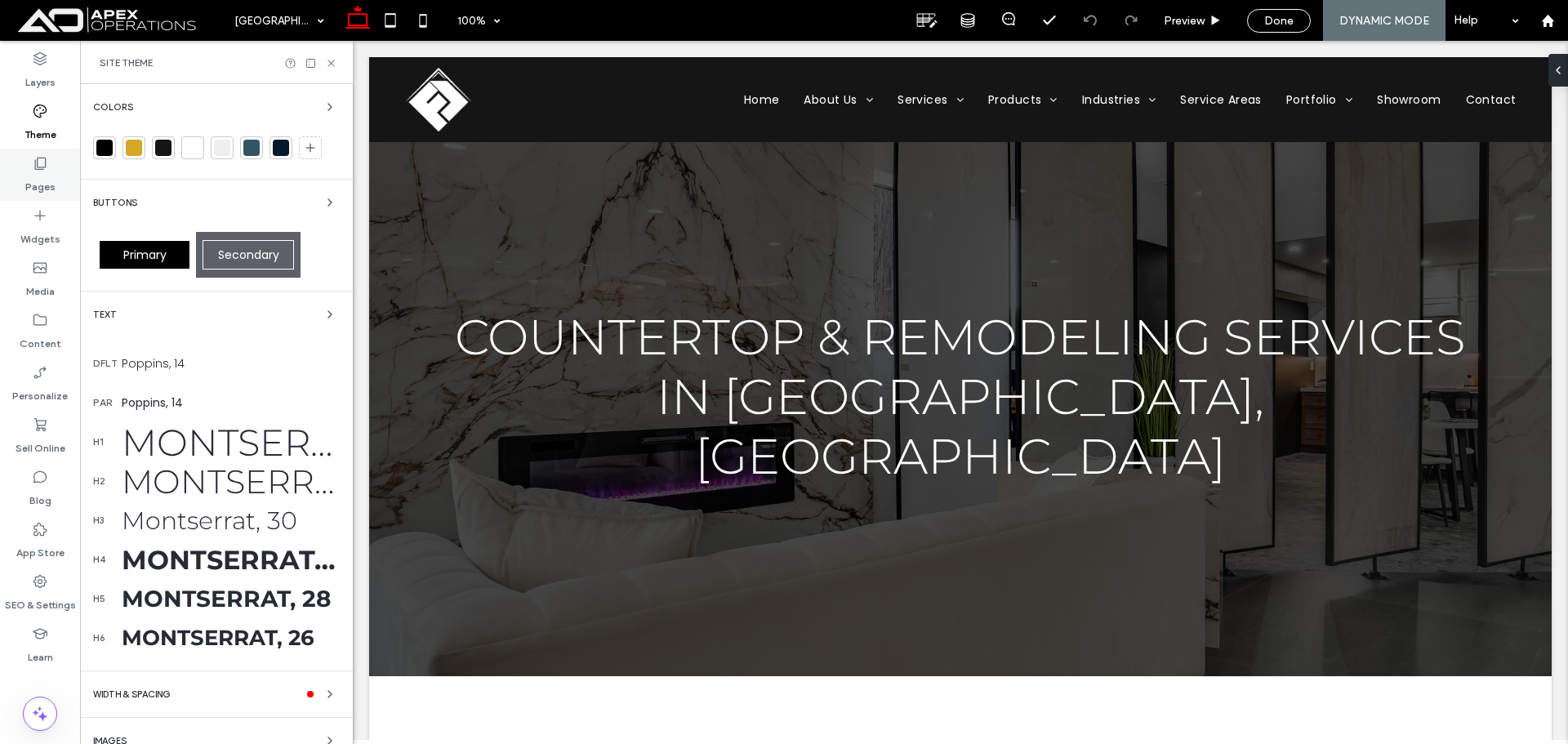
click at [44, 172] on label "Pages" at bounding box center [40, 182] width 30 height 23
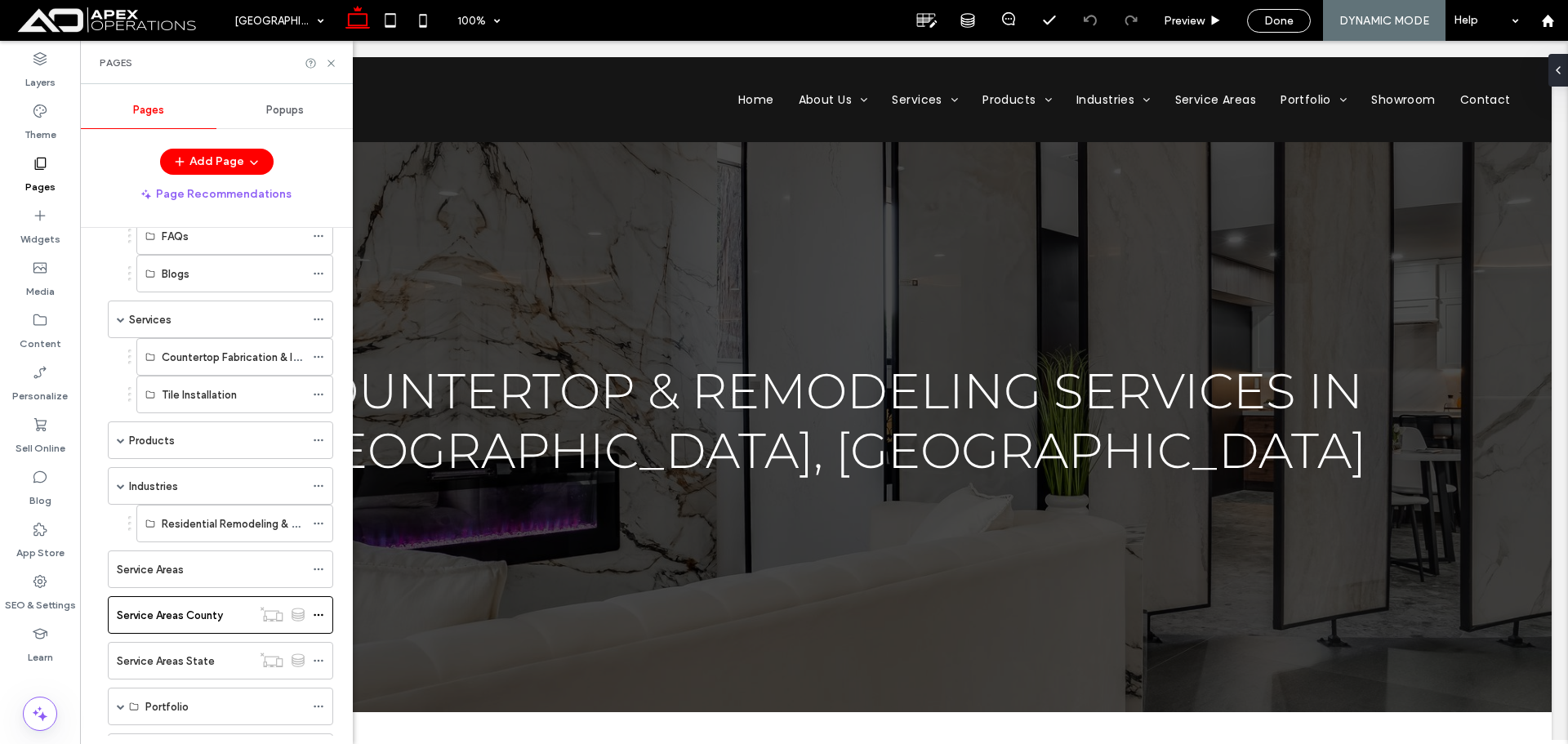
scroll to position [281, 0]
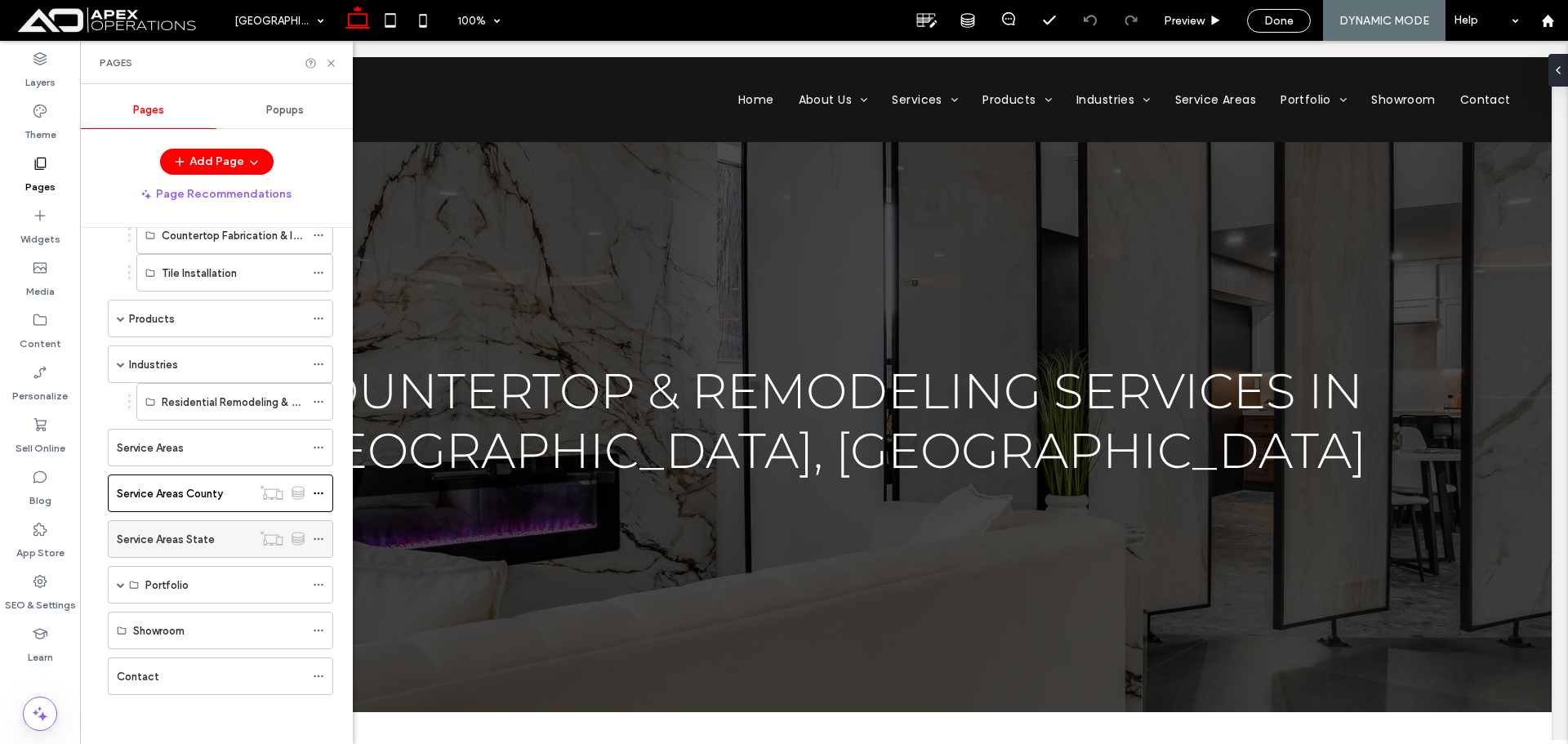
click at [221, 545] on div "Service Areas State" at bounding box center [184, 539] width 134 height 18
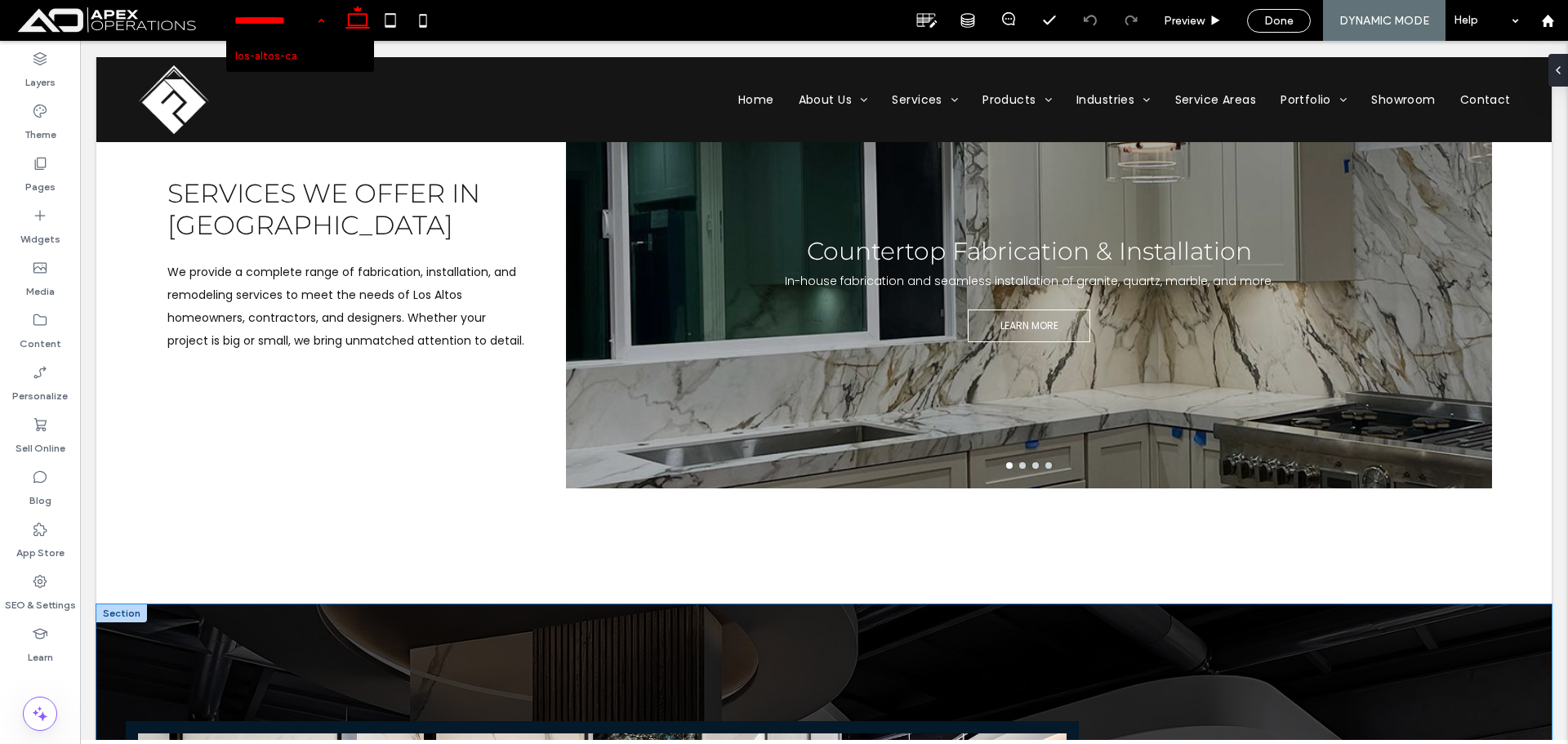
scroll to position [1345, 0]
